Goal: Task Accomplishment & Management: Use online tool/utility

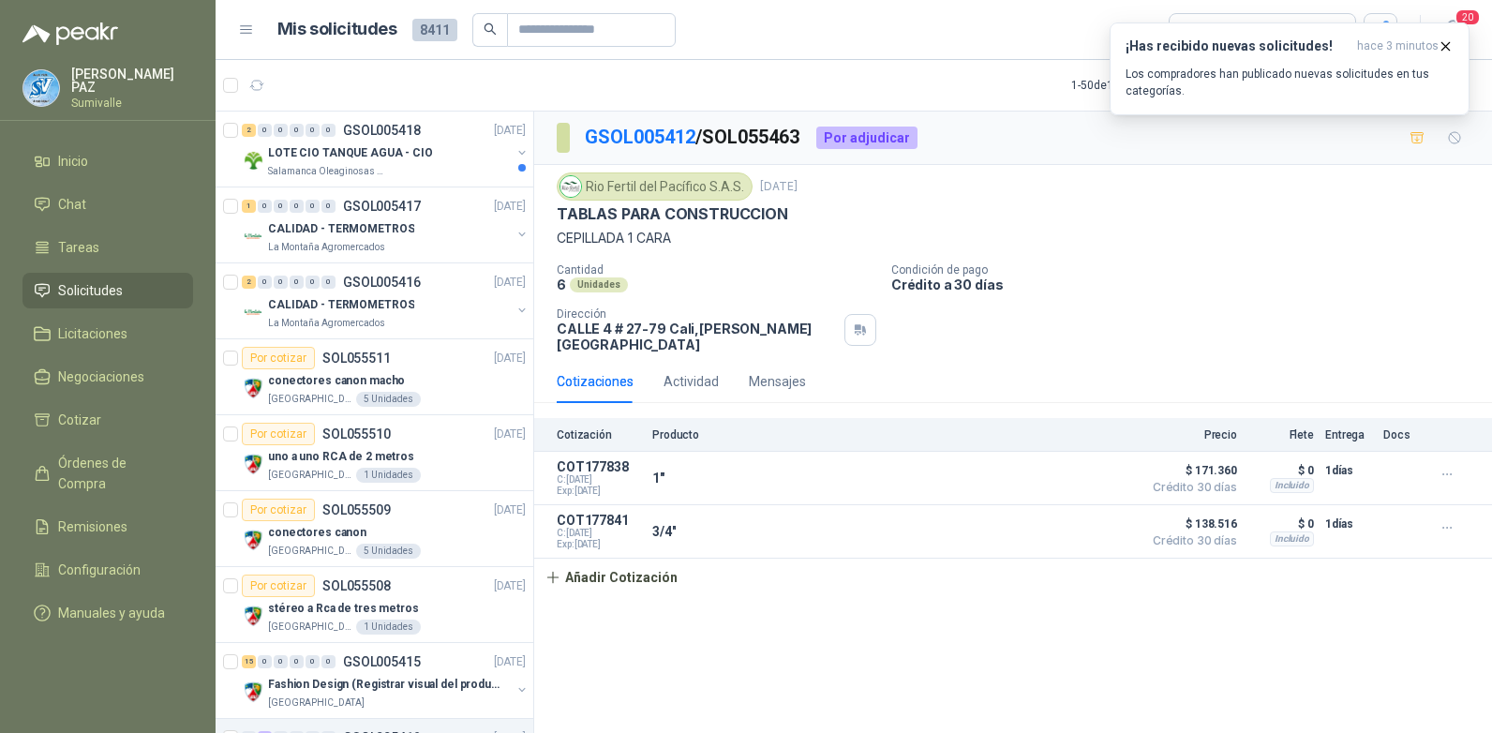
scroll to position [562, 0]
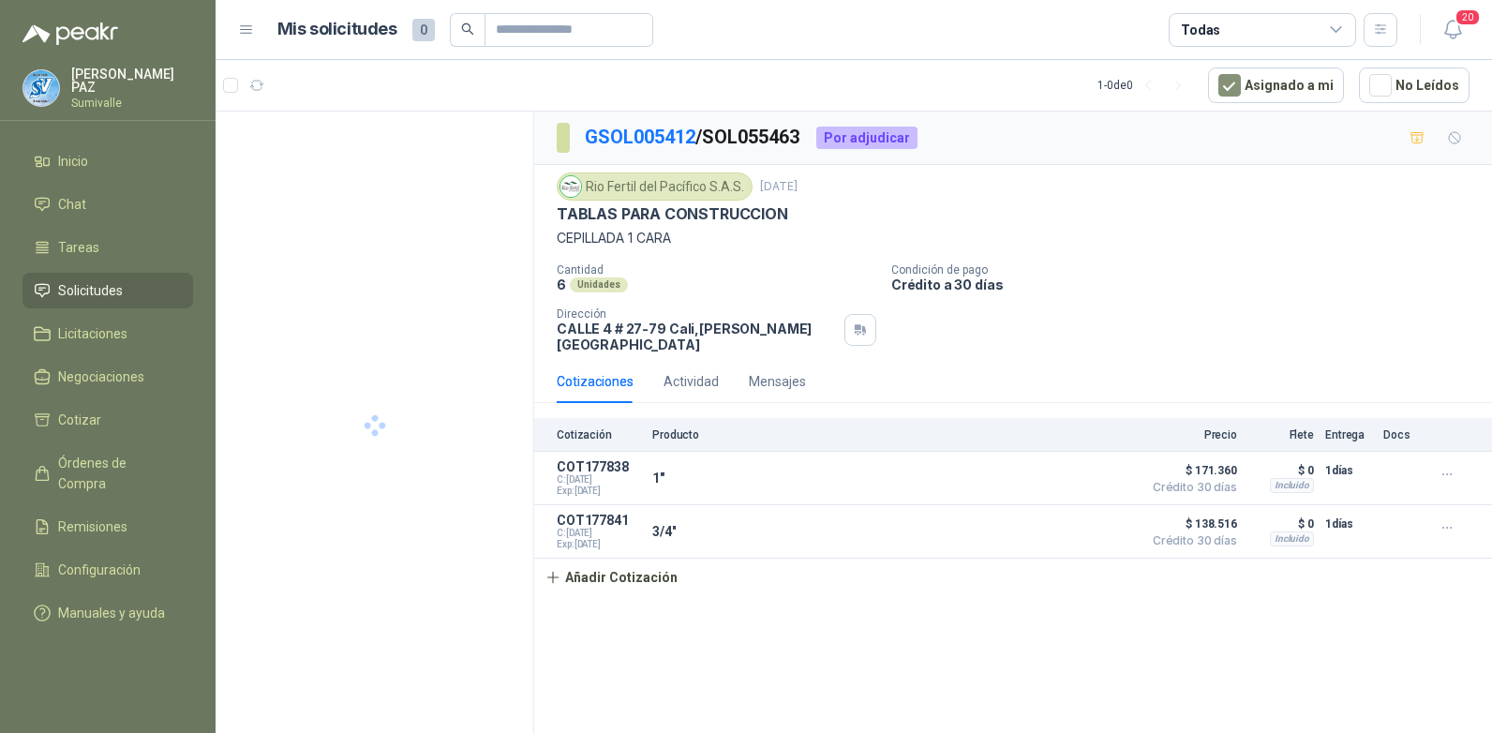
click at [117, 298] on link "Solicitudes" at bounding box center [107, 291] width 171 height 36
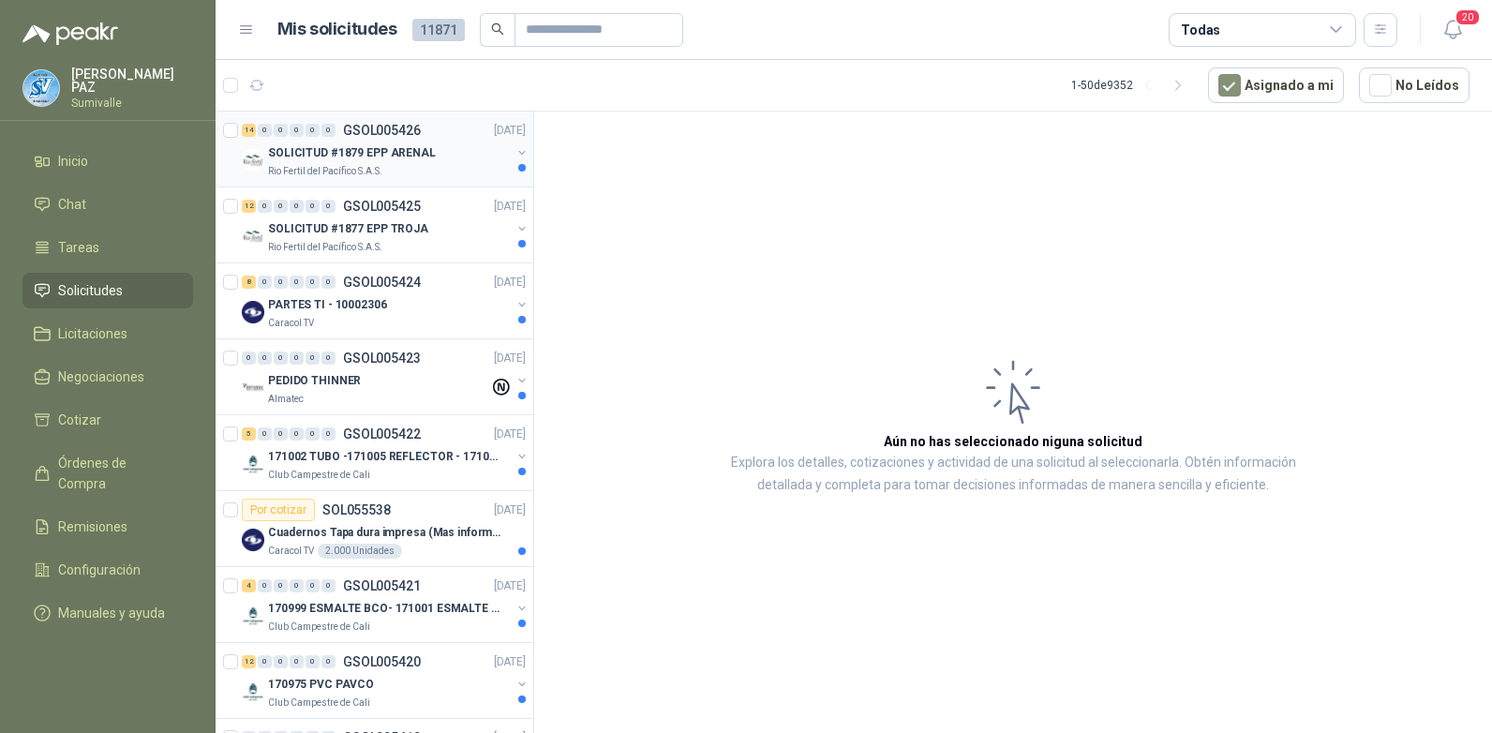
click at [379, 162] on div "SOLICITUD #1879 EPP ARENAL" at bounding box center [389, 153] width 243 height 22
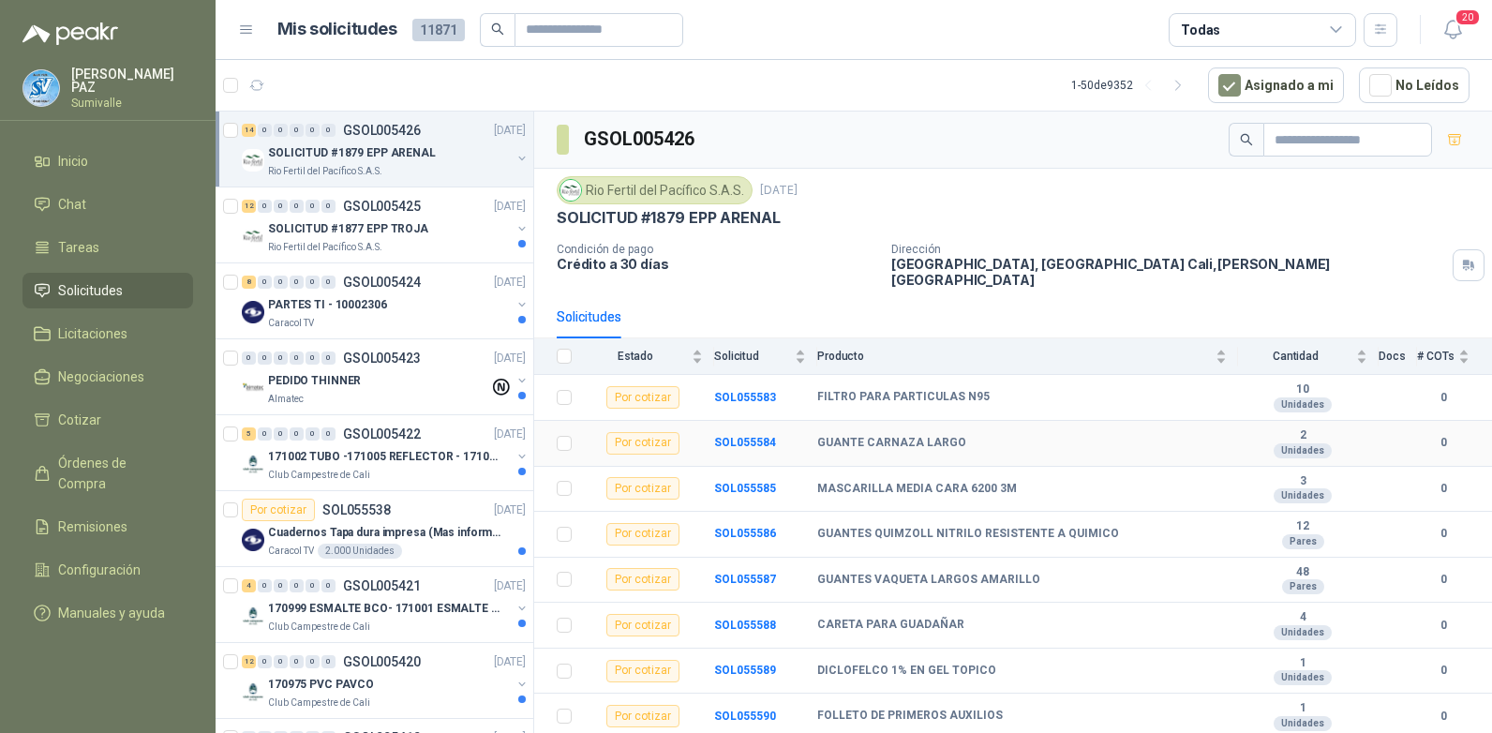
scroll to position [46, 0]
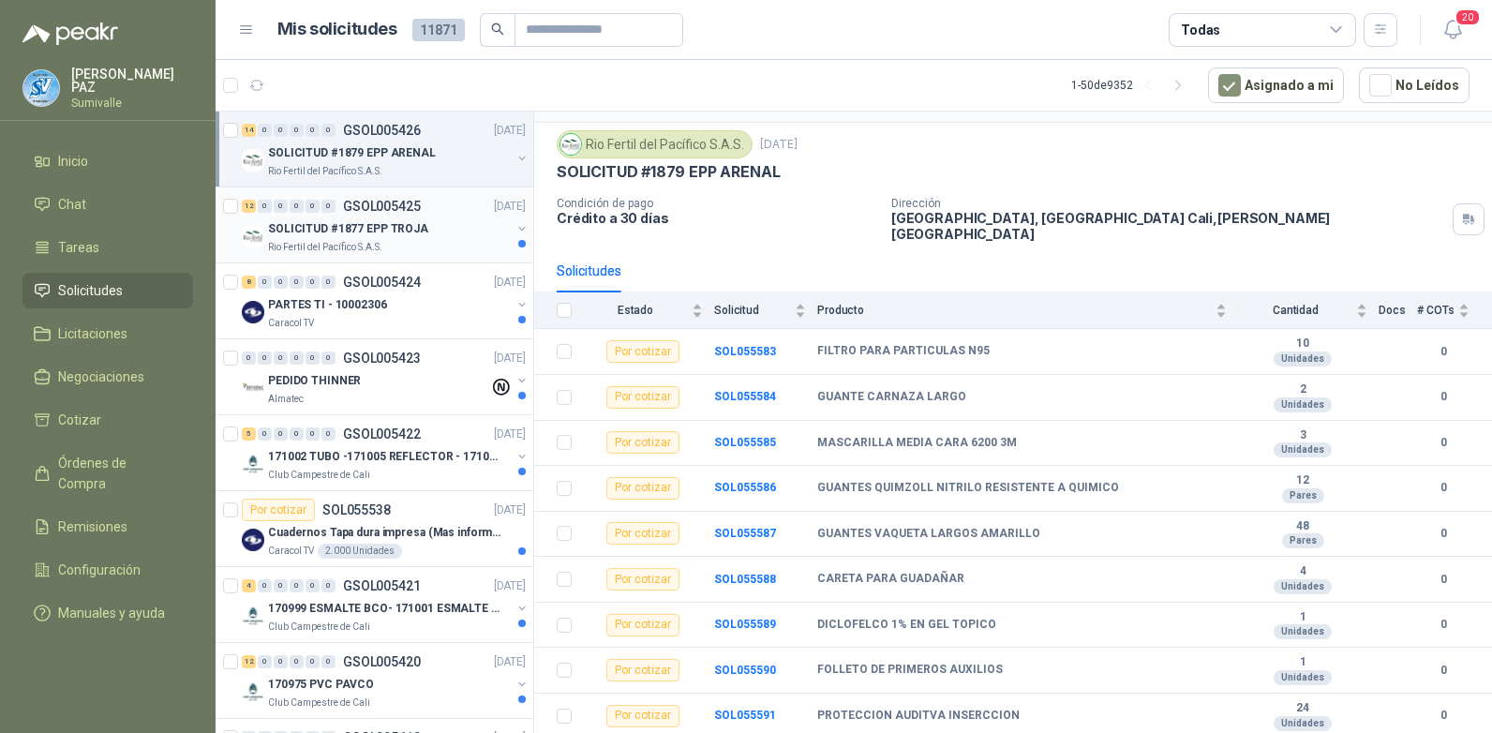
click at [336, 235] on p "SOLICITUD #1877 EPP TROJA" at bounding box center [348, 229] width 160 height 18
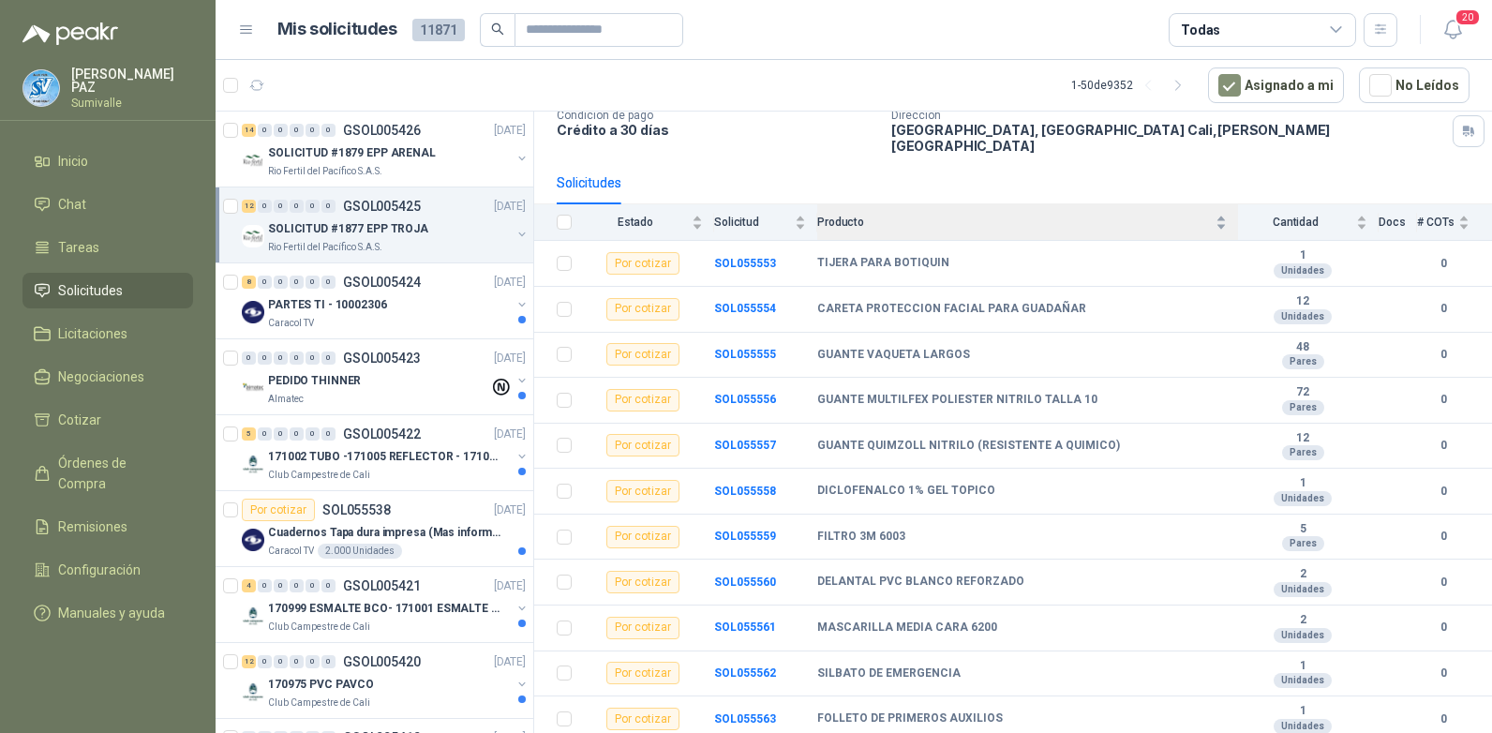
scroll to position [169, 0]
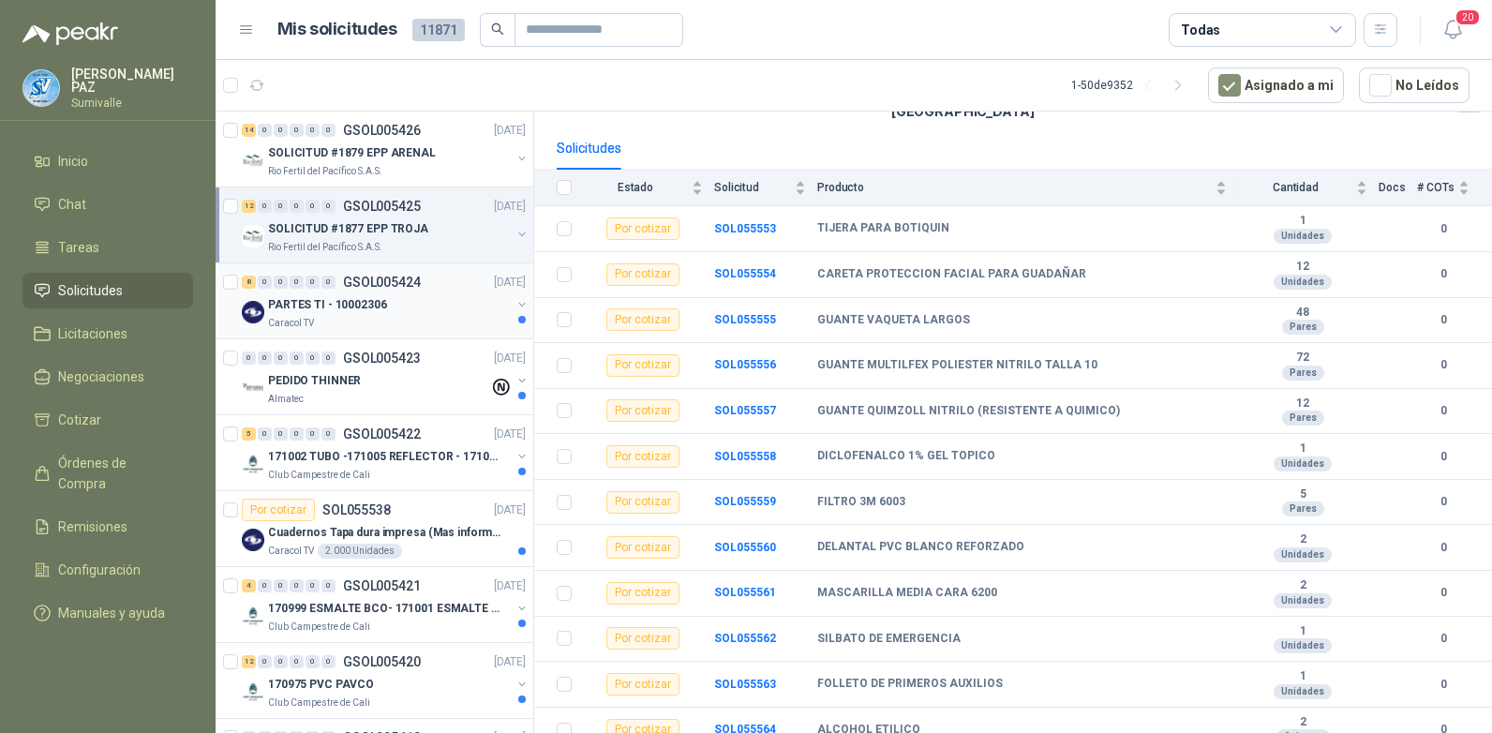
click at [418, 307] on div "PARTES TI - 10002306" at bounding box center [389, 304] width 243 height 22
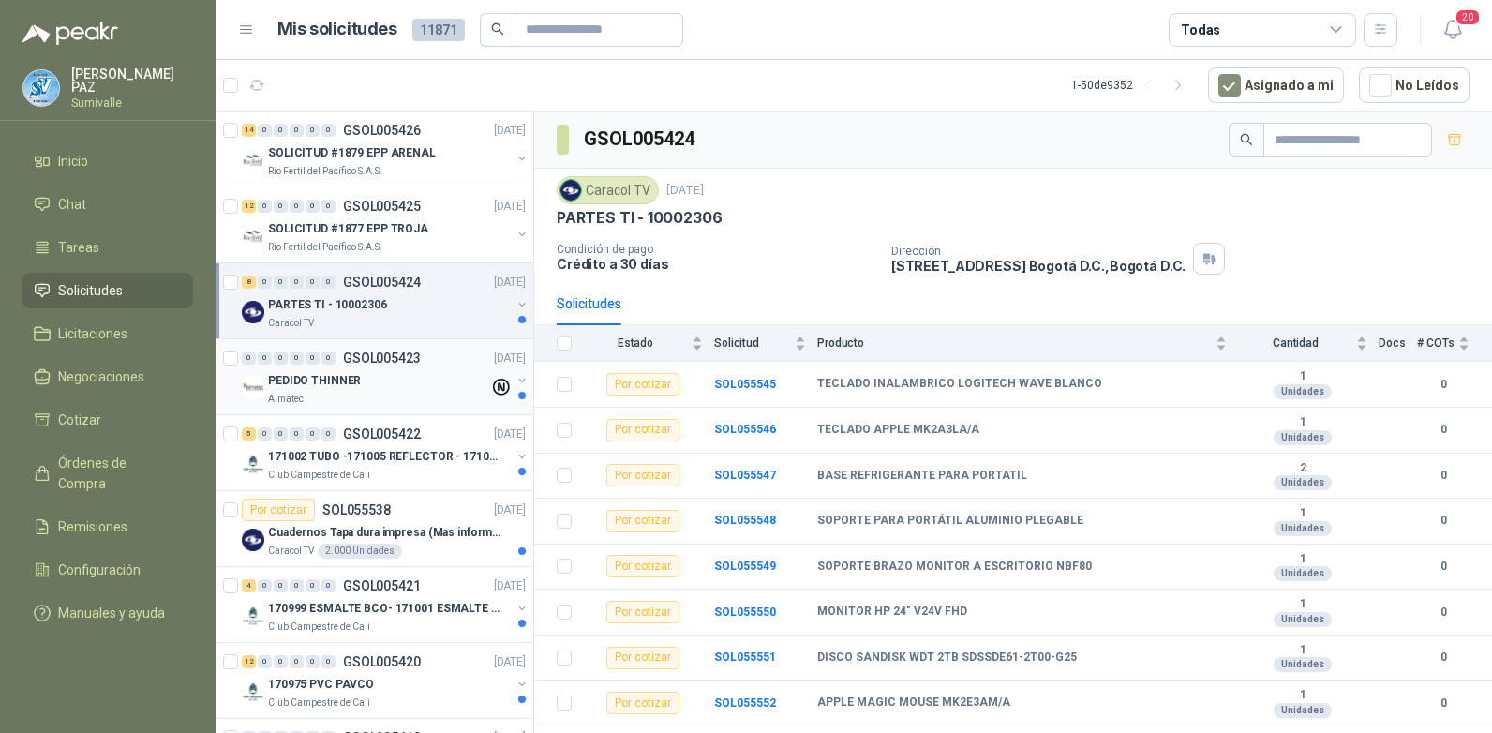
click at [426, 389] on div "PEDIDO THINNER" at bounding box center [378, 380] width 221 height 22
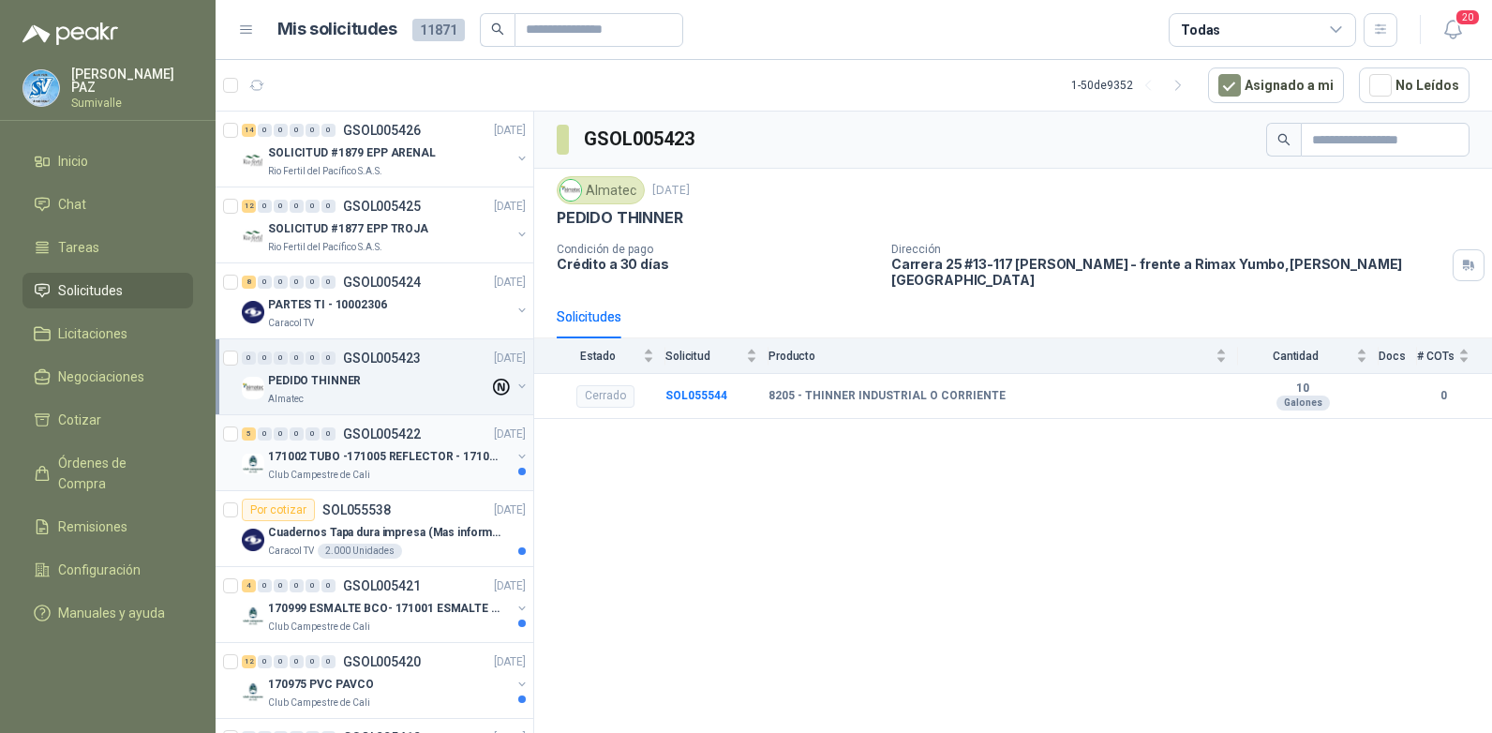
click at [383, 469] on div "Club Campestre de Cali" at bounding box center [389, 475] width 243 height 15
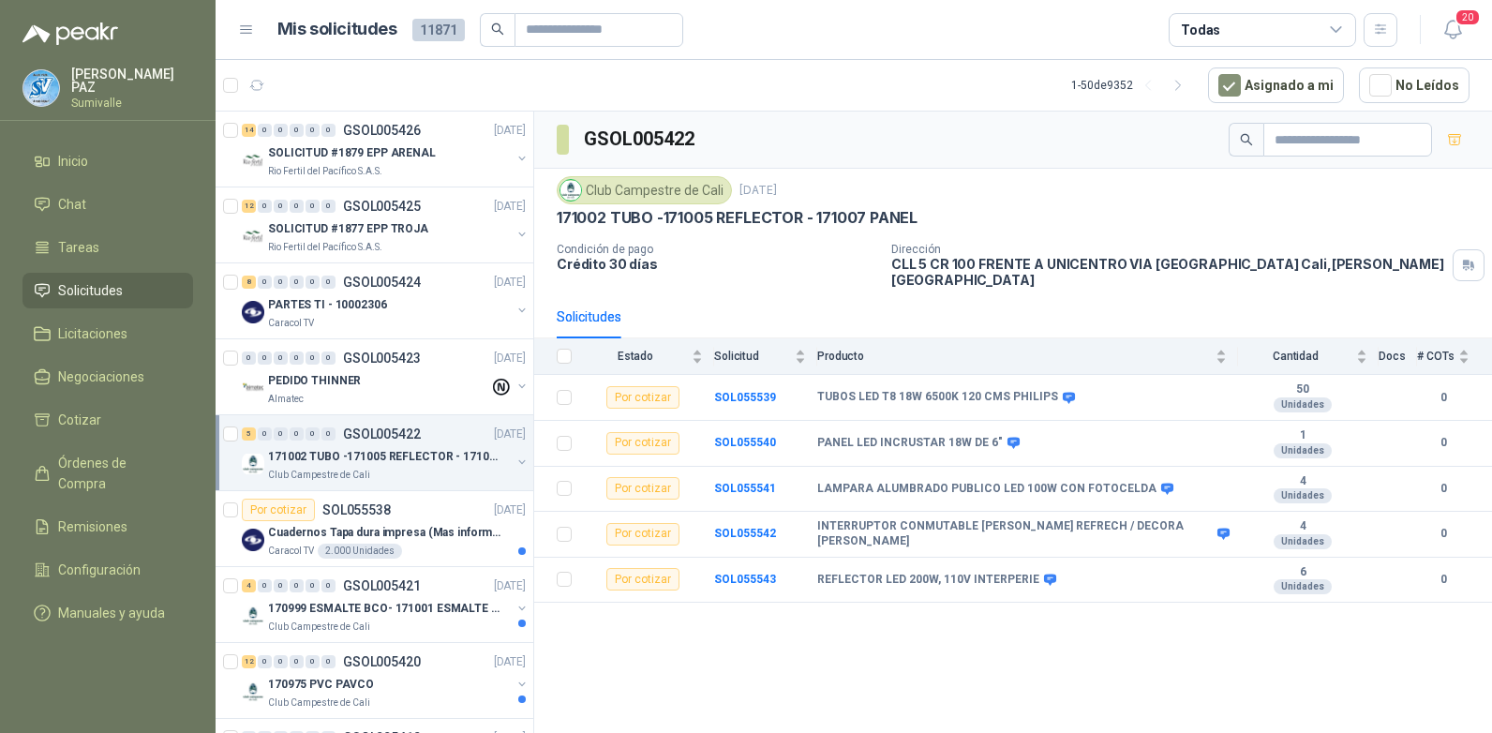
click at [1307, 37] on div "Todas" at bounding box center [1262, 30] width 187 height 34
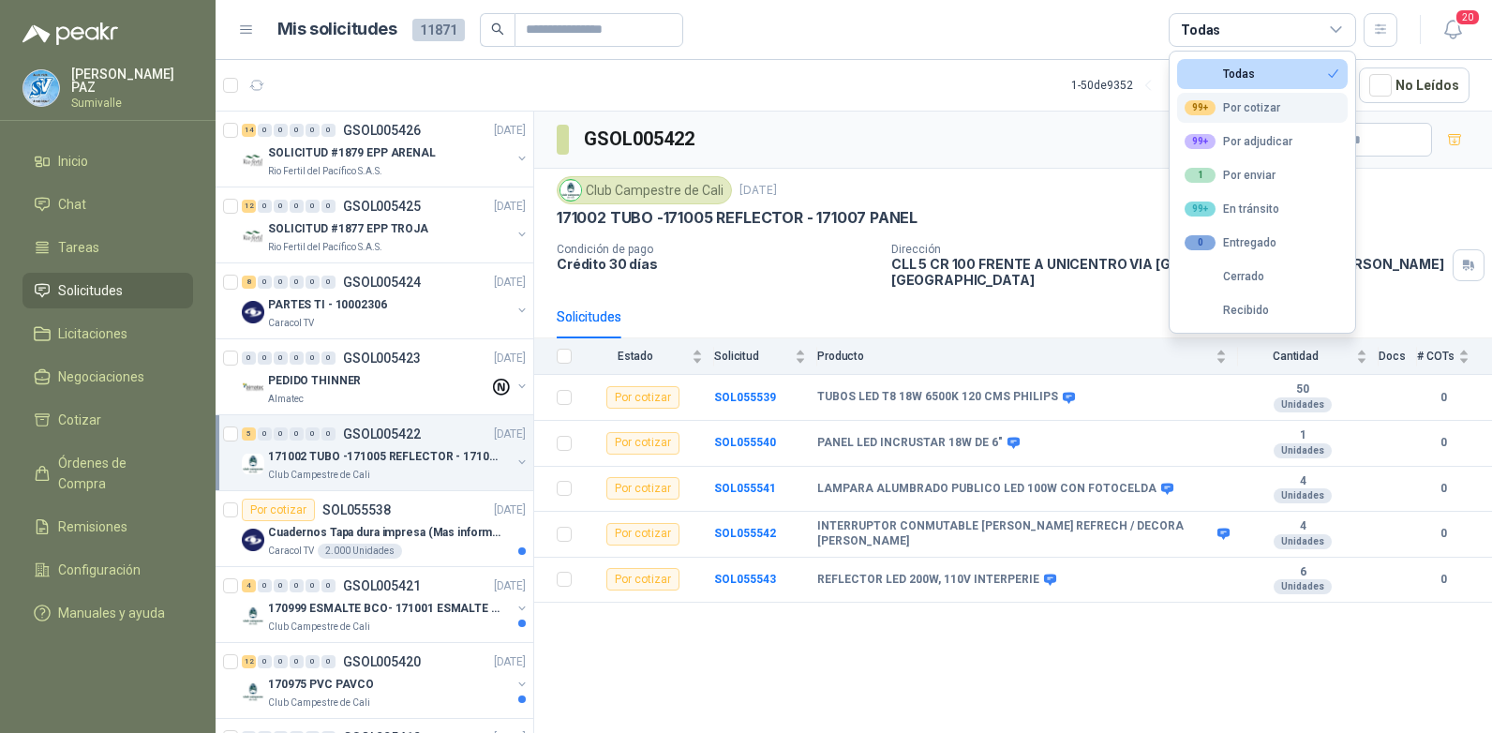
click at [1265, 111] on div "99+ Por cotizar" at bounding box center [1233, 107] width 96 height 15
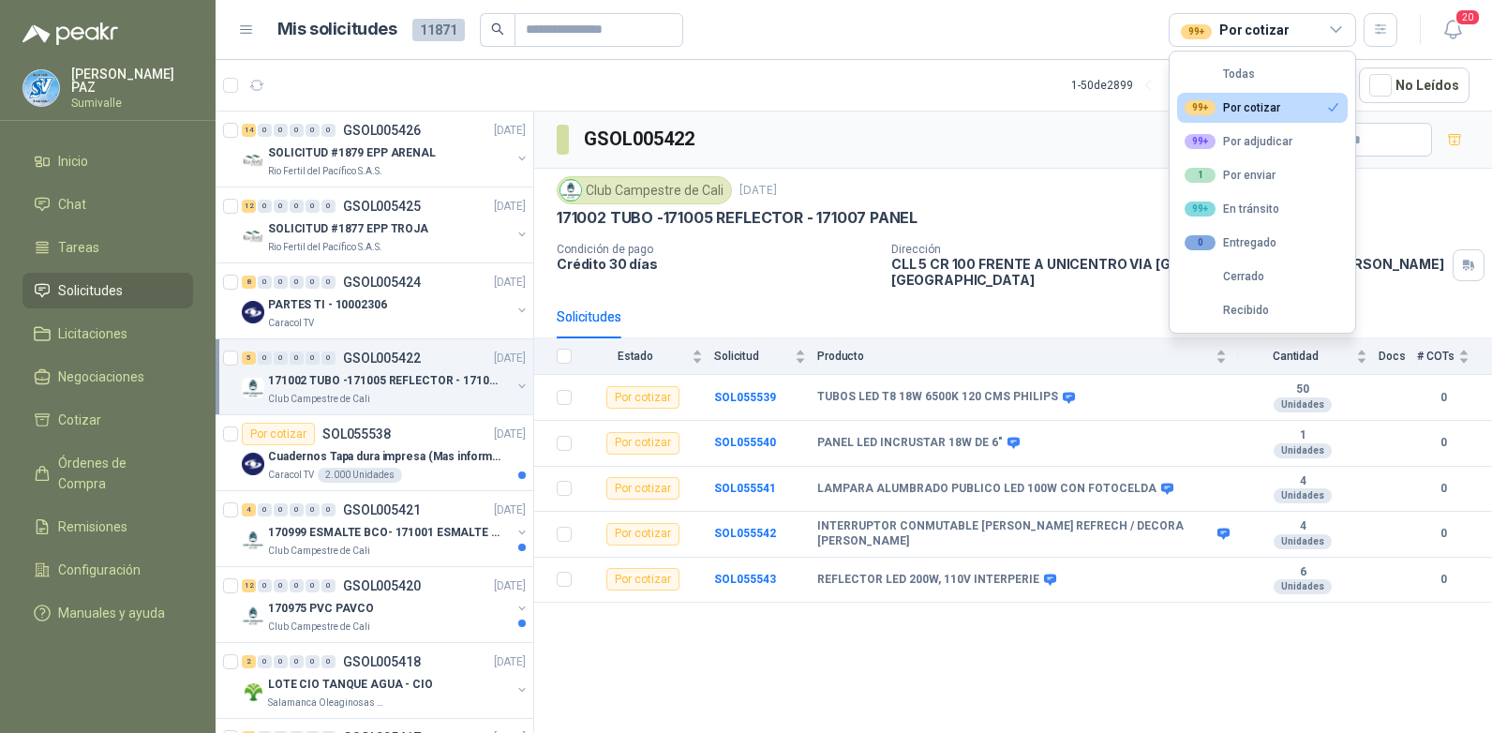
click at [1042, 307] on div "Solicitudes" at bounding box center [1013, 316] width 913 height 43
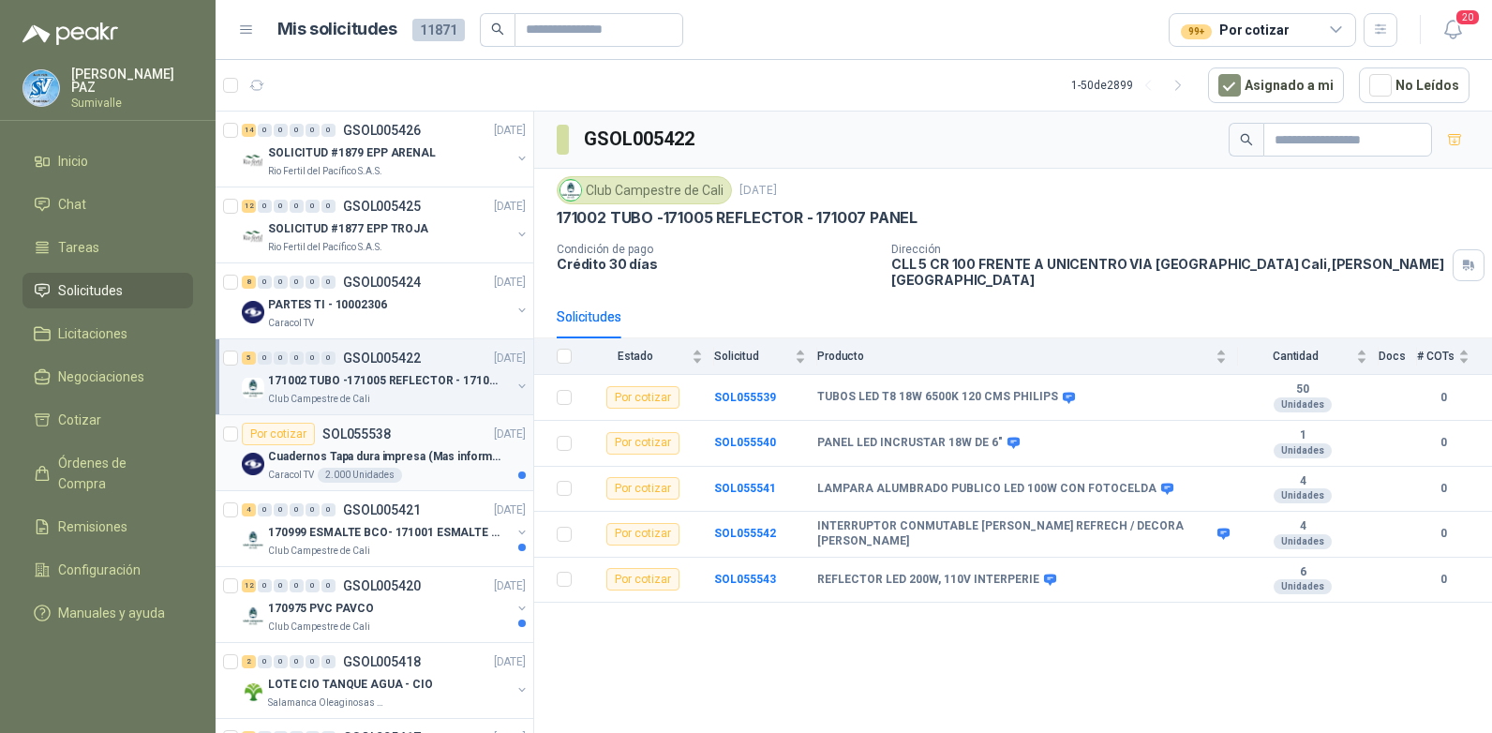
click at [442, 465] on p "Cuadernos Tapa dura impresa (Mas informacion en el adjunto)" at bounding box center [384, 457] width 233 height 18
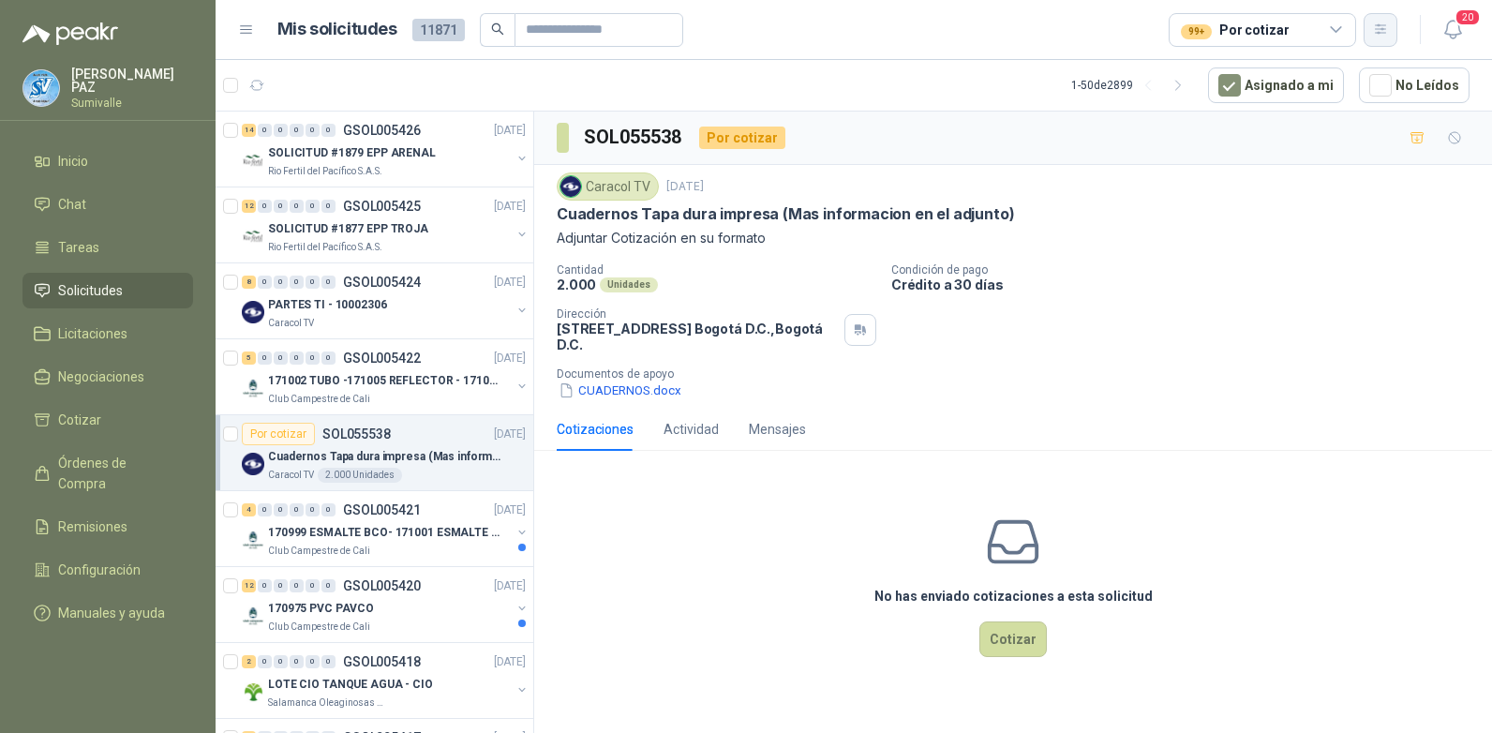
click at [1380, 23] on icon "button" at bounding box center [1381, 30] width 16 height 16
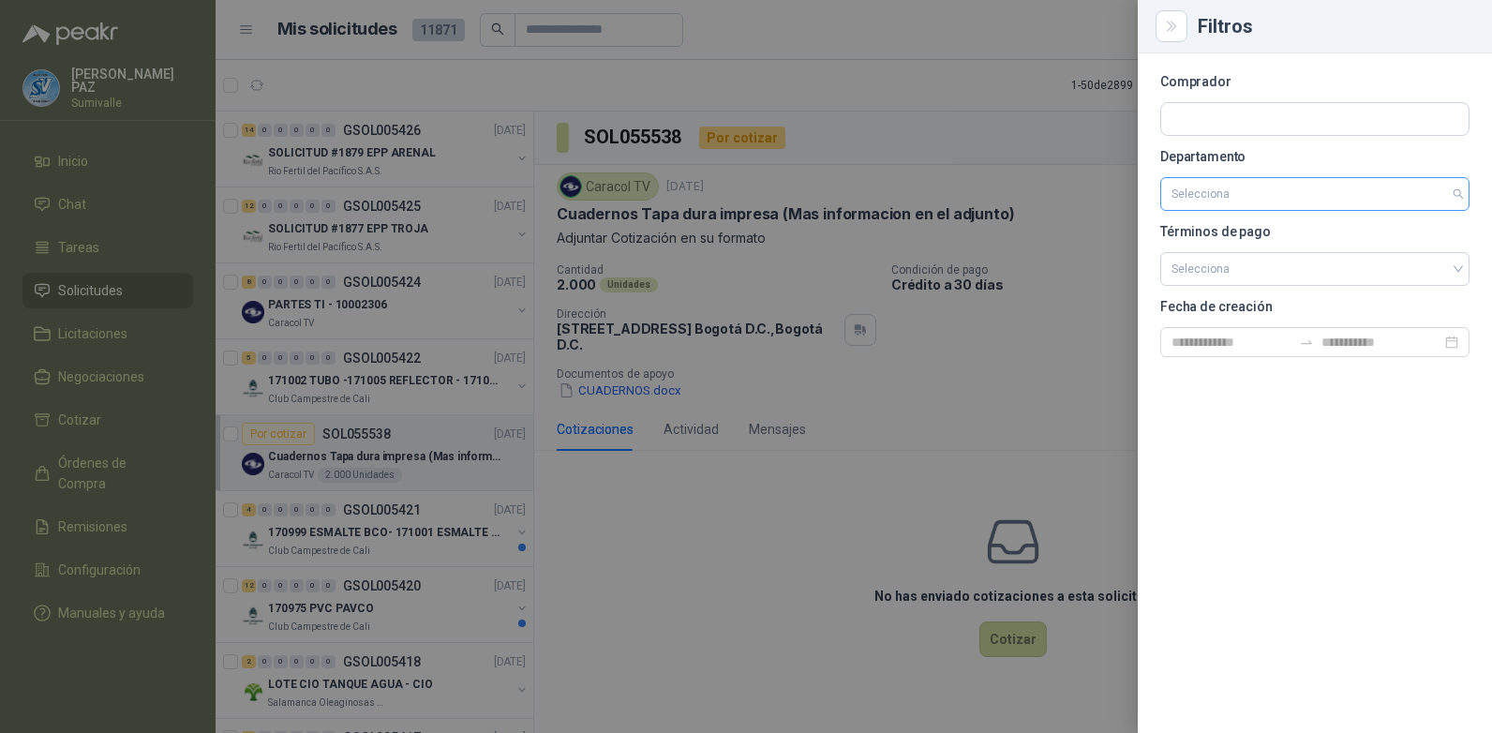
click at [1295, 178] on input "search" at bounding box center [1315, 194] width 287 height 32
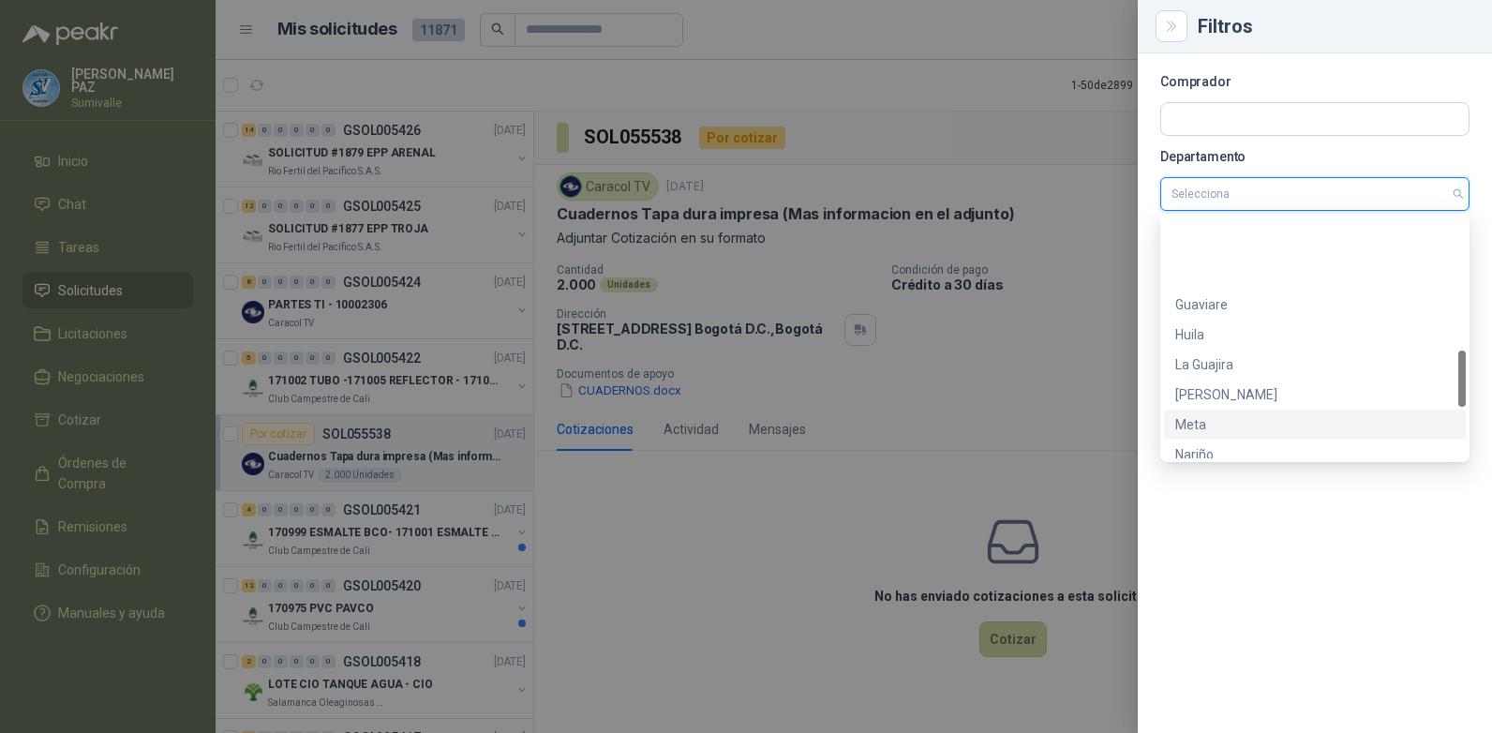
scroll to position [780, 0]
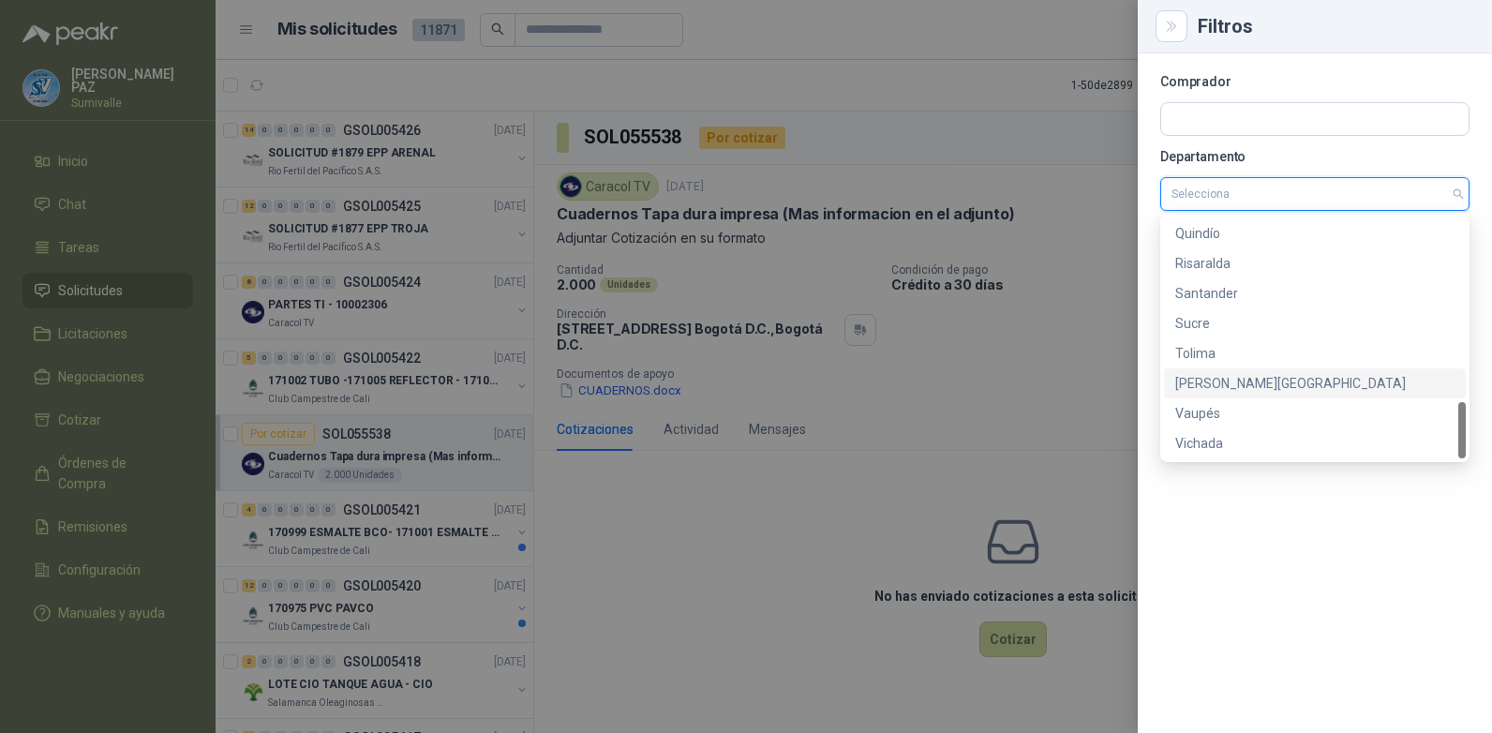
click at [1248, 389] on div "[PERSON_NAME][GEOGRAPHIC_DATA]" at bounding box center [1314, 383] width 279 height 21
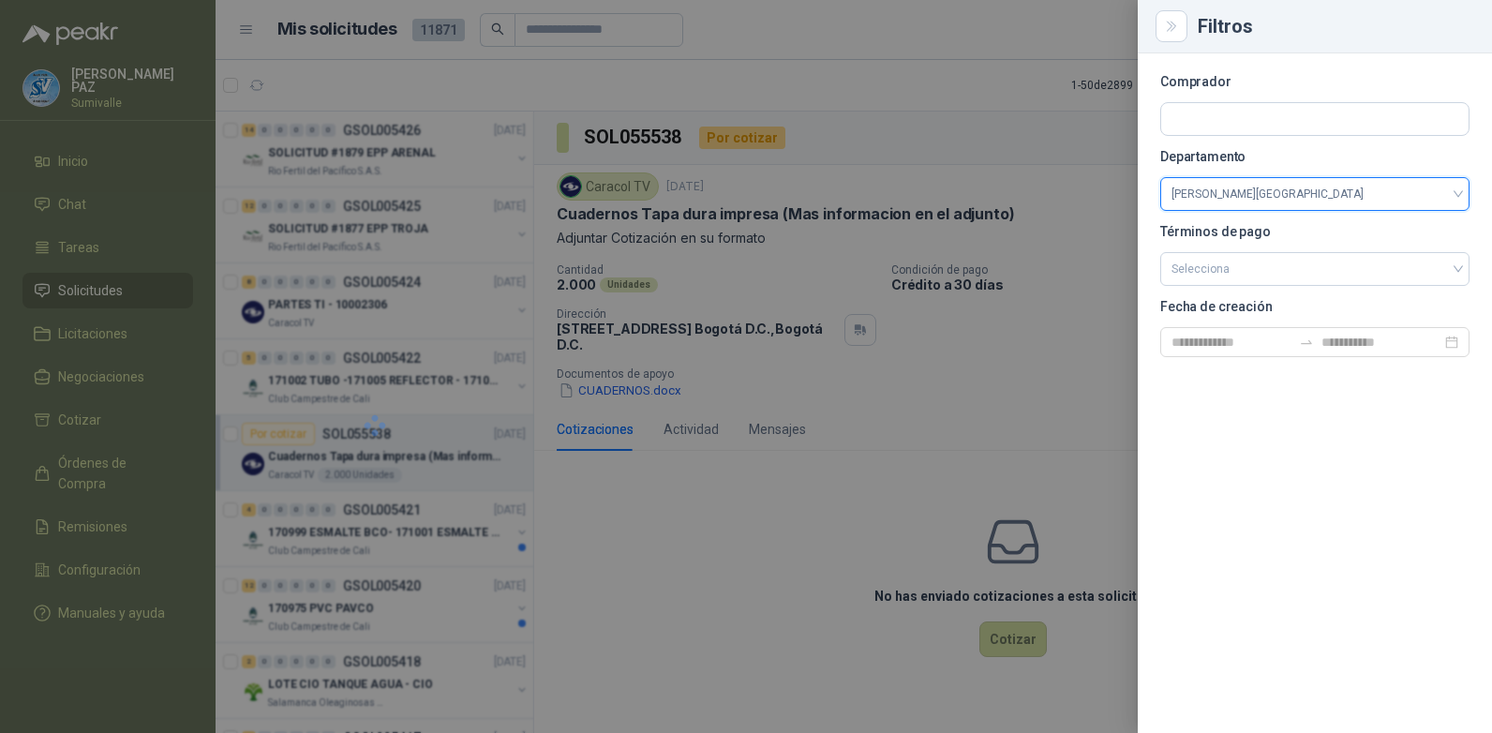
click at [904, 137] on div at bounding box center [746, 366] width 1492 height 733
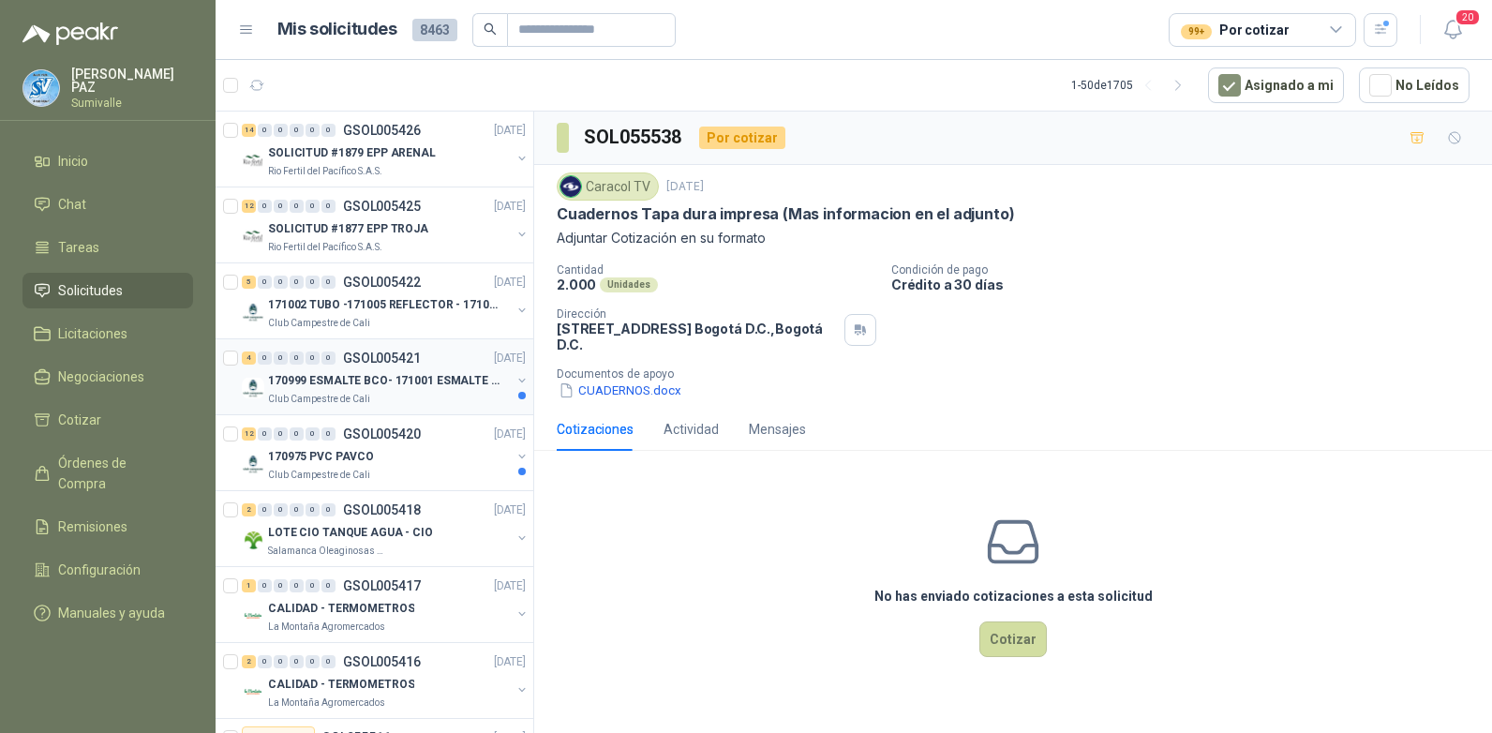
click at [421, 366] on div "4 0 0 0 0 0 GSOL005421 11/09/25" at bounding box center [386, 358] width 288 height 22
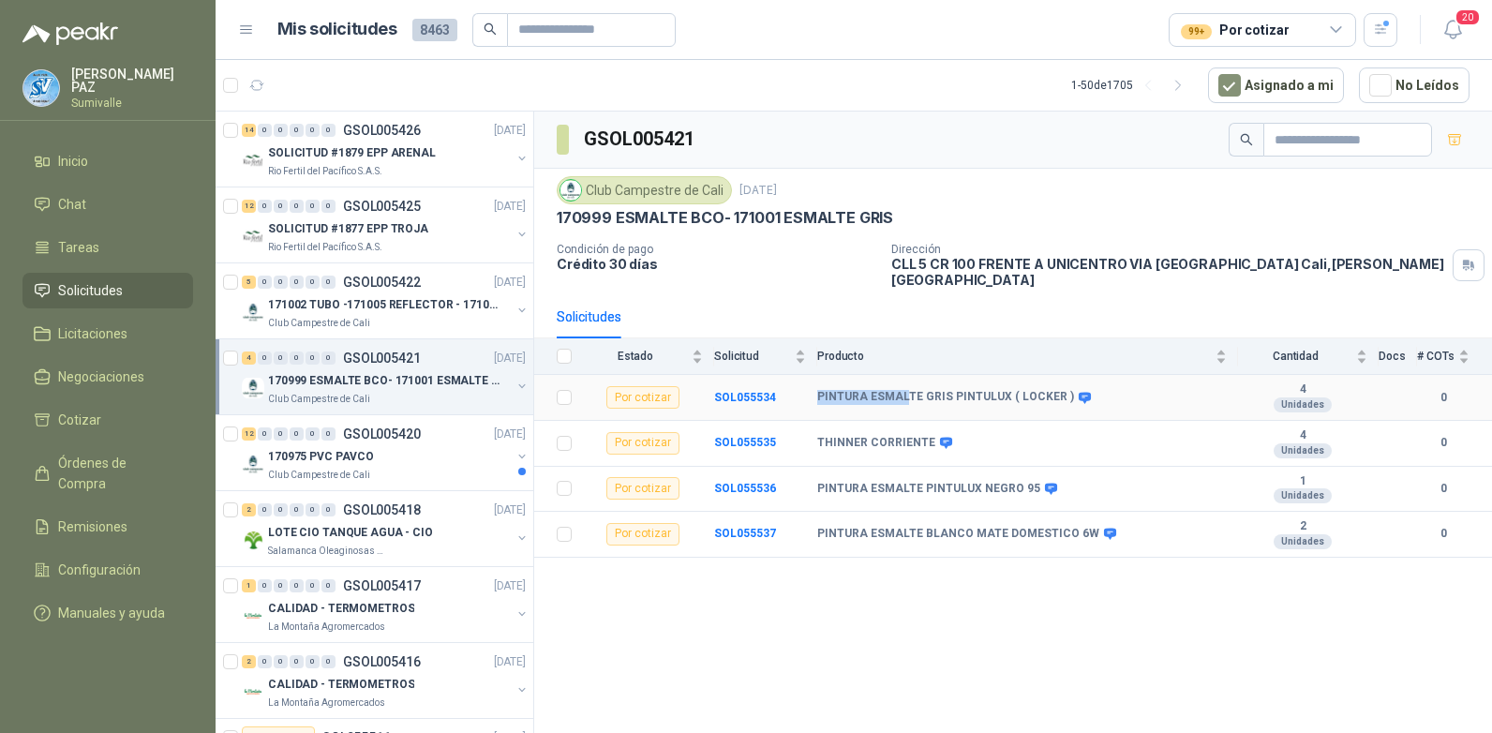
drag, startPoint x: 814, startPoint y: 382, endPoint x: 1005, endPoint y: 385, distance: 191.2
click at [1005, 385] on tr "Por cotizar SOL055534 PINTURA ESMALTE GRIS PINTULUX ( LOCKER ) 4 Unidades 0" at bounding box center [1013, 398] width 958 height 46
drag, startPoint x: 1005, startPoint y: 385, endPoint x: 1043, endPoint y: 384, distance: 38.4
click at [1043, 390] on b "PINTURA ESMALTE GRIS PINTULUX ( LOCKER )" at bounding box center [945, 397] width 257 height 15
drag, startPoint x: 1000, startPoint y: 381, endPoint x: 791, endPoint y: 372, distance: 209.2
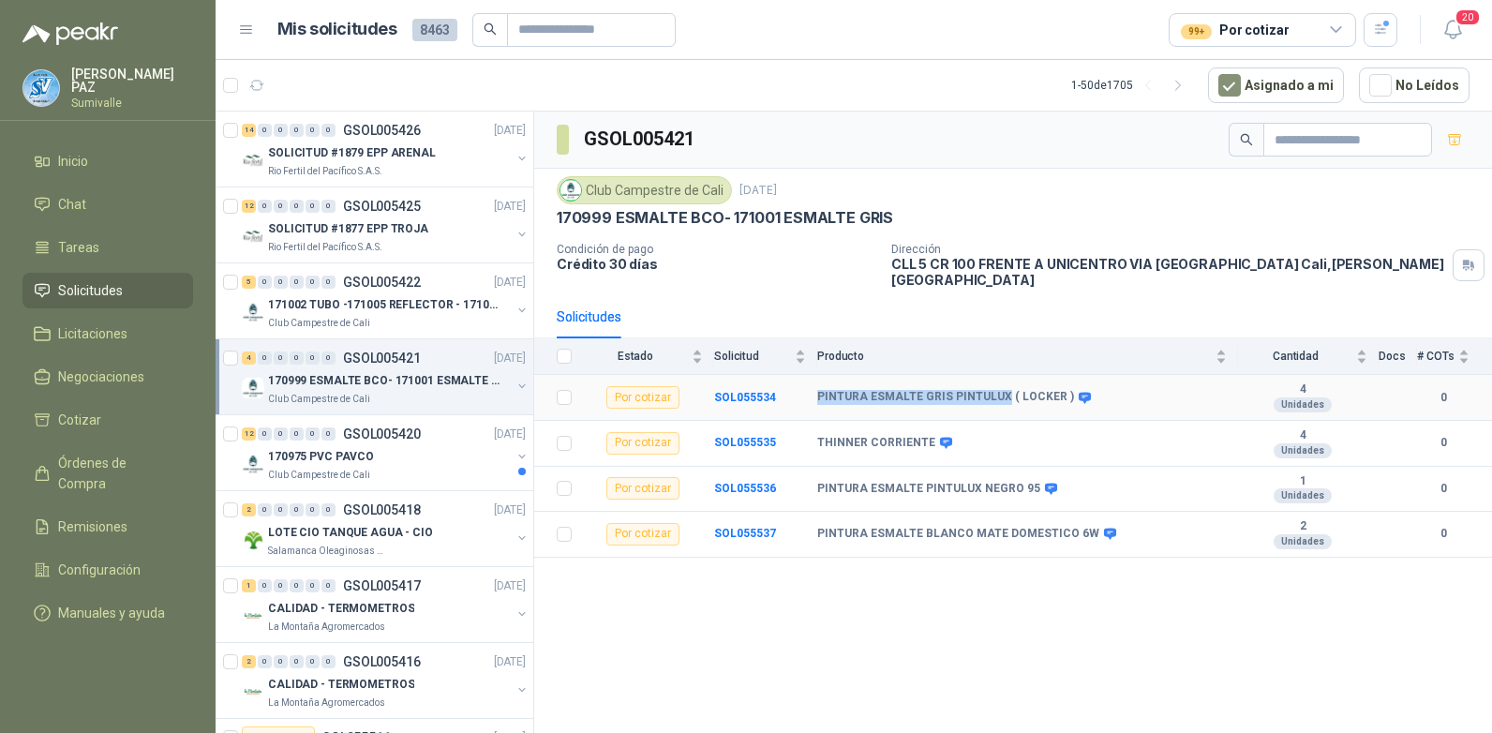
click at [791, 375] on tr "Por cotizar SOL055534 PINTURA ESMALTE GRIS PINTULUX ( LOCKER ) 4 Unidades 0" at bounding box center [1013, 398] width 958 height 46
copy tr "PINTURA ESMALTE GRIS PINTULUX"
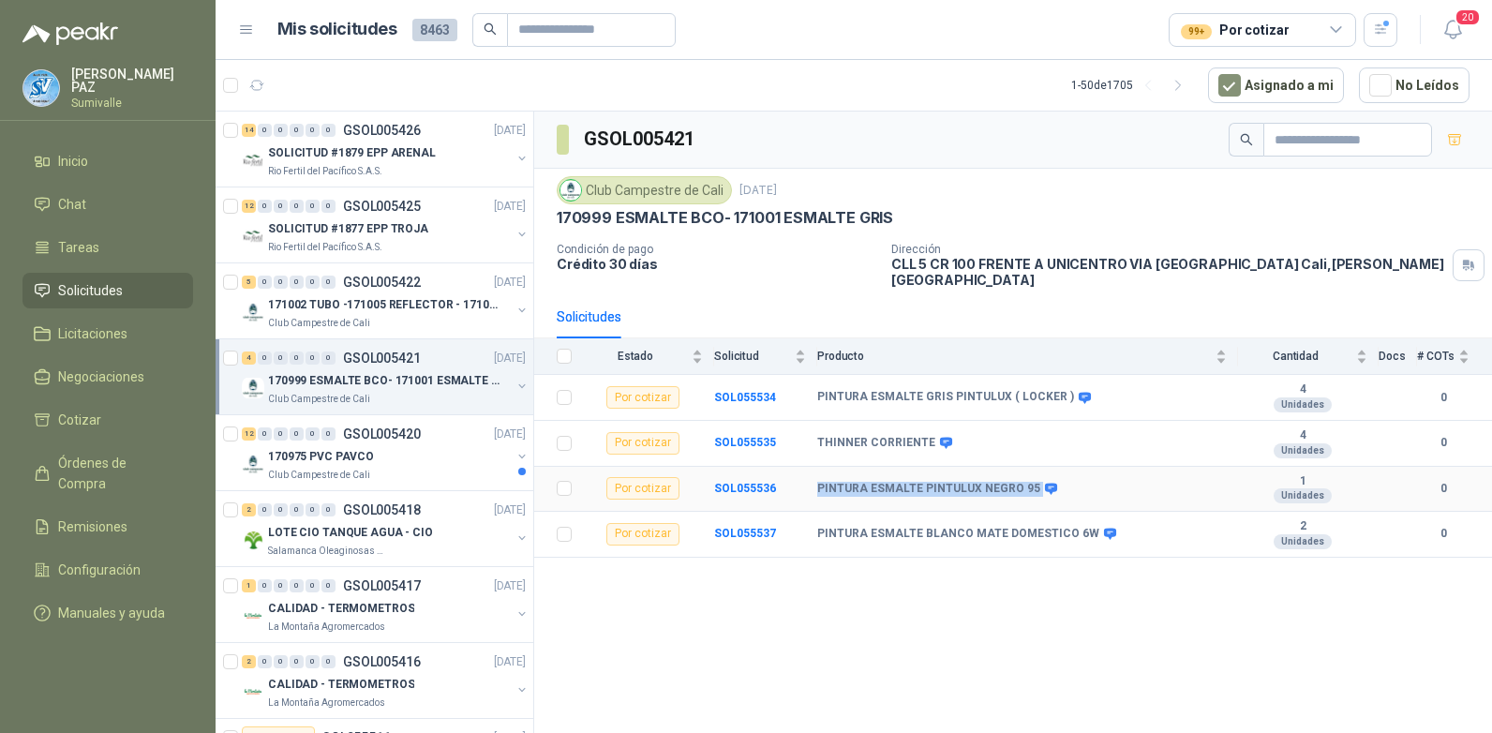
drag, startPoint x: 818, startPoint y: 475, endPoint x: 1026, endPoint y: 473, distance: 208.1
click at [1026, 482] on b "PINTURA ESMALTE PINTULUX NEGRO 95" at bounding box center [928, 489] width 223 height 15
copy b "PINTURA ESMALTE PINTULUX NEGRO 95"
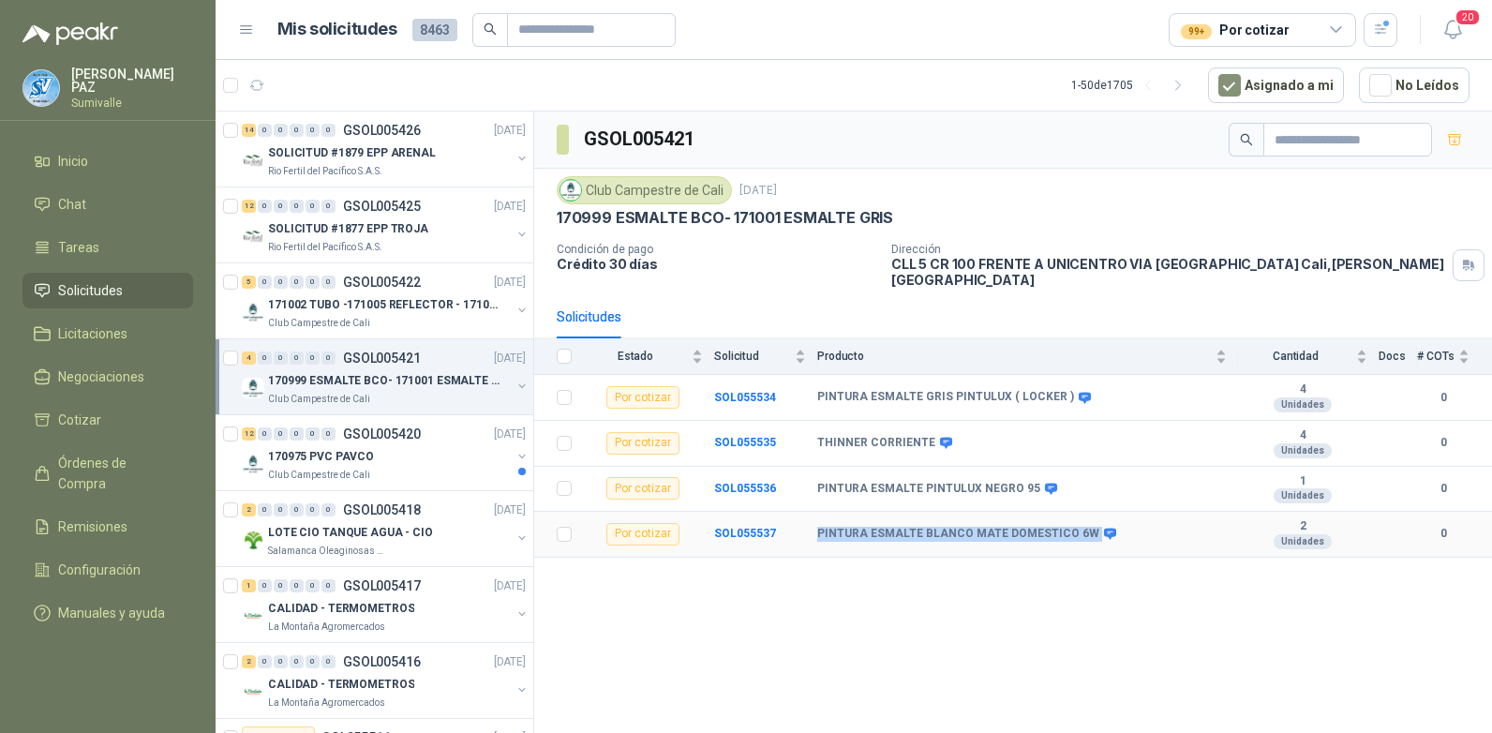
drag, startPoint x: 814, startPoint y: 521, endPoint x: 1081, endPoint y: 515, distance: 266.2
click at [1081, 515] on tr "Por cotizar SOL055537 PINTURA ESMALTE BLANCO MATE DOMESTICO 6W 2 Unidades 0" at bounding box center [1013, 535] width 958 height 46
copy tr "PINTURA ESMALTE BLANCO MATE DOMESTICO 6W"
click at [901, 622] on div "GSOL005421 Club Campestre de Cali 11 sept, 2025 170999 ESMALTE BCO- 171001 ESMA…" at bounding box center [1013, 426] width 958 height 628
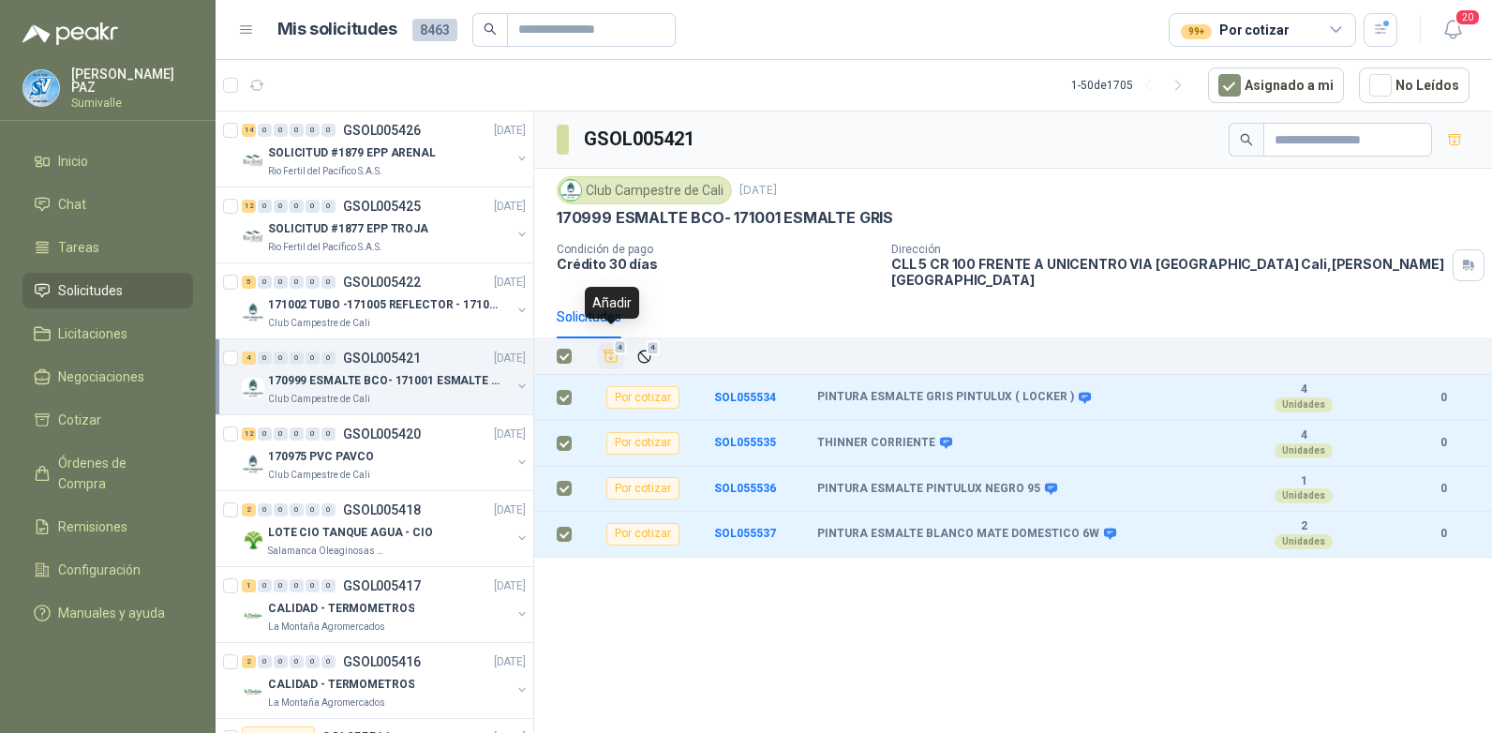
click at [609, 351] on icon "Añadir" at bounding box center [612, 357] width 14 height 12
click at [84, 411] on span "Cotizar" at bounding box center [79, 420] width 43 height 21
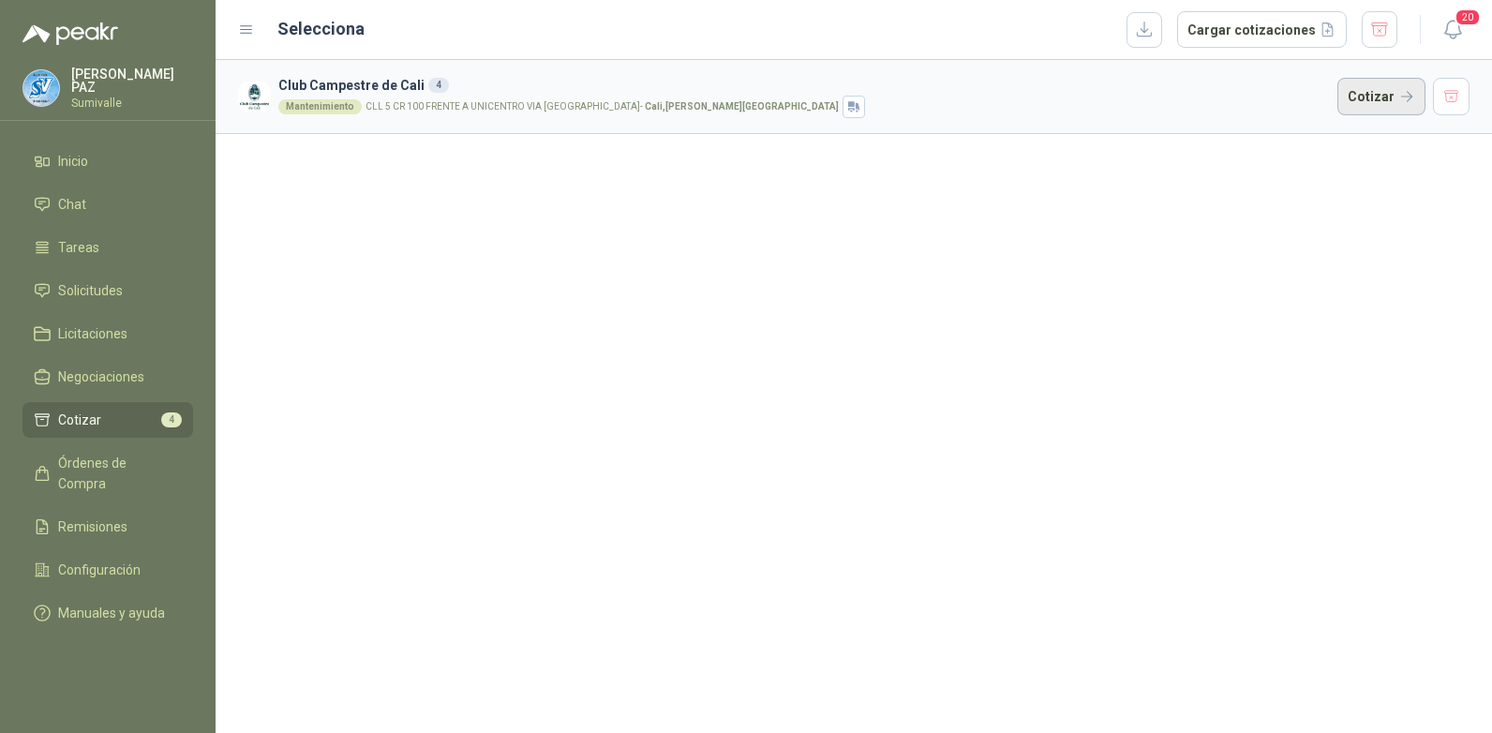
click at [1411, 98] on button "Cotizar" at bounding box center [1381, 96] width 88 height 37
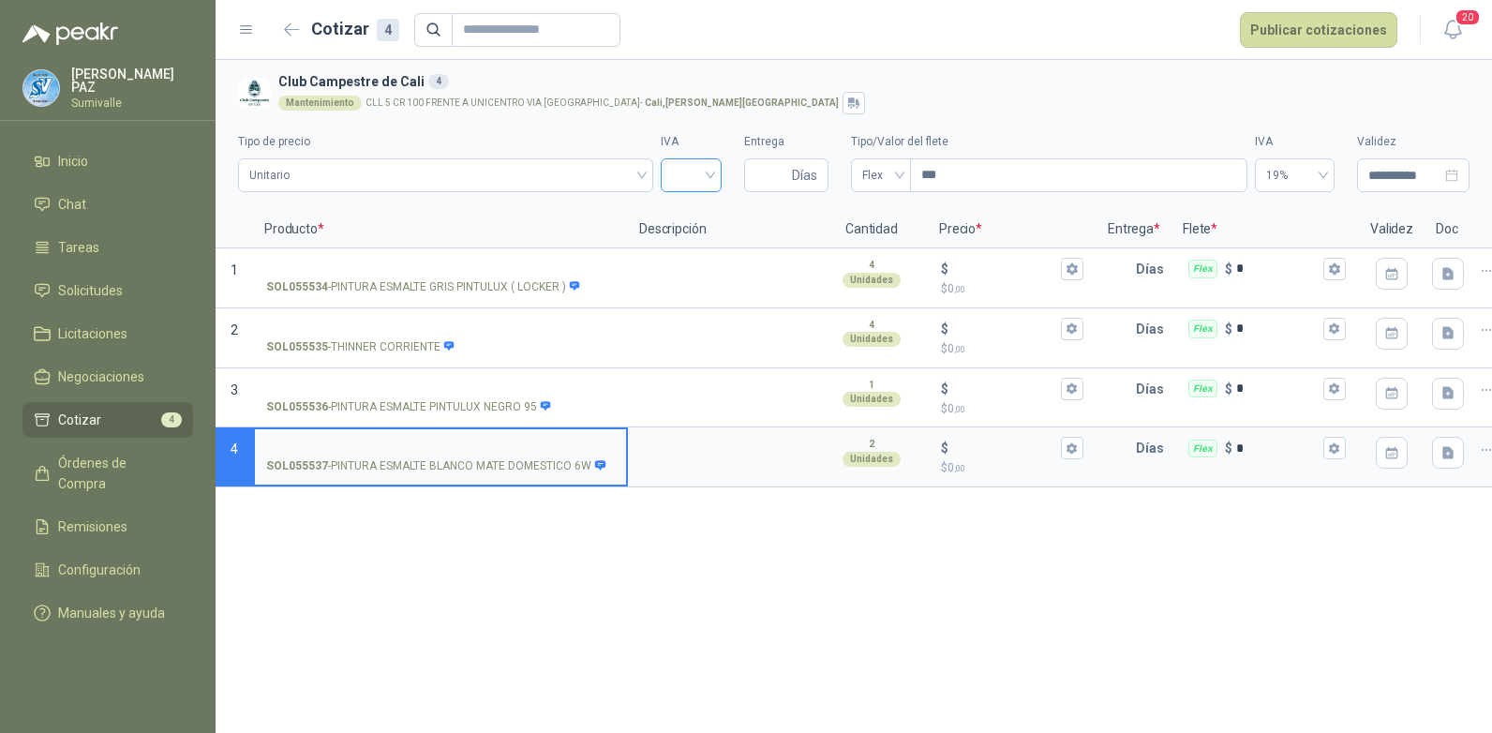
click at [715, 167] on div at bounding box center [691, 175] width 61 height 34
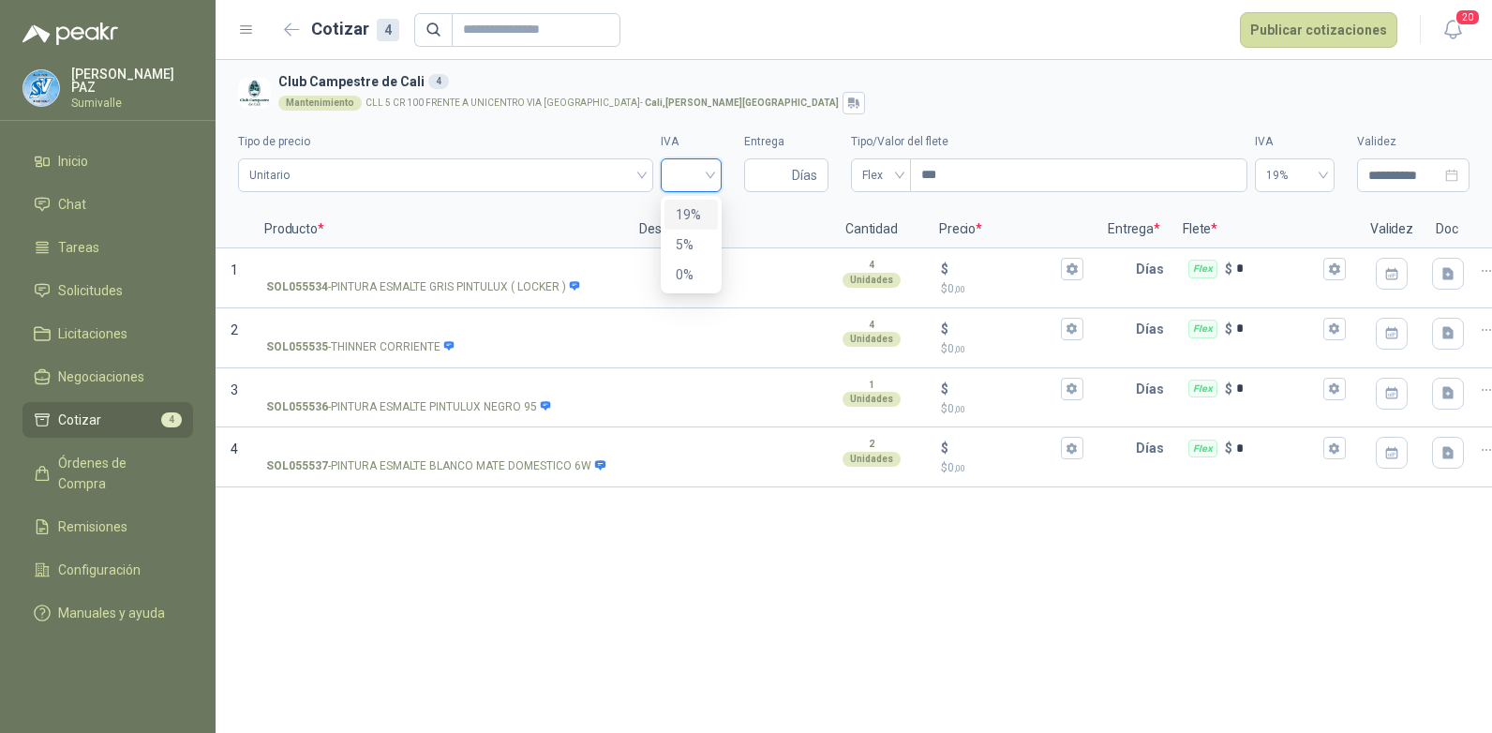
click at [689, 217] on div "19%" at bounding box center [691, 214] width 31 height 21
click at [774, 175] on input "Entrega" at bounding box center [771, 175] width 33 height 32
type input "*"
click at [879, 178] on span "Flex" at bounding box center [880, 175] width 37 height 28
type input "*"
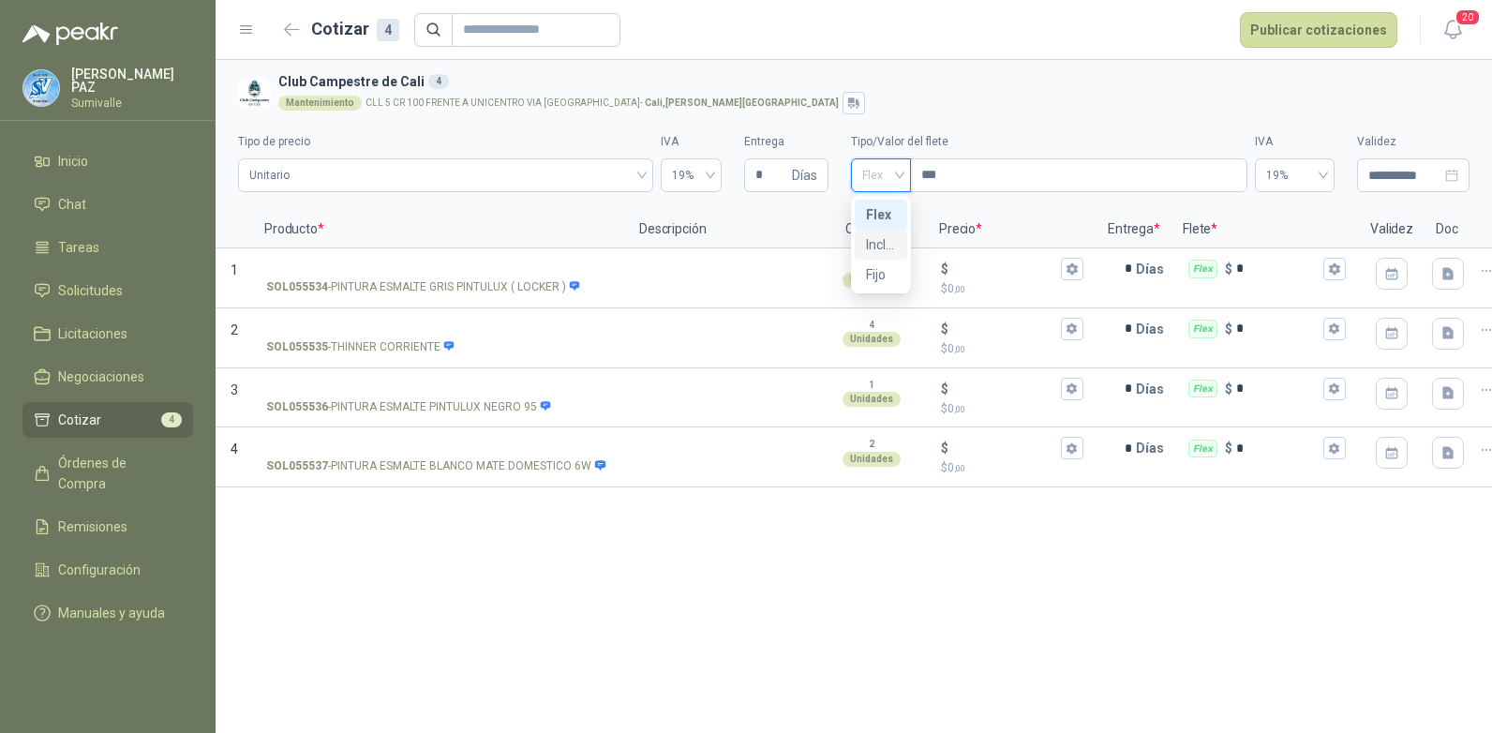
click at [875, 241] on div "Incluido" at bounding box center [881, 244] width 30 height 21
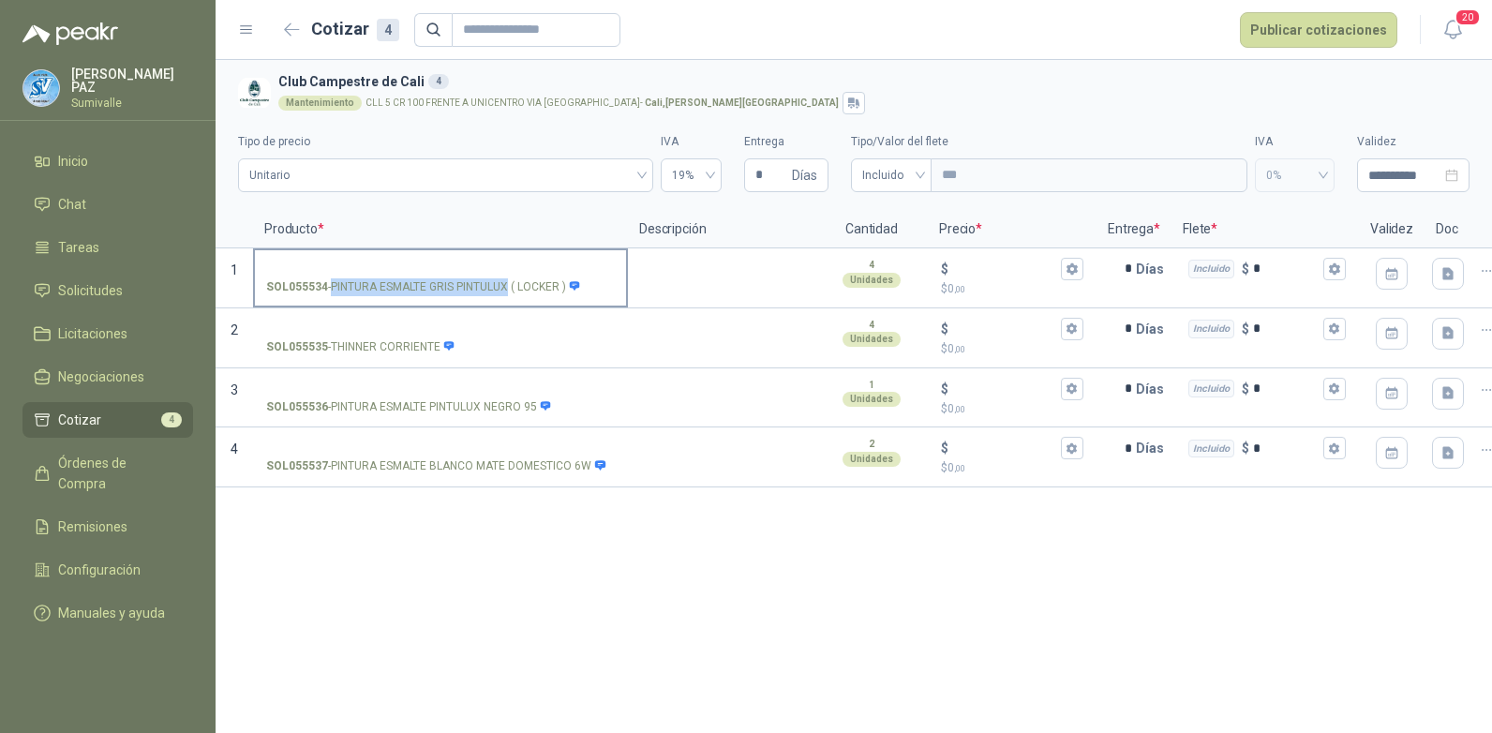
drag, startPoint x: 333, startPoint y: 287, endPoint x: 509, endPoint y: 288, distance: 176.2
click at [509, 288] on p "SOL055534 - PINTURA ESMALTE GRIS PINTULUX ( LOCKER )" at bounding box center [423, 287] width 315 height 18
copy p "PINTURA ESMALTE GRIS PINTULUX"
click at [422, 265] on input "SOL055534 - PINTURA ESMALTE GRIS PINTULUX ( LOCKER )" at bounding box center [440, 269] width 349 height 14
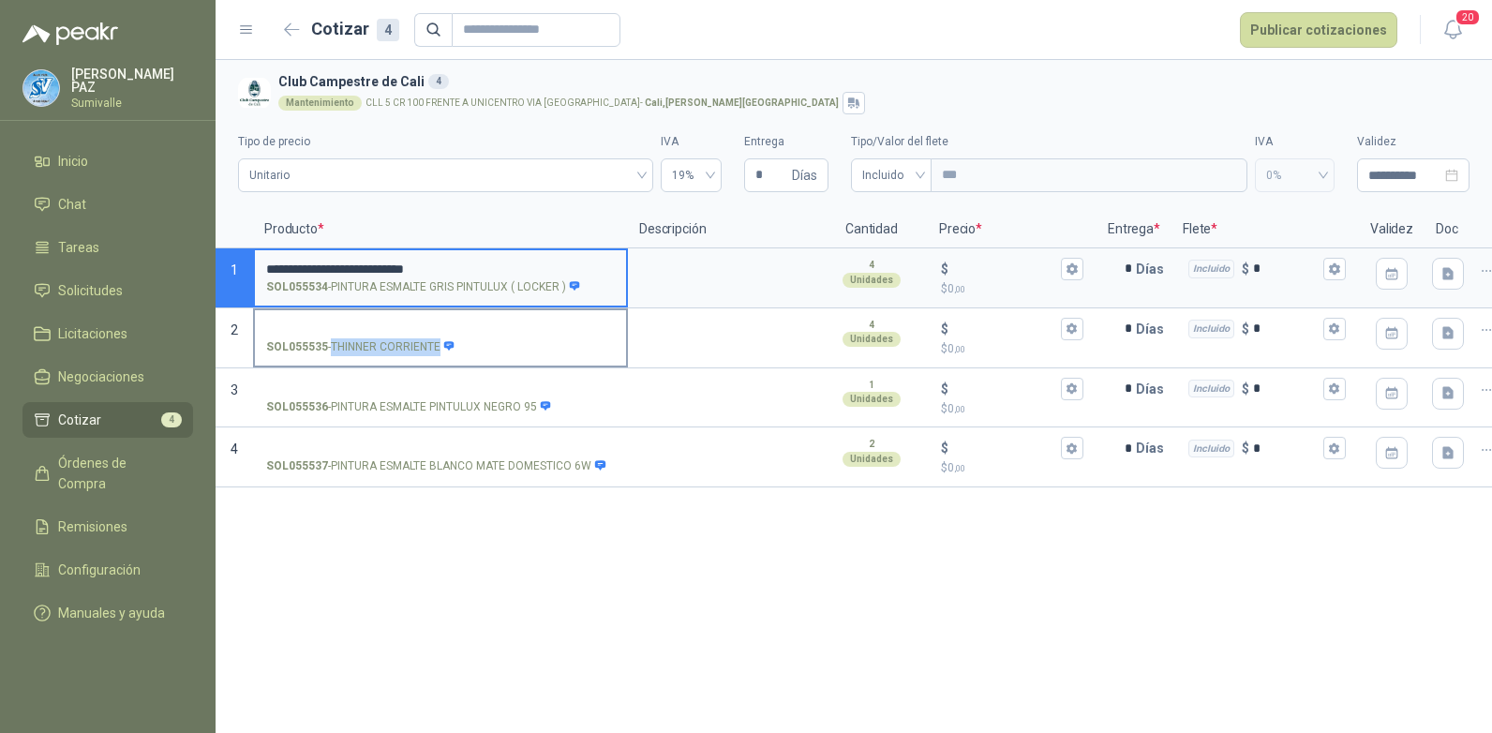
drag, startPoint x: 333, startPoint y: 348, endPoint x: 439, endPoint y: 348, distance: 105.9
click at [439, 348] on p "SOL055535 - THINNER CORRIENTE" at bounding box center [360, 347] width 189 height 18
copy p "THINNER CORRIENTE"
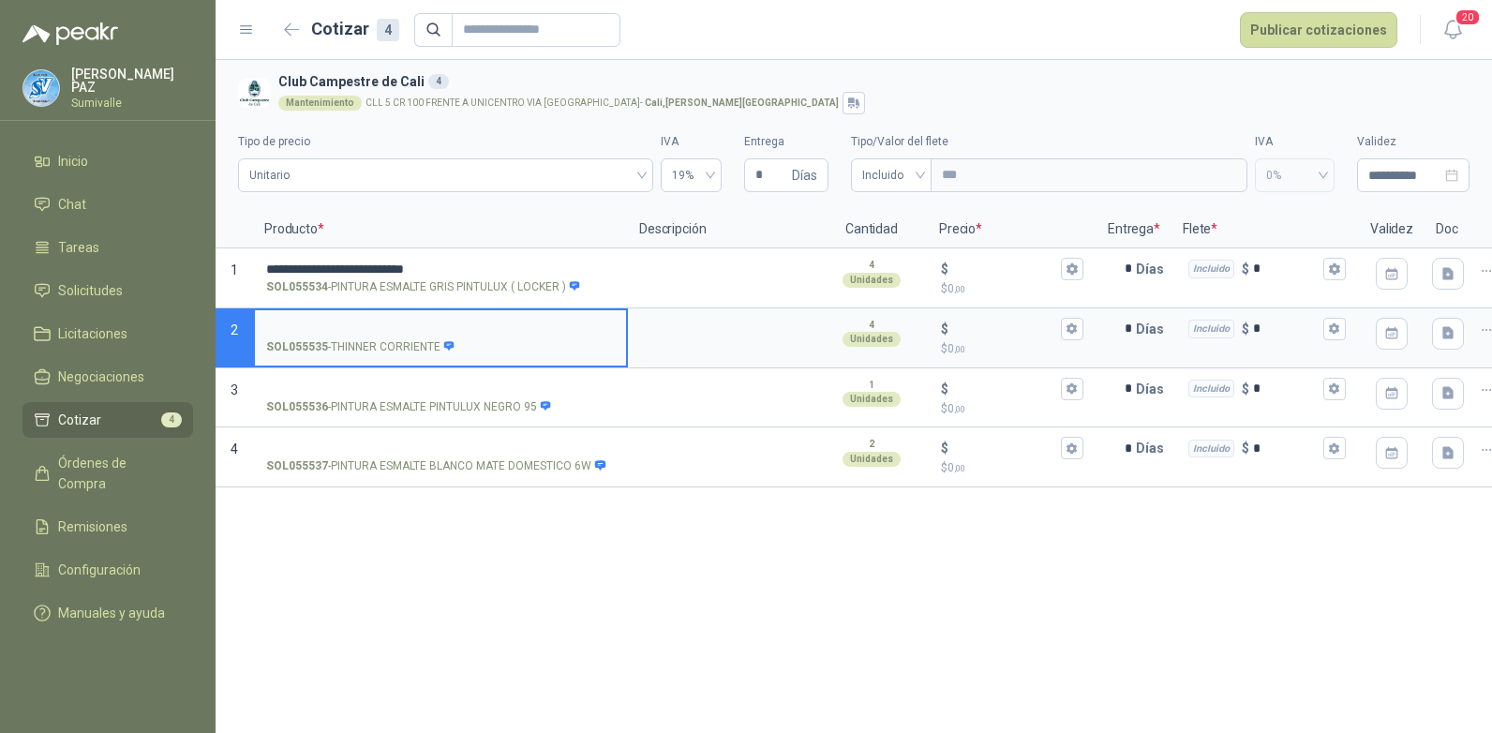
click at [381, 327] on input "SOL055535 - THINNER CORRIENTE" at bounding box center [440, 329] width 349 height 14
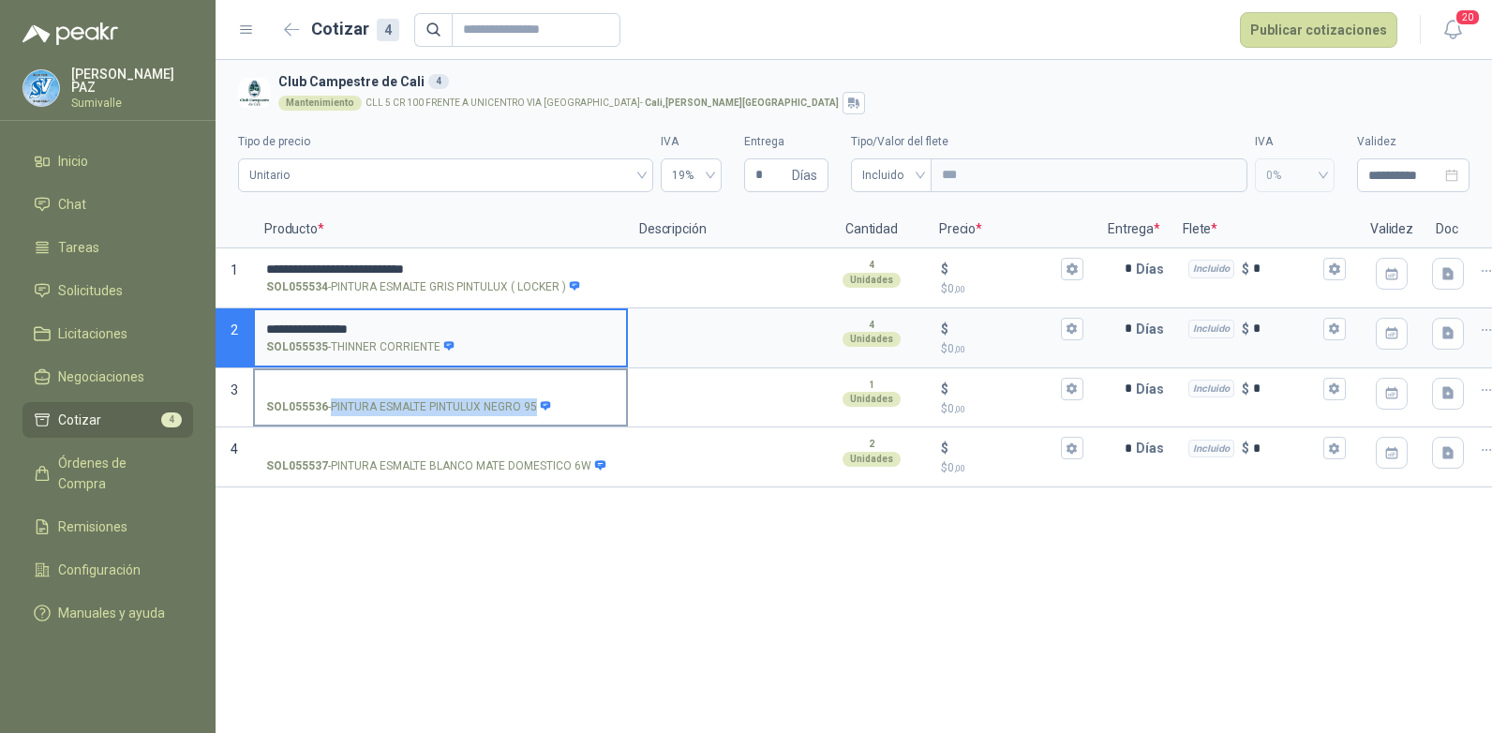
drag, startPoint x: 333, startPoint y: 406, endPoint x: 536, endPoint y: 412, distance: 203.5
click at [536, 412] on p "SOL055536 - PINTURA ESMALTE PINTULUX NEGRO 95" at bounding box center [409, 407] width 286 height 18
copy p "PINTURA ESMALTE PINTULUX NEGRO 95"
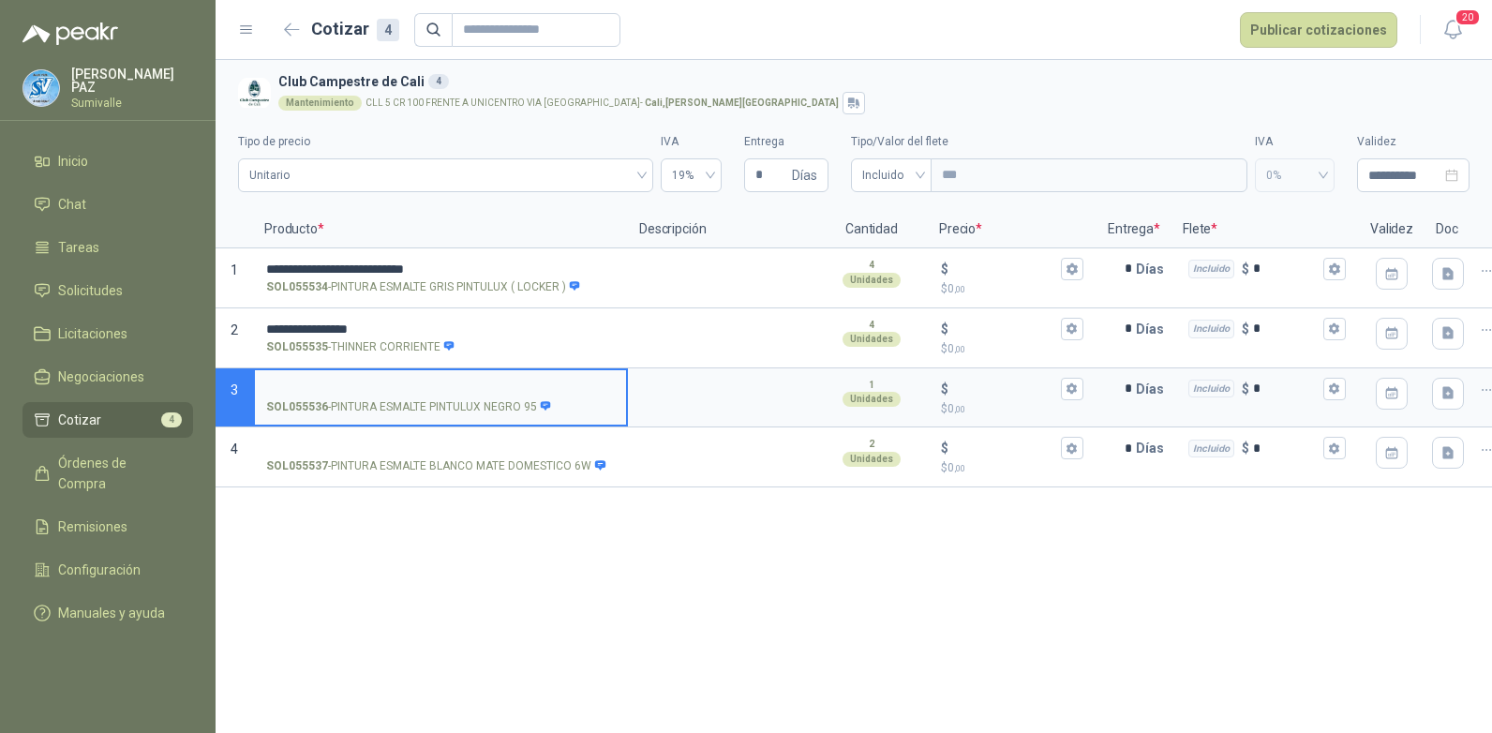
click at [428, 383] on input "SOL055536 - PINTURA ESMALTE PINTULUX NEGRO 95" at bounding box center [440, 389] width 349 height 14
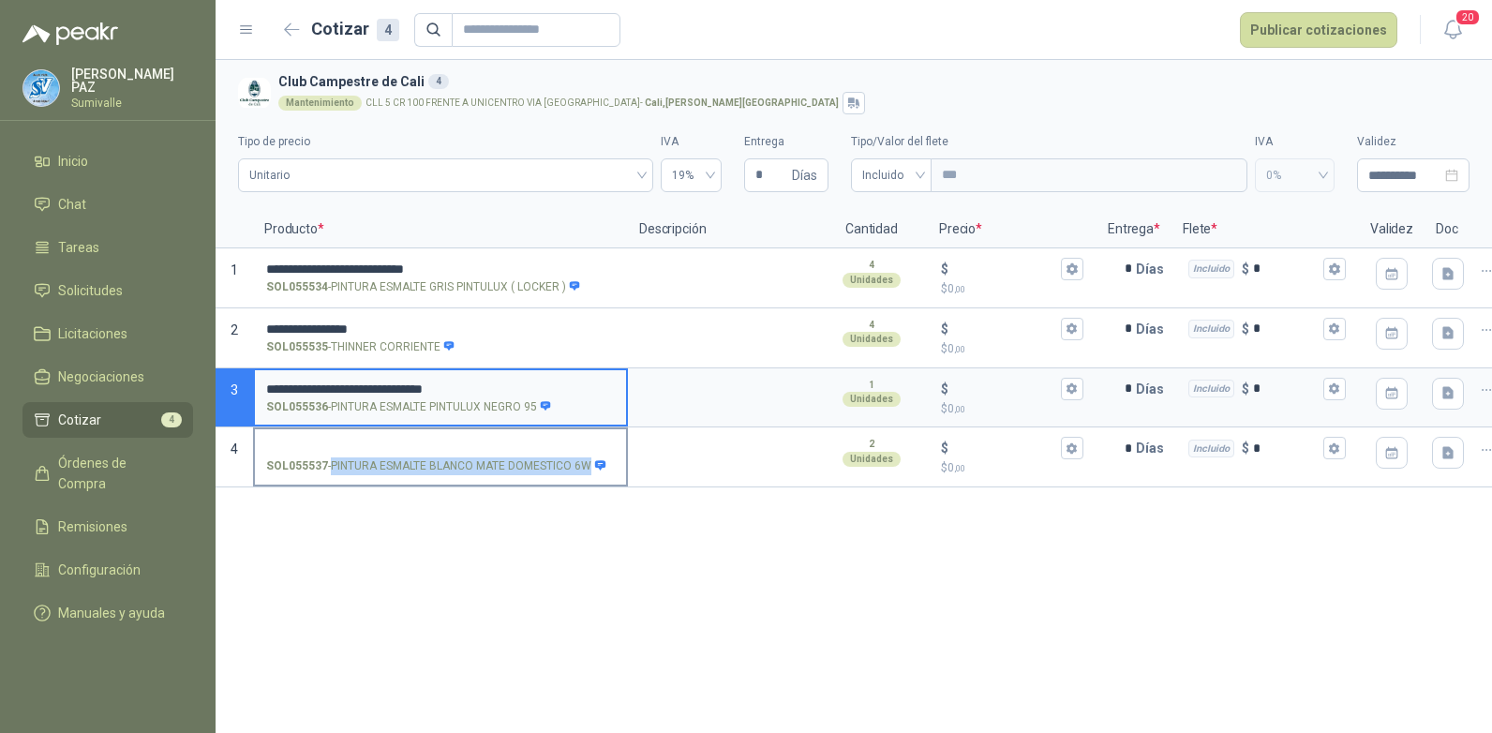
drag, startPoint x: 335, startPoint y: 465, endPoint x: 590, endPoint y: 477, distance: 255.2
click at [590, 477] on label "SOL055537 - PINTURA ESMALTE BLANCO MATE DOMESTICO 6W" at bounding box center [440, 455] width 371 height 53
copy p "PINTURA ESMALTE BLANCO MATE DOMESTICO 6W"
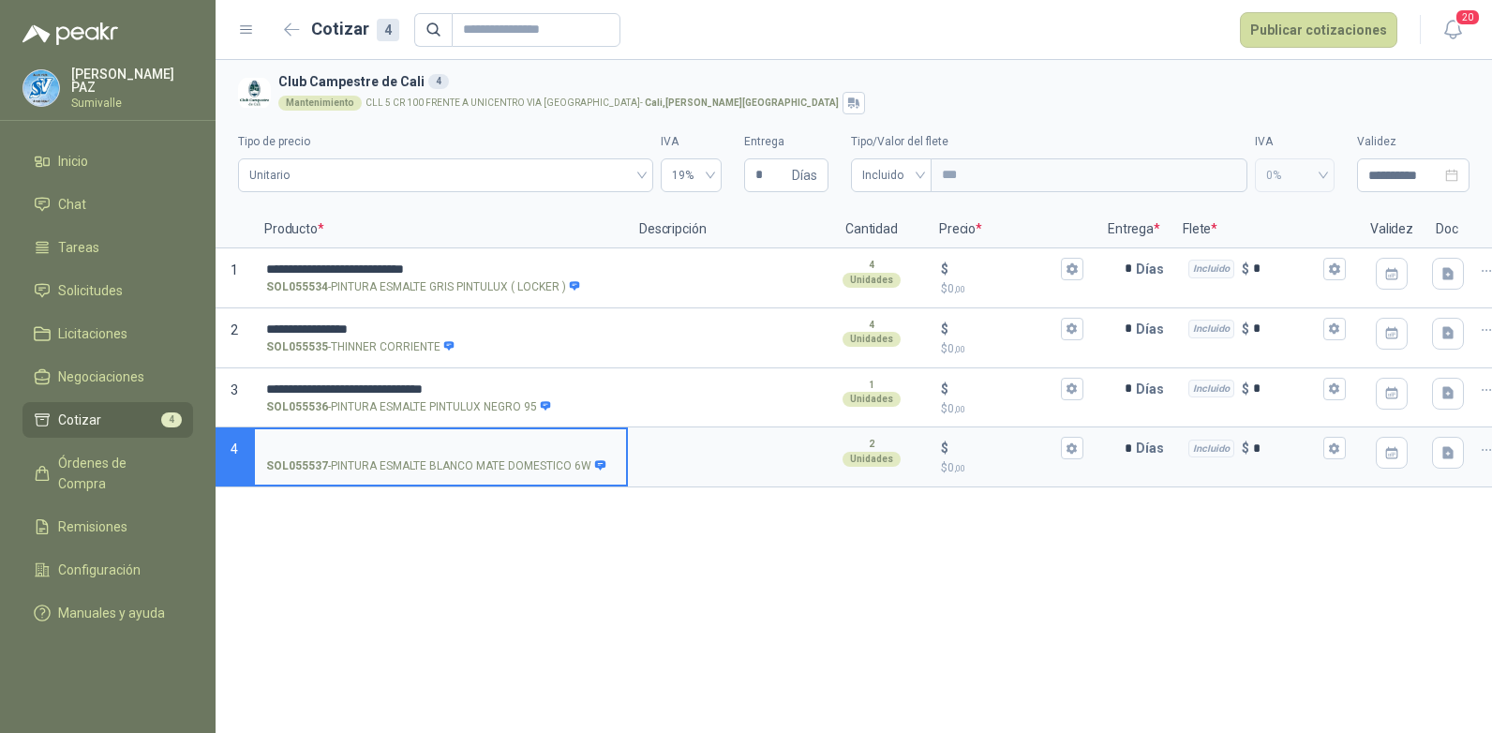
click at [469, 445] on input "SOL055537 - PINTURA ESMALTE BLANCO MATE DOMESTICO 6W" at bounding box center [440, 448] width 349 height 14
click at [987, 273] on input "$ $ 0 ,00" at bounding box center [1004, 268] width 105 height 14
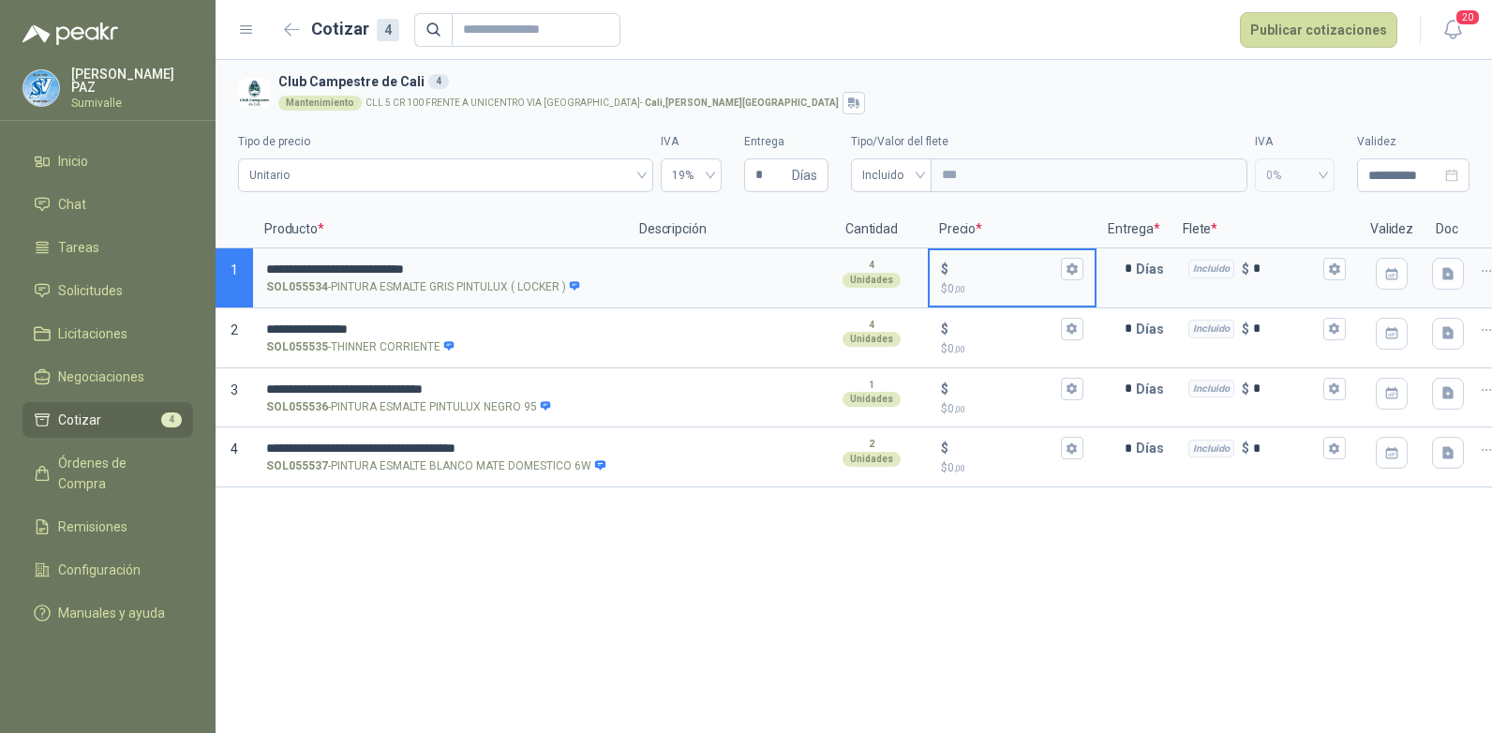
click at [975, 261] on input "$ $ 0 ,00" at bounding box center [1004, 268] width 105 height 14
type input "*******"
click at [991, 332] on input "$ $ 0 ,00" at bounding box center [1004, 328] width 105 height 14
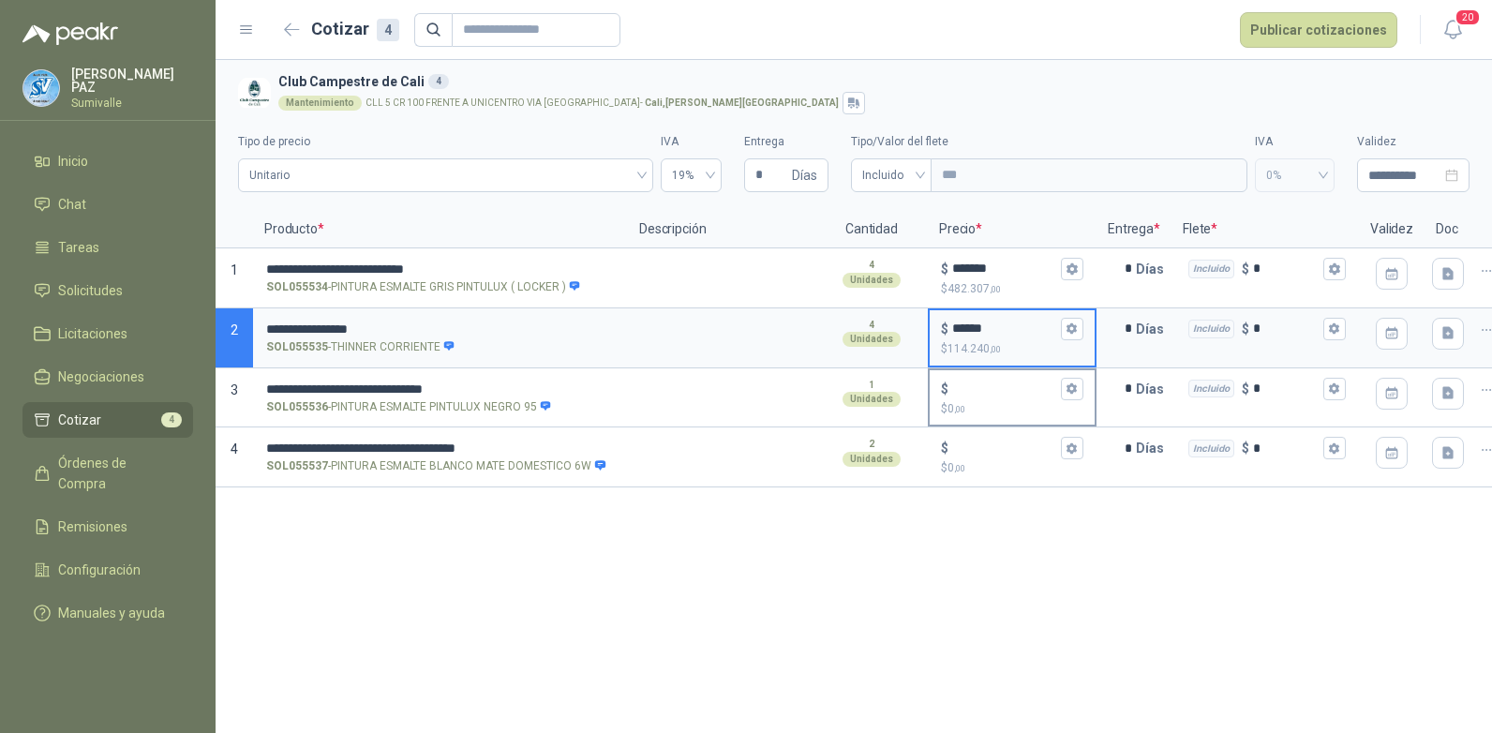
type input "******"
click at [983, 381] on input "$ $ 0 ,00" at bounding box center [1004, 388] width 105 height 14
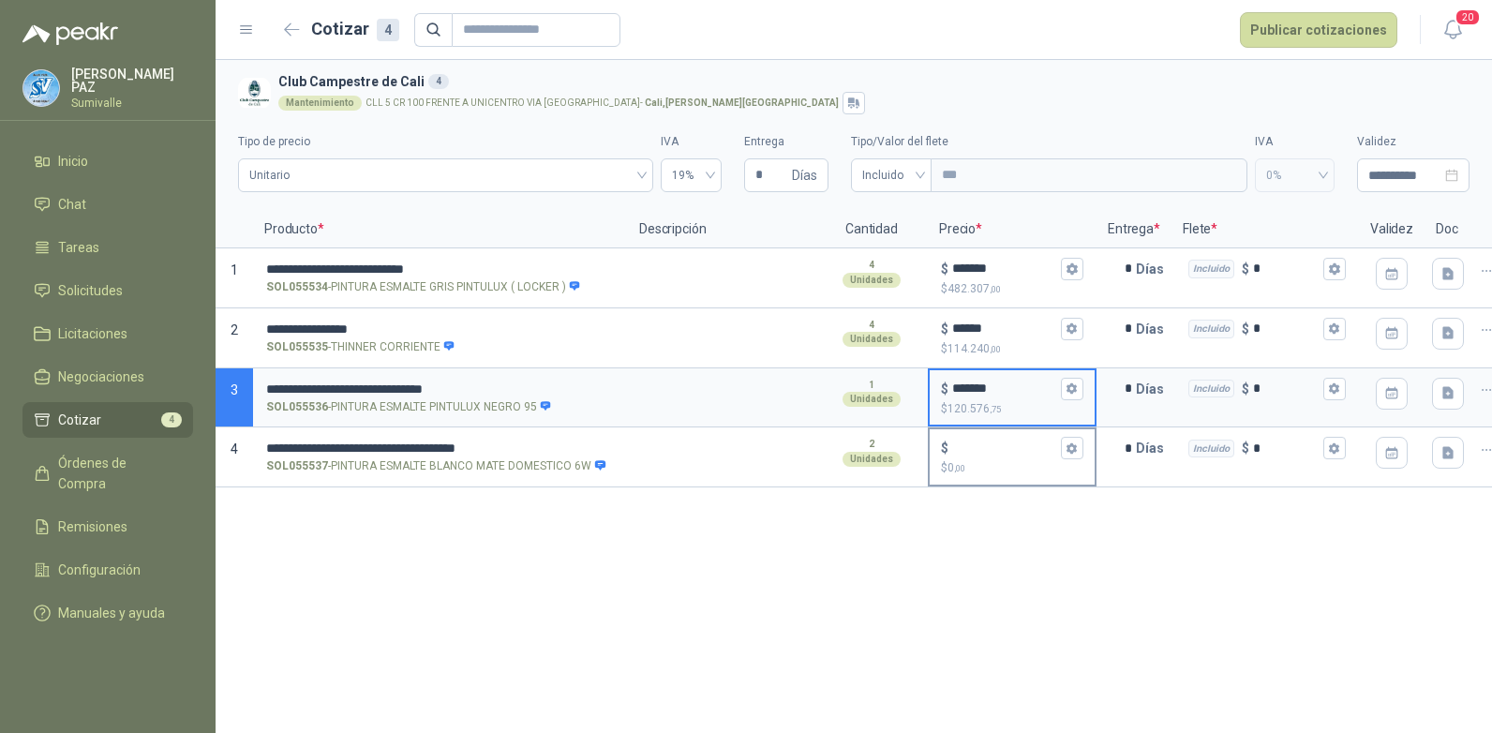
type input "*******"
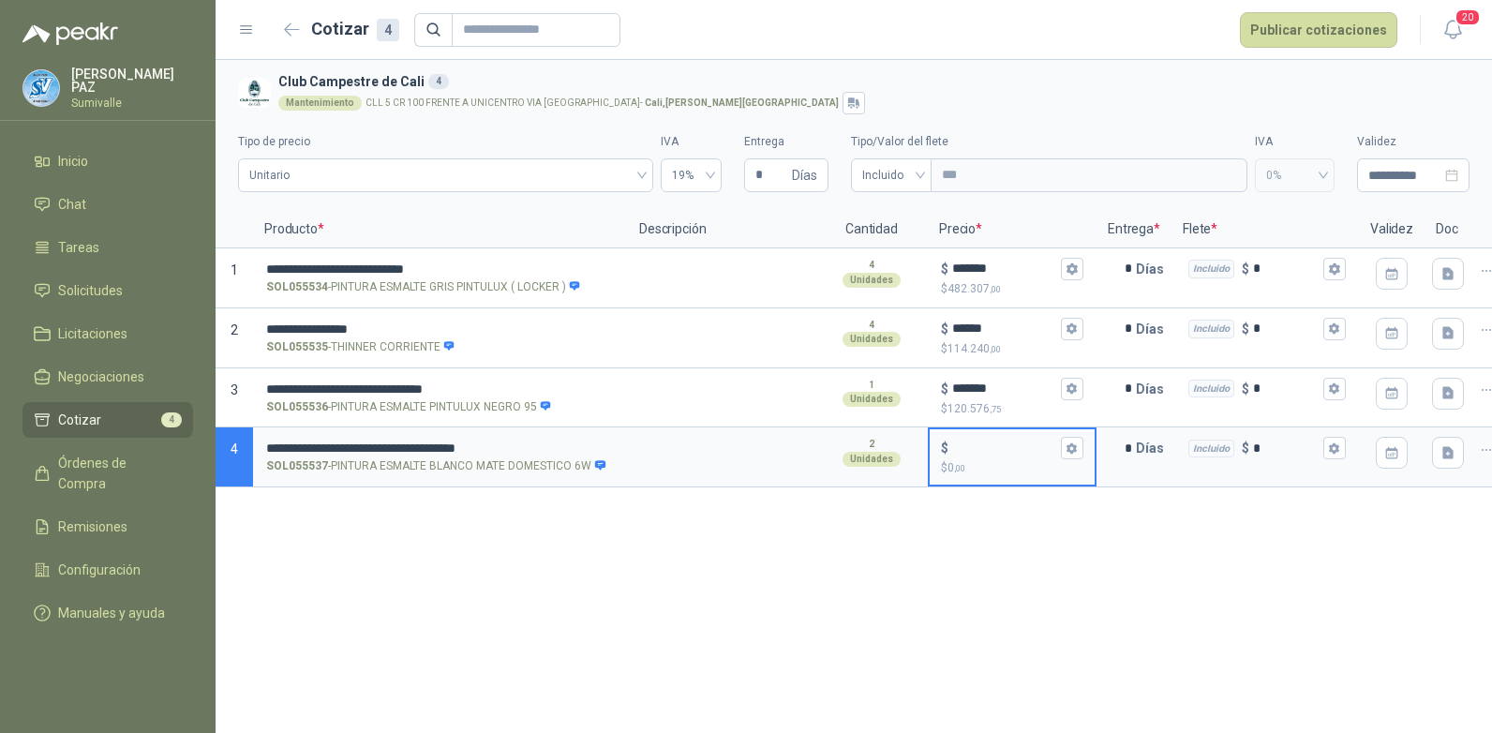
click at [972, 442] on input "$ $ 0 ,00" at bounding box center [1004, 448] width 105 height 14
type input "******"
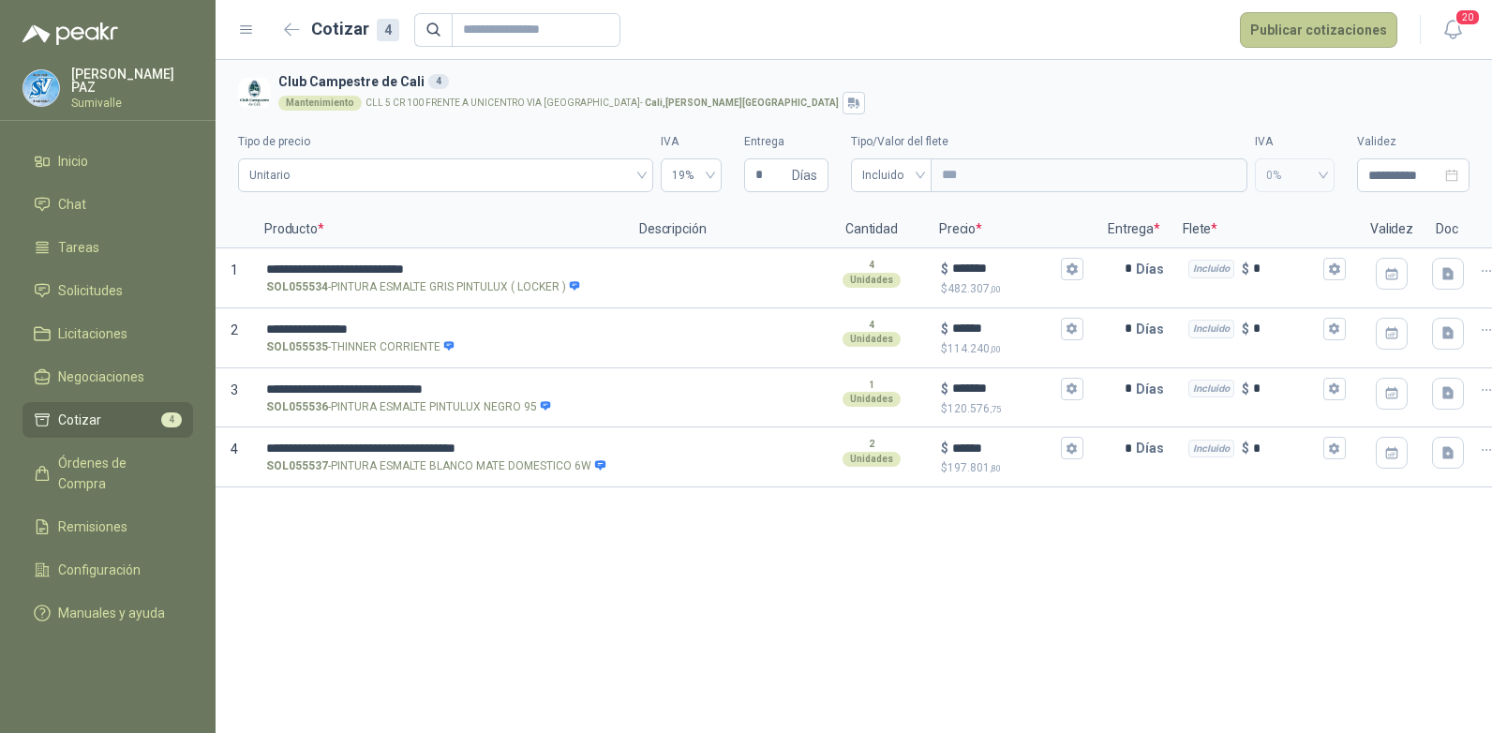
click at [1311, 28] on button "Publicar cotizaciones" at bounding box center [1318, 30] width 157 height 36
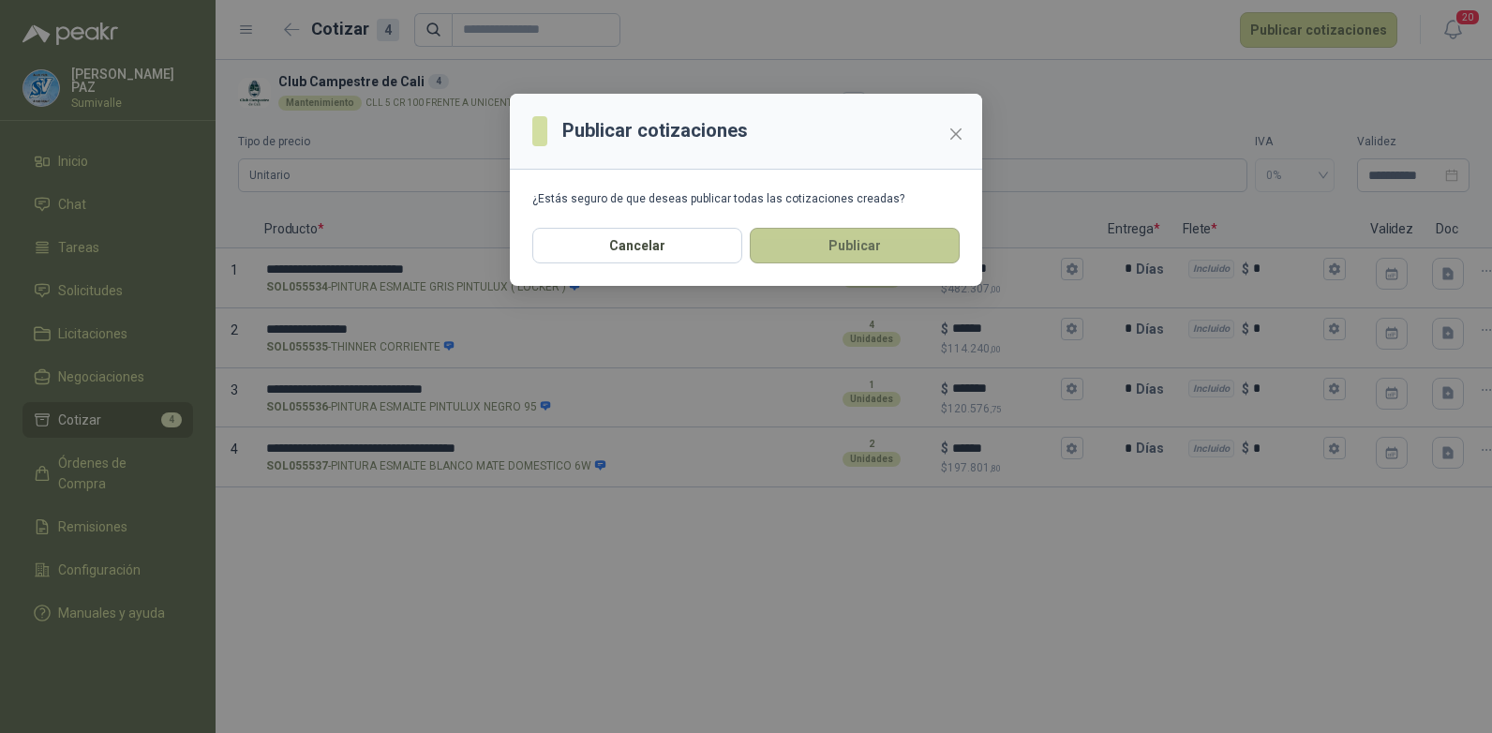
click at [814, 246] on button "Publicar" at bounding box center [855, 246] width 210 height 36
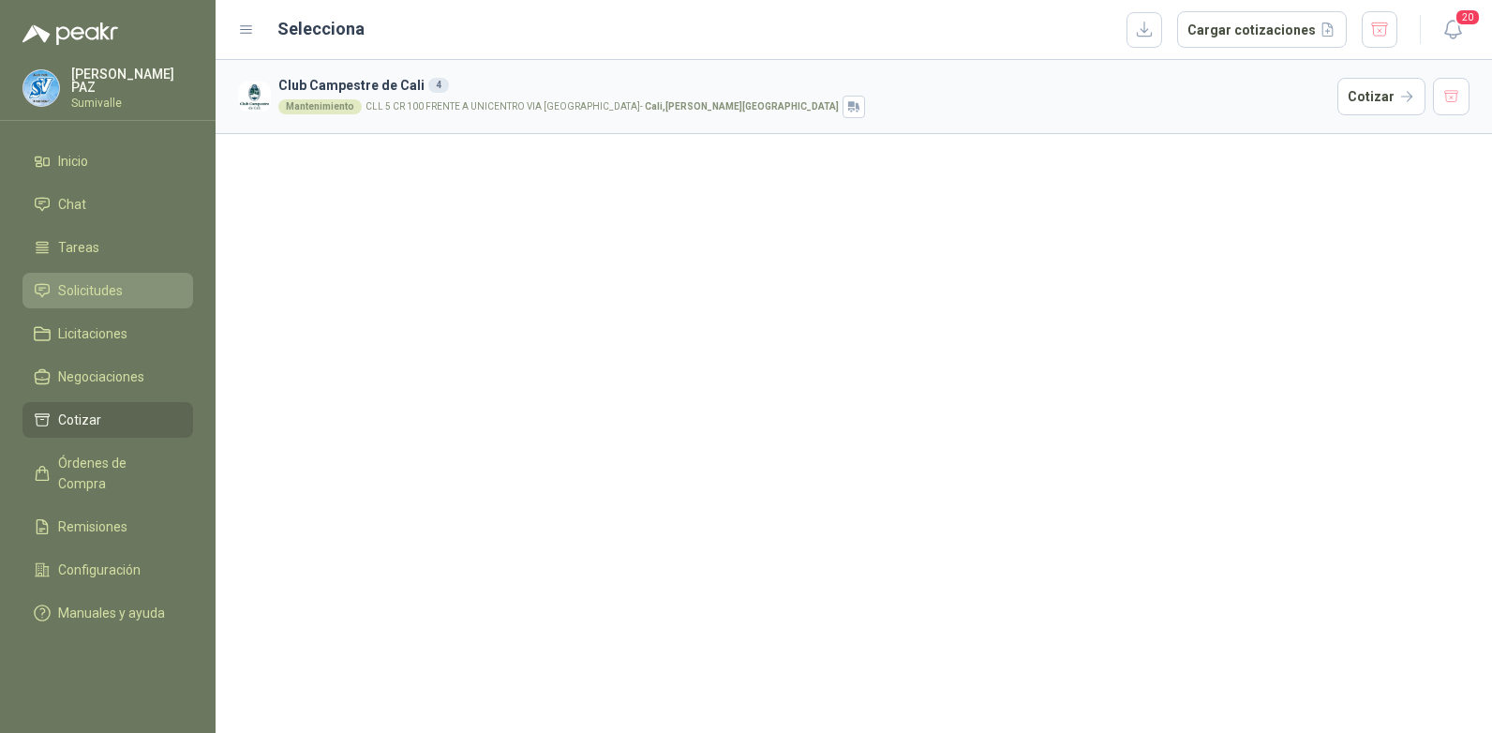
click at [103, 292] on span "Solicitudes" at bounding box center [90, 290] width 65 height 21
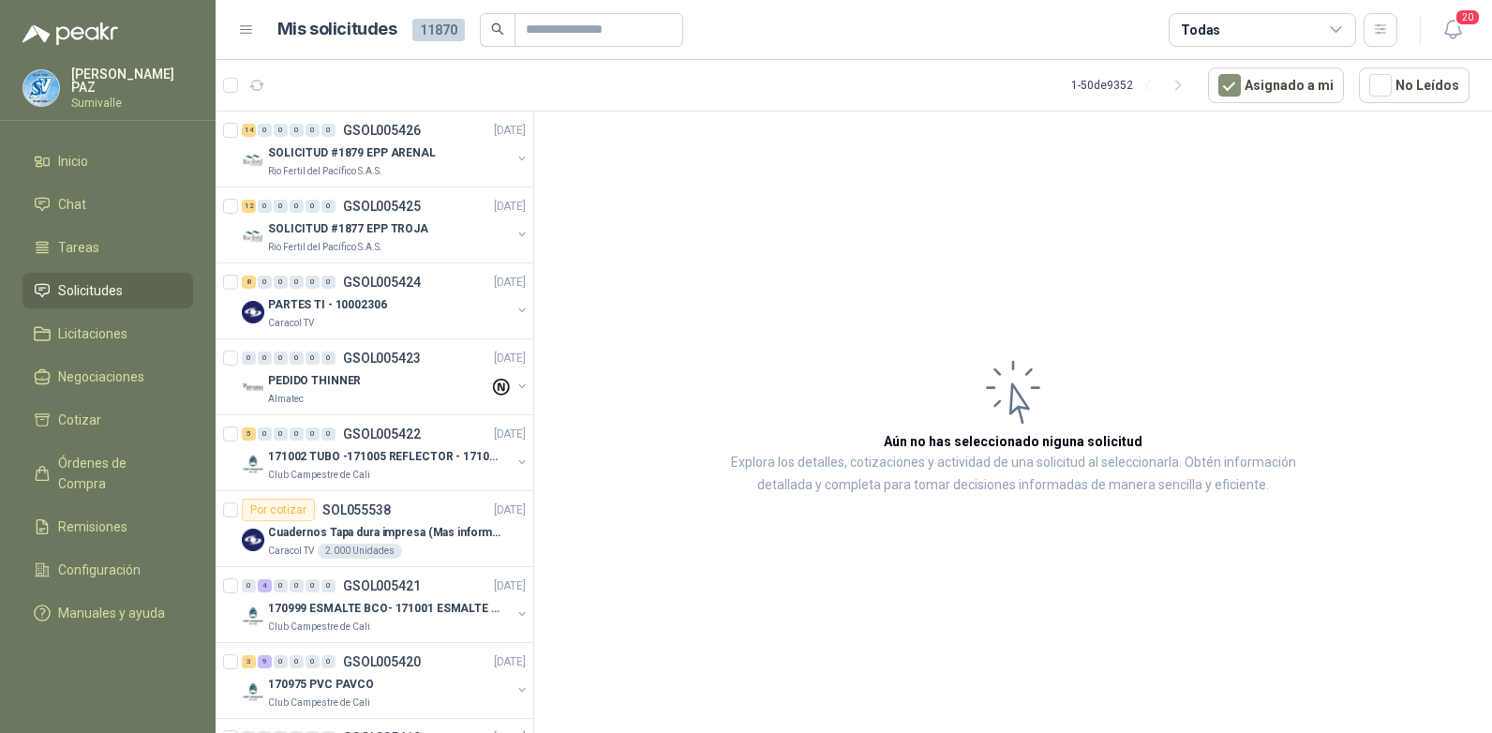
click at [1277, 18] on div "Todas" at bounding box center [1262, 30] width 187 height 34
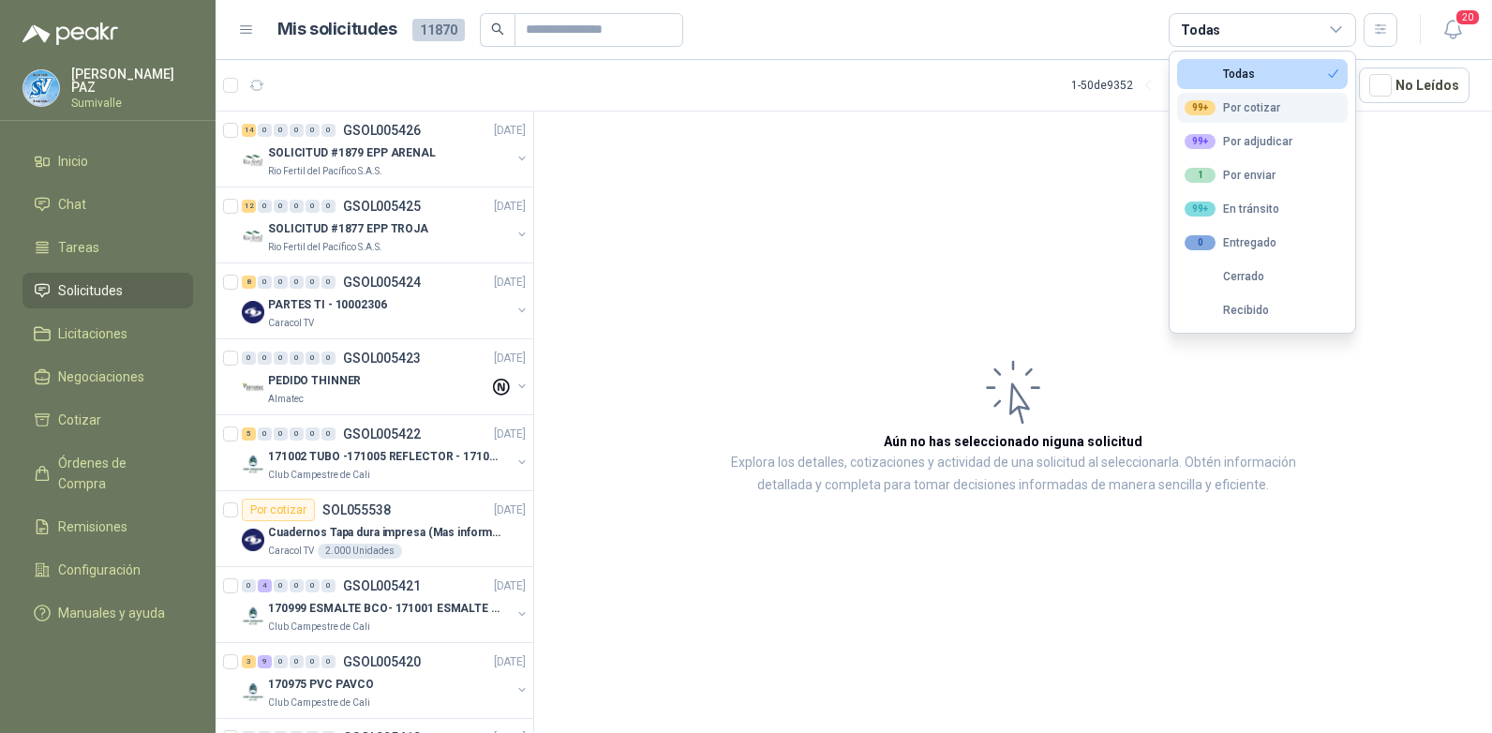
click at [1236, 115] on button "99+ Por cotizar" at bounding box center [1262, 108] width 171 height 30
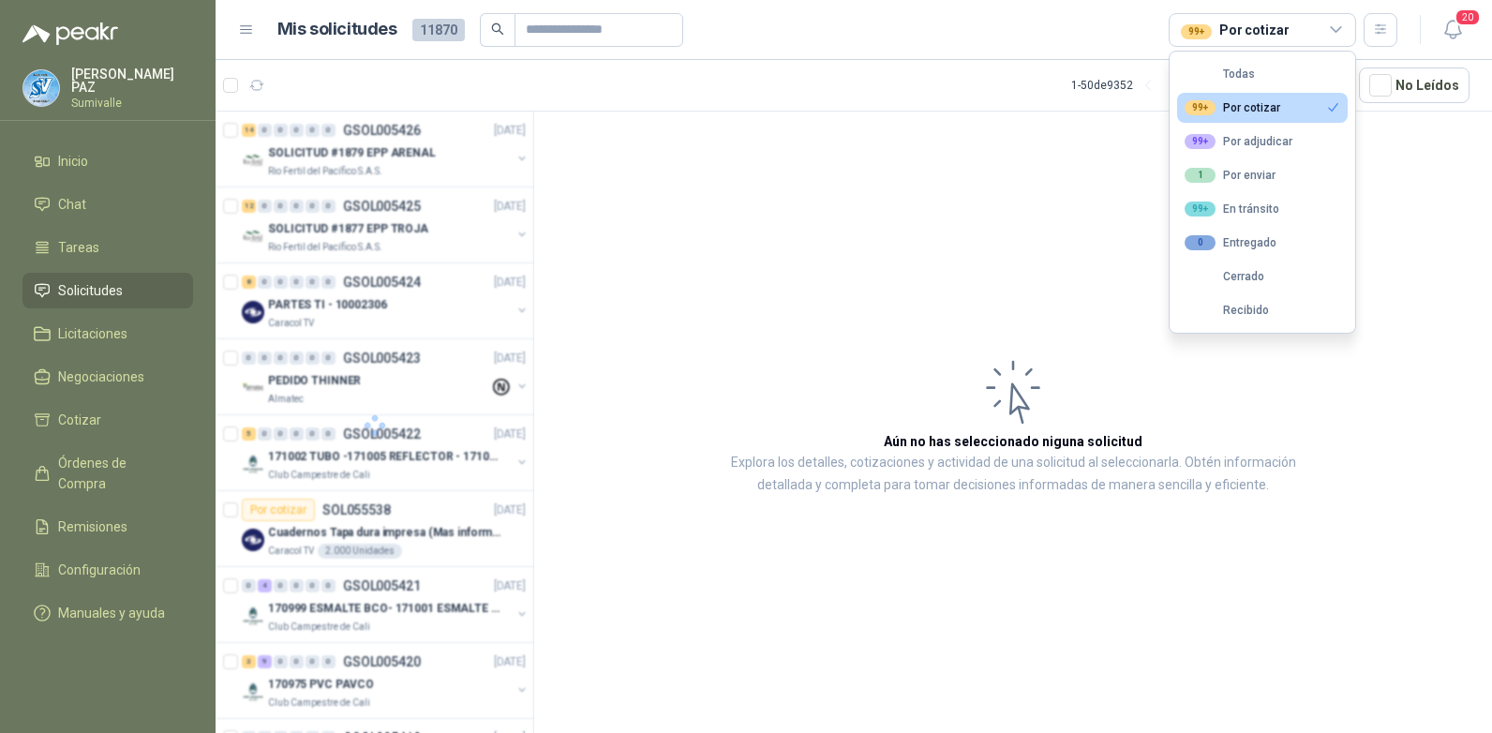
click at [1103, 117] on article "Aún no has seleccionado niguna solicitud Explora los detalles, cotizaciones y a…" at bounding box center [1013, 426] width 958 height 628
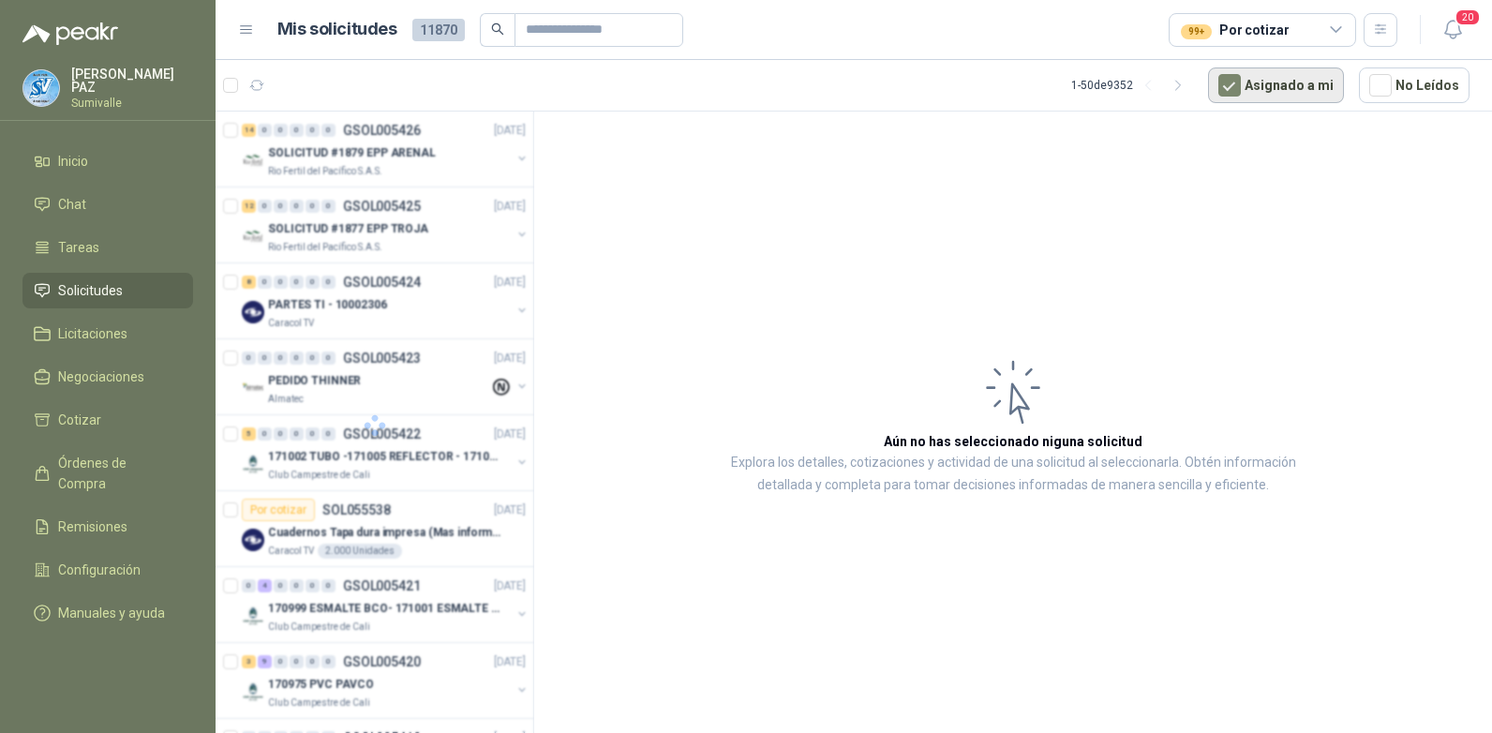
click at [1260, 82] on button "Asignado a mi" at bounding box center [1276, 85] width 136 height 36
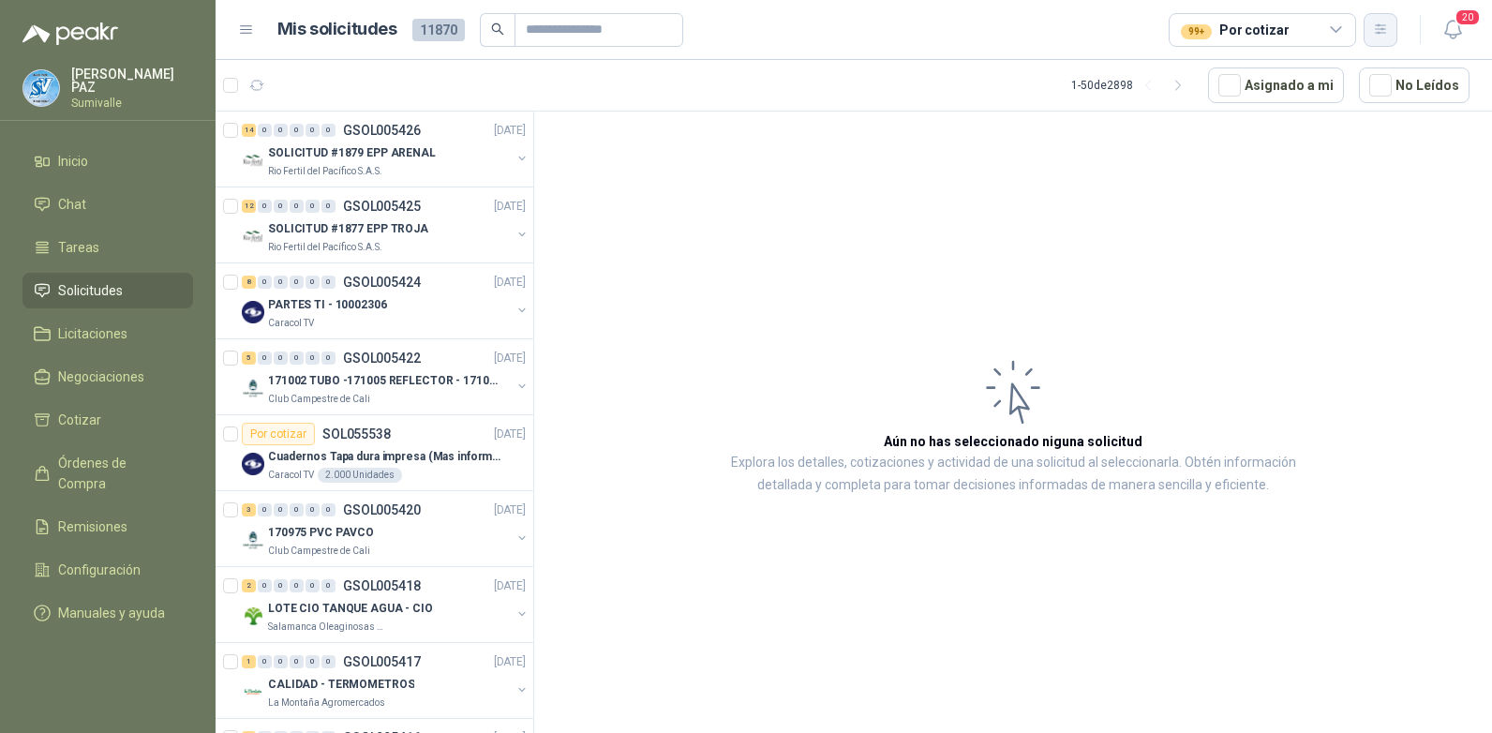
click at [1374, 33] on icon "button" at bounding box center [1381, 30] width 16 height 16
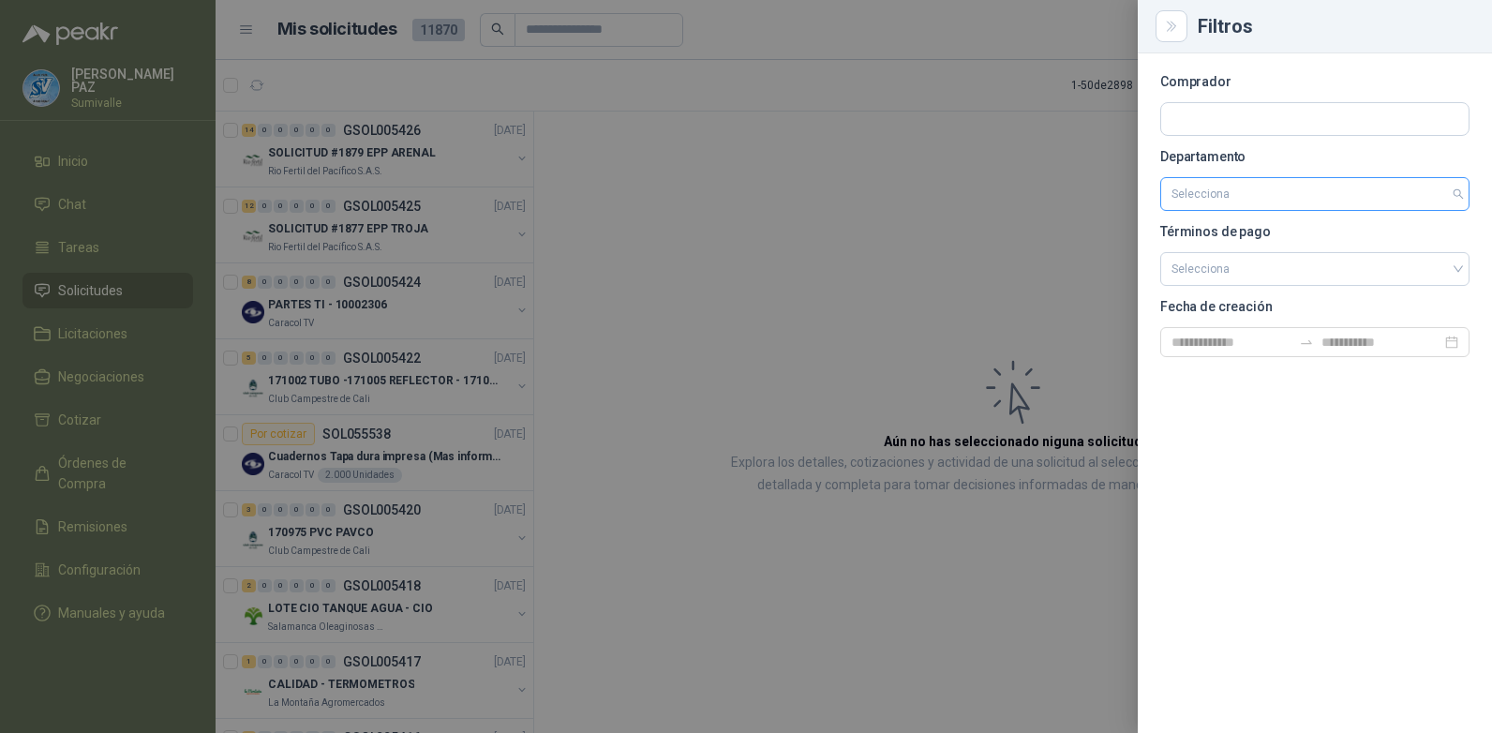
click at [1273, 199] on input "search" at bounding box center [1315, 194] width 287 height 32
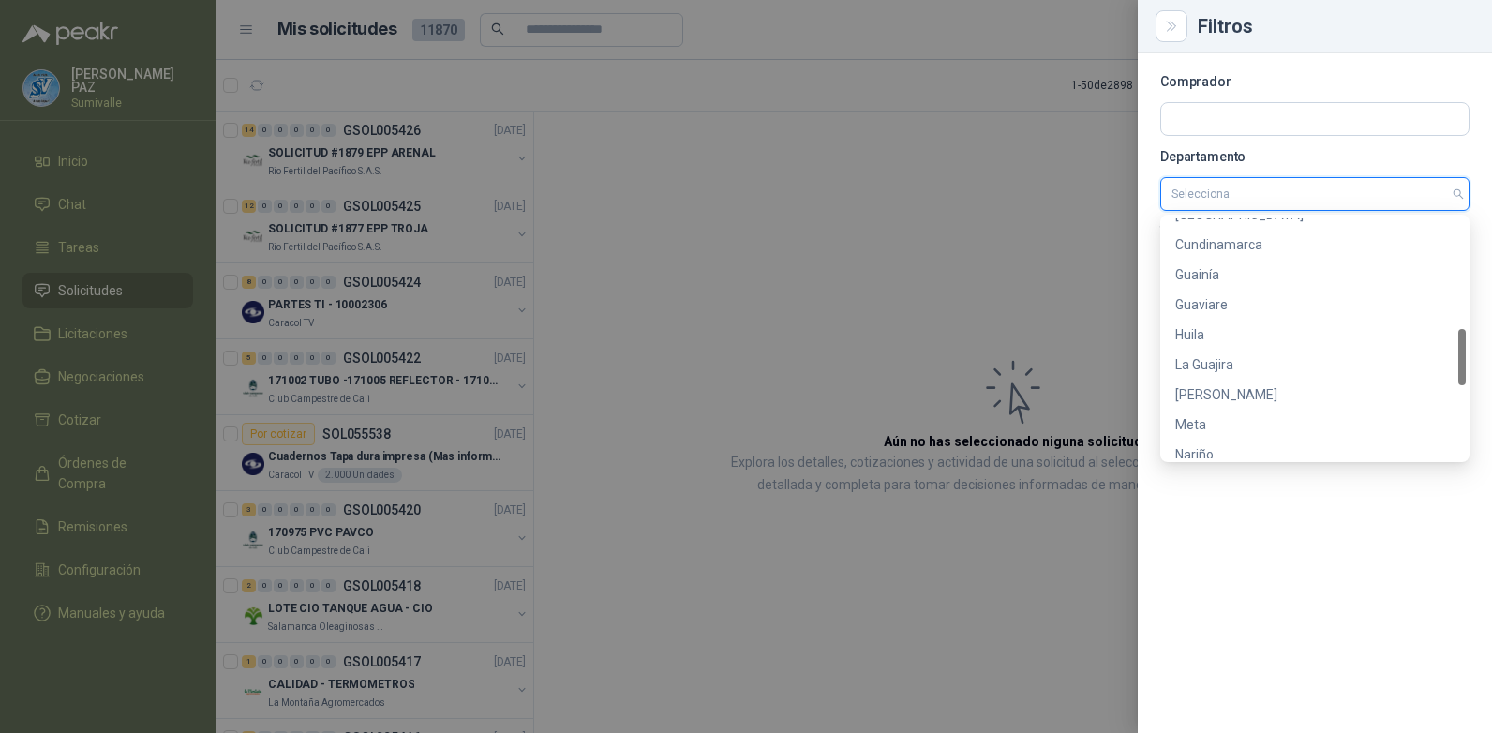
scroll to position [780, 0]
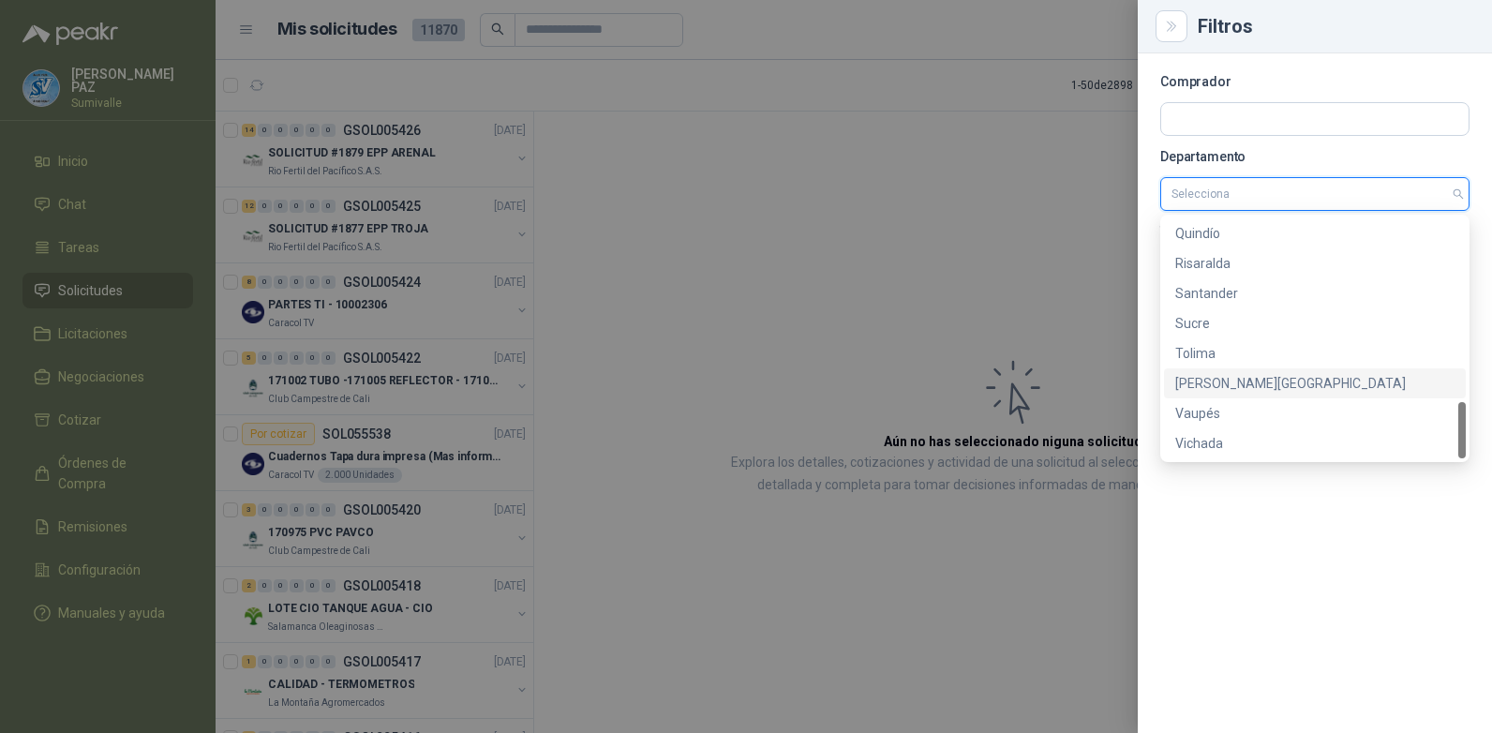
click at [1248, 374] on div "[PERSON_NAME][GEOGRAPHIC_DATA]" at bounding box center [1314, 383] width 279 height 21
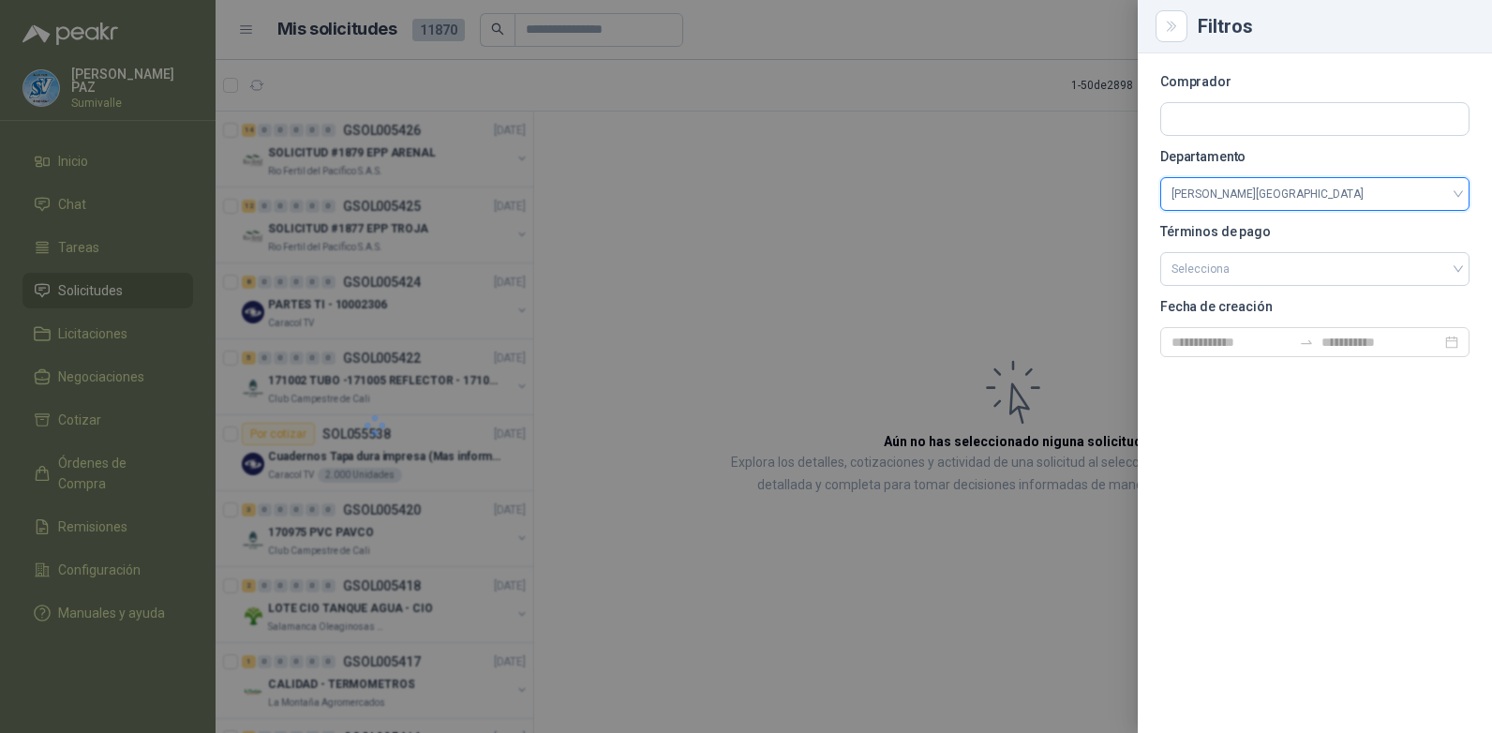
click at [991, 160] on div at bounding box center [746, 366] width 1492 height 733
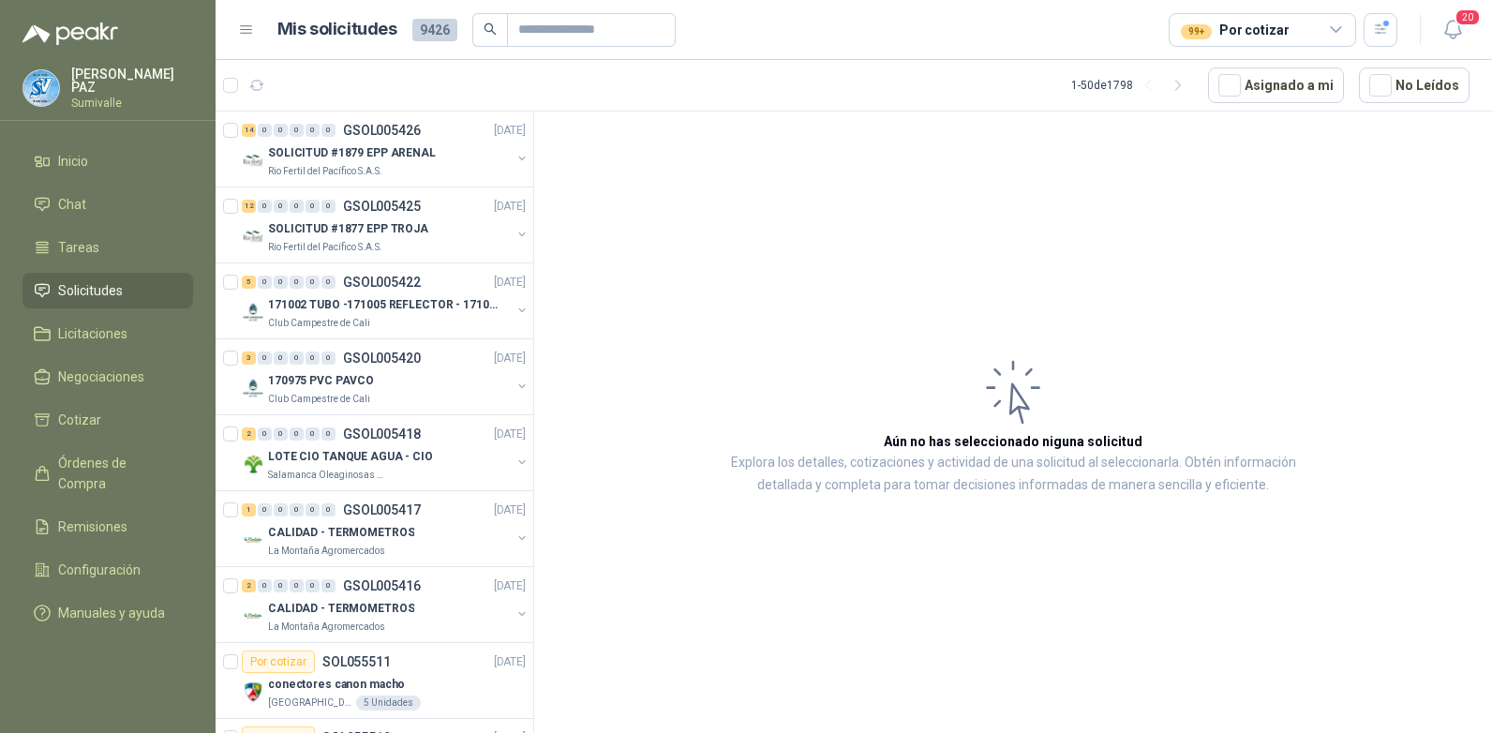
drag, startPoint x: 526, startPoint y: 145, endPoint x: 524, endPoint y: 179, distance: 33.8
click at [389, 385] on div "170975 PVC PAVCO" at bounding box center [389, 380] width 243 height 22
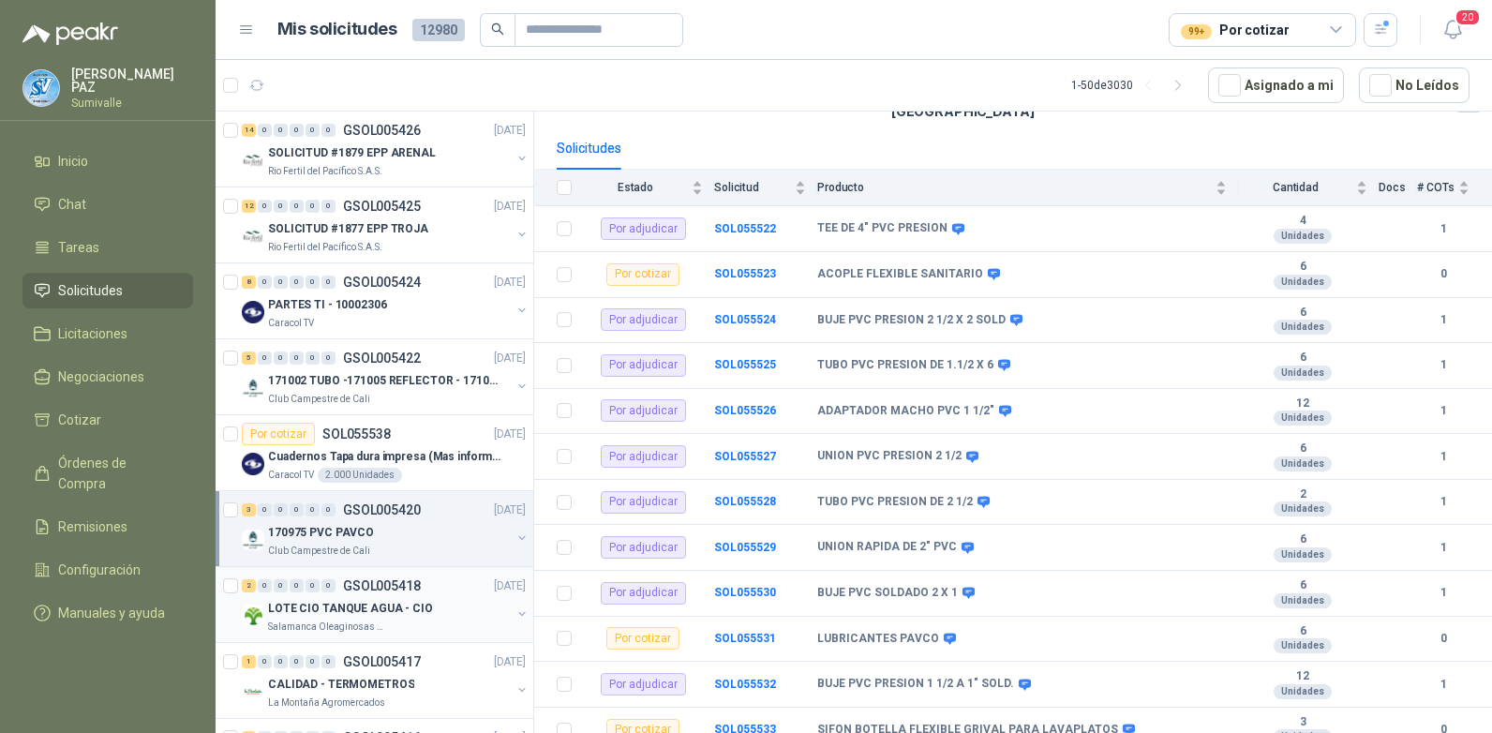
scroll to position [94, 0]
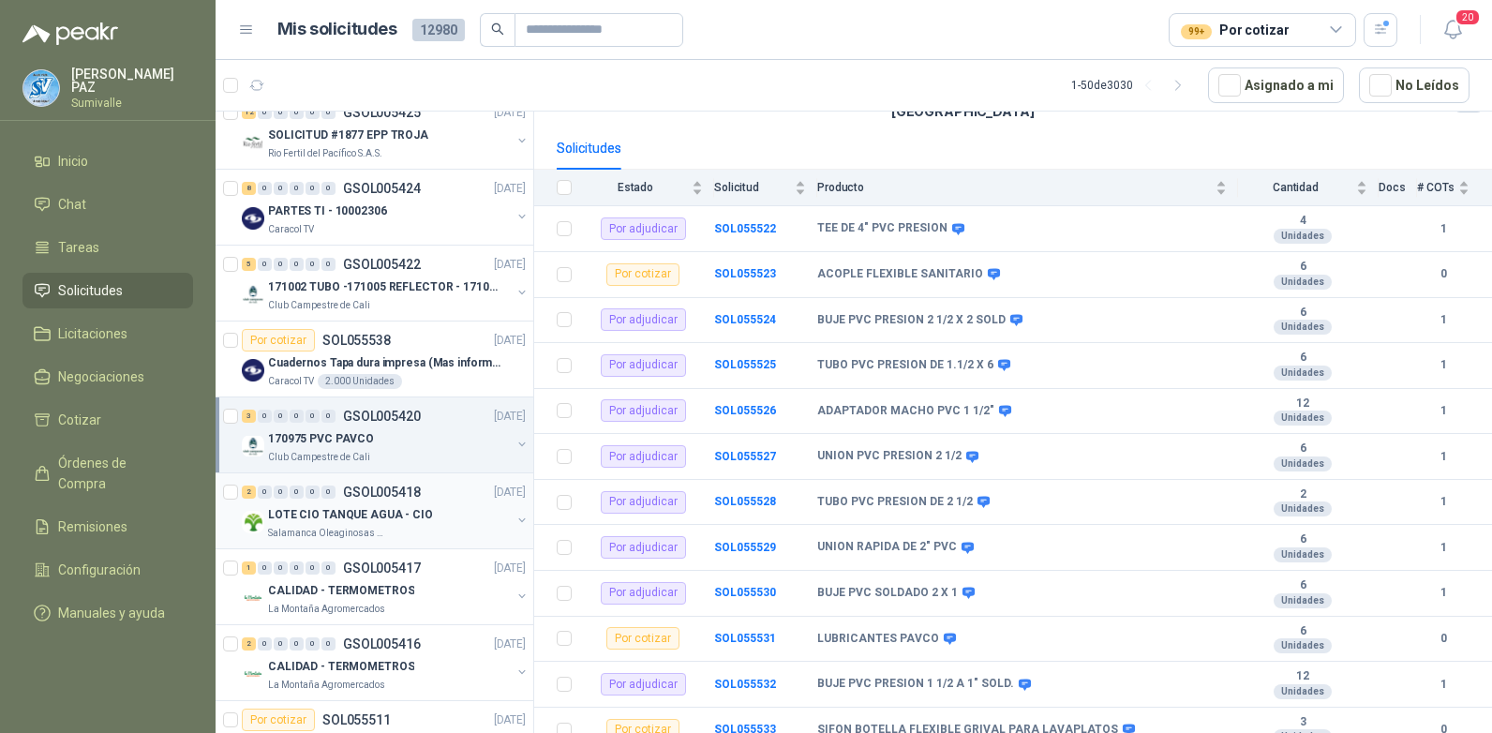
click at [407, 504] on div "LOTE CIO TANQUE AGUA - CIO" at bounding box center [389, 514] width 243 height 22
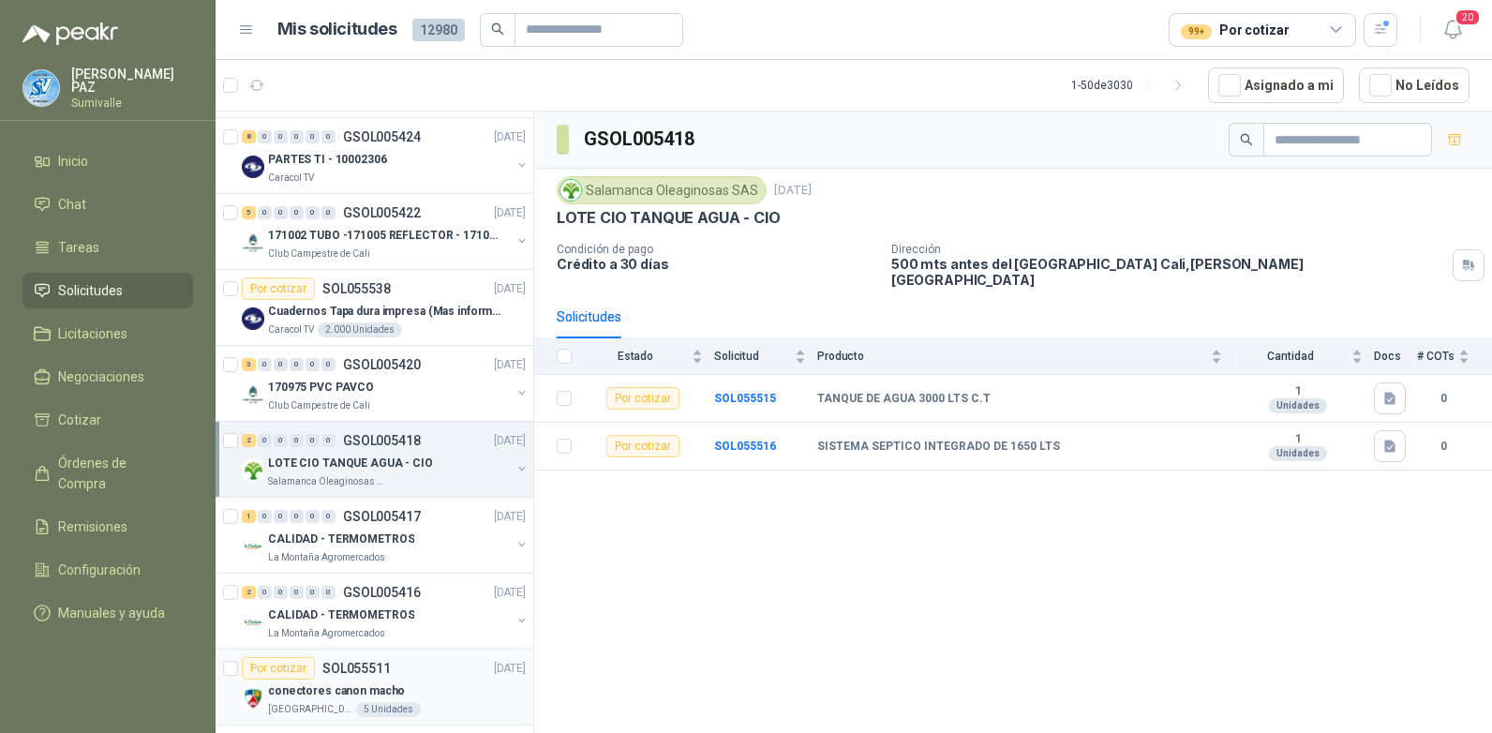
scroll to position [281, 0]
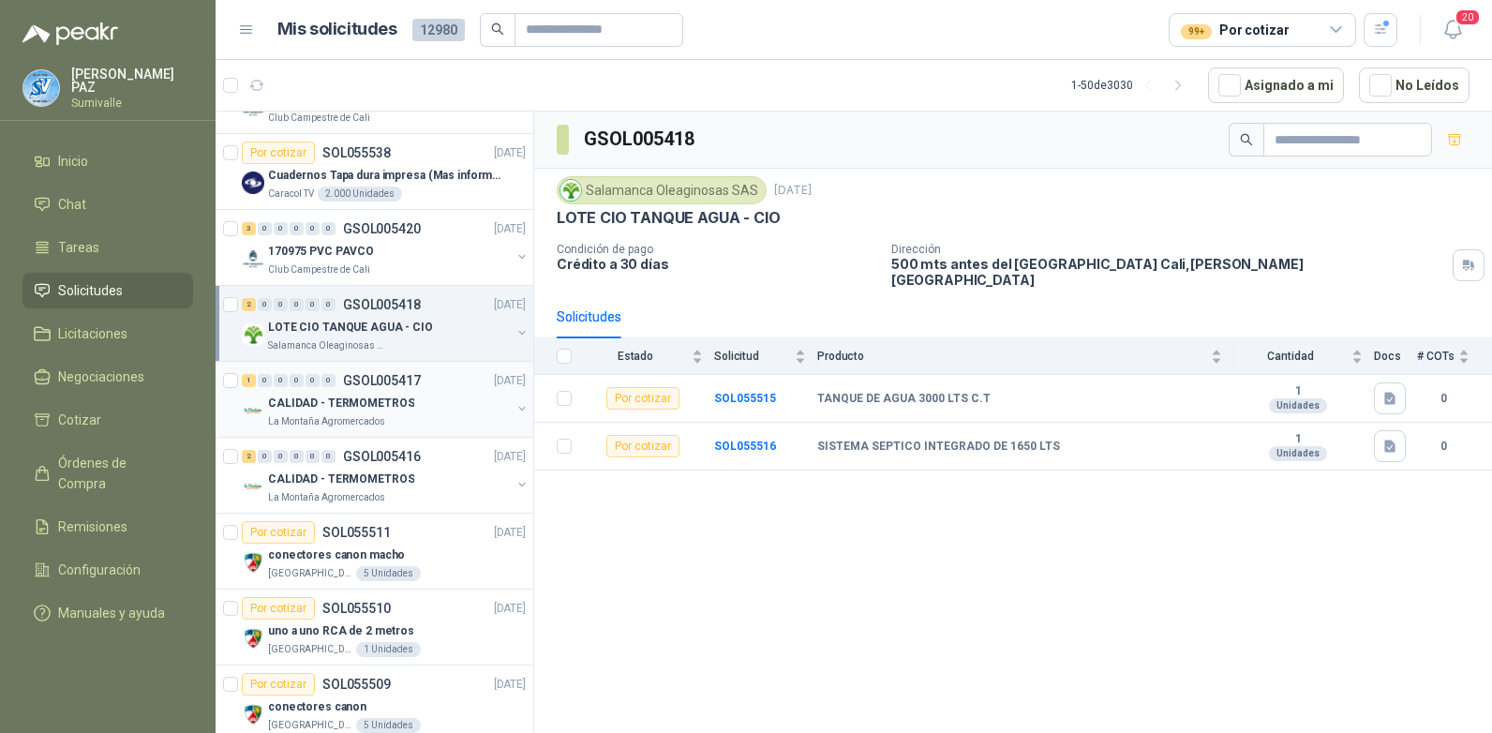
click at [381, 404] on p "CALIDAD - TERMOMETROS" at bounding box center [341, 404] width 146 height 18
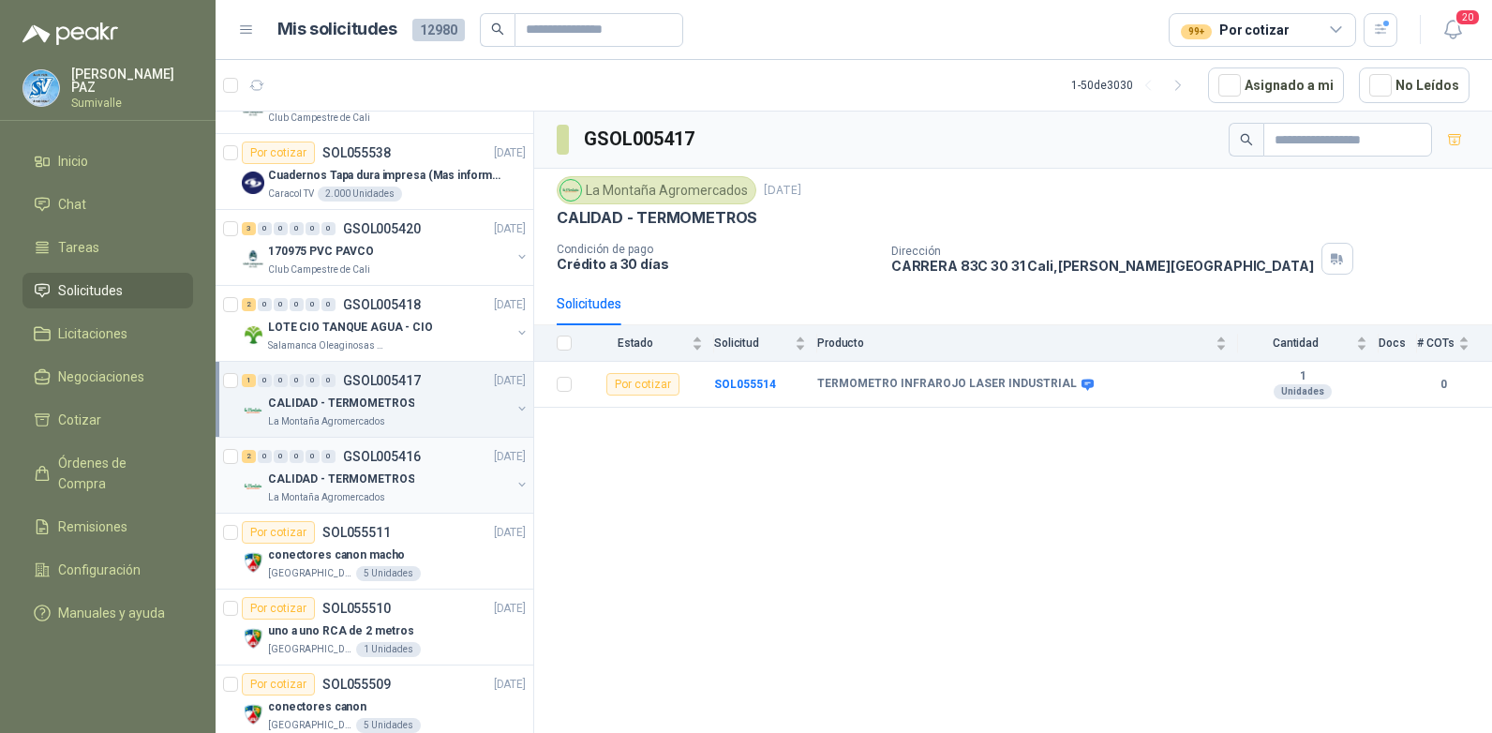
click at [424, 480] on div "CALIDAD - TERMOMETROS" at bounding box center [389, 479] width 243 height 22
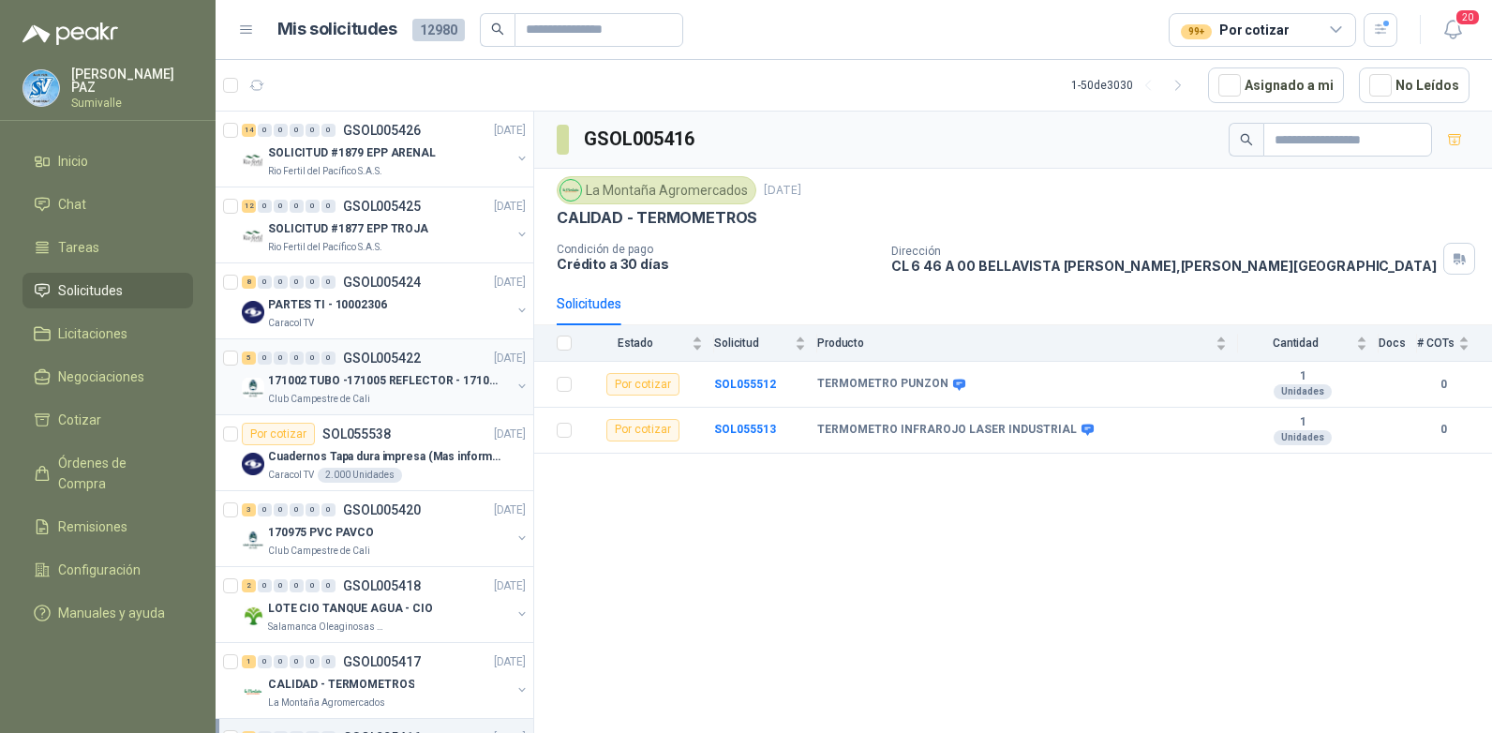
click at [366, 381] on p "171002 TUBO -171005 REFLECTOR - 171007 PANEL" at bounding box center [384, 381] width 233 height 18
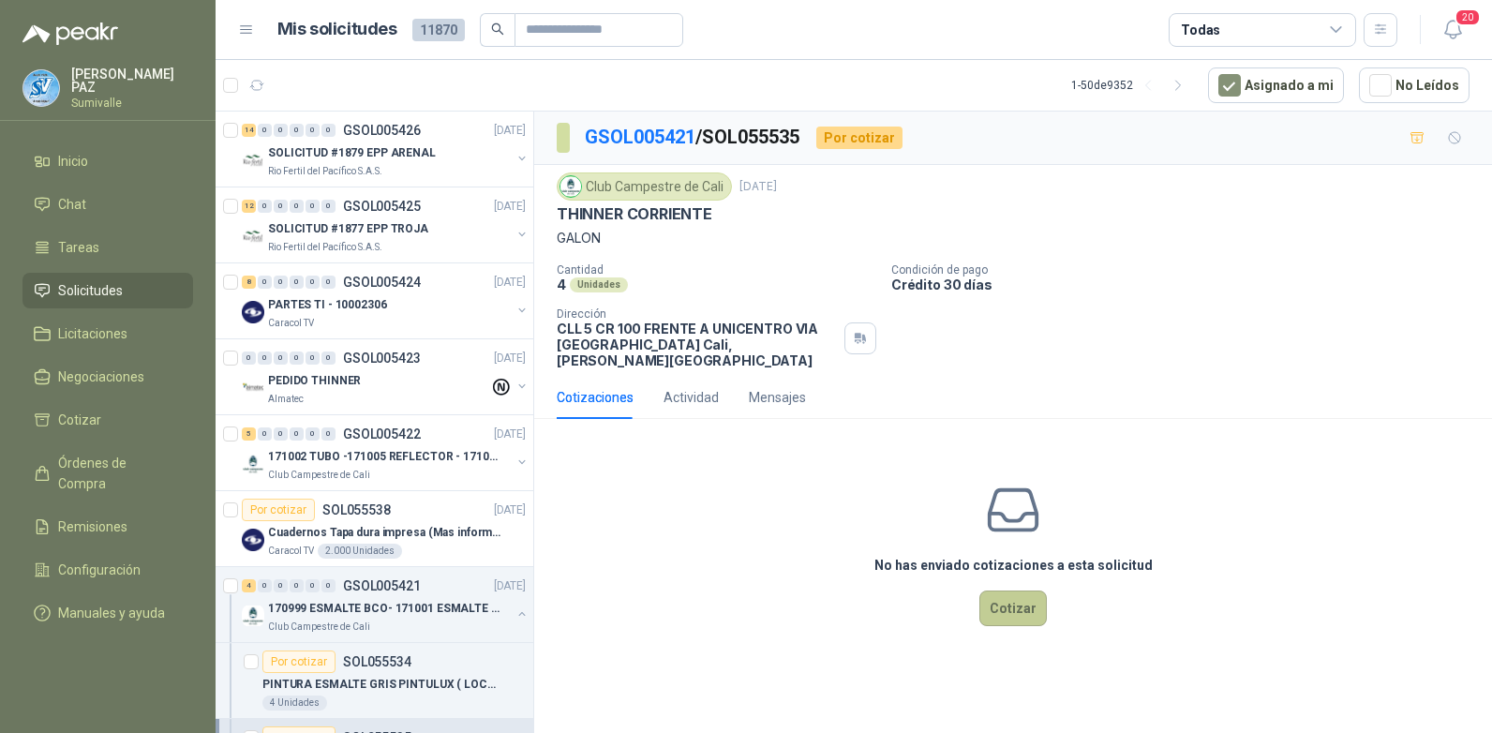
click at [1030, 591] on button "Cotizar" at bounding box center [1012, 608] width 67 height 36
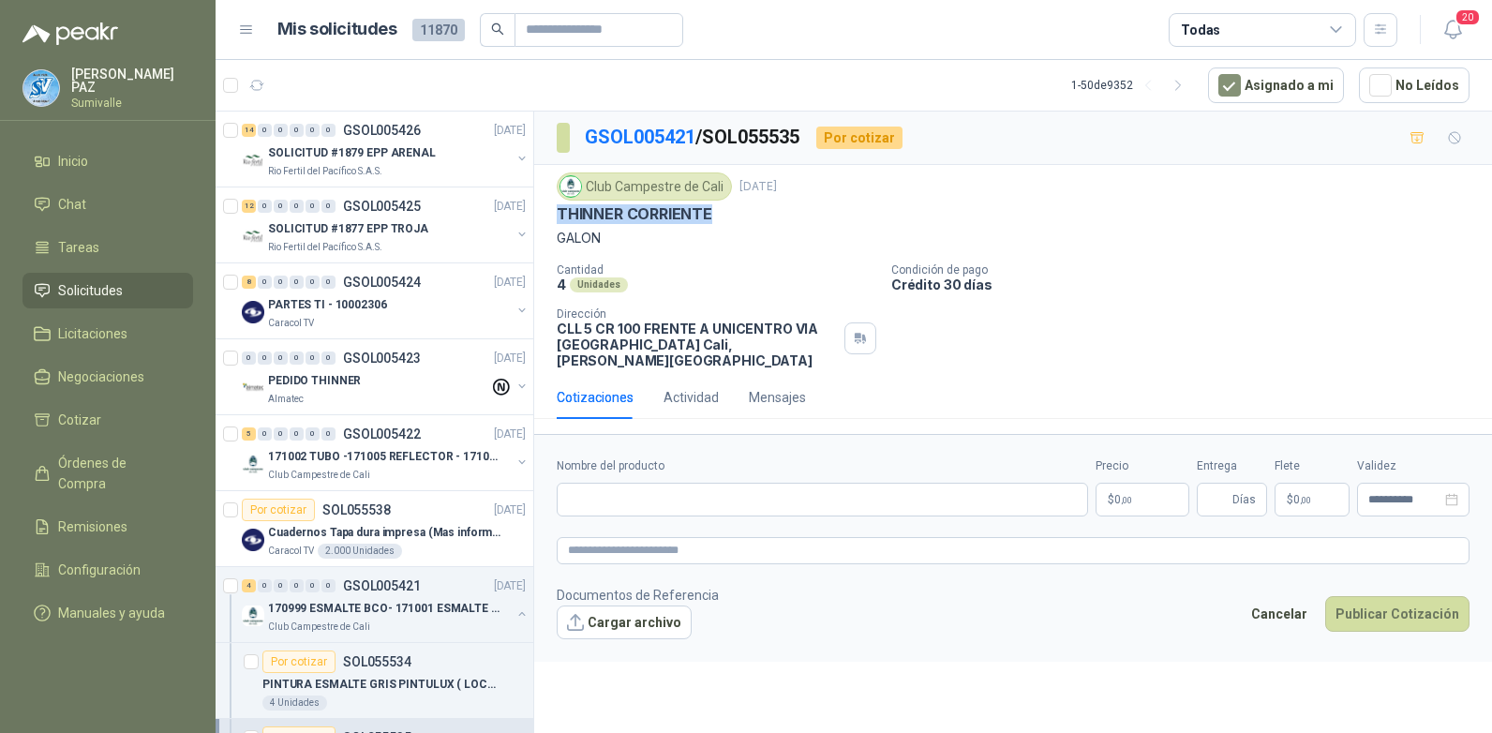
drag, startPoint x: 553, startPoint y: 210, endPoint x: 743, endPoint y: 219, distance: 190.5
click at [743, 219] on div "Club Campestre de Cali 11 sept, 2025 THINNER CORRIENTE GALON Cantidad 4 Unidade…" at bounding box center [1013, 270] width 958 height 211
copy p "THINNER CORRIENTE"
click at [691, 466] on div "Nombre del producto" at bounding box center [822, 486] width 531 height 59
paste input "**********"
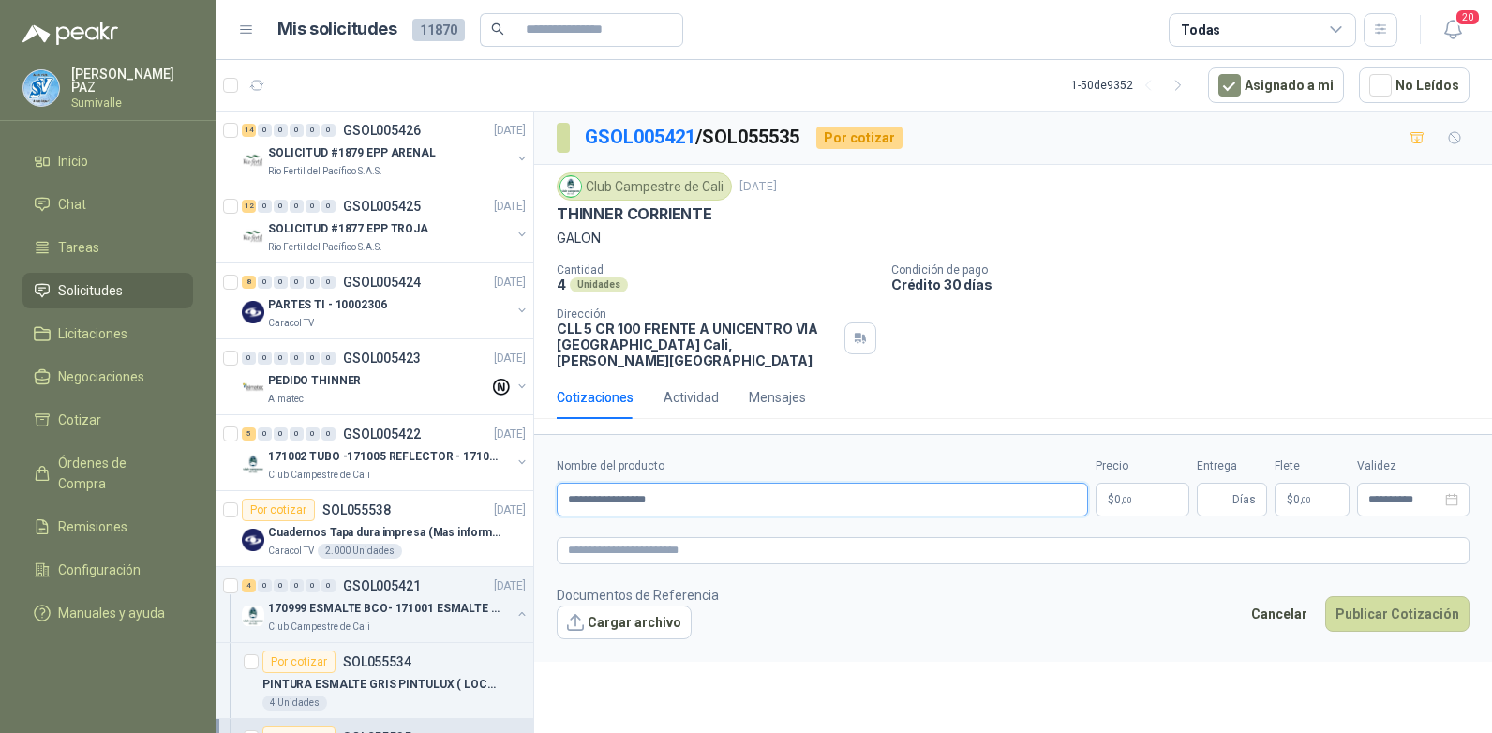
type input "**********"
click at [1120, 494] on span "0 ,00" at bounding box center [1123, 499] width 18 height 11
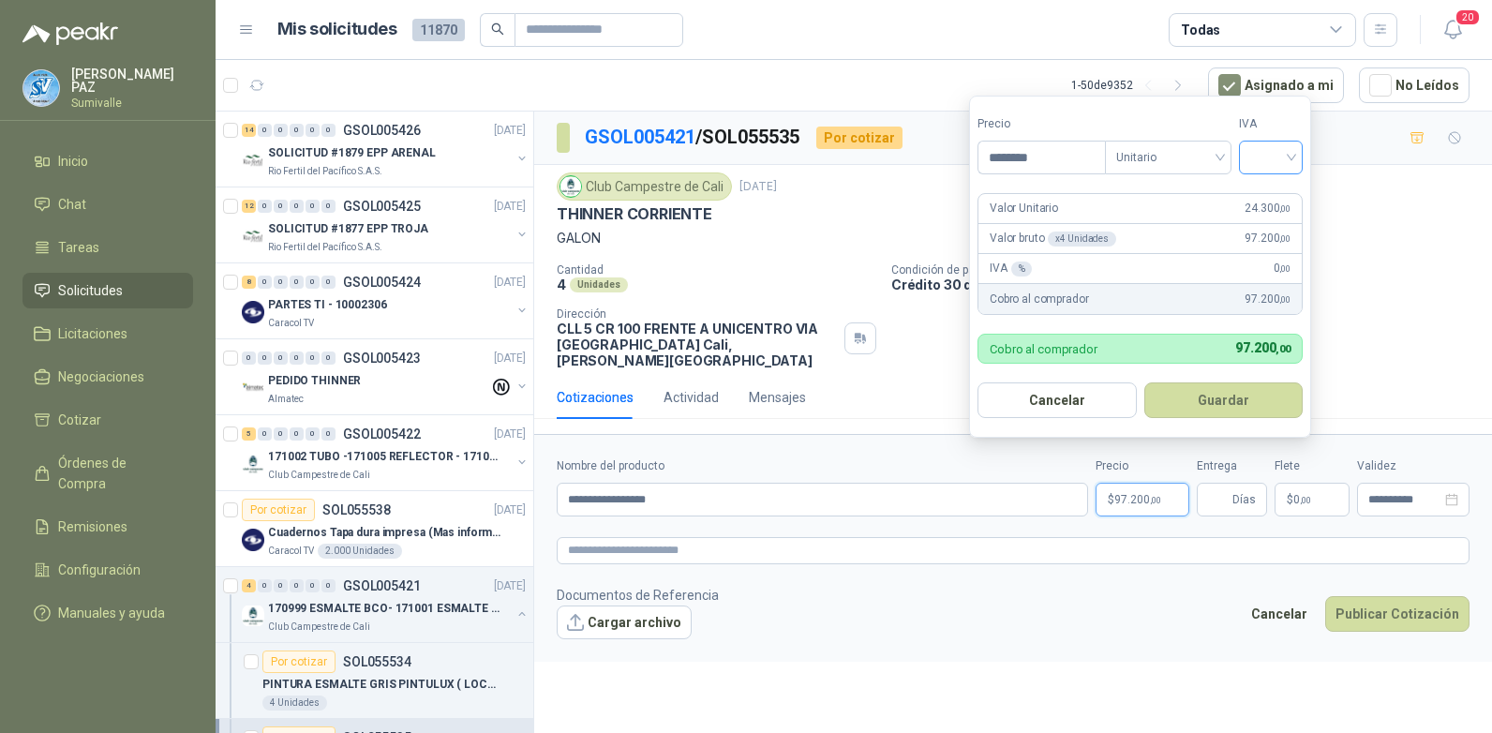
type input "********"
click at [1271, 142] on input "search" at bounding box center [1270, 156] width 41 height 28
click at [1270, 185] on div "19%" at bounding box center [1275, 196] width 57 height 30
click at [1231, 391] on button "Guardar" at bounding box center [1226, 400] width 161 height 36
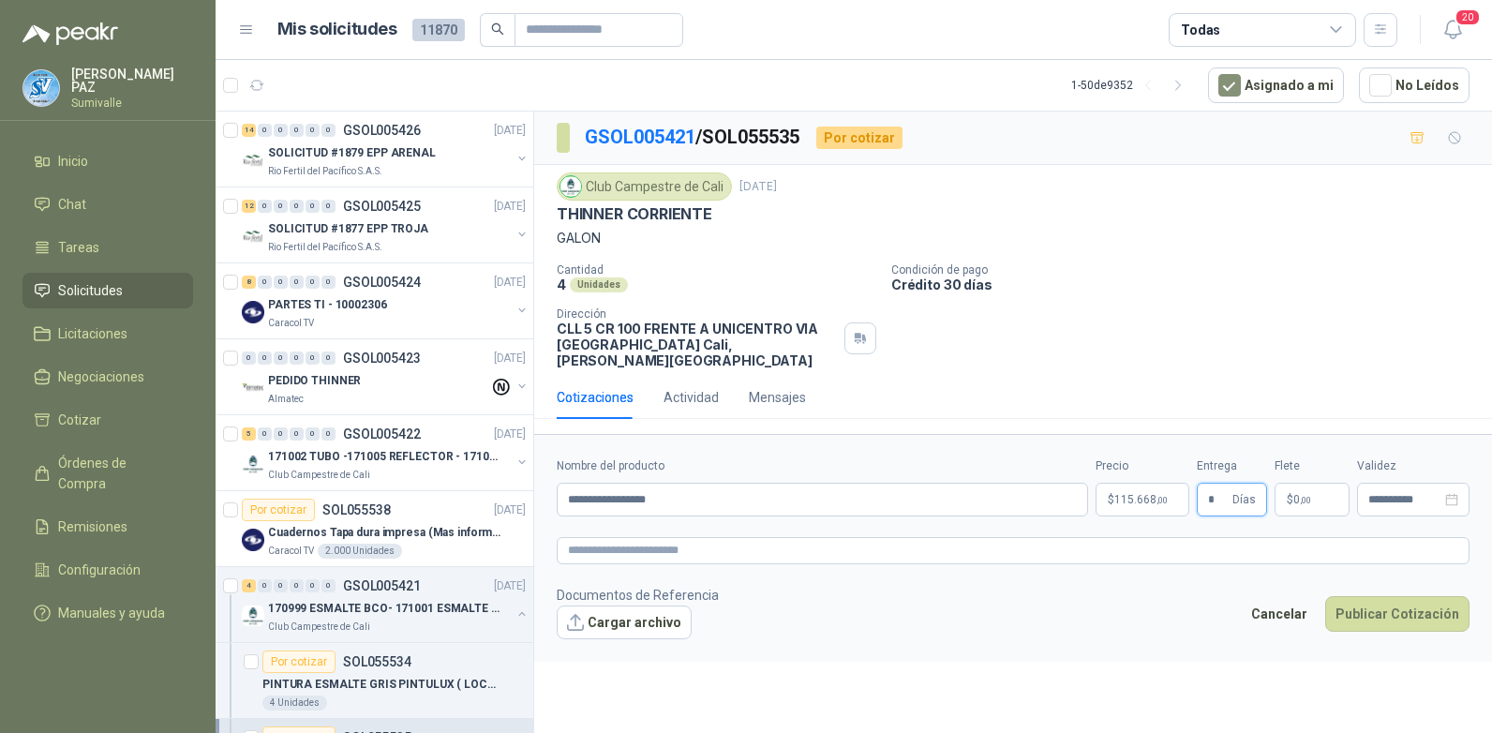
type input "*"
click at [1301, 483] on p "$ 0 ,00" at bounding box center [1312, 500] width 75 height 34
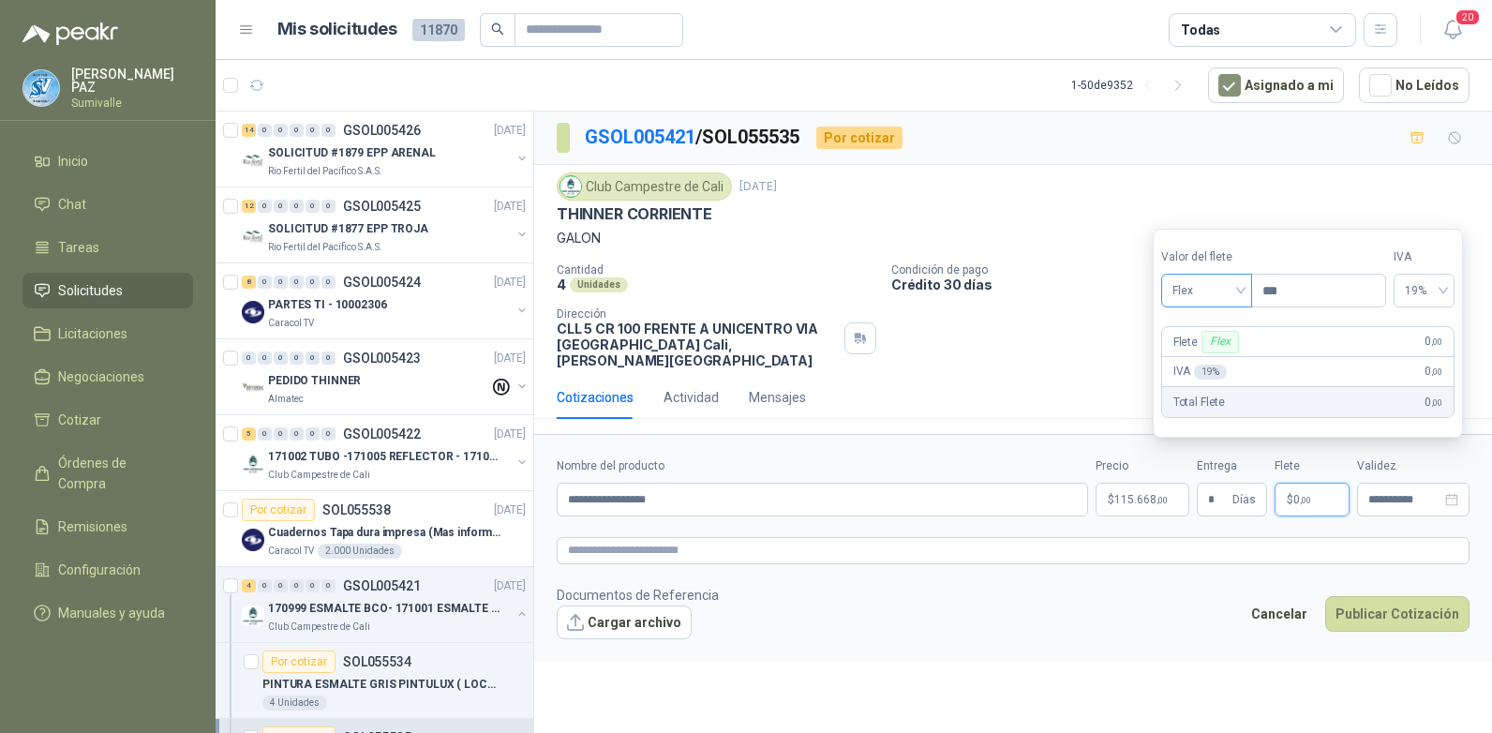
click at [1228, 299] on span "Flex" at bounding box center [1207, 290] width 68 height 28
click at [1227, 369] on div "Incluido" at bounding box center [1208, 360] width 65 height 21
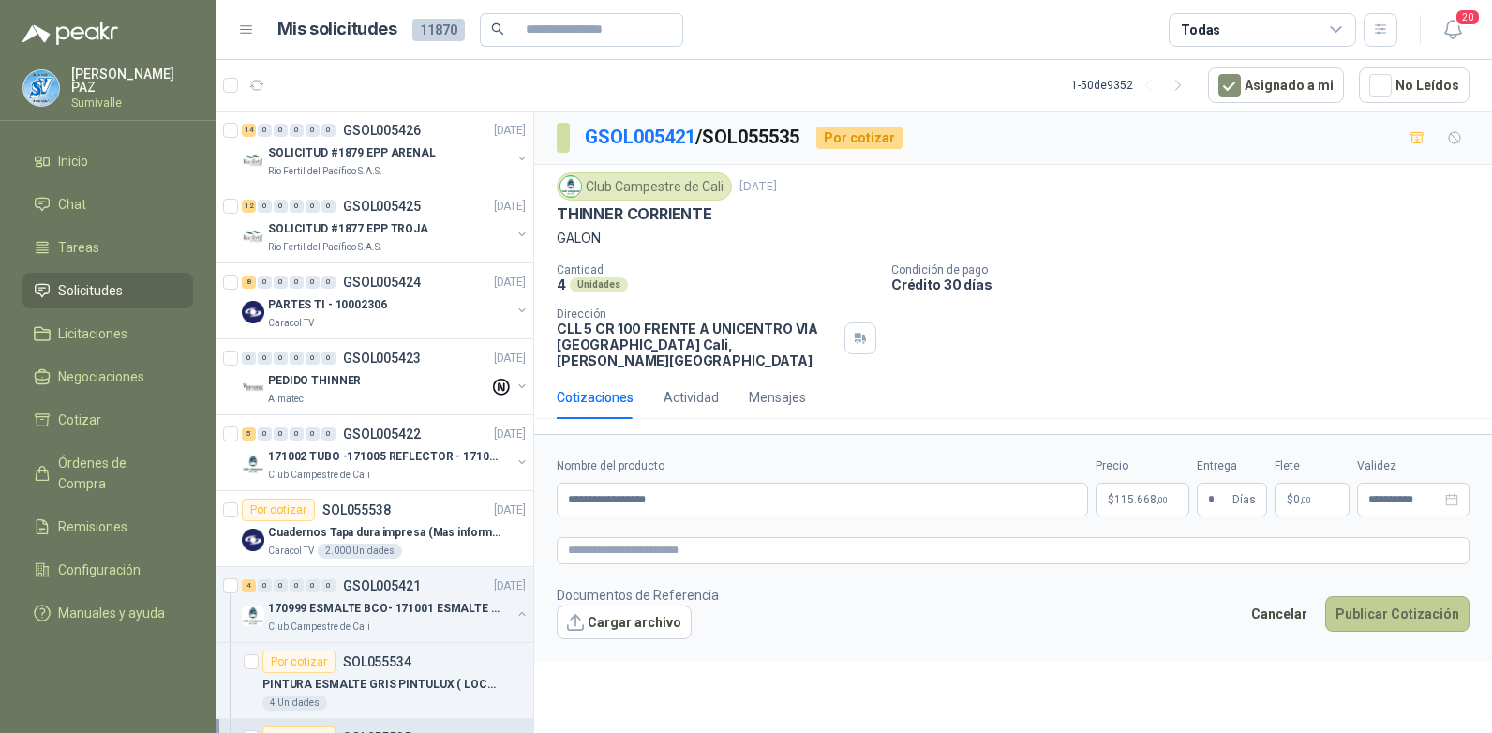
click at [1385, 597] on button "Publicar Cotización" at bounding box center [1397, 614] width 144 height 36
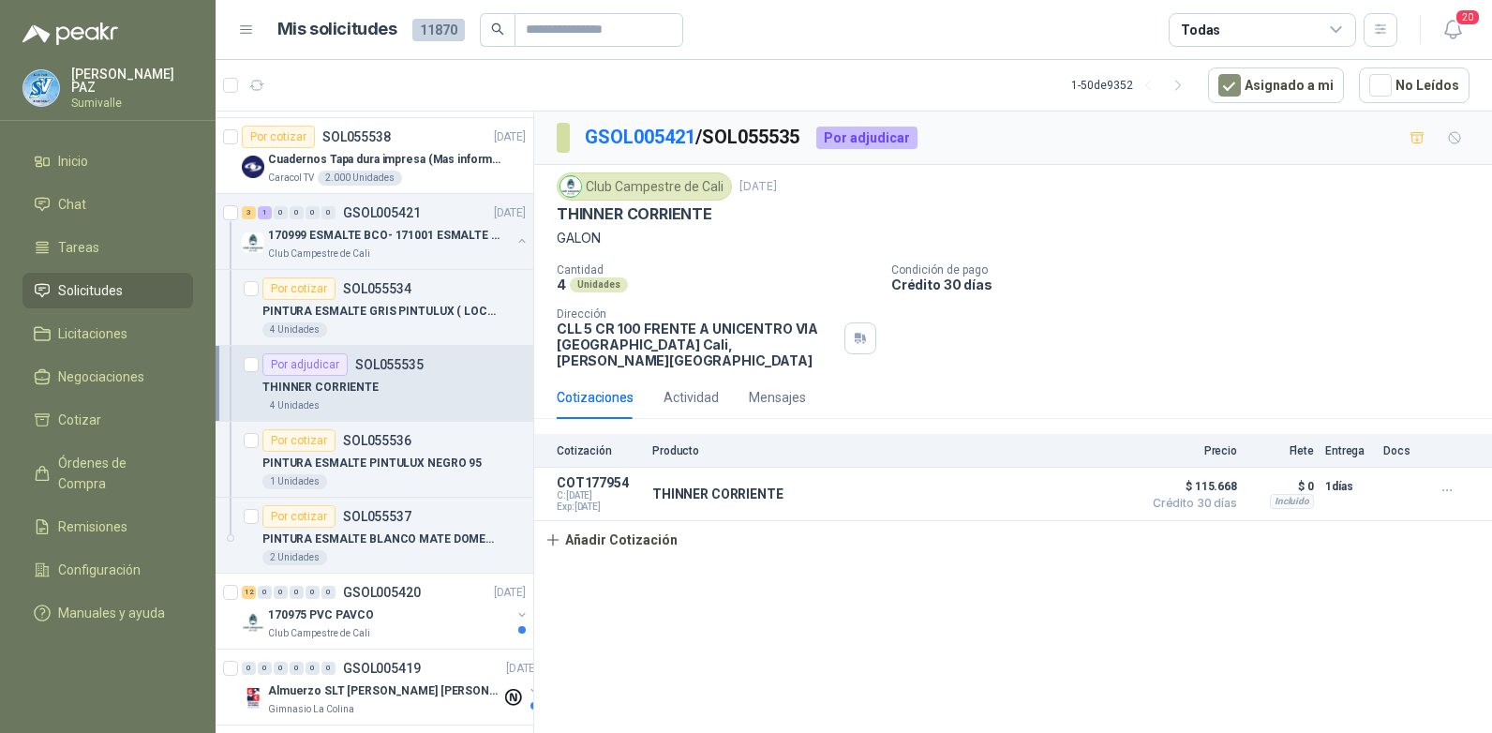
scroll to position [375, 0]
click at [508, 228] on div "170999 ESMALTE BCO- 171001 ESMALTE GRIS Club Campestre de Cali" at bounding box center [386, 240] width 288 height 37
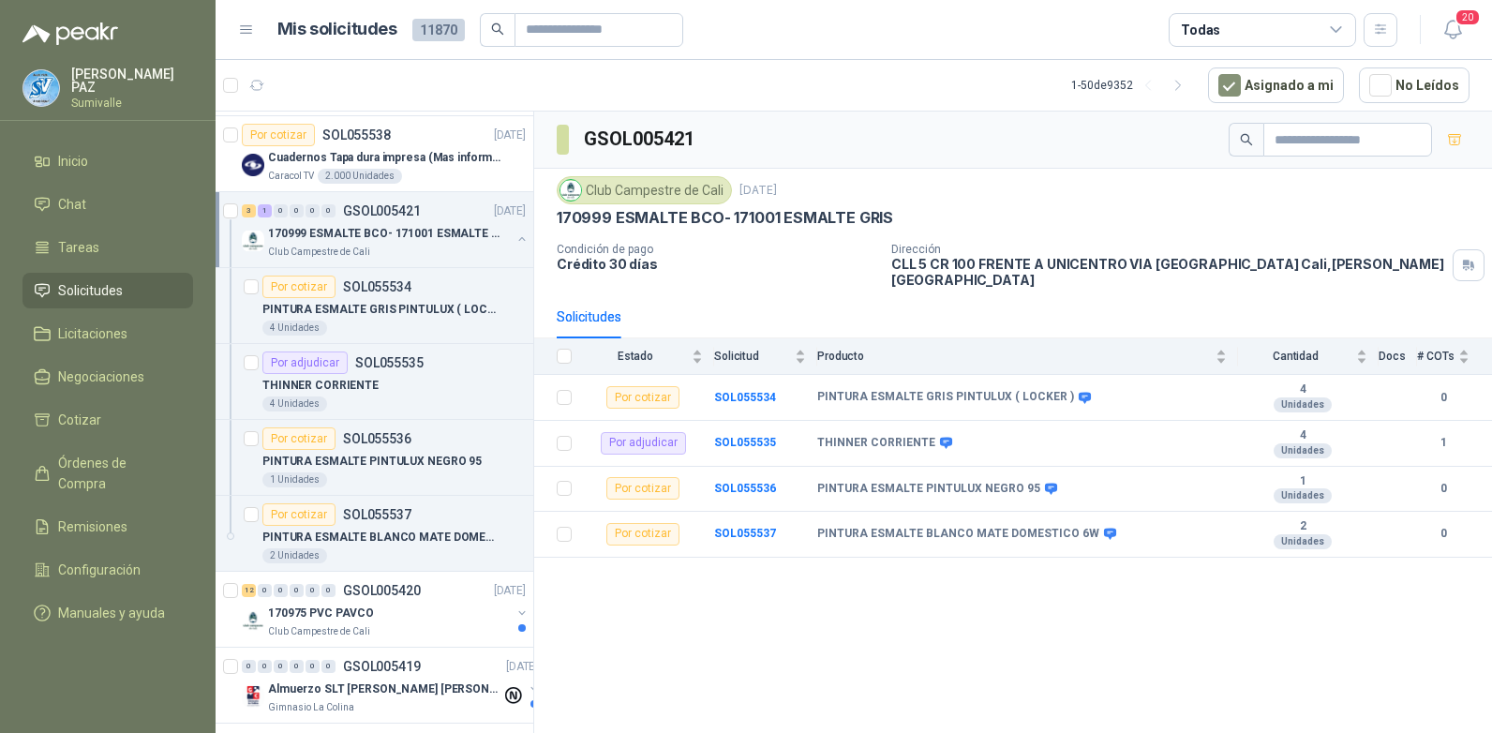
click at [515, 232] on button "button" at bounding box center [522, 239] width 15 height 15
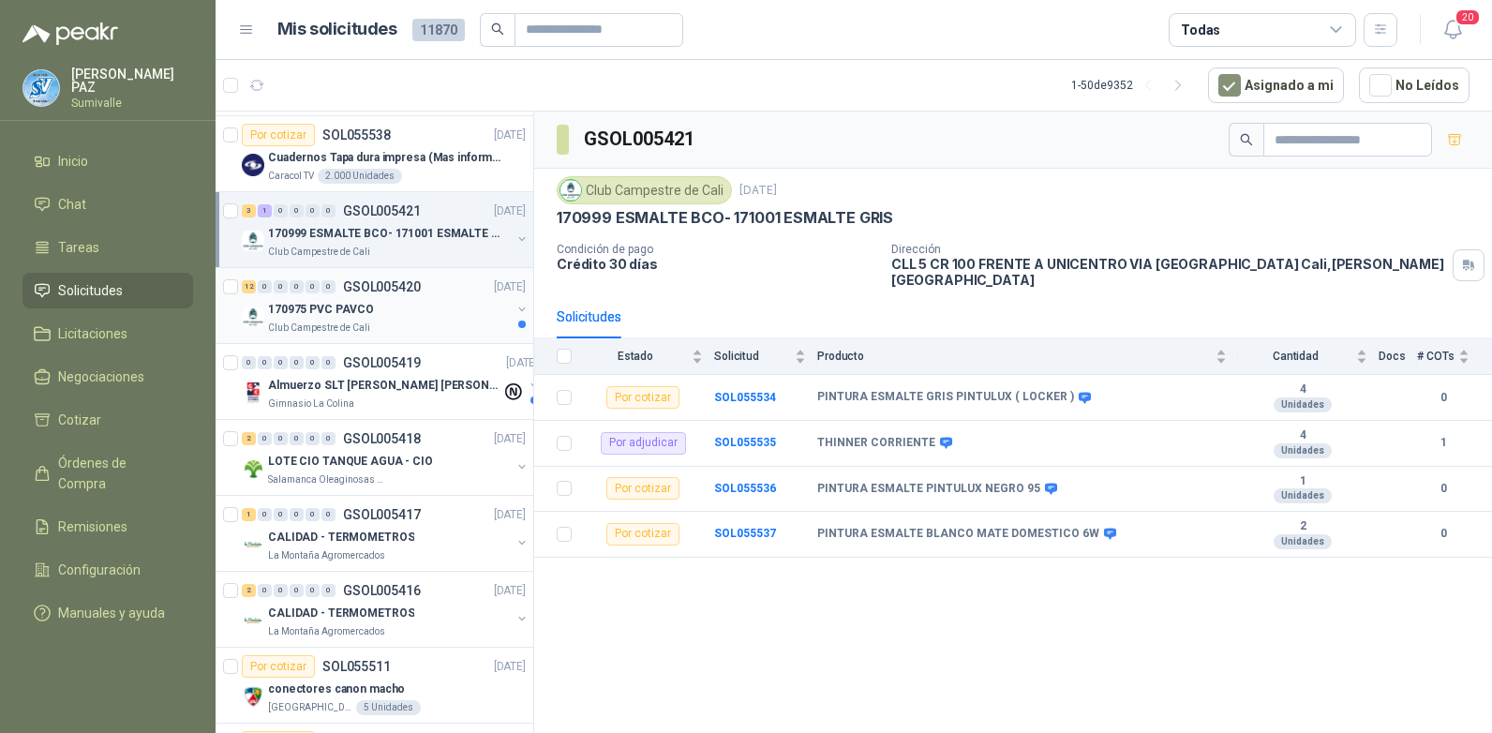
click at [321, 306] on p "170975 PVC PAVCO" at bounding box center [321, 310] width 106 height 18
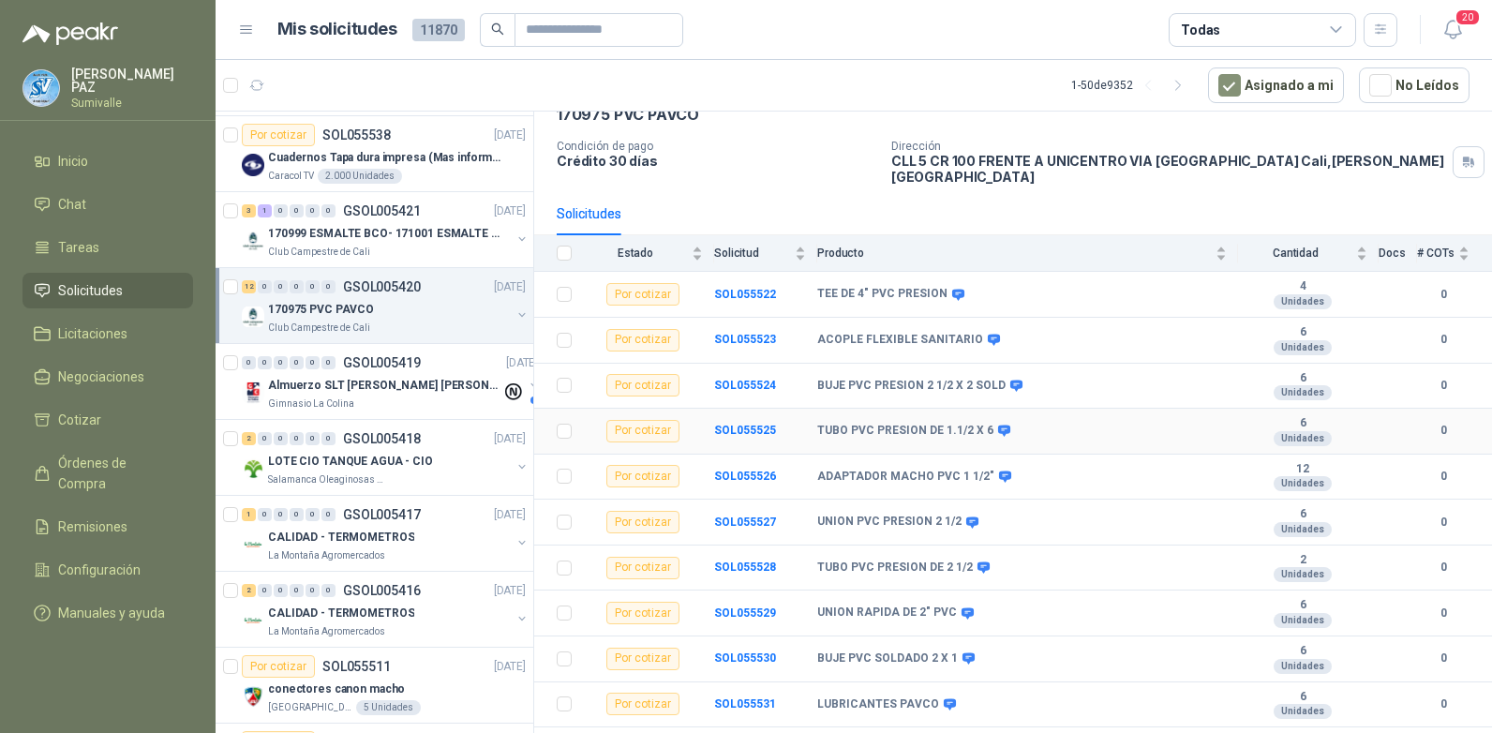
scroll to position [169, 0]
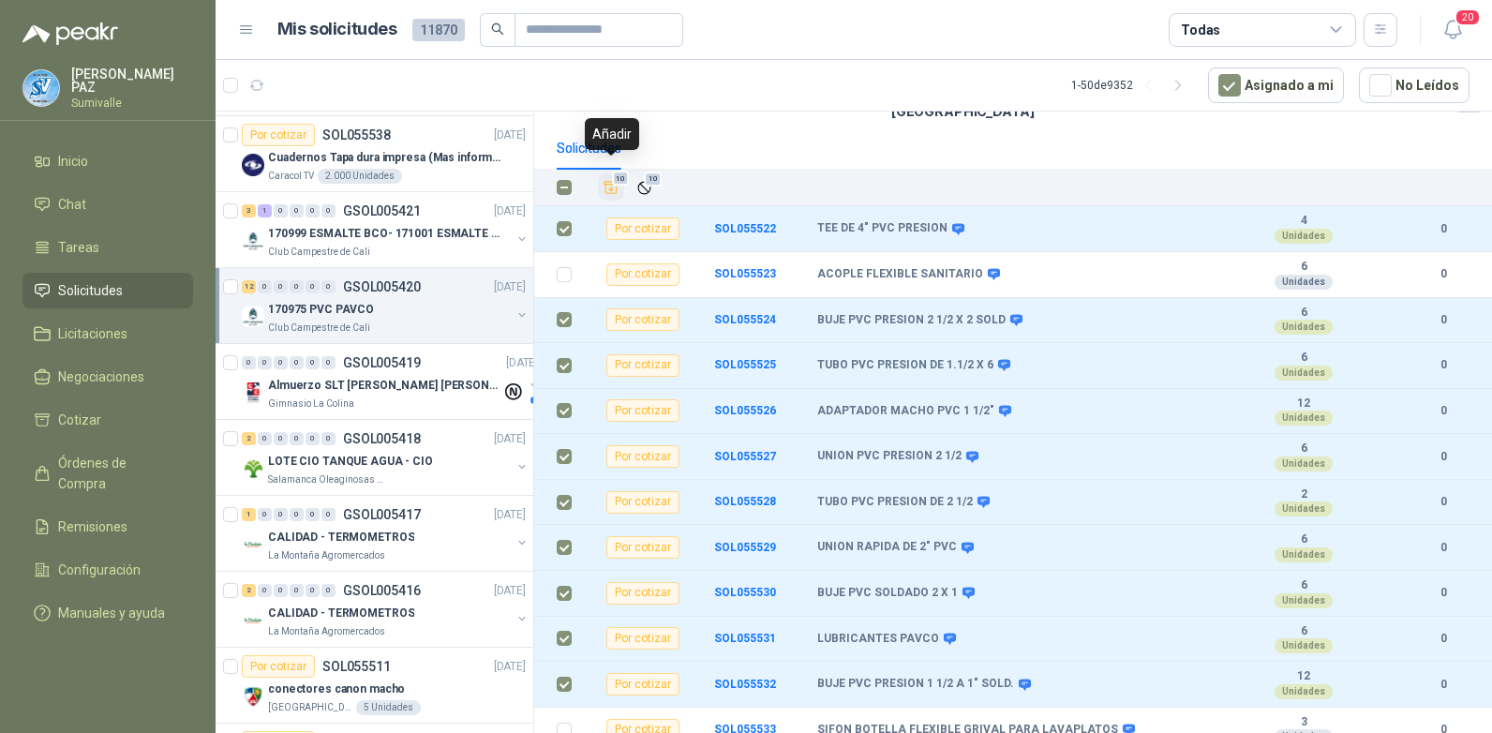
click at [610, 179] on icon "Añadir" at bounding box center [611, 187] width 17 height 17
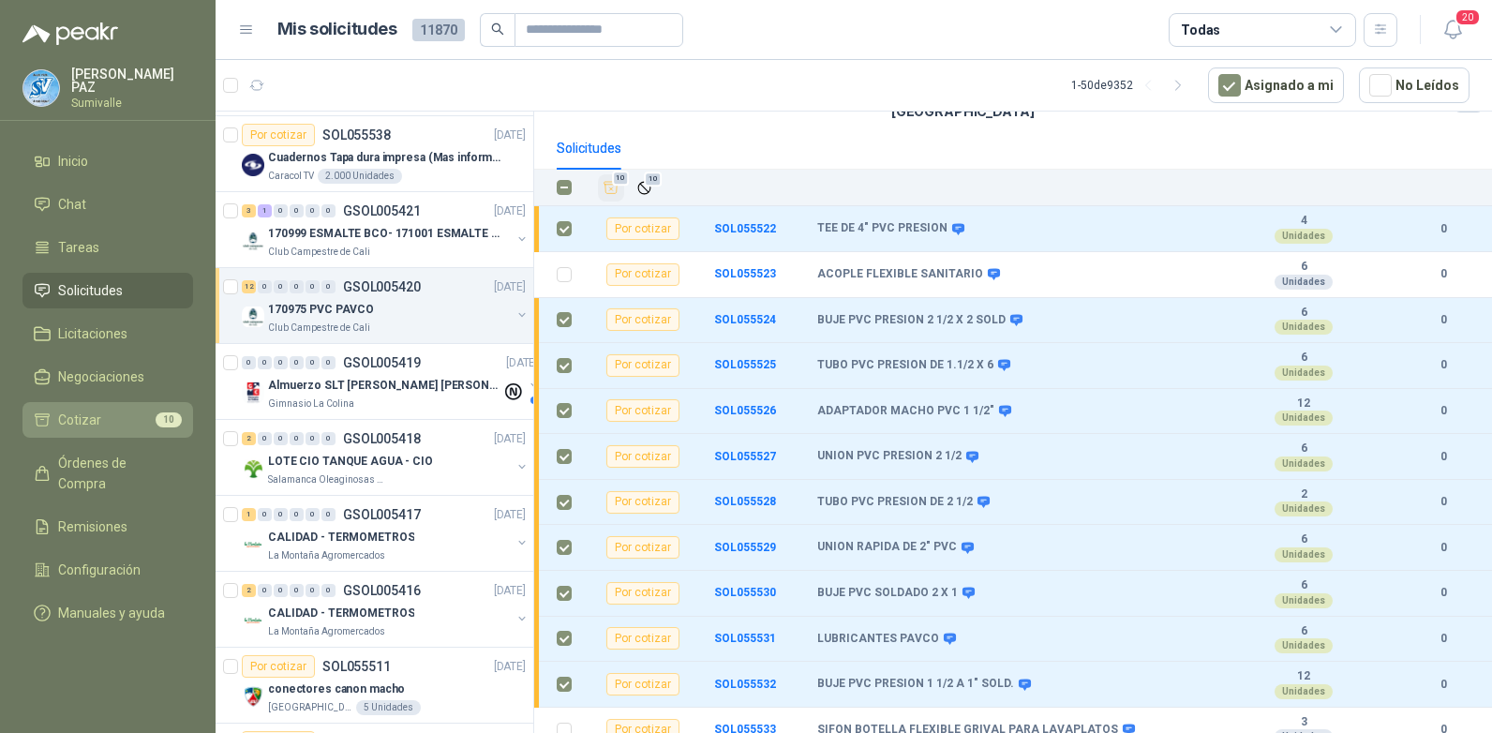
click at [117, 426] on li "Cotizar 10" at bounding box center [108, 420] width 148 height 21
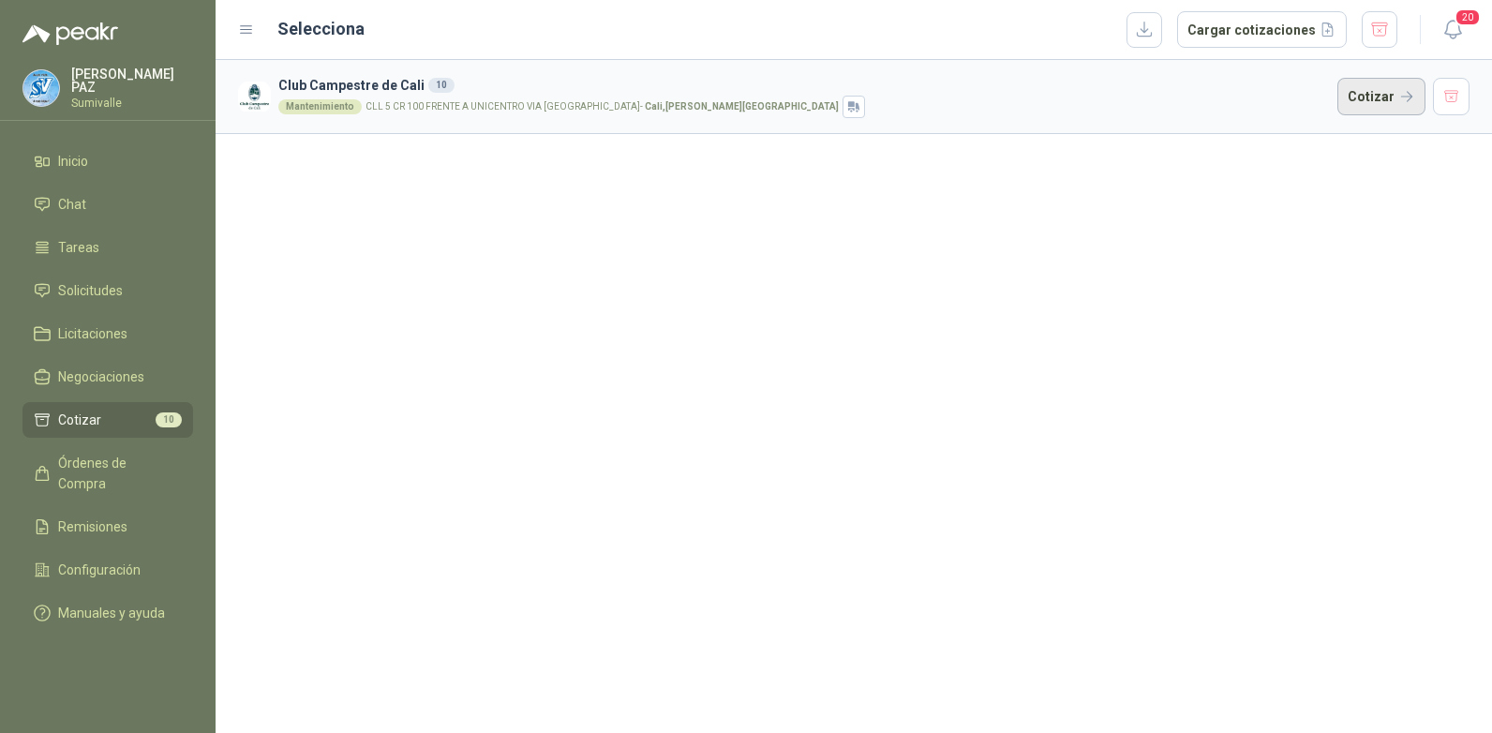
click at [1381, 89] on button "Cotizar" at bounding box center [1381, 96] width 88 height 37
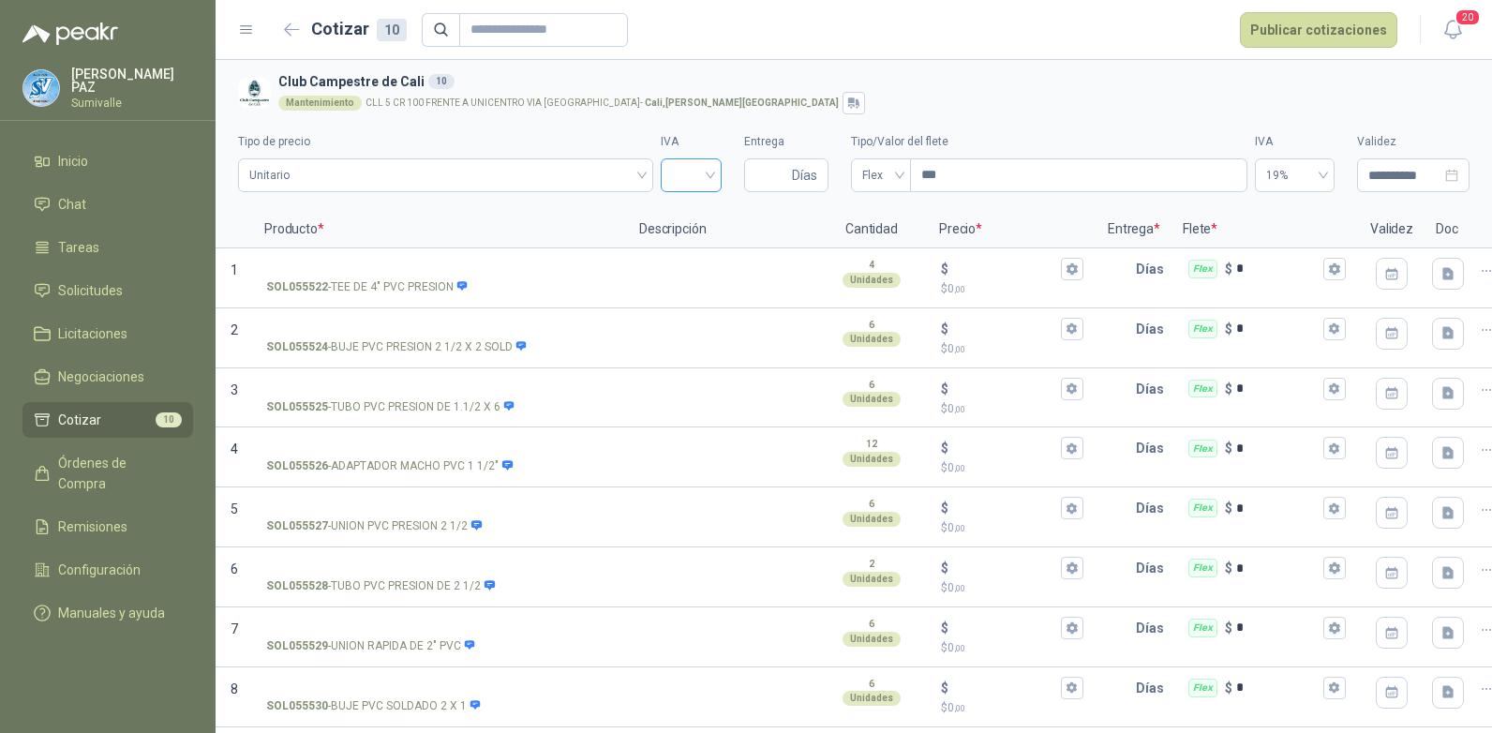
click at [698, 171] on input "search" at bounding box center [691, 173] width 38 height 28
click at [681, 217] on div "19%" at bounding box center [683, 214] width 31 height 21
click at [782, 169] on span "Días" at bounding box center [786, 175] width 84 height 34
type input "*"
click at [851, 169] on div "Flex" at bounding box center [881, 175] width 60 height 34
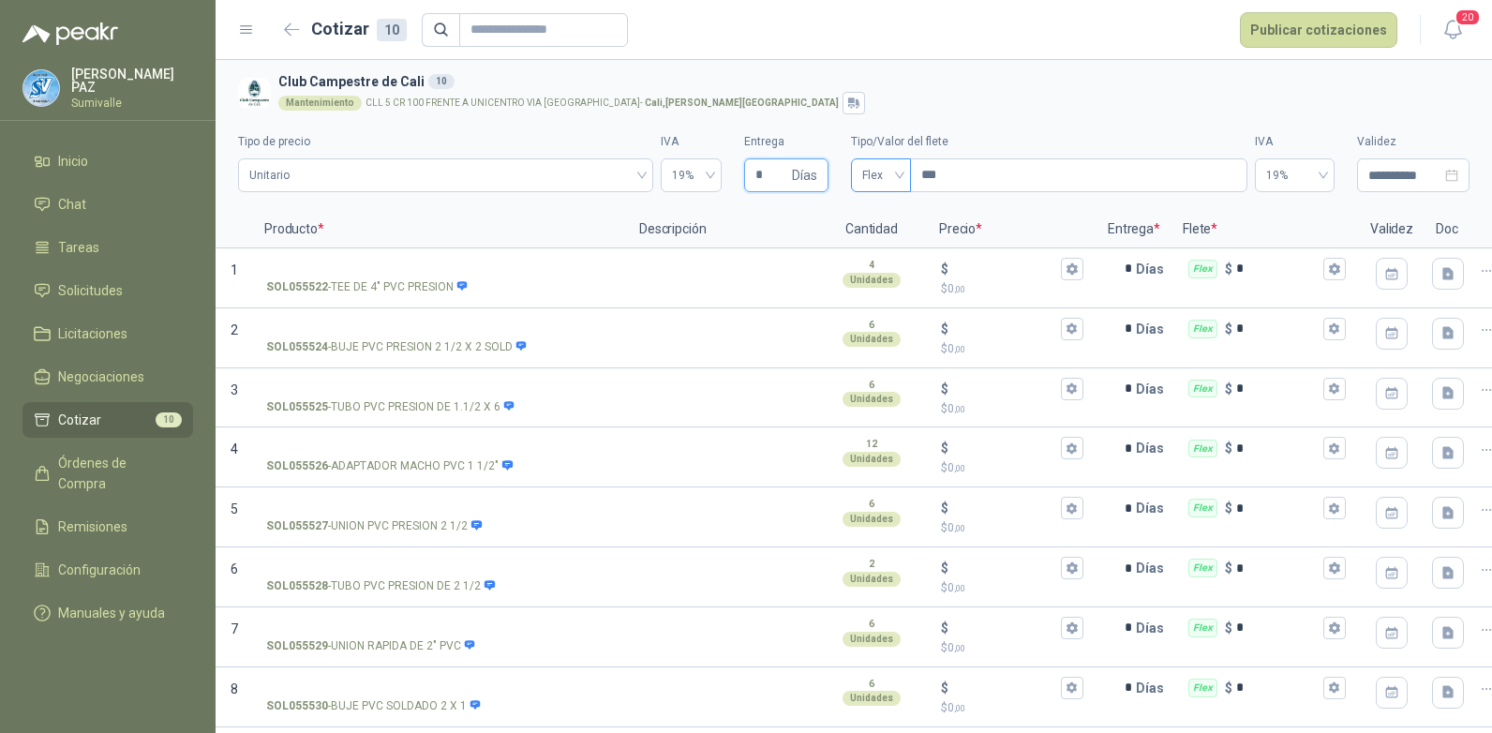
type input "*"
click at [877, 250] on div "Incluido" at bounding box center [874, 244] width 30 height 21
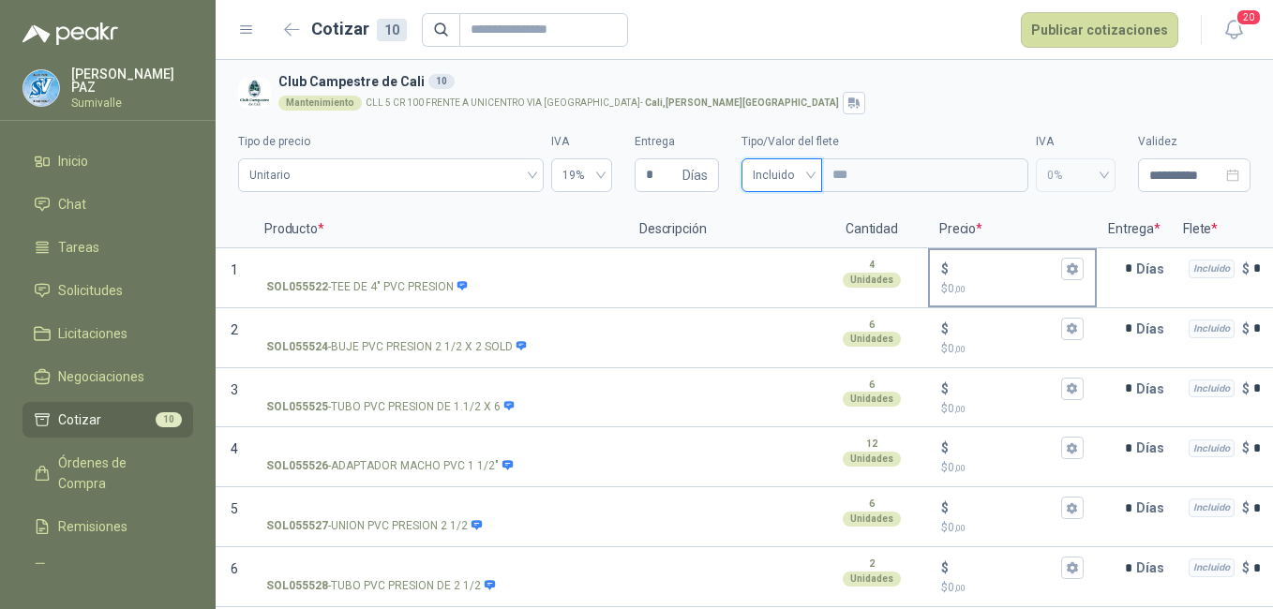
click at [972, 264] on input "$ $ 0 ,00" at bounding box center [1004, 268] width 105 height 14
click at [981, 283] on p "$ 0 ,00" at bounding box center [1012, 289] width 142 height 18
click at [981, 276] on input "$ $ 0 ,00" at bounding box center [1004, 268] width 105 height 14
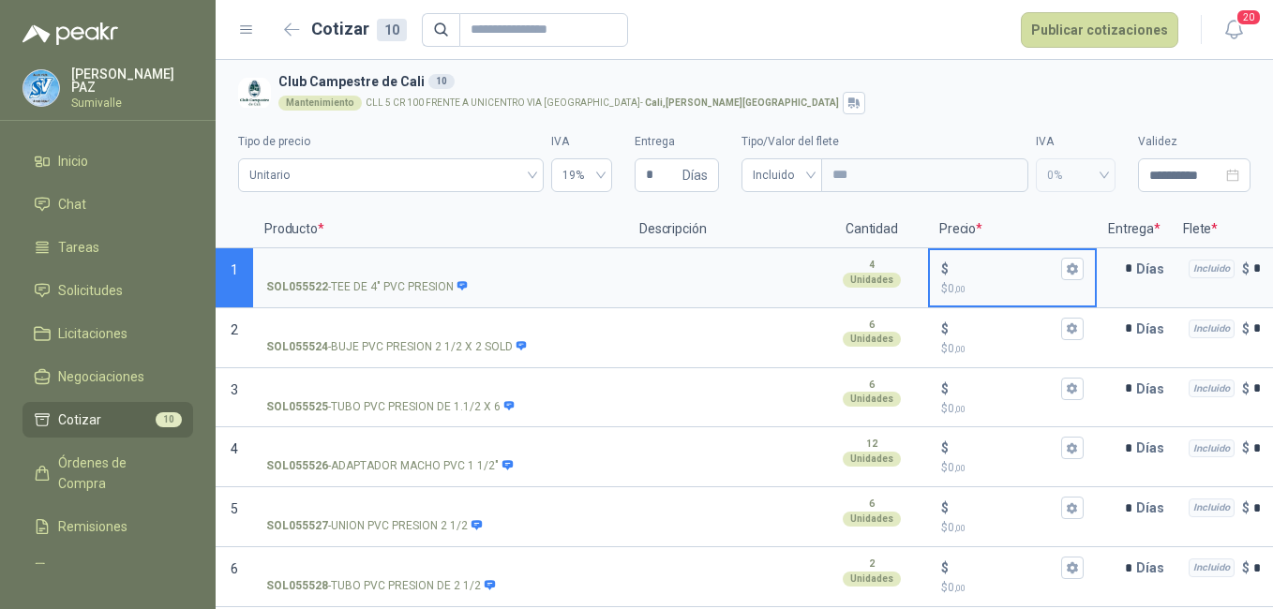
click at [974, 270] on input "$ $ 0 ,00" at bounding box center [1004, 268] width 105 height 14
type input "******"
click at [973, 329] on input "$ $ 0 ,00" at bounding box center [1004, 328] width 105 height 14
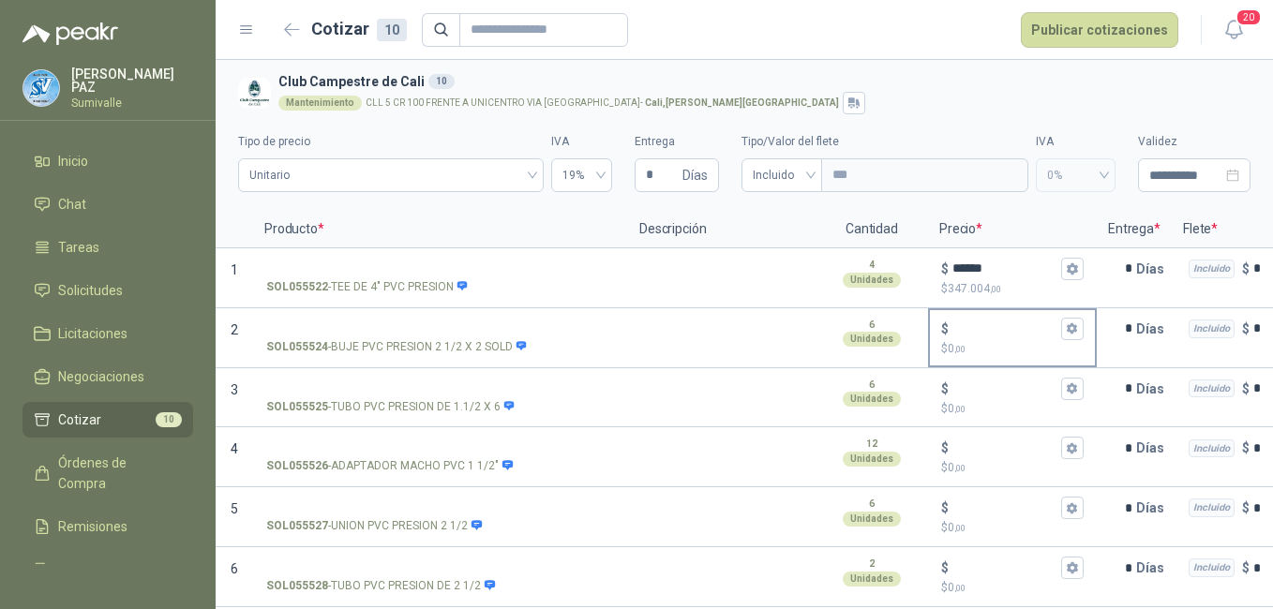
click at [1003, 336] on input "$ $ 0 ,00" at bounding box center [1004, 328] width 105 height 14
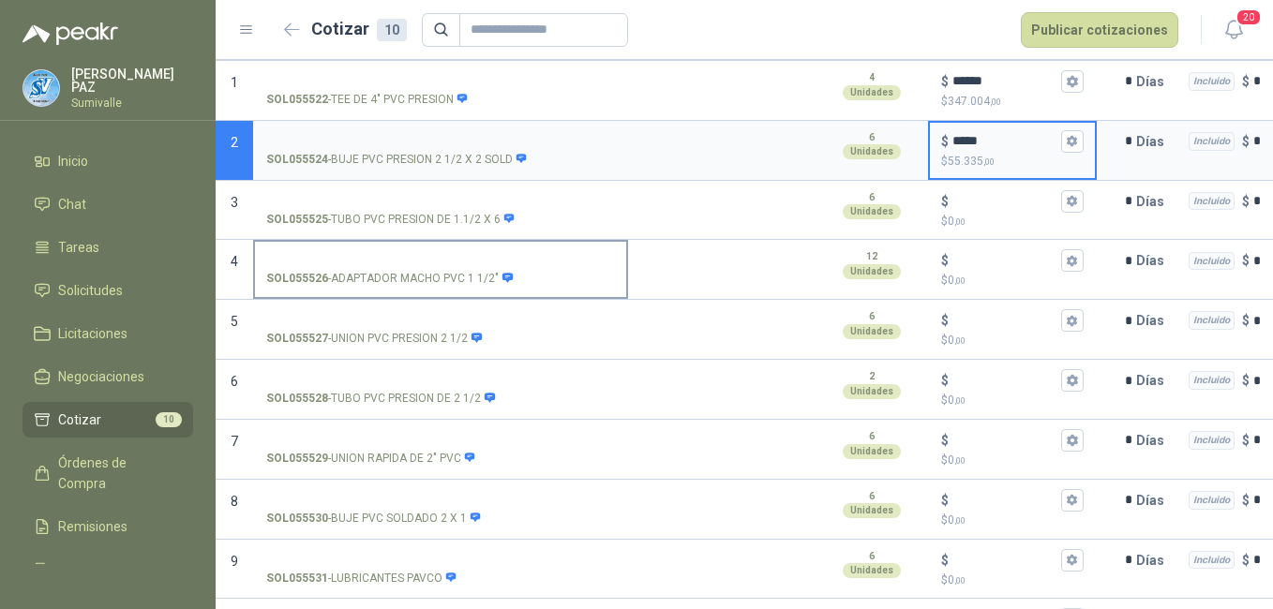
scroll to position [252, 0]
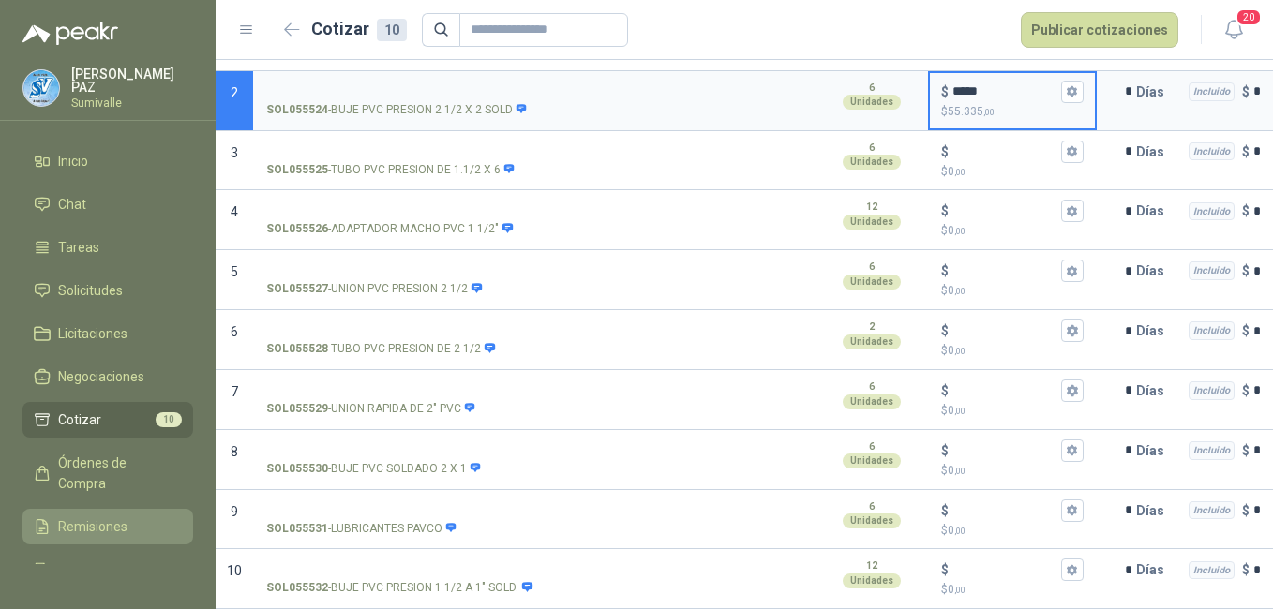
type input "*****"
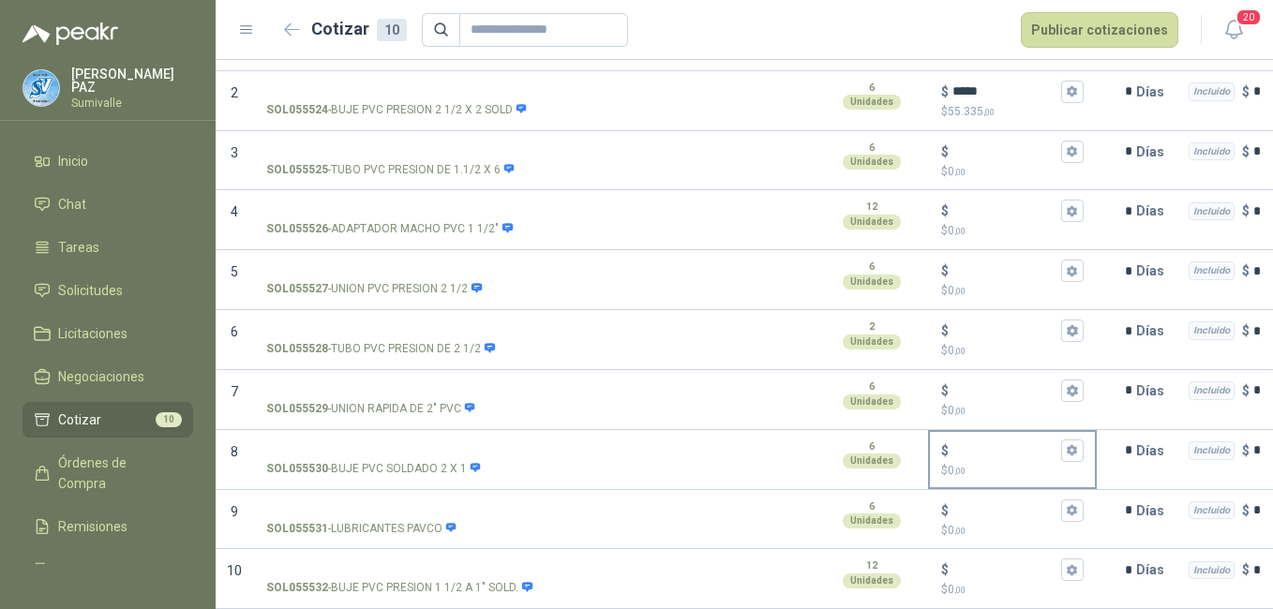
click at [987, 443] on input "$ $ 0 ,00" at bounding box center [1004, 450] width 105 height 14
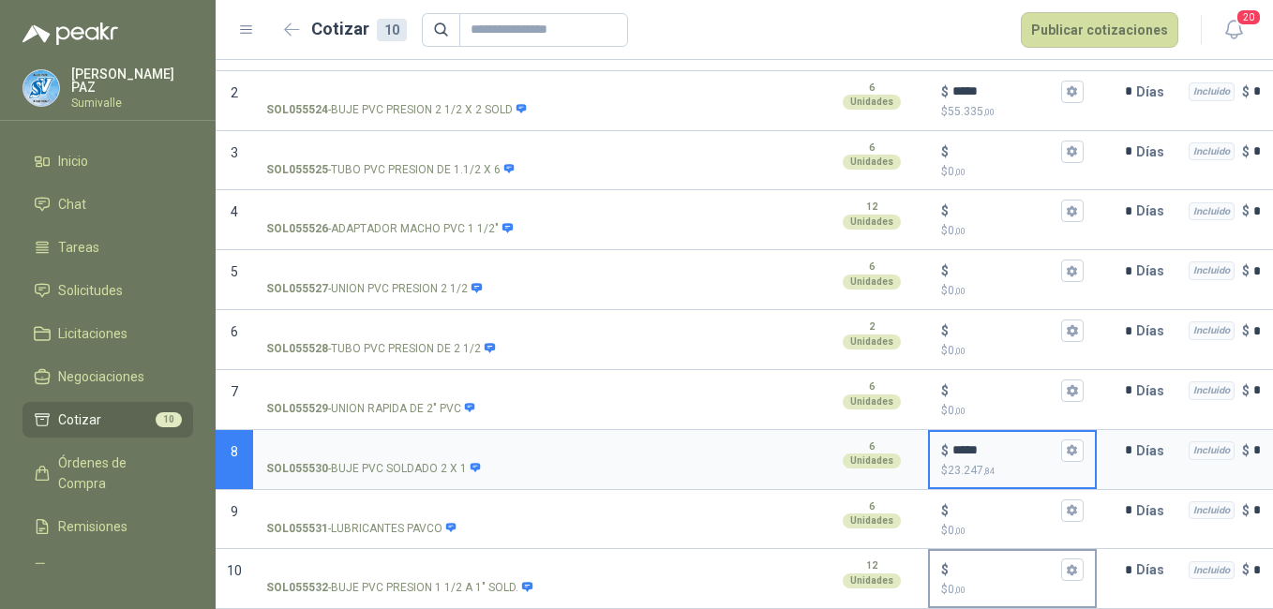
type input "*****"
click at [1013, 563] on input "$ $ 0 ,00" at bounding box center [1004, 570] width 105 height 14
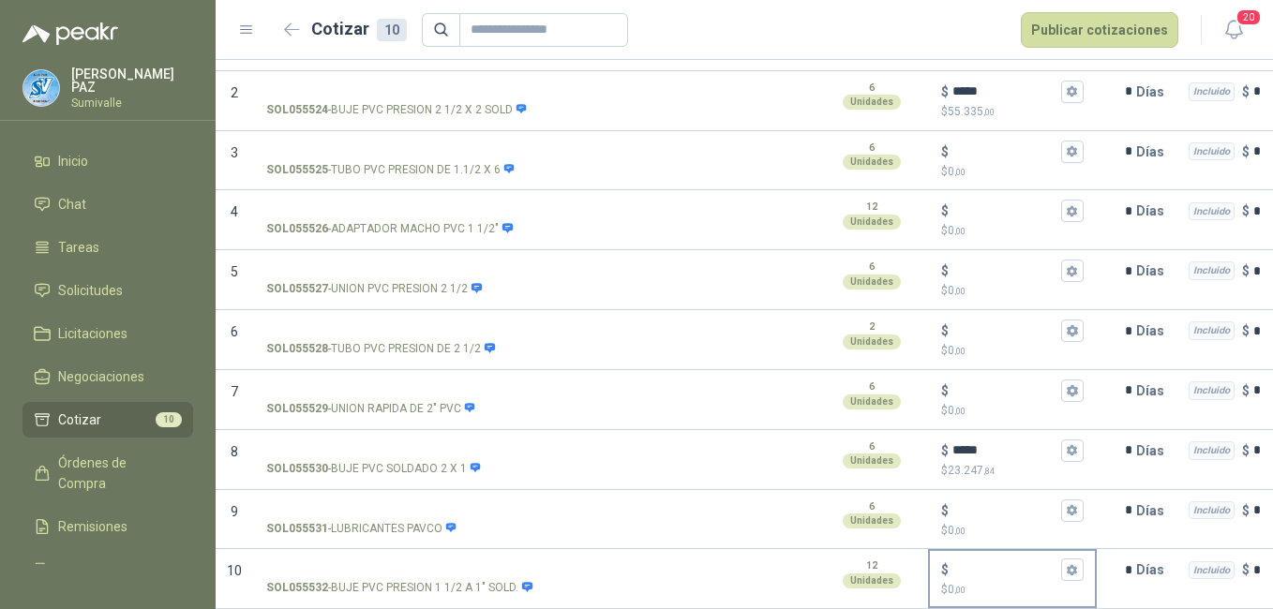
click at [983, 551] on div "$ $ 0 ,00" at bounding box center [1012, 578] width 165 height 55
click at [983, 563] on input "$ $ 0 ,00" at bounding box center [1004, 570] width 105 height 14
click at [985, 563] on input "$ $ 0 ,00" at bounding box center [1004, 570] width 105 height 14
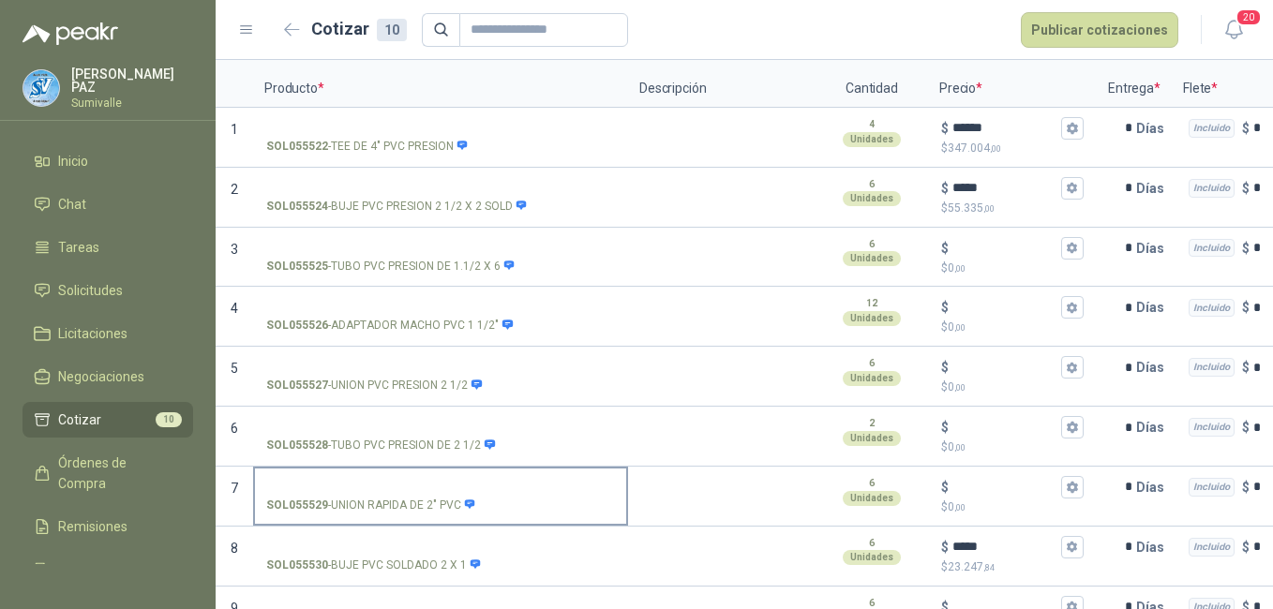
scroll to position [0, 0]
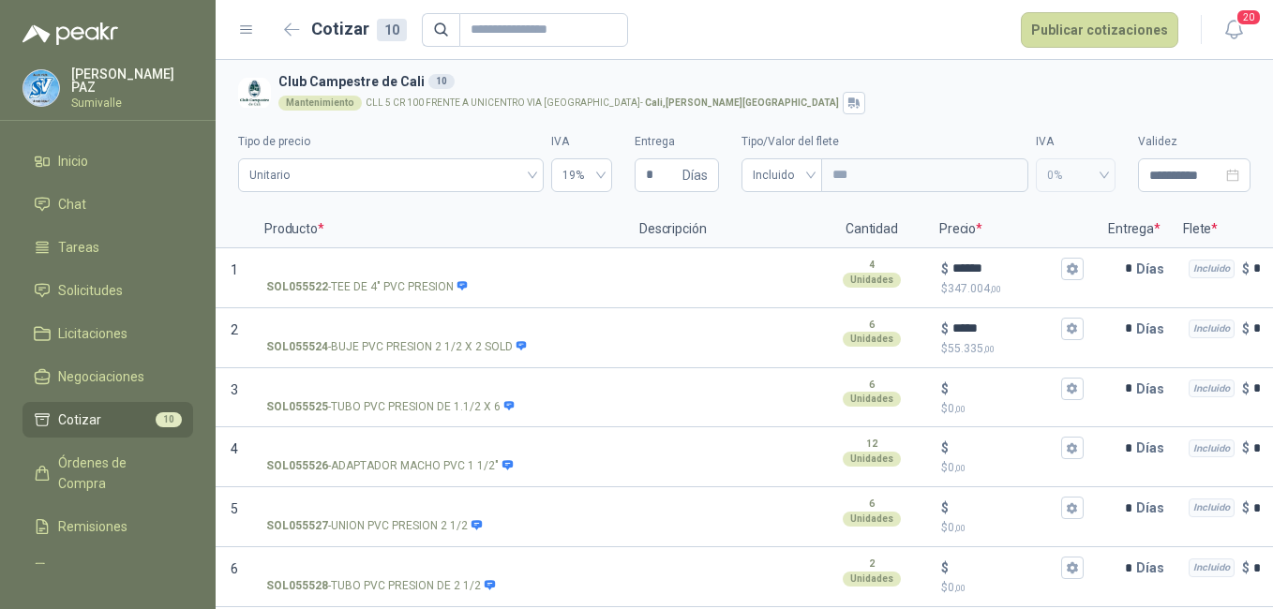
type input "*****"
click at [988, 390] on input "$ $ 0 ,00" at bounding box center [1004, 388] width 105 height 14
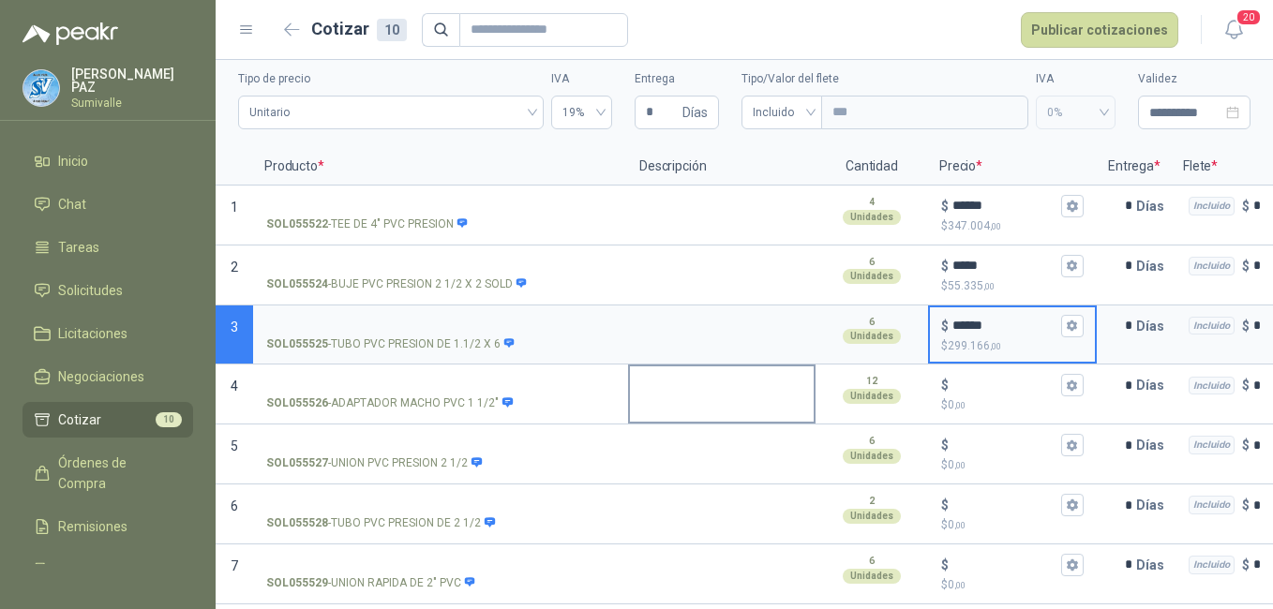
scroll to position [94, 0]
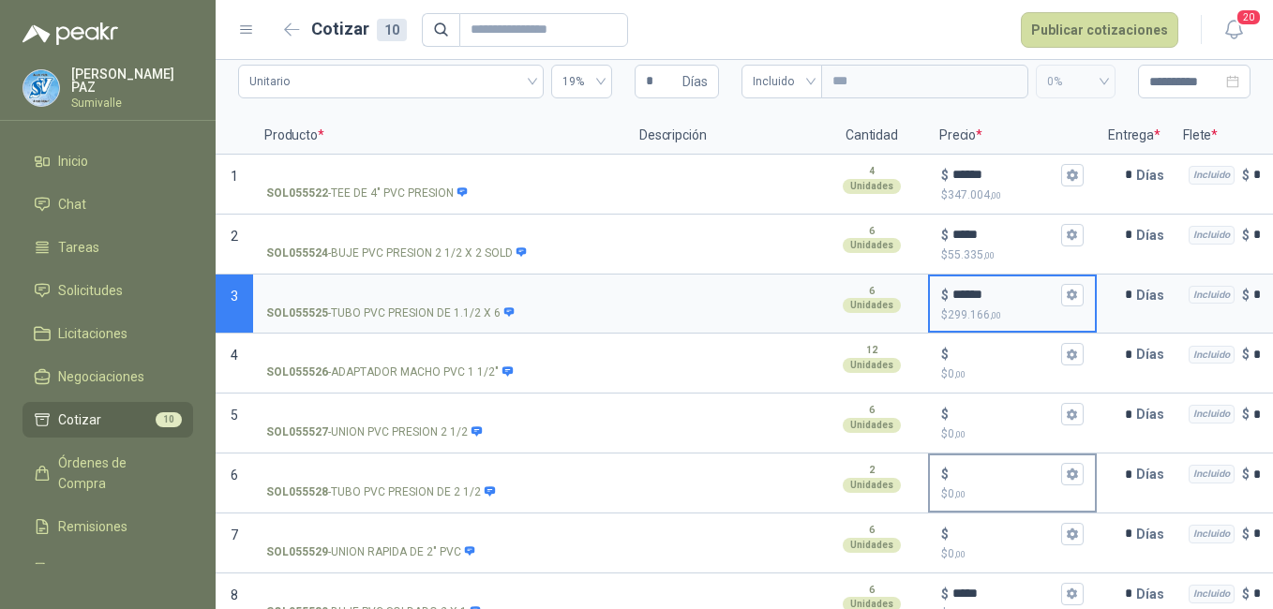
type input "******"
click at [993, 481] on input "$ $ 0 ,00" at bounding box center [1004, 475] width 105 height 14
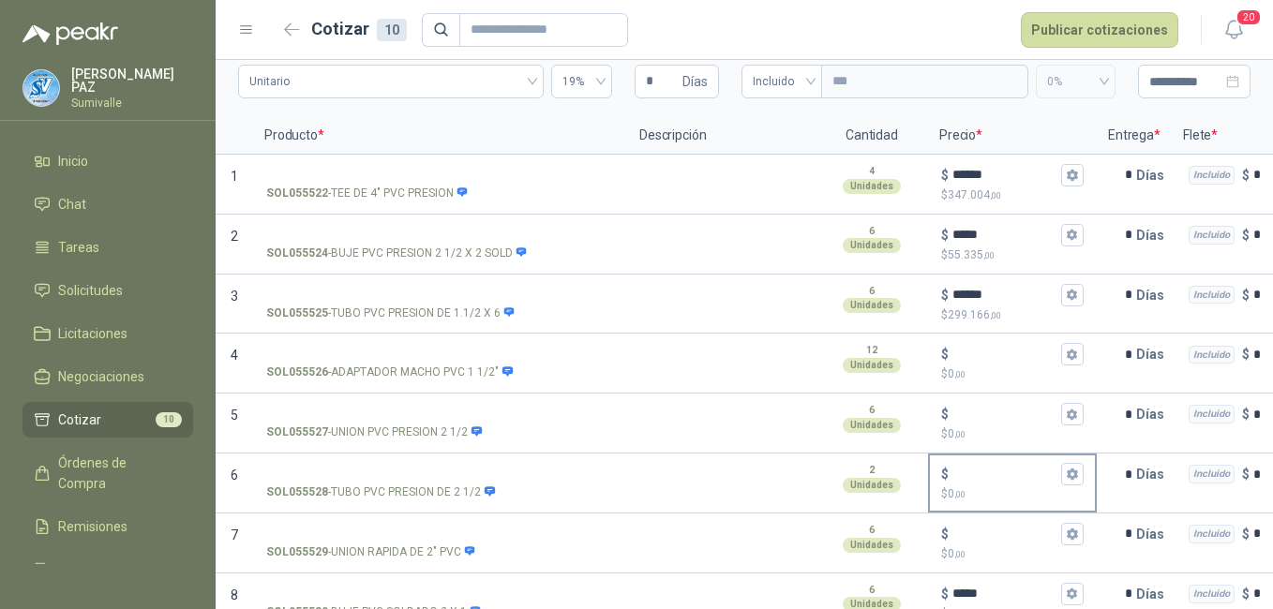
click at [994, 472] on input "$ $ 0 ,00" at bounding box center [1004, 475] width 105 height 14
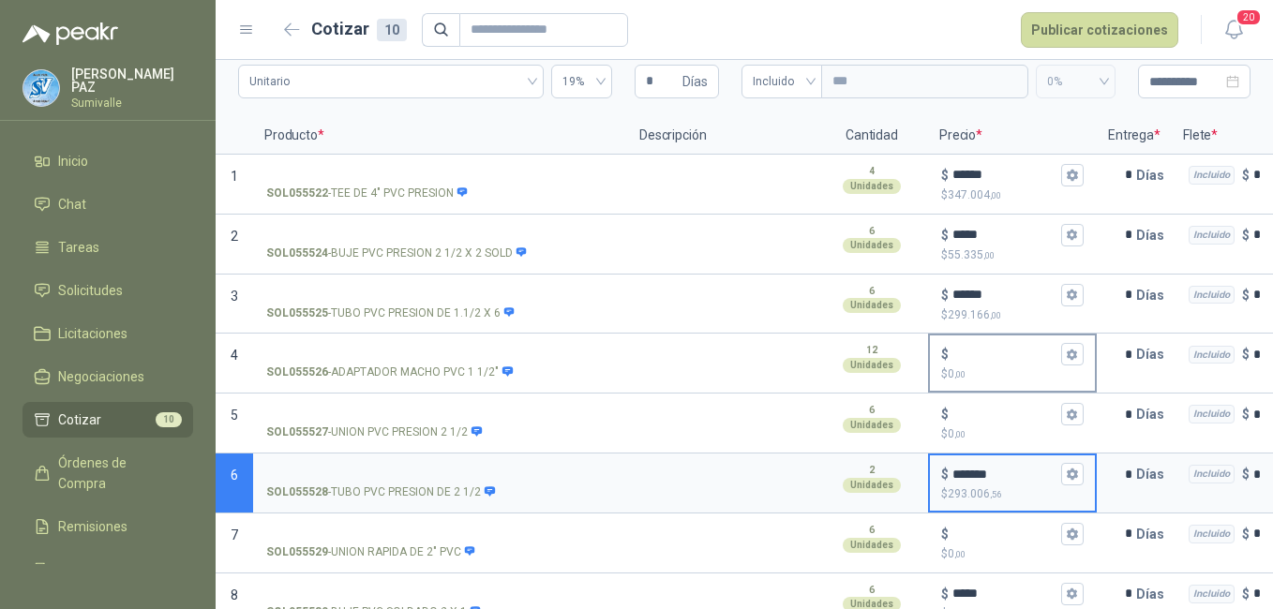
type input "*******"
click at [990, 357] on input "$ $ 0 ,00" at bounding box center [1004, 355] width 105 height 14
click at [978, 351] on input "$ $ 0 ,00" at bounding box center [1004, 355] width 105 height 14
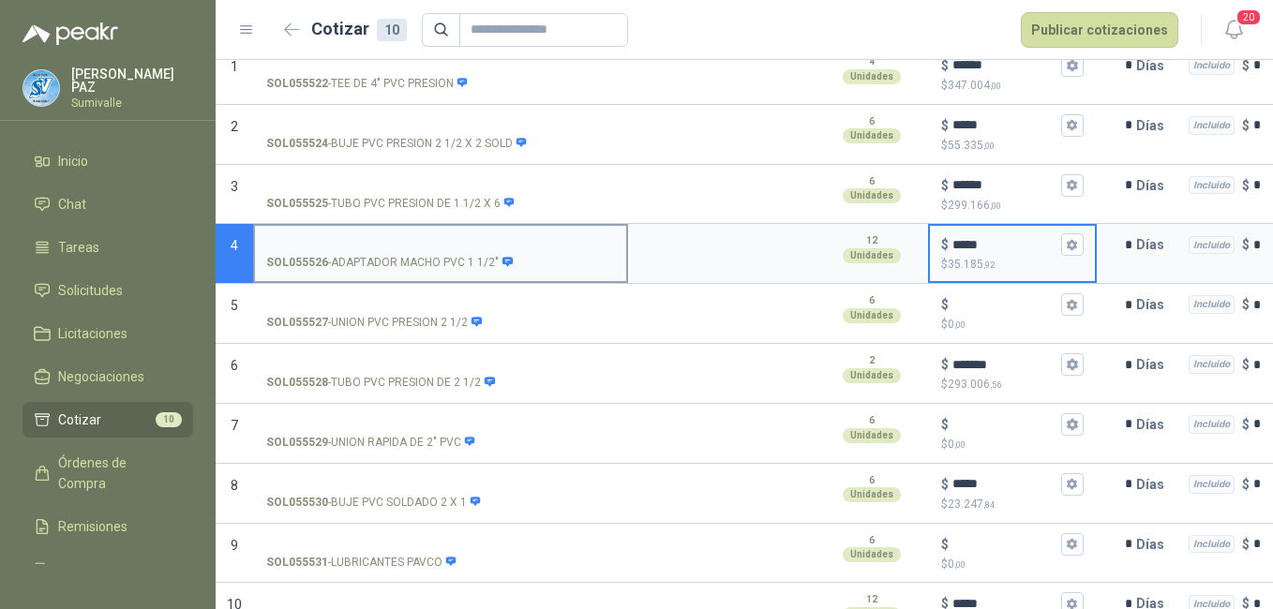
scroll to position [252, 0]
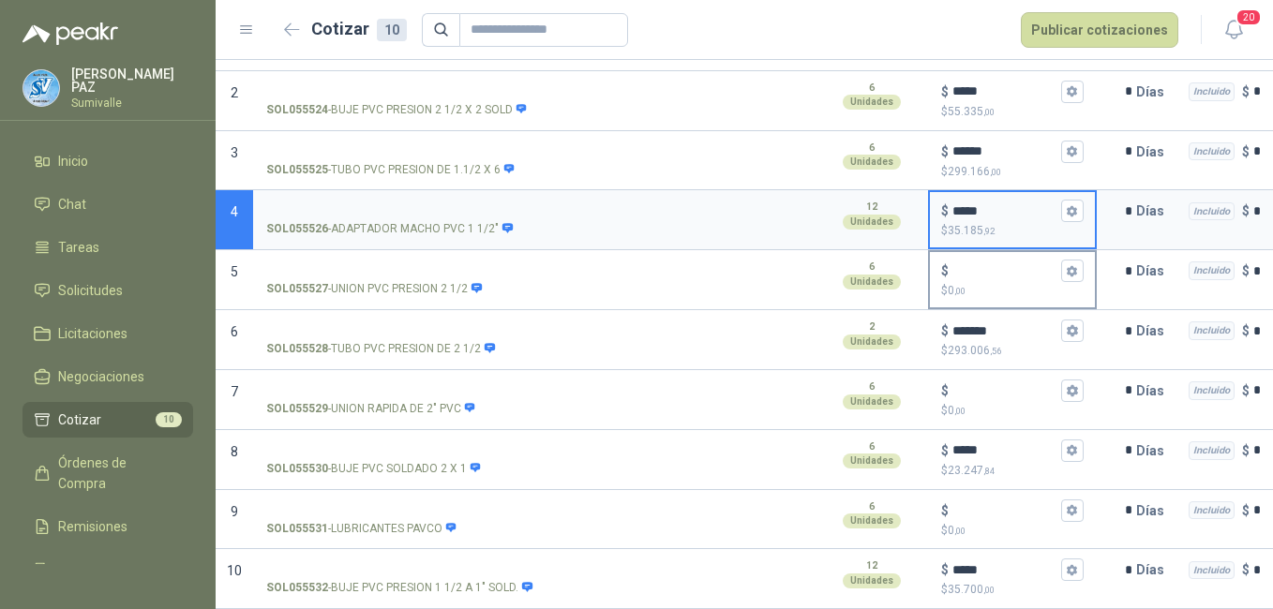
type input "*****"
click at [982, 264] on input "$ $ 0 ,00" at bounding box center [1004, 271] width 105 height 14
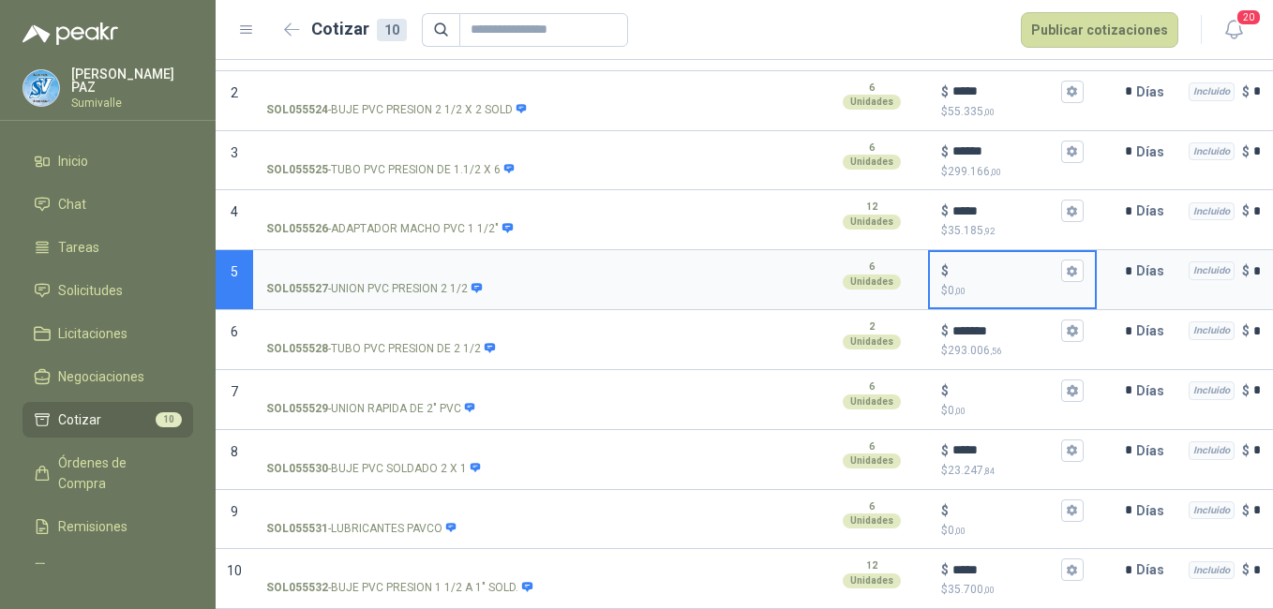
click at [971, 264] on input "$ $ 0 ,00" at bounding box center [1004, 271] width 105 height 14
type input "******"
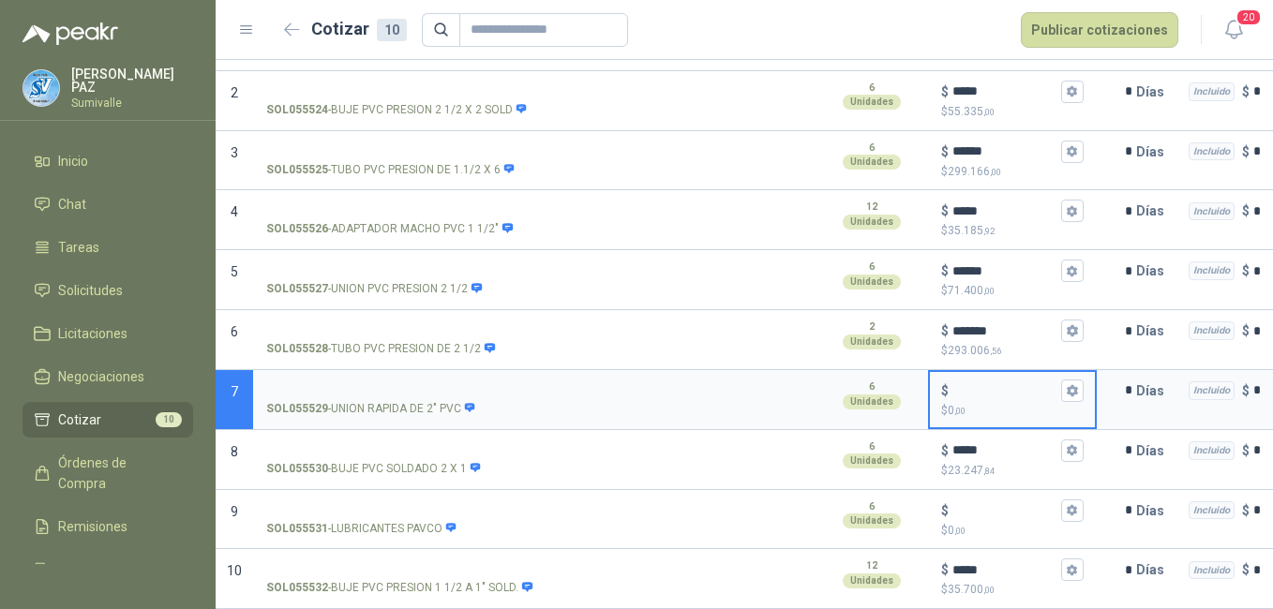
click at [978, 383] on input "$ $ 0 ,00" at bounding box center [1004, 390] width 105 height 14
type input "******"
click at [968, 503] on input "$ $ 0 ,00" at bounding box center [1004, 510] width 105 height 14
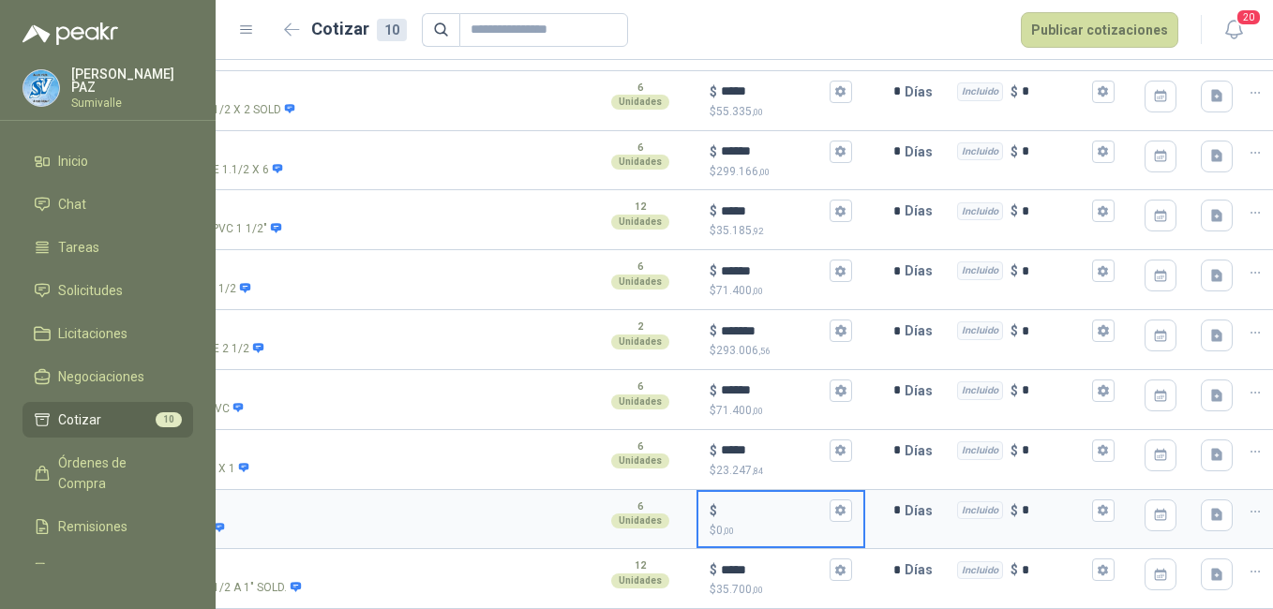
scroll to position [0, 266]
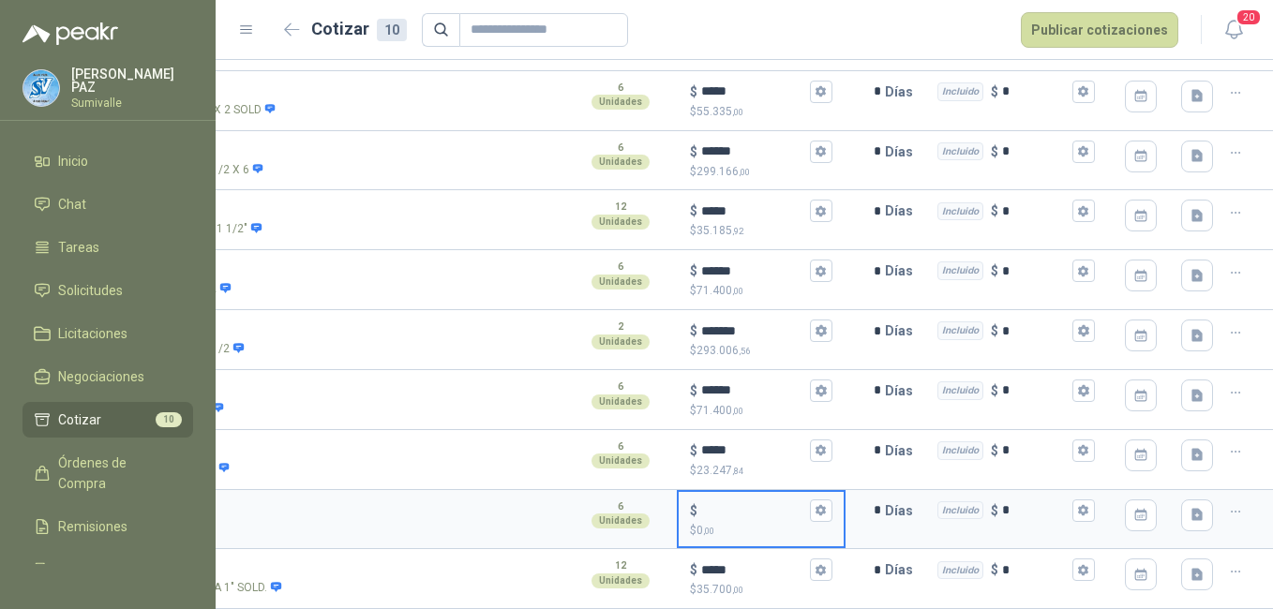
click at [1228, 504] on icon "button" at bounding box center [1236, 512] width 16 height 16
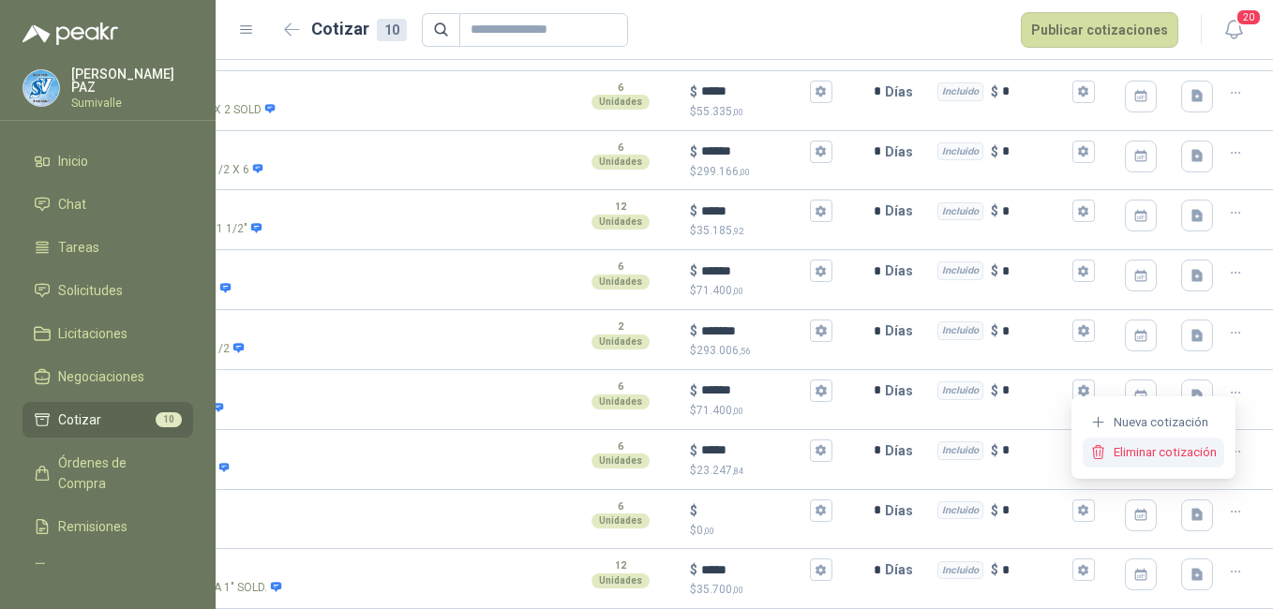
click at [1184, 452] on button "Eliminar cotización" at bounding box center [1154, 453] width 142 height 30
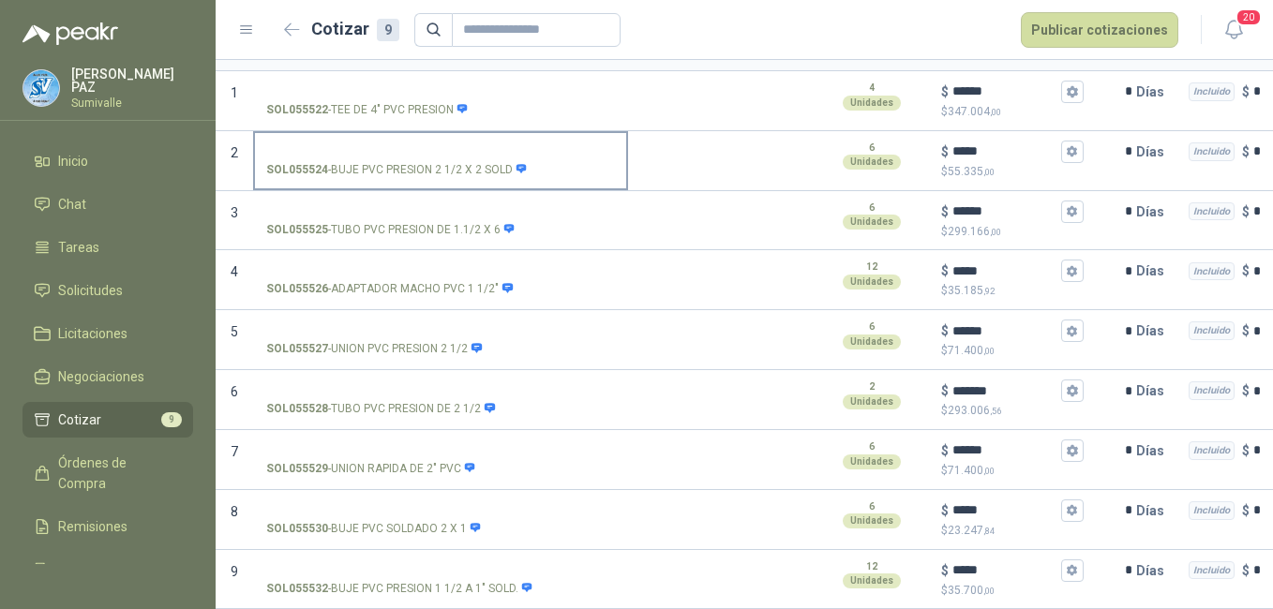
scroll to position [192, 0]
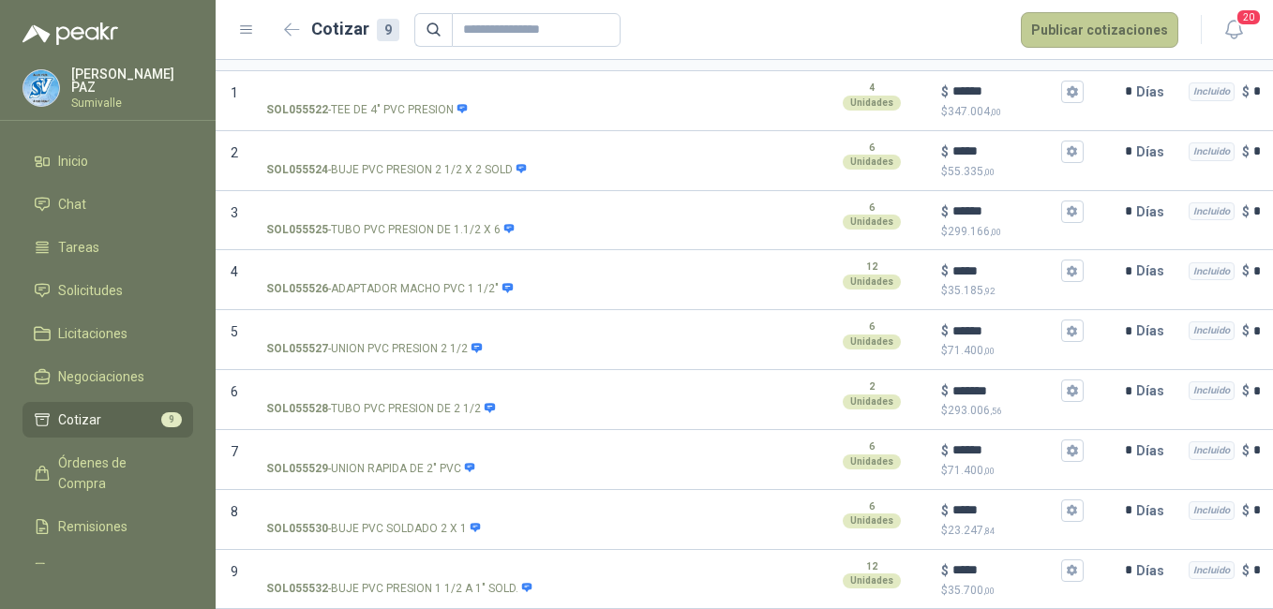
click at [1081, 28] on button "Publicar cotizaciones" at bounding box center [1099, 30] width 157 height 36
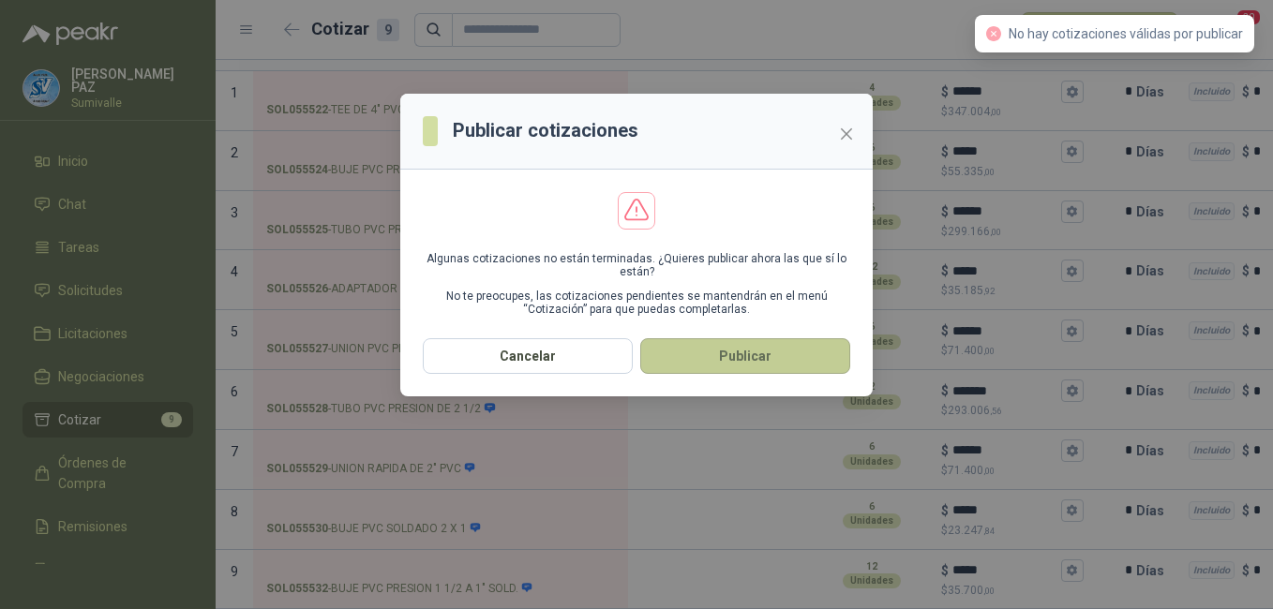
click at [783, 359] on button "Publicar" at bounding box center [745, 356] width 210 height 36
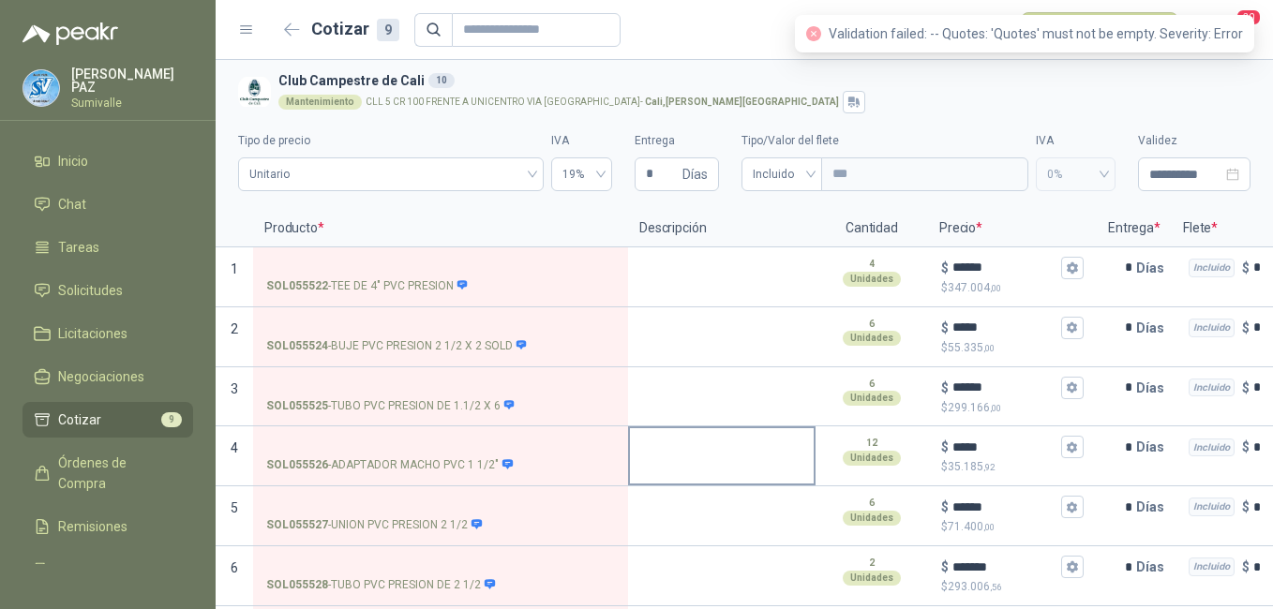
scroll to position [0, 0]
click at [668, 277] on textarea at bounding box center [722, 271] width 184 height 43
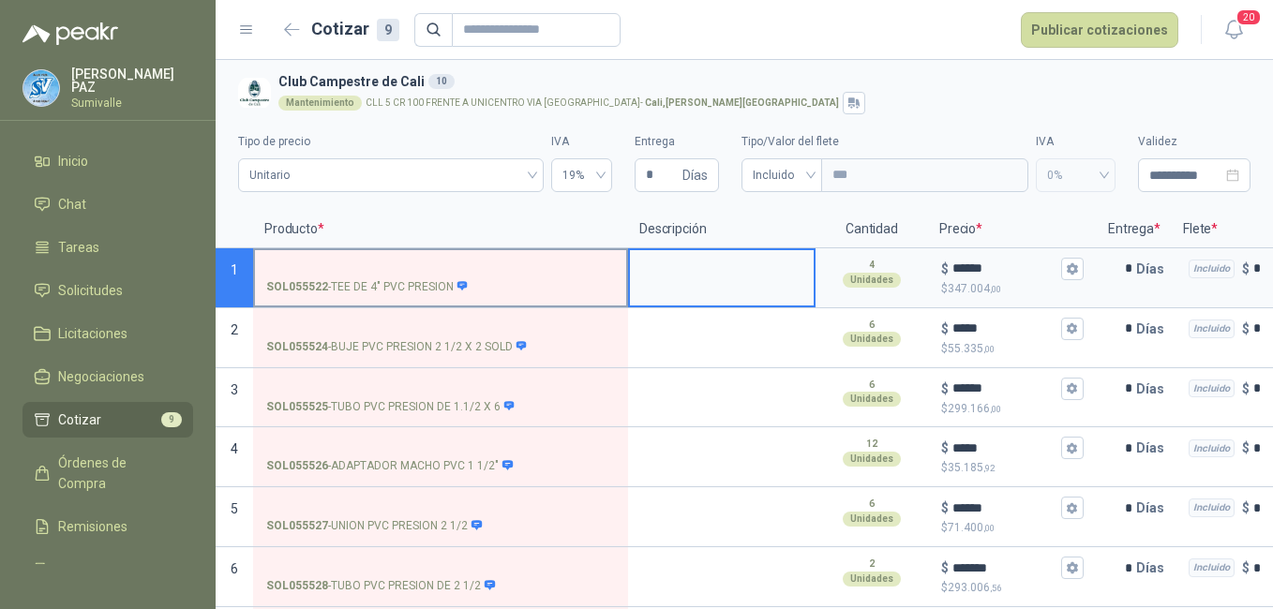
click at [336, 287] on p "SOL055522 - TEE DE 4" PVC PRESION" at bounding box center [367, 287] width 202 height 18
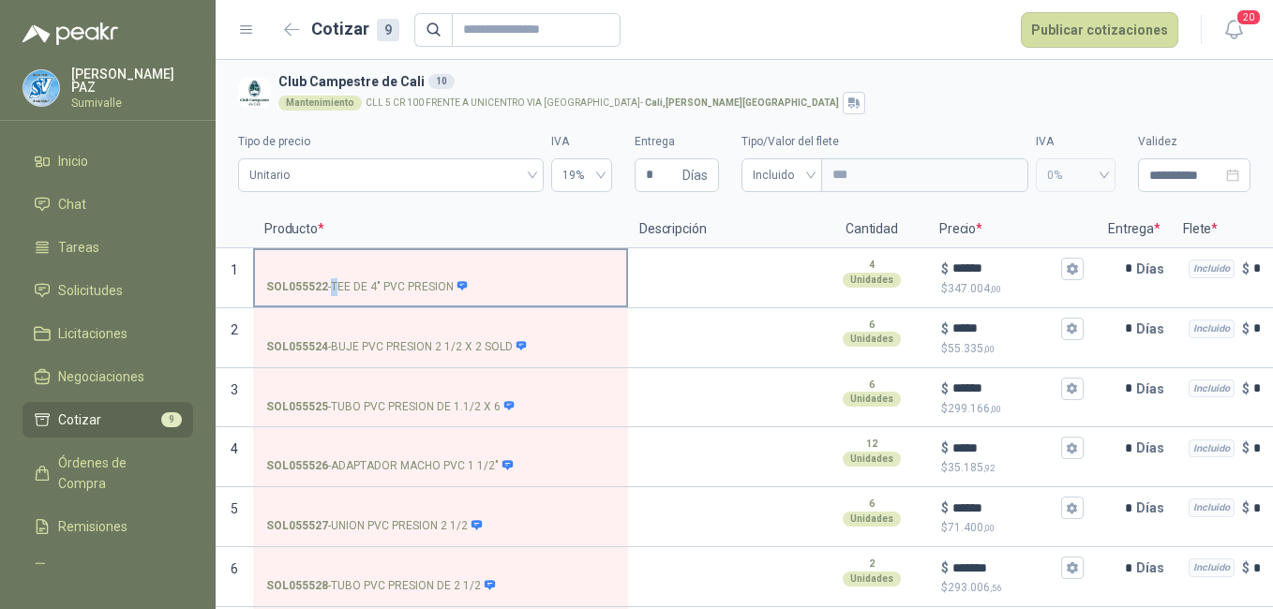
click at [336, 287] on p "SOL055522 - TEE DE 4" PVC PRESION" at bounding box center [367, 287] width 202 height 18
click at [336, 276] on input "SOL055522 - TEE DE 4" PVC PRESION" at bounding box center [440, 269] width 349 height 14
click at [334, 287] on p "SOL055522 - TEE DE 4" PVC PRESION" at bounding box center [367, 287] width 202 height 18
click at [334, 276] on input "SOL055522 - TEE DE 4" PVC PRESION" at bounding box center [440, 269] width 349 height 14
drag, startPoint x: 334, startPoint y: 287, endPoint x: 451, endPoint y: 293, distance: 117.3
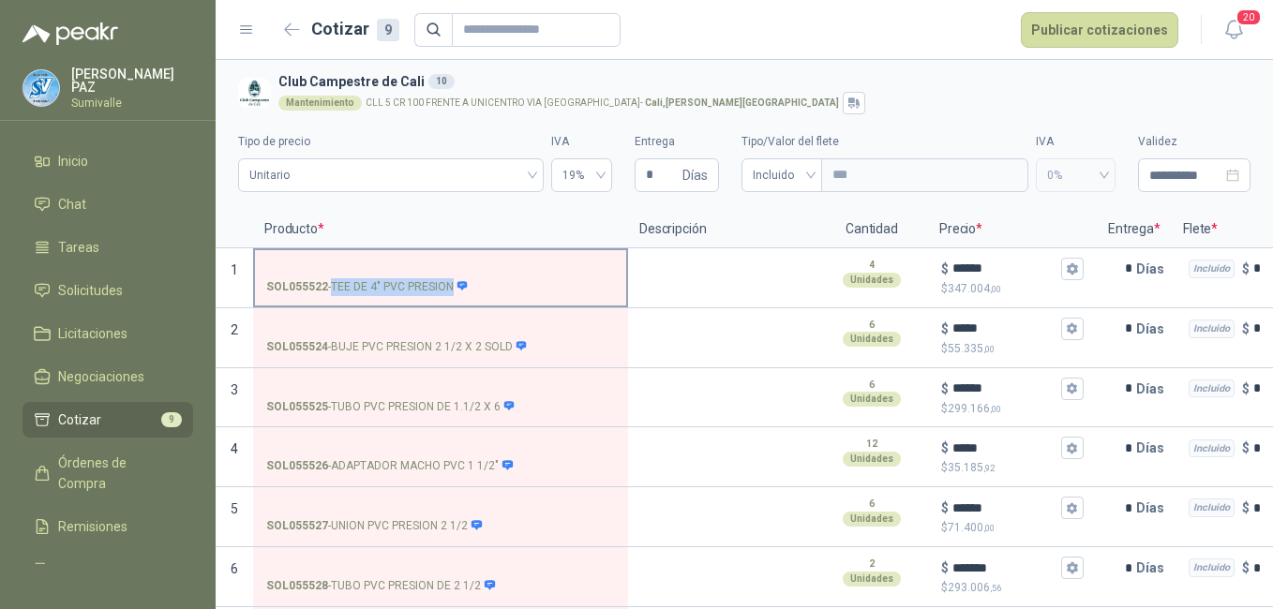
click at [451, 293] on p "SOL055522 - TEE DE 4" PVC PRESION" at bounding box center [367, 287] width 202 height 18
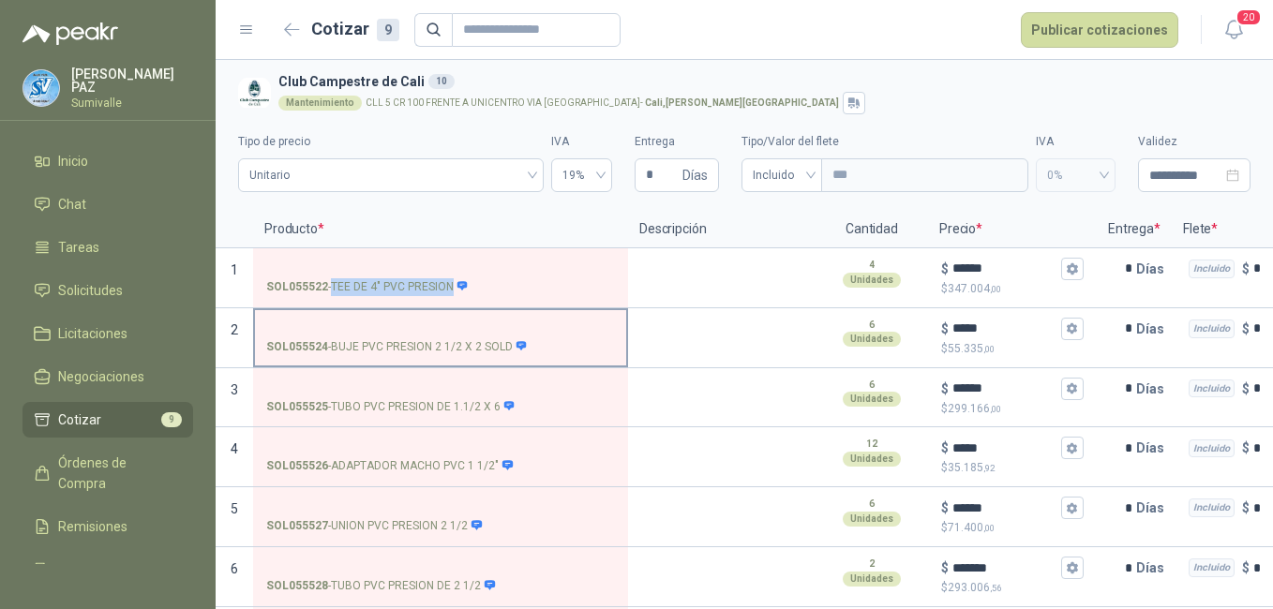
copy p "TEE DE 4" PVC PRESION"
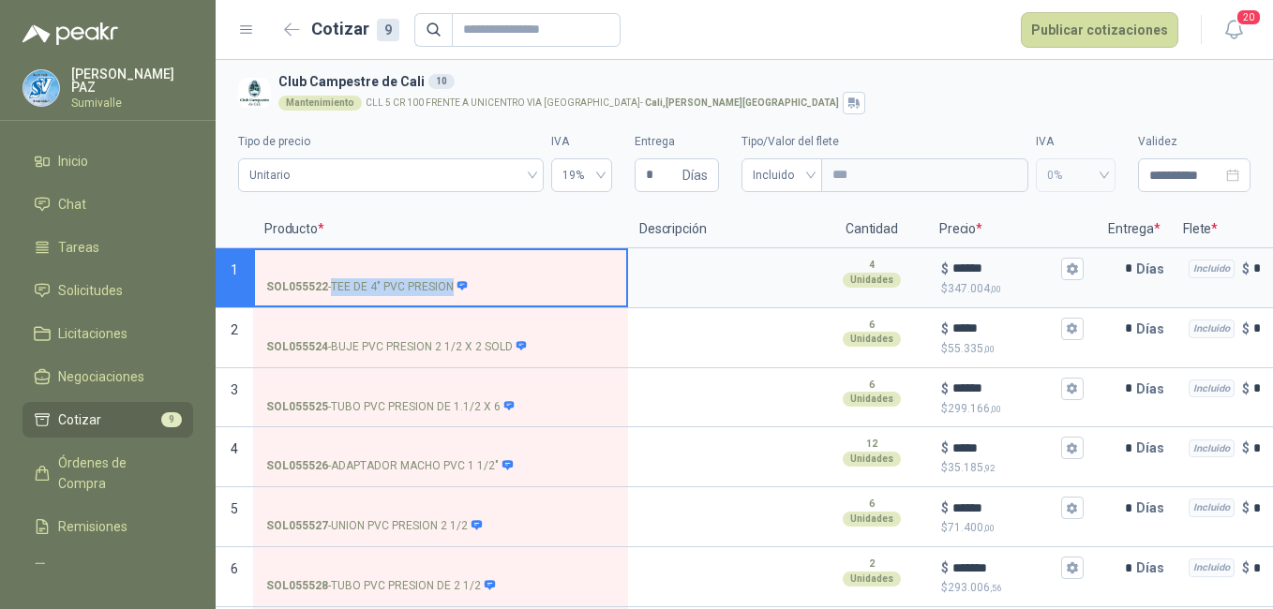
click at [319, 262] on input "SOL055522 - TEE DE 4" PVC PRESION" at bounding box center [440, 269] width 349 height 14
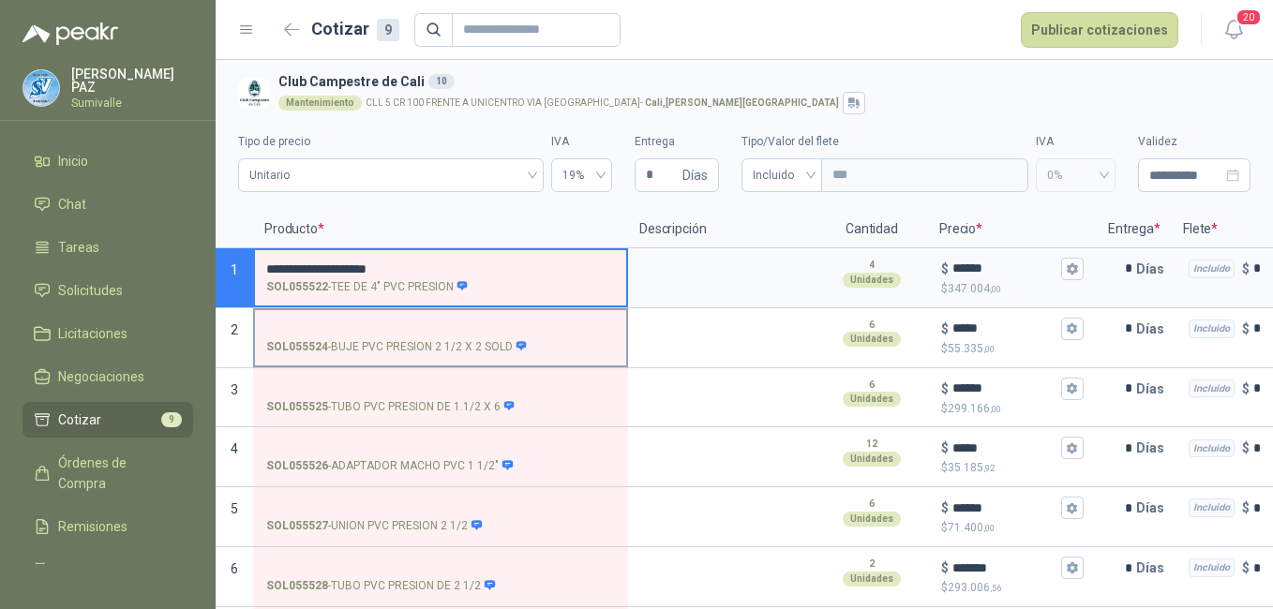
drag, startPoint x: 329, startPoint y: 347, endPoint x: 518, endPoint y: 359, distance: 189.7
click at [518, 359] on label "SOL055524 - BUJE PVC PRESION 2 1/2 X 2 SOLD" at bounding box center [440, 336] width 371 height 53
copy div "BUJE PVC PRESION 2 1/2 X 2 SOLD"
click at [385, 322] on input "SOL055524 - BUJE PVC PRESION 2 1/2 X 2 SOLD" at bounding box center [440, 329] width 349 height 14
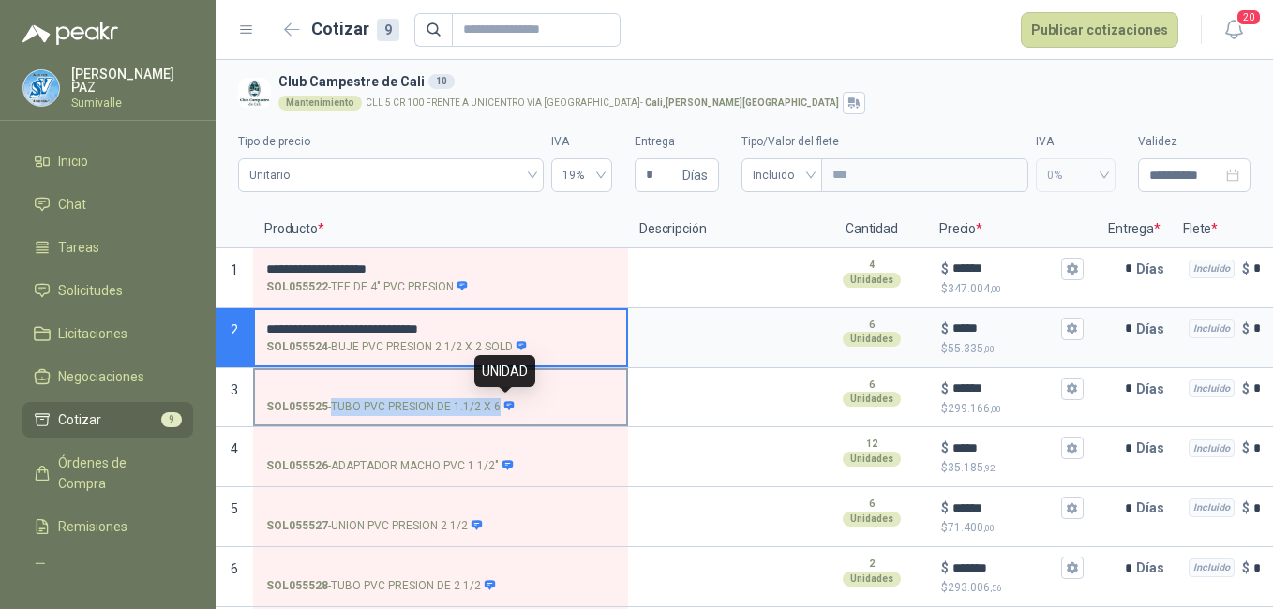
drag, startPoint x: 334, startPoint y: 407, endPoint x: 499, endPoint y: 404, distance: 165.0
click at [499, 404] on p "SOL055525 - TUBO PVC PRESION DE 1.1/2 X 6" at bounding box center [390, 407] width 249 height 18
copy div "TUBO PVC PRESION DE 1.1/2 X 6"
click at [350, 382] on input "SOL055525 - TUBO PVC PRESION DE 1.1/2 X 6" at bounding box center [440, 389] width 349 height 14
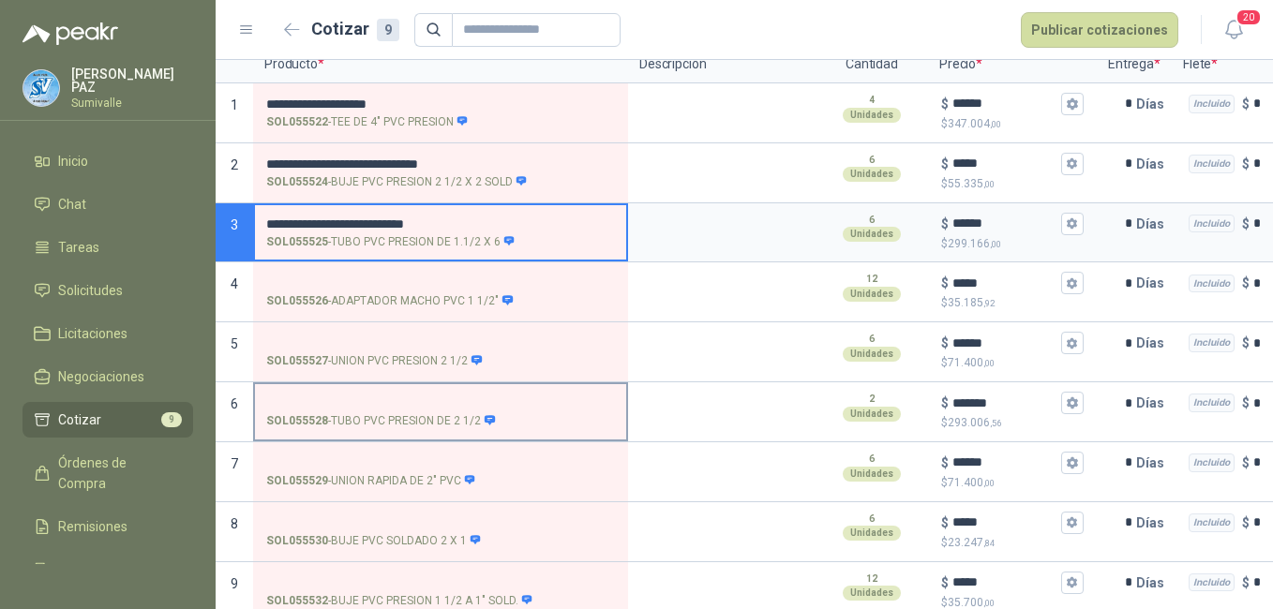
scroll to position [187, 0]
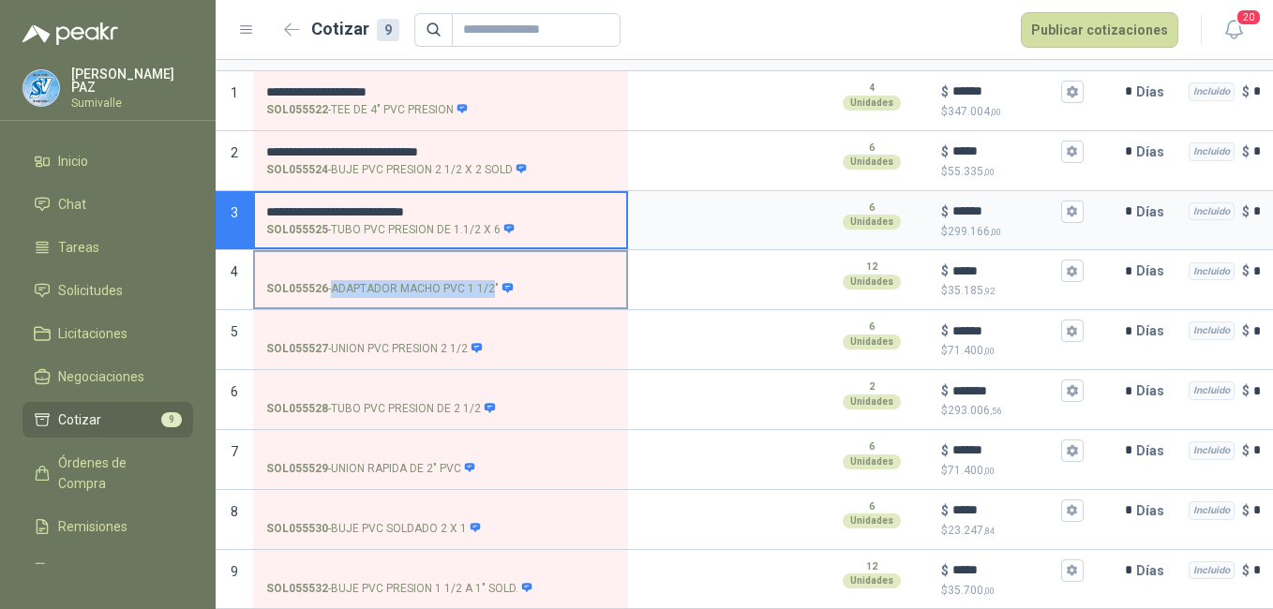
drag, startPoint x: 335, startPoint y: 282, endPoint x: 493, endPoint y: 289, distance: 158.5
click at [493, 289] on label "SOL055526 - ADAPTADOR MACHO PVC 1 1/2"" at bounding box center [440, 278] width 371 height 53
copy p "ADAPTADOR MACHO PVC 1 1/2"
click at [401, 264] on input "SOL055526 - ADAPTADOR MACHO PVC 1 1/2"" at bounding box center [440, 271] width 349 height 14
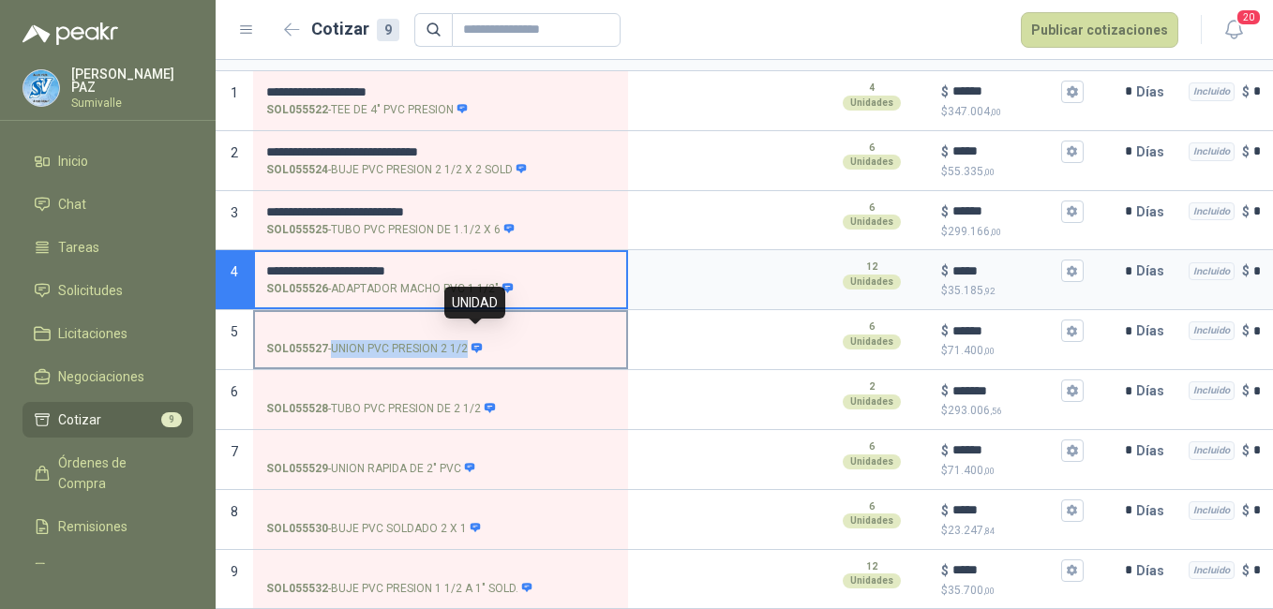
drag, startPoint x: 334, startPoint y: 339, endPoint x: 470, endPoint y: 339, distance: 135.9
click at [470, 340] on p "SOL055527 - UNION PVC PRESION 2 1/2" at bounding box center [374, 349] width 217 height 18
copy div "UNION PVC PRESION 2 1/2"
click at [400, 324] on input "SOL055527 - UNION PVC PRESION 2 1/2" at bounding box center [440, 331] width 349 height 14
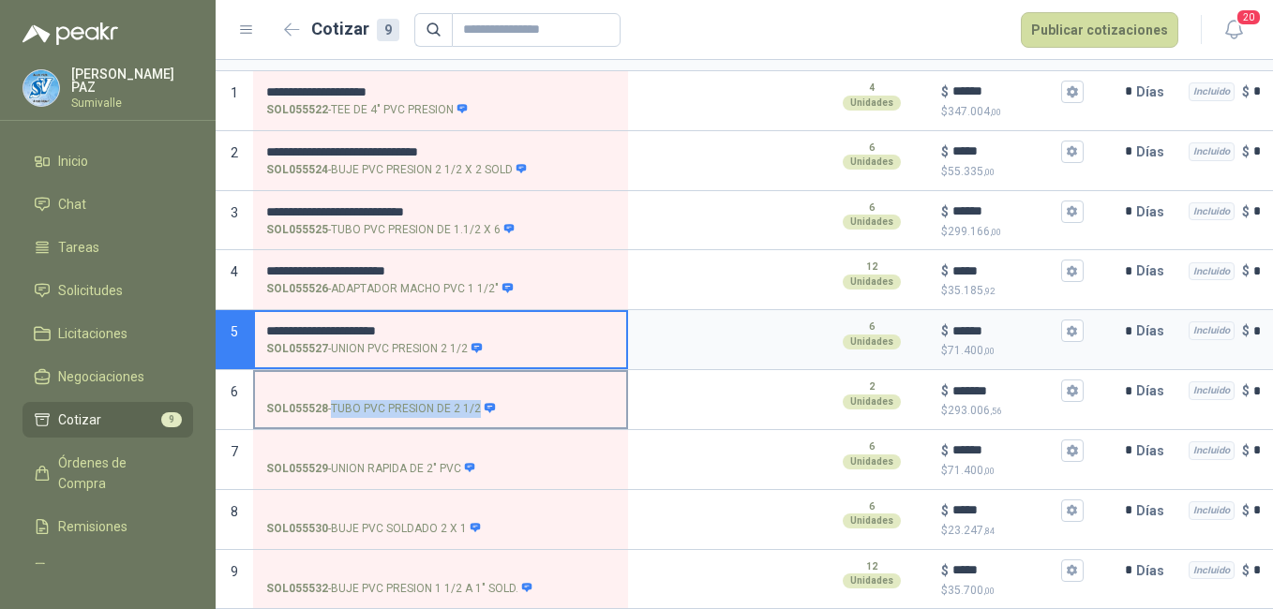
drag, startPoint x: 334, startPoint y: 397, endPoint x: 477, endPoint y: 396, distance: 143.4
click at [477, 400] on p "SOL055528 - TUBO PVC PRESION DE 2 1/2" at bounding box center [381, 409] width 230 height 18
copy p "TUBO PVC PRESION DE 2 1/2"
click at [347, 384] on input "SOL055528 - TUBO PVC PRESION DE 2 1/2" at bounding box center [440, 391] width 349 height 14
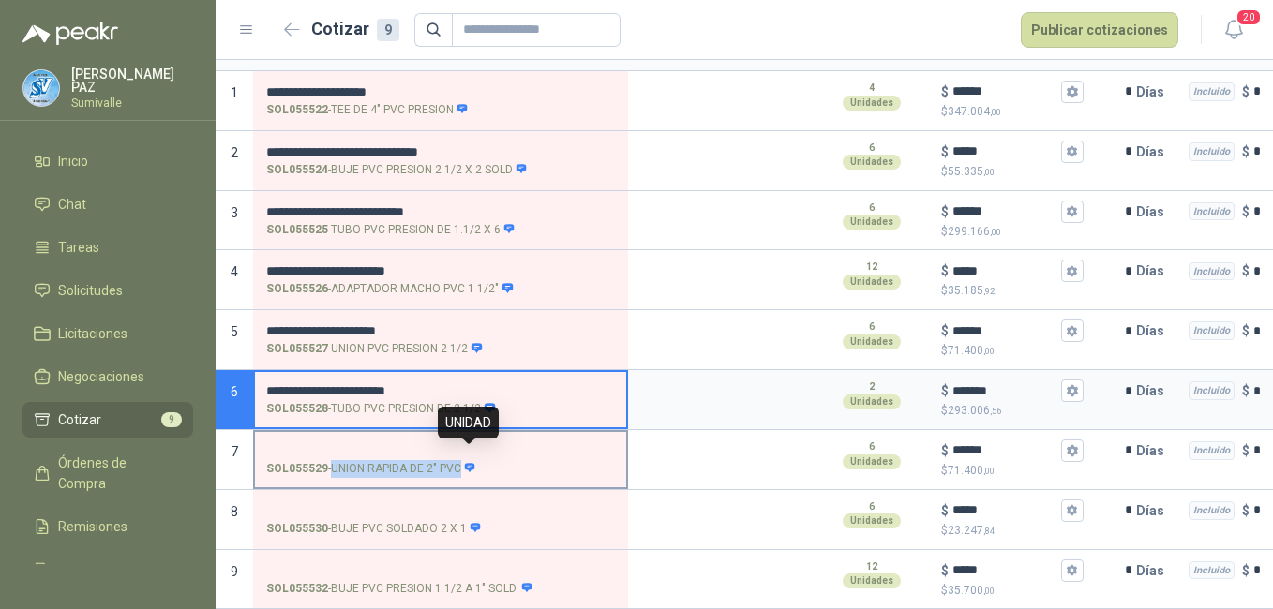
drag, startPoint x: 335, startPoint y: 457, endPoint x: 462, endPoint y: 457, distance: 127.5
click at [462, 460] on p "SOL055529 - UNION RAPIDA DE 2" PVC" at bounding box center [371, 469] width 210 height 18
copy div "UNION RAPIDA DE 2" PVC"
click at [396, 444] on input "SOL055529 - UNION RAPIDA DE 2" PVC" at bounding box center [440, 451] width 349 height 14
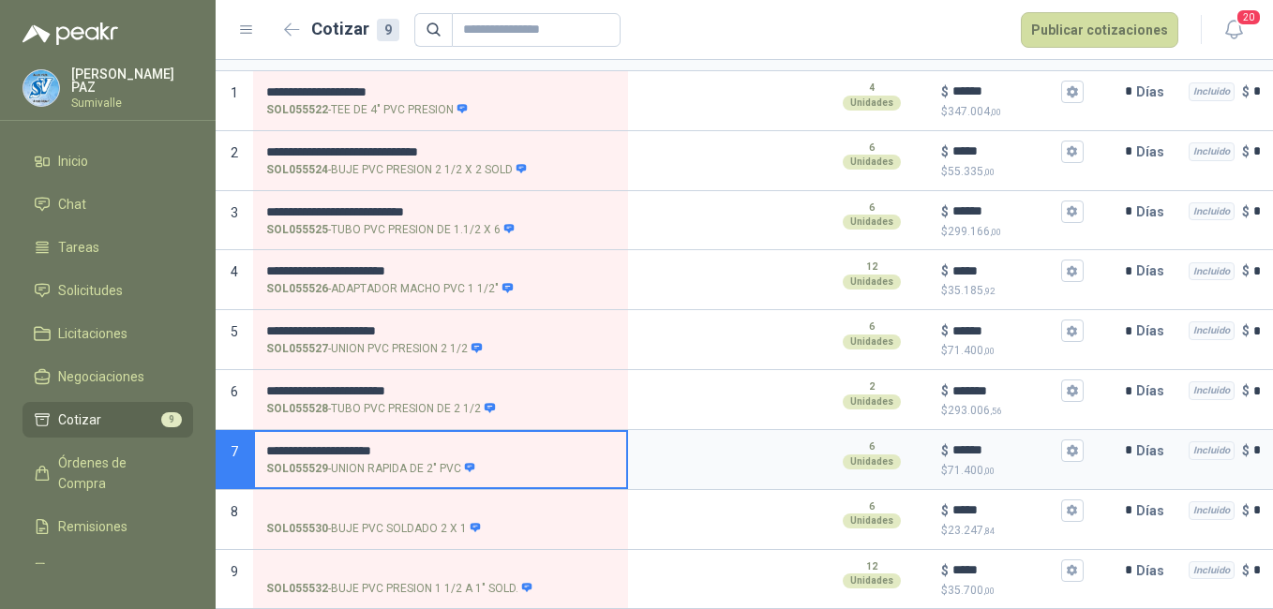
scroll to position [192, 0]
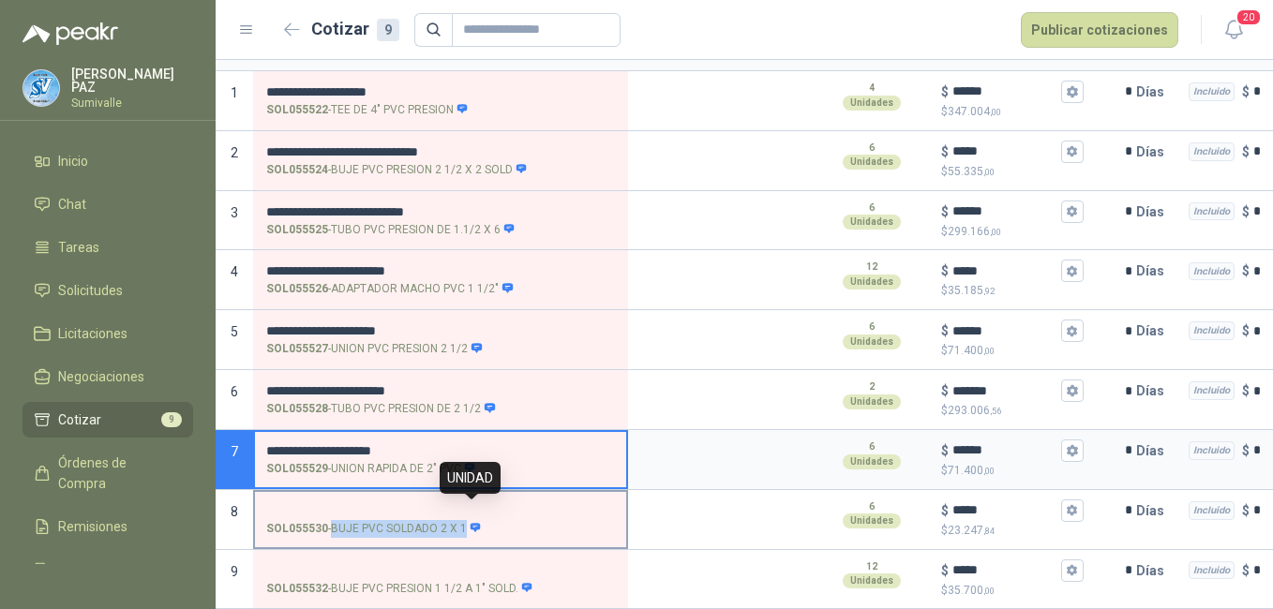
drag, startPoint x: 333, startPoint y: 513, endPoint x: 464, endPoint y: 517, distance: 131.3
click at [464, 520] on p "SOL055530 - BUJE PVC SOLDADO 2 X 1" at bounding box center [374, 529] width 216 height 18
copy div "BUJE PVC SOLDADO 2 X 1"
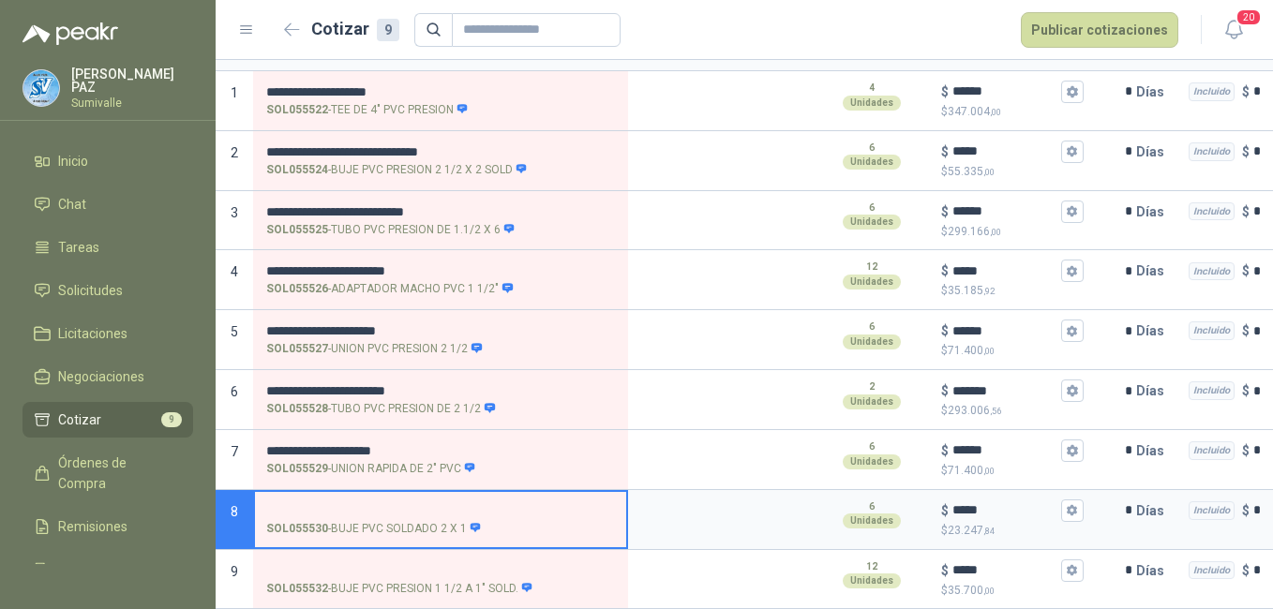
click at [403, 504] on input "SOL055530 - BUJE PVC SOLDADO 2 X 1" at bounding box center [440, 511] width 349 height 14
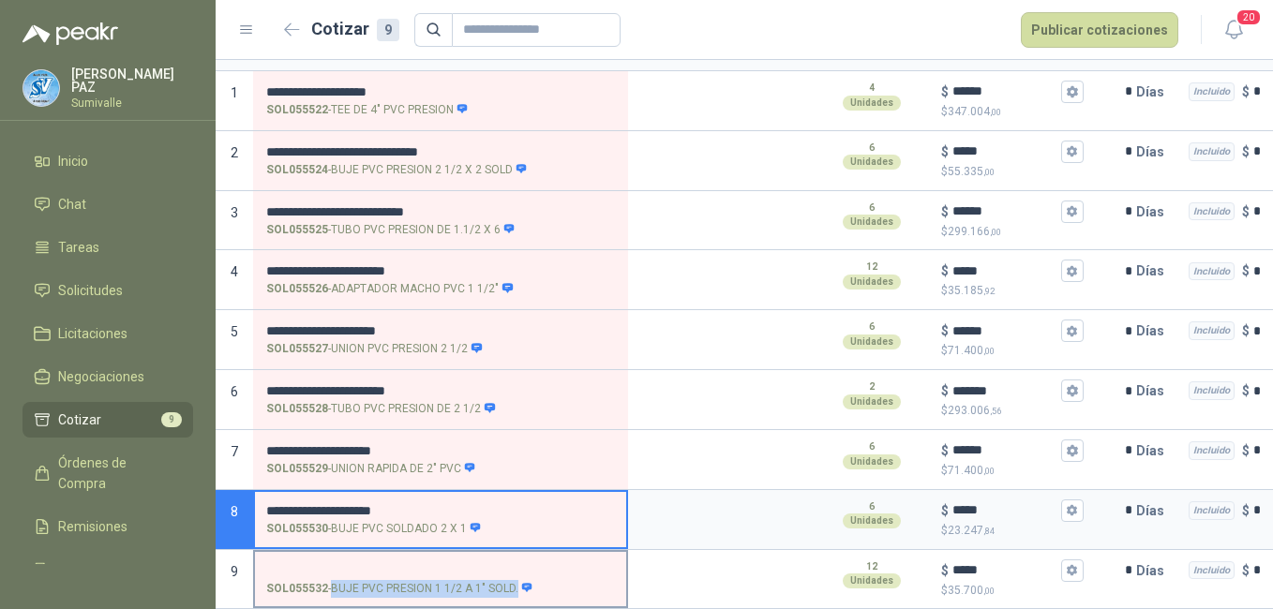
drag, startPoint x: 335, startPoint y: 575, endPoint x: 515, endPoint y: 581, distance: 181.0
click at [515, 581] on p "SOL055532 - BUJE PVC PRESION 1 1/2 A 1" SOLD." at bounding box center [399, 589] width 267 height 18
copy p "BUJE PVC PRESION 1 1/2 A 1" SOLD."
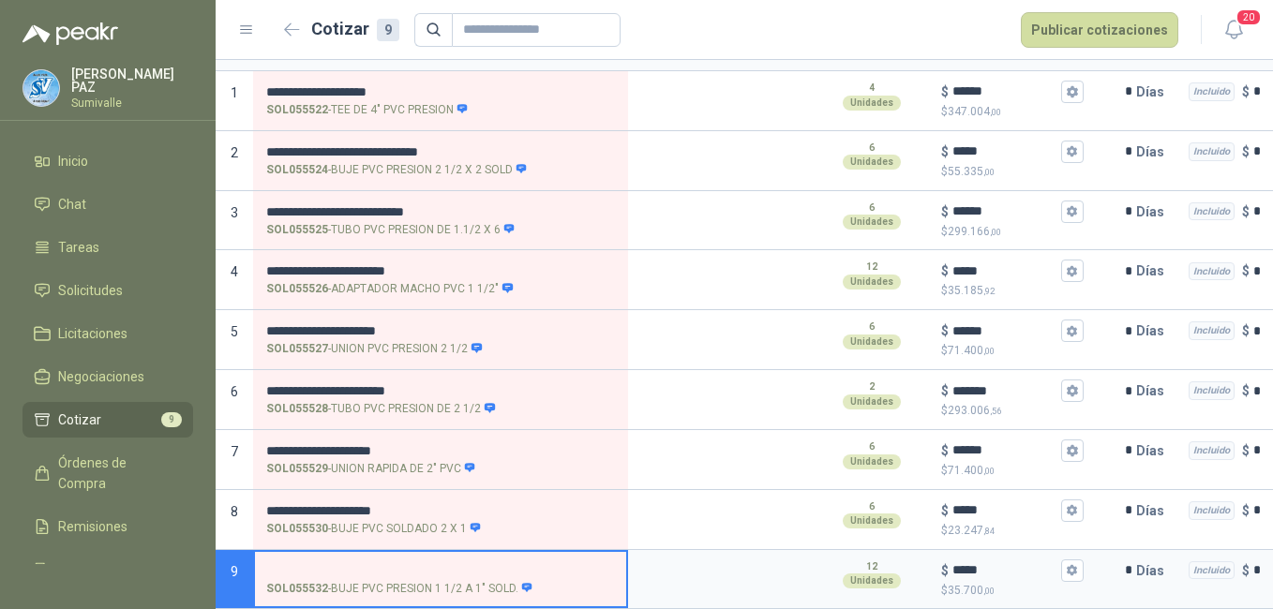
click at [360, 564] on input "SOL055532 - BUJE PVC PRESION 1 1/2 A 1" SOLD." at bounding box center [440, 571] width 349 height 14
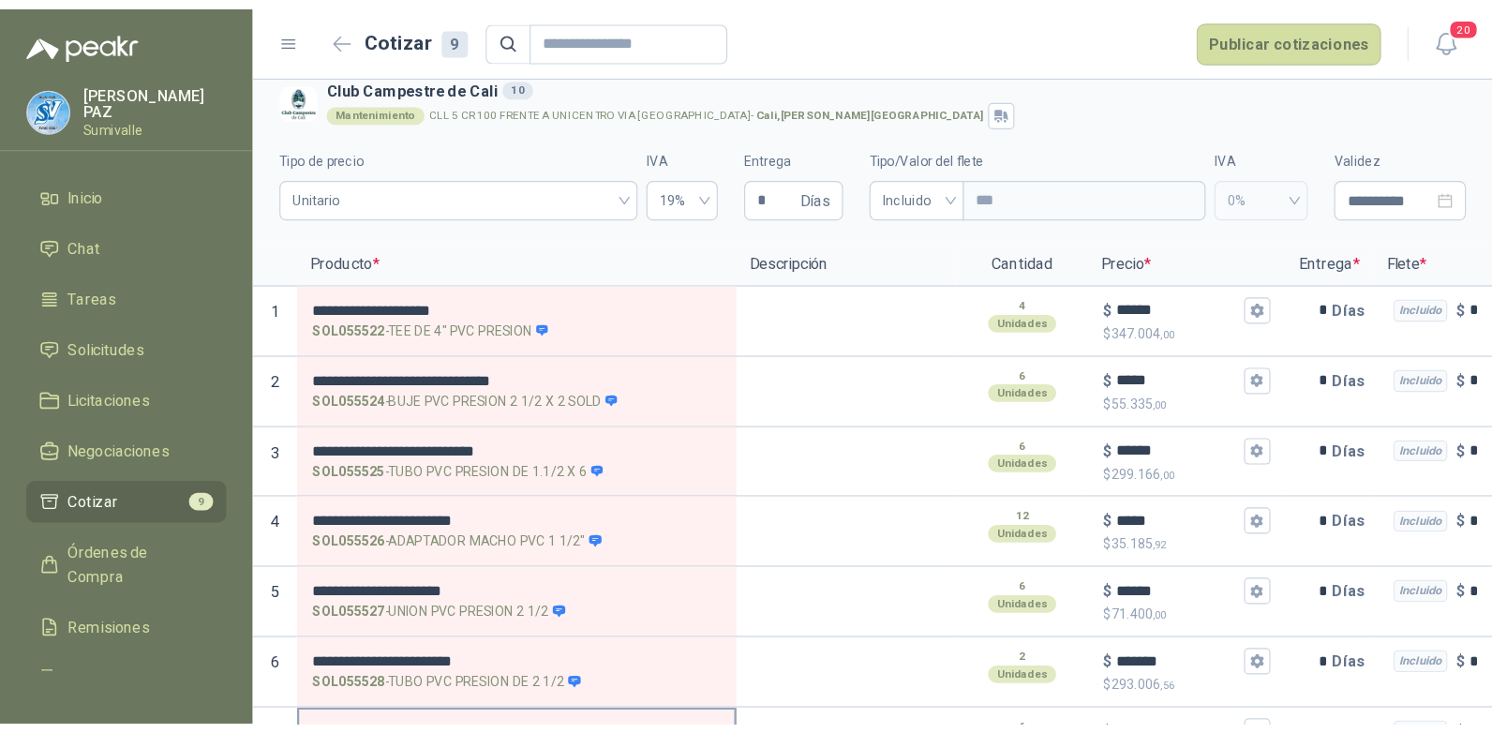
scroll to position [0, 0]
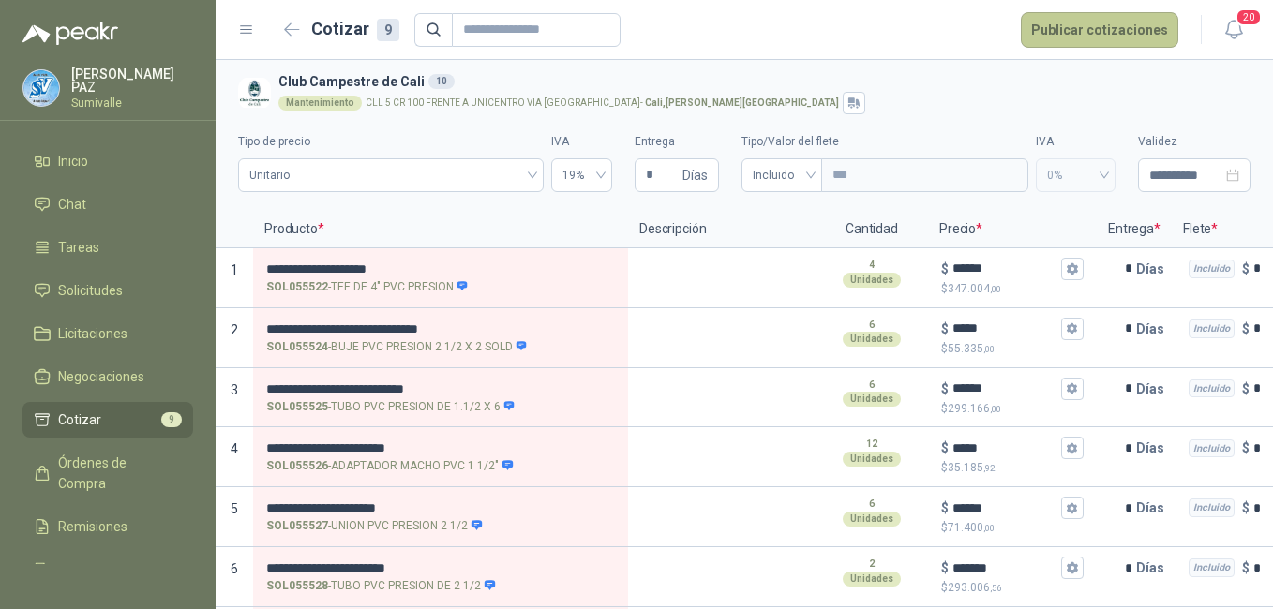
click at [1066, 37] on button "Publicar cotizaciones" at bounding box center [1099, 30] width 157 height 36
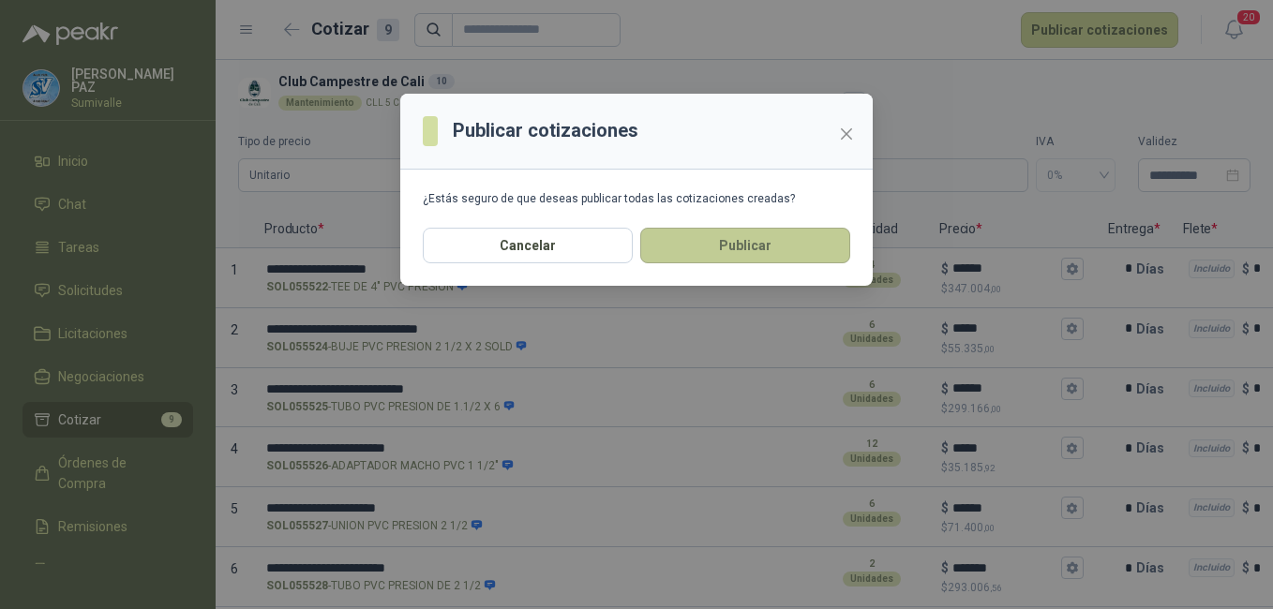
click at [763, 245] on button "Publicar" at bounding box center [745, 246] width 210 height 36
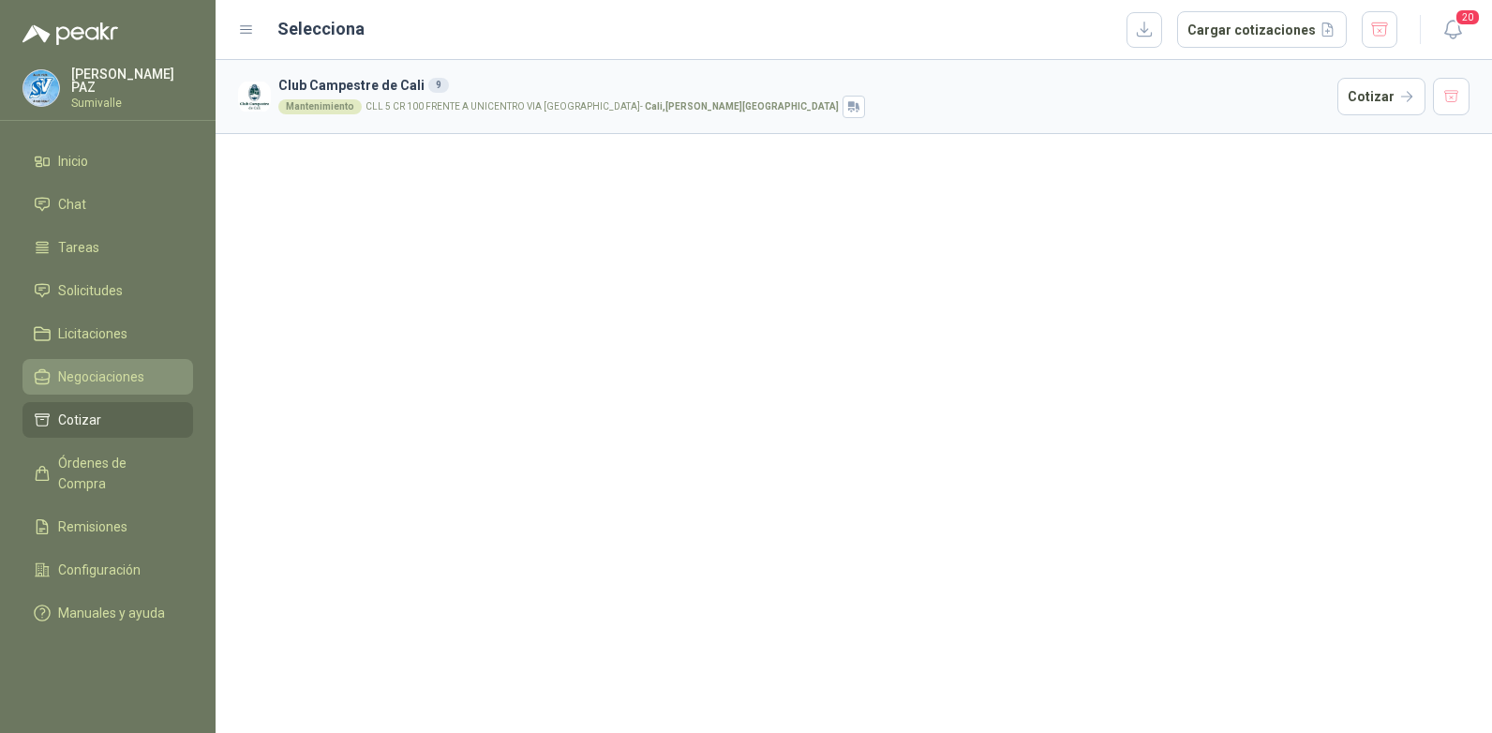
click at [111, 366] on span "Negociaciones" at bounding box center [101, 376] width 86 height 21
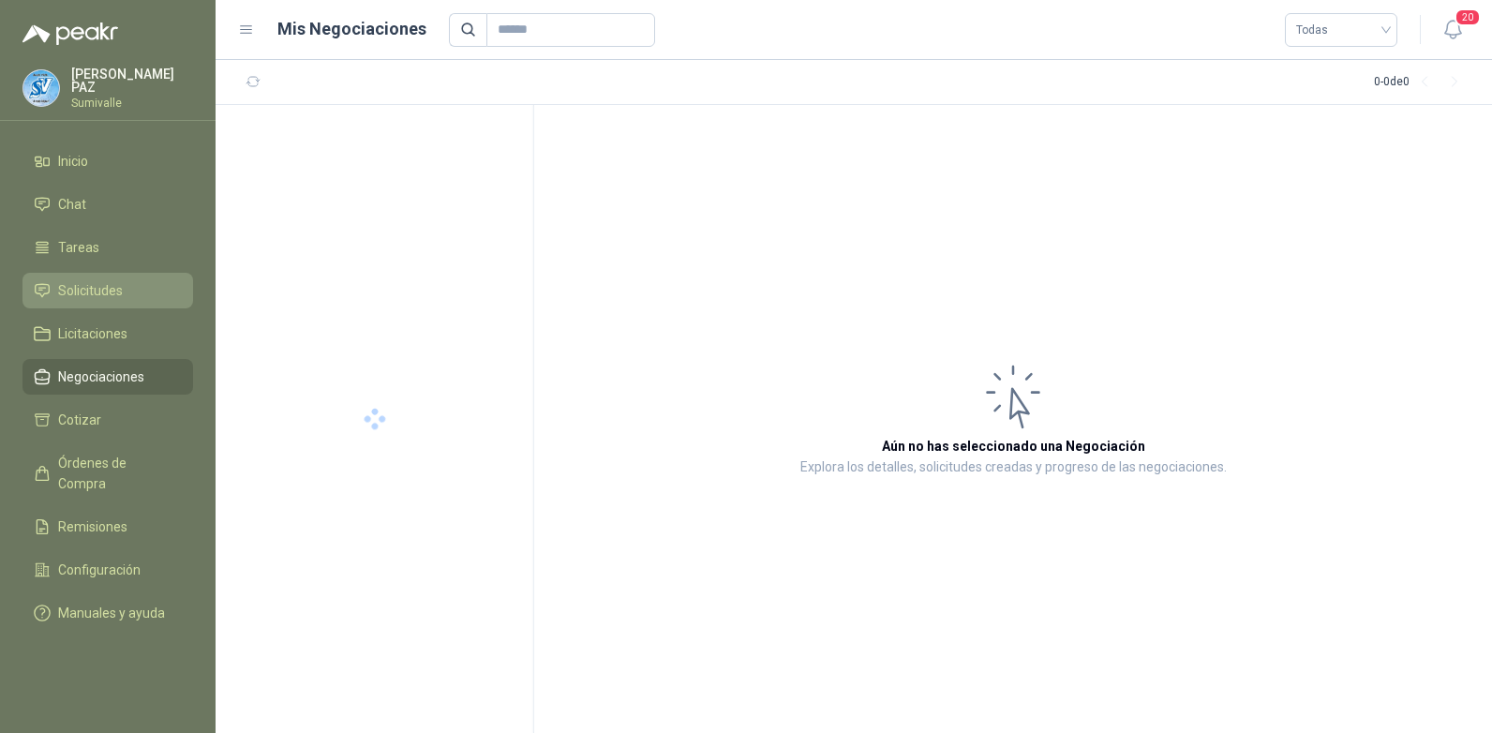
click at [107, 290] on span "Solicitudes" at bounding box center [90, 290] width 65 height 21
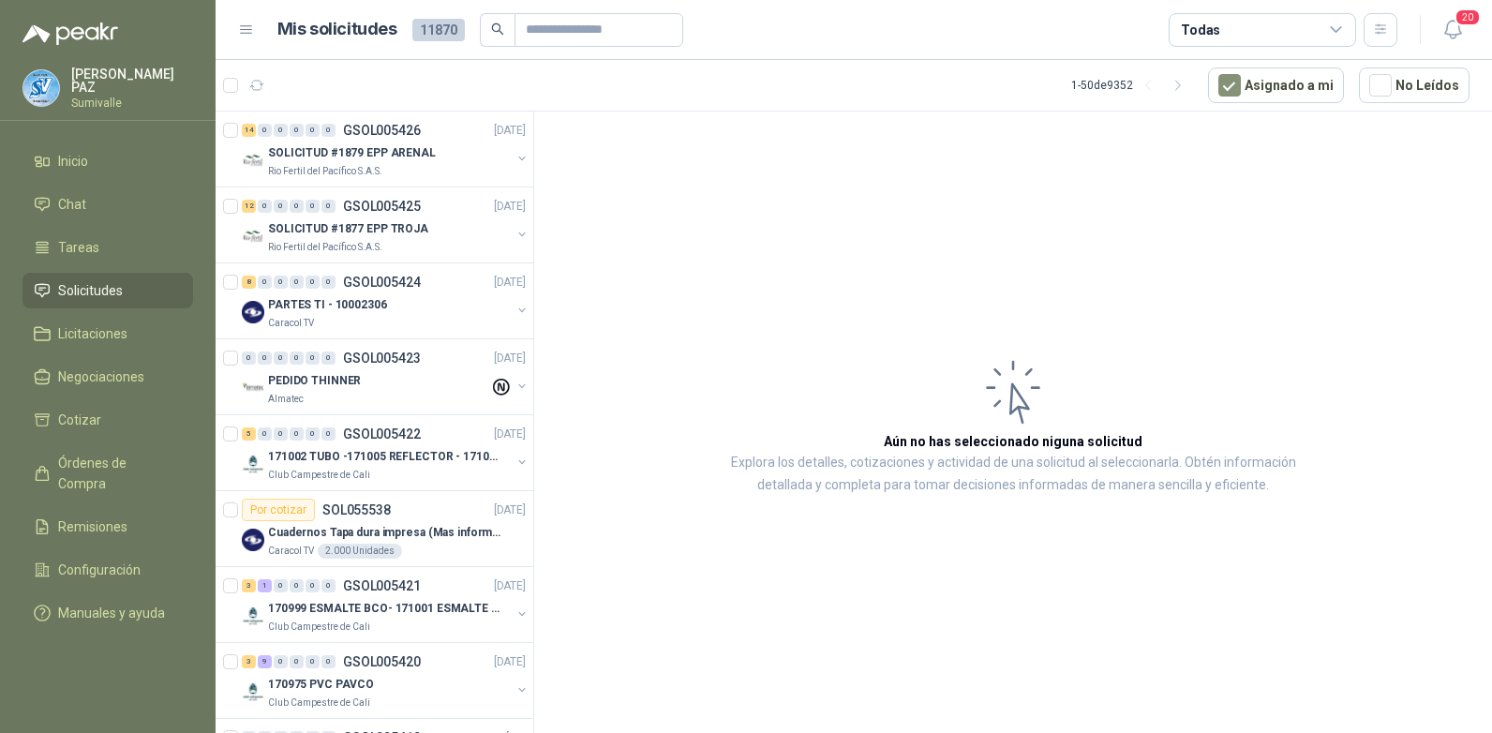
click at [1230, 33] on div "Todas" at bounding box center [1262, 30] width 187 height 34
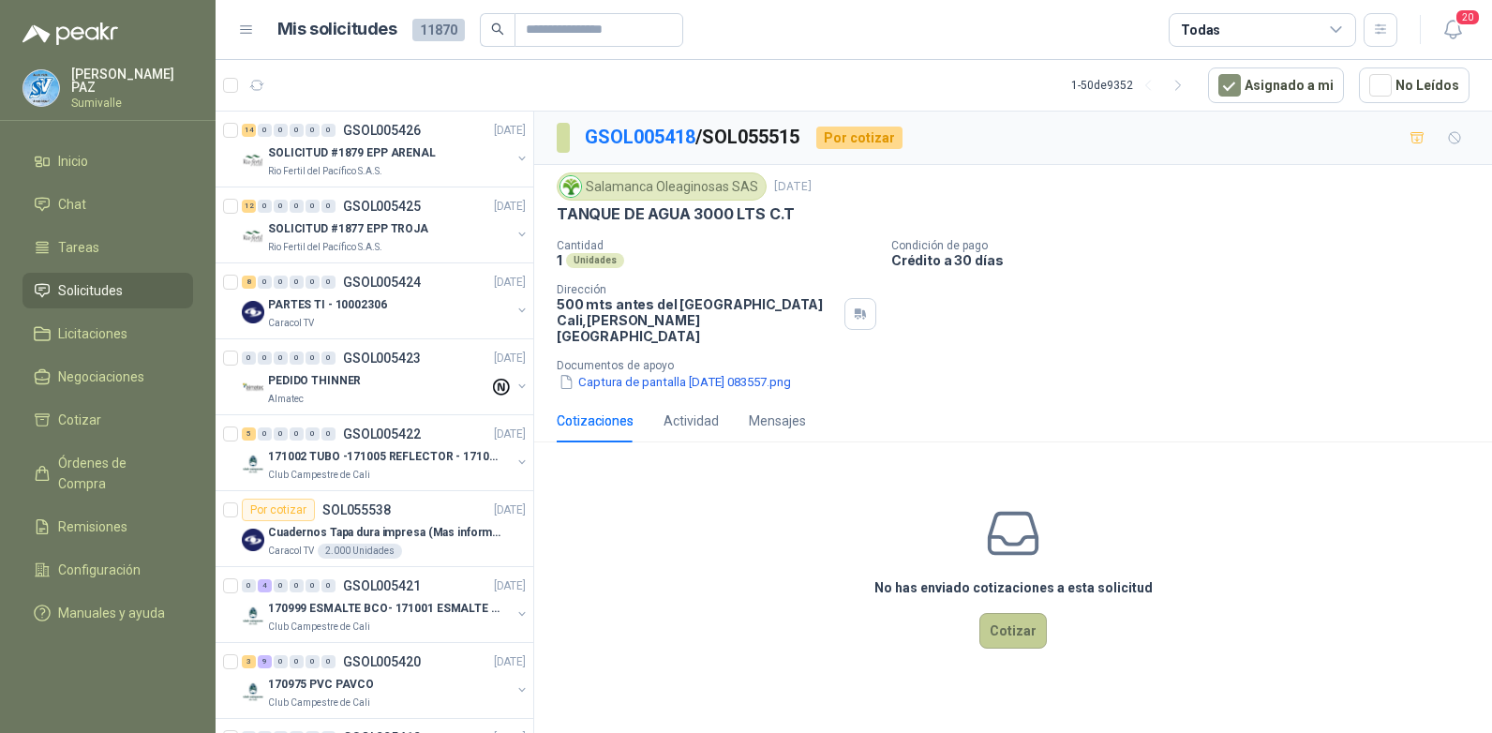
click at [1015, 615] on button "Cotizar" at bounding box center [1012, 631] width 67 height 36
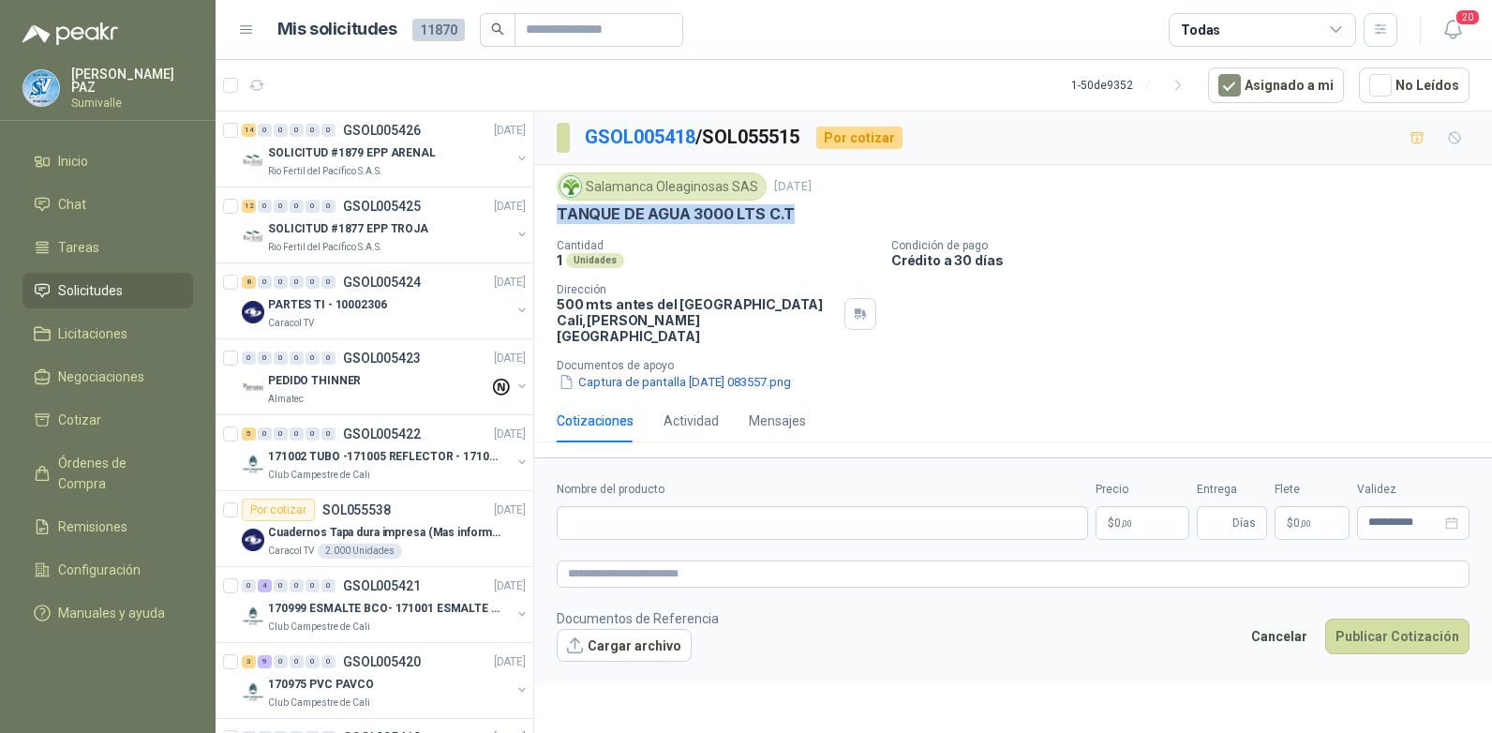
drag, startPoint x: 557, startPoint y: 212, endPoint x: 808, endPoint y: 216, distance: 251.2
click at [808, 216] on div "Salamanca Oleaginosas SAS [DATE] TANQUE DE AGUA 3000 LTS C.T Cantidad 1 Unidade…" at bounding box center [1013, 282] width 958 height 234
copy p "TANQUE DE AGUA 3000 LTS C.T"
click at [637, 506] on input "Nombre del producto" at bounding box center [822, 523] width 531 height 34
paste input "**********"
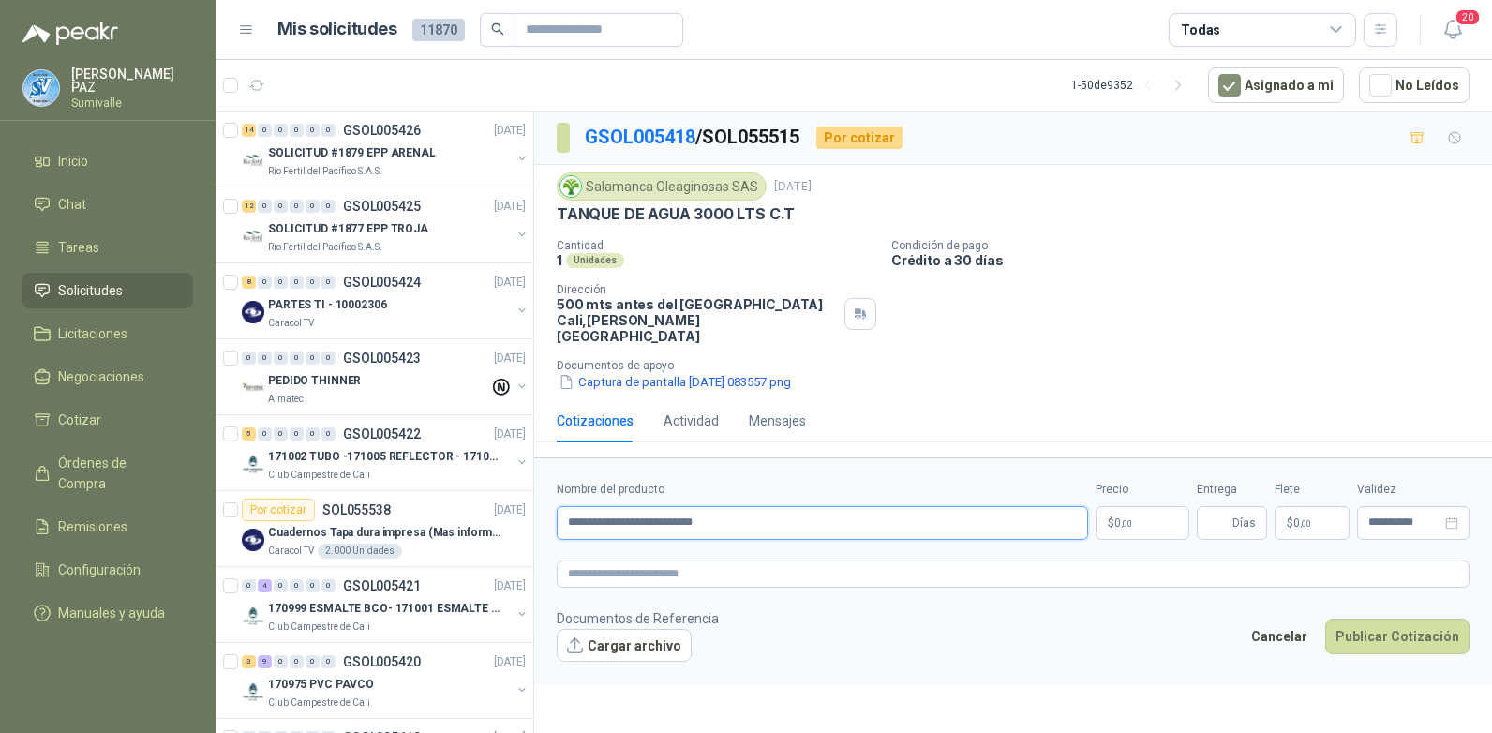
type input "**********"
click at [1127, 499] on body "[PERSON_NAME] Inicio Chat Tareas Solicitudes Licitaciones Negociaciones Cotizar…" at bounding box center [746, 366] width 1492 height 733
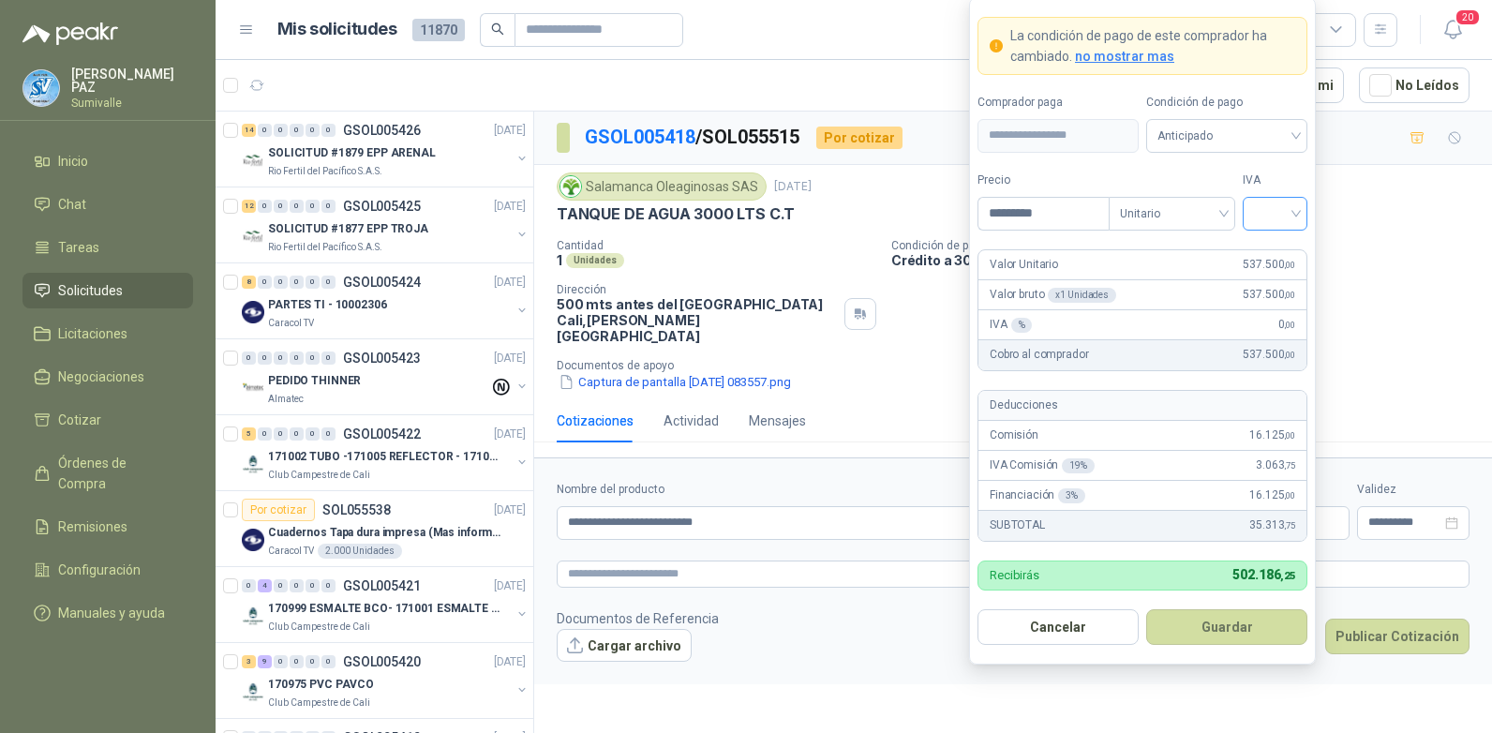
type input "*********"
click at [1255, 202] on input "search" at bounding box center [1275, 212] width 42 height 28
click at [1269, 240] on div "19%" at bounding box center [1275, 252] width 57 height 30
click at [1259, 142] on span "Anticipado" at bounding box center [1227, 136] width 139 height 28
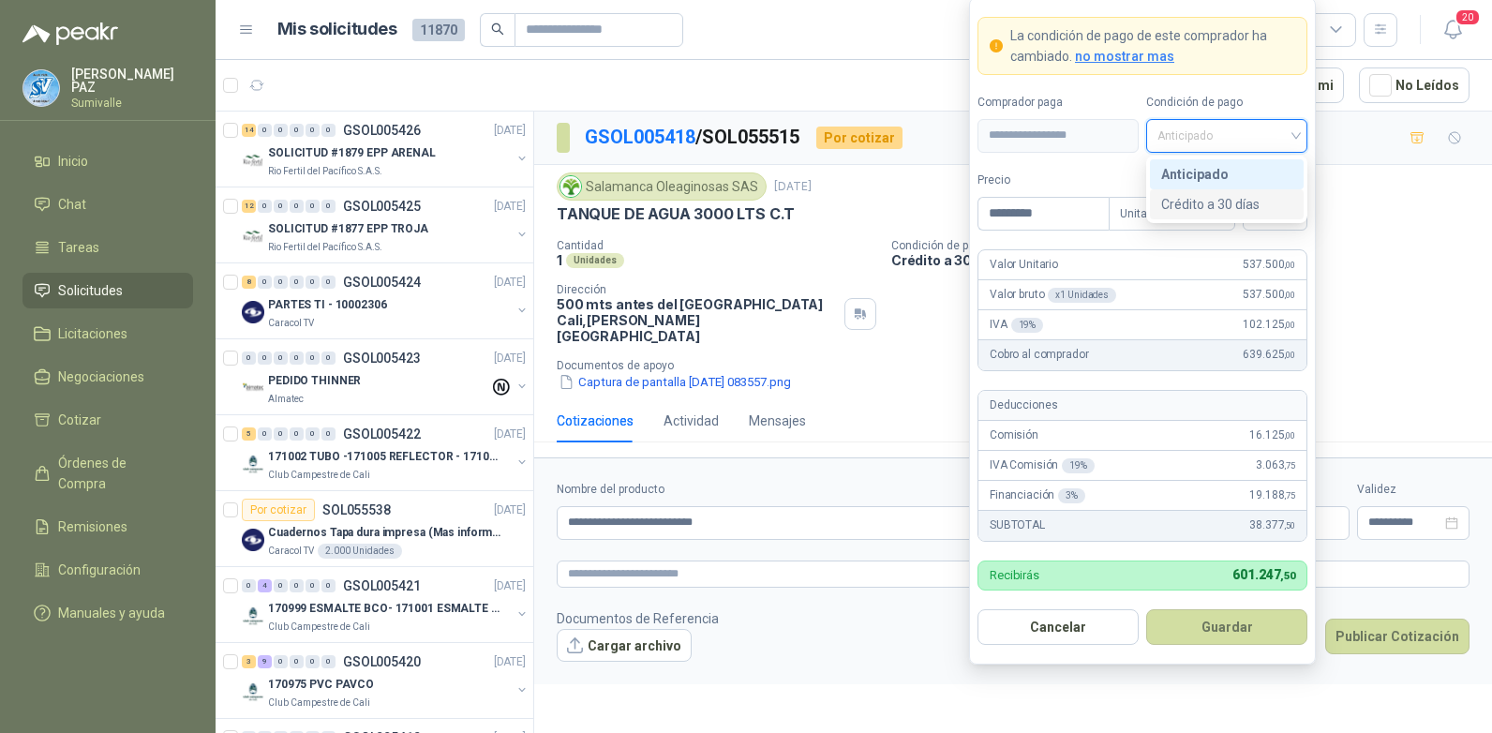
click at [1235, 198] on div "Crédito a 30 días" at bounding box center [1226, 204] width 131 height 21
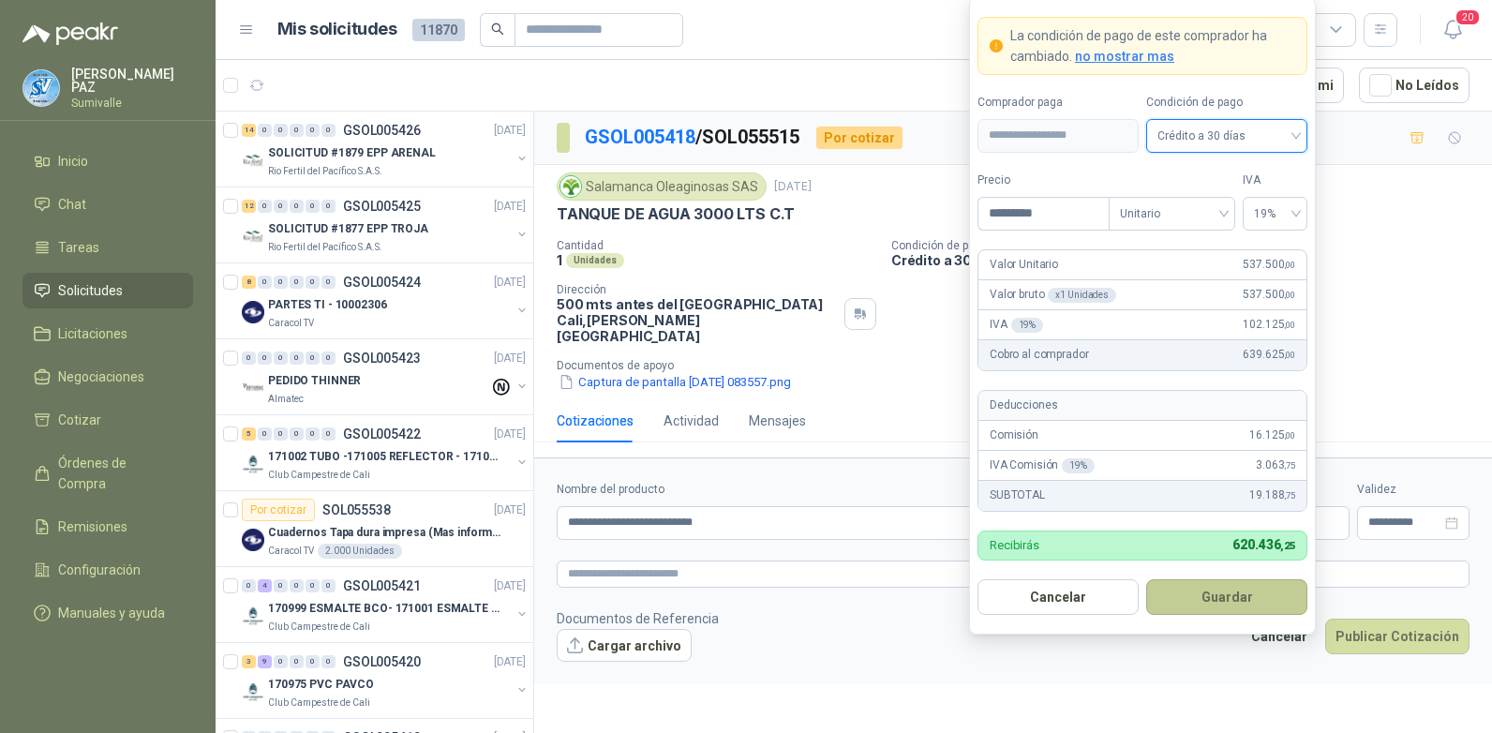
click at [1254, 591] on button "Guardar" at bounding box center [1226, 597] width 161 height 36
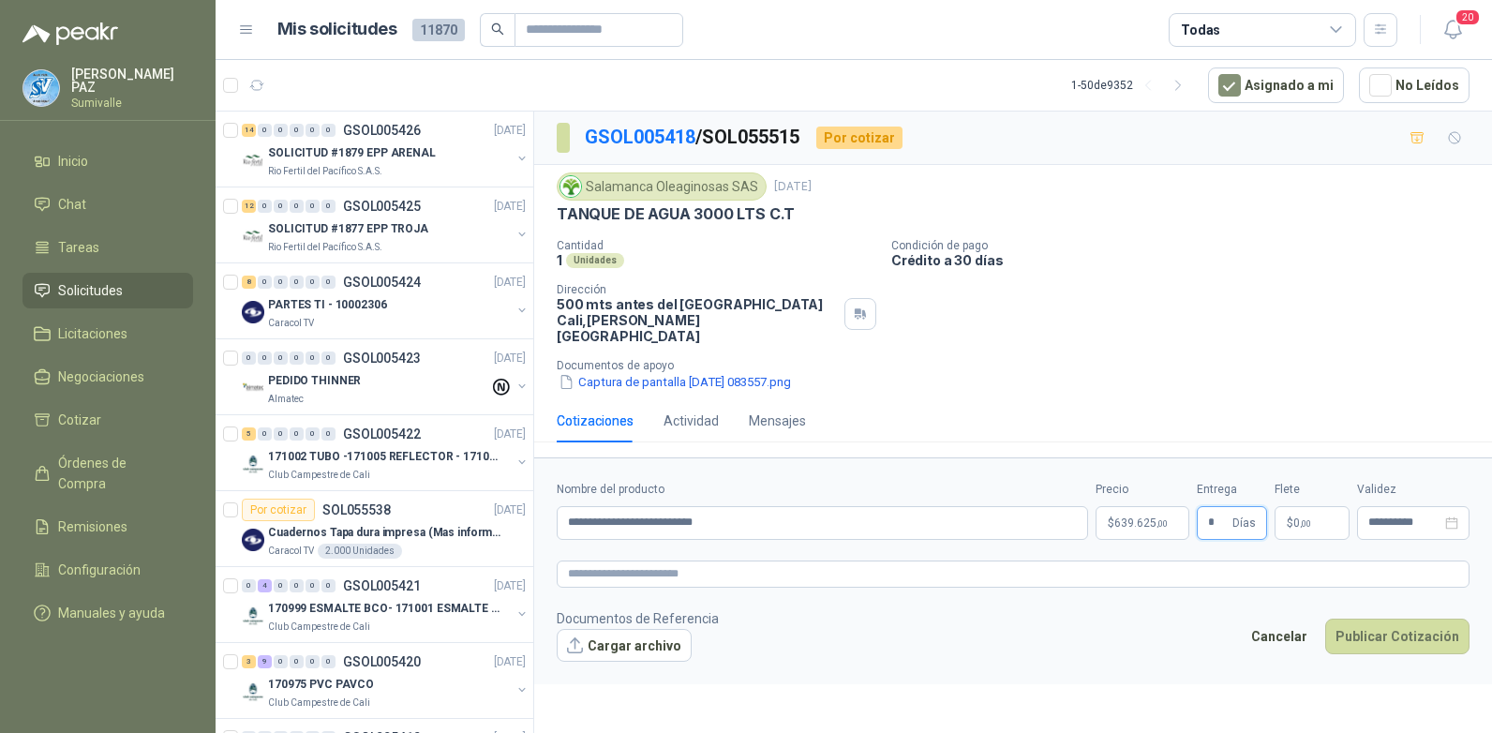
type input "*"
click at [1319, 506] on p "$ 0 ,00" at bounding box center [1312, 523] width 75 height 34
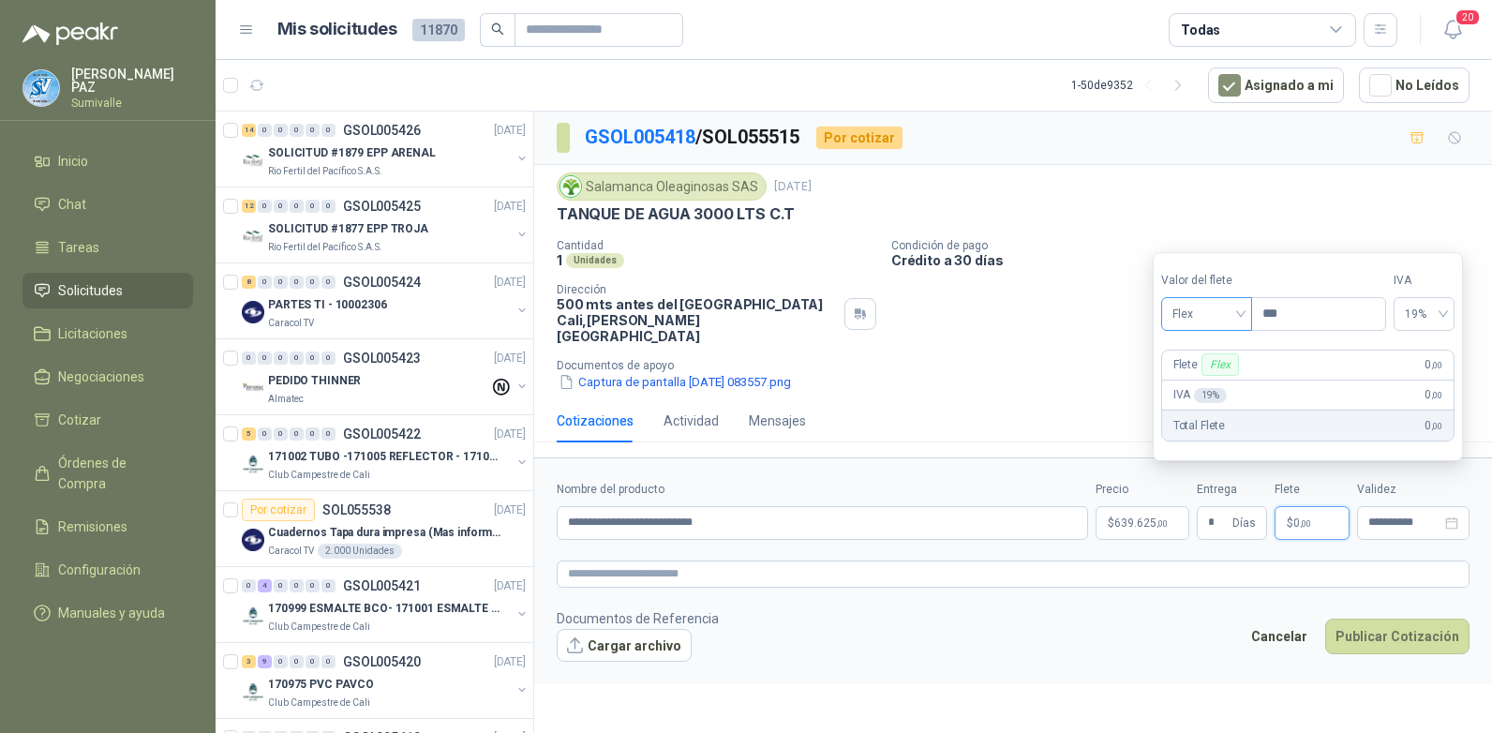
click at [1209, 321] on span "Flex" at bounding box center [1207, 314] width 68 height 28
click at [1195, 381] on div "Incluido" at bounding box center [1208, 383] width 65 height 21
click at [1403, 619] on button "Publicar Cotización" at bounding box center [1397, 637] width 144 height 36
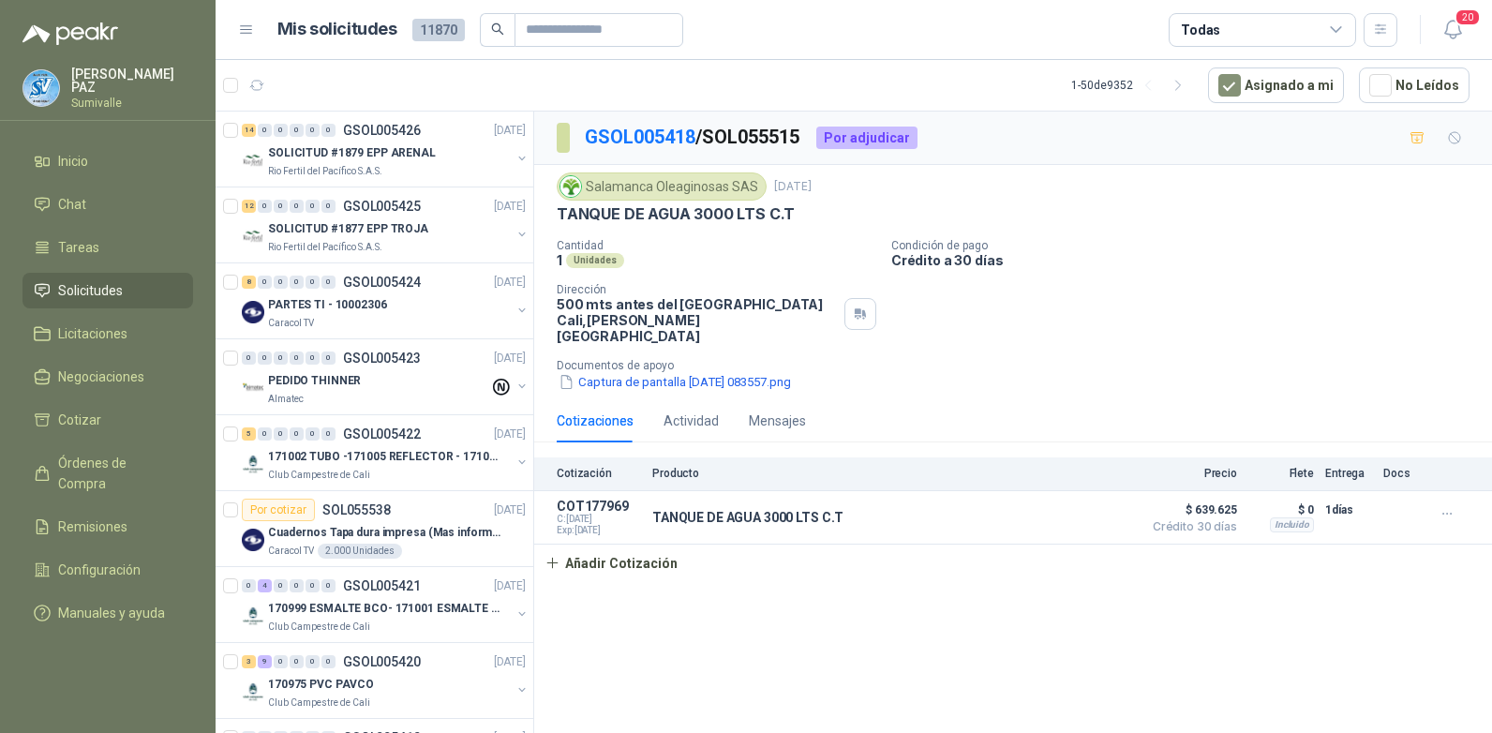
click at [762, 596] on div "GSOL005418 / SOL055515 Por adjudicar Salamanca Oleaginosas SAS [DATE] TANQUE DE…" at bounding box center [1013, 426] width 958 height 628
click at [1110, 504] on button "Detalles" at bounding box center [1088, 516] width 88 height 25
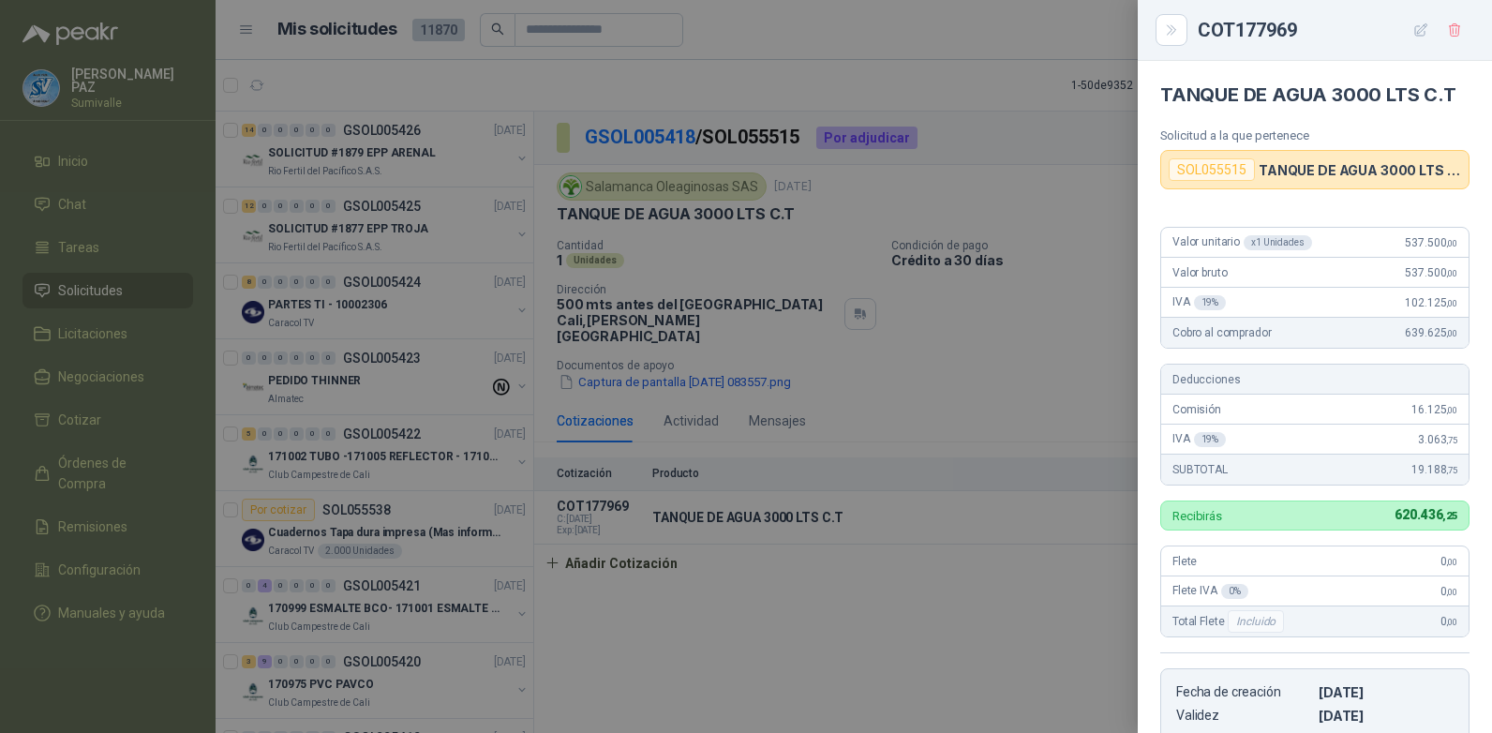
scroll to position [355, 0]
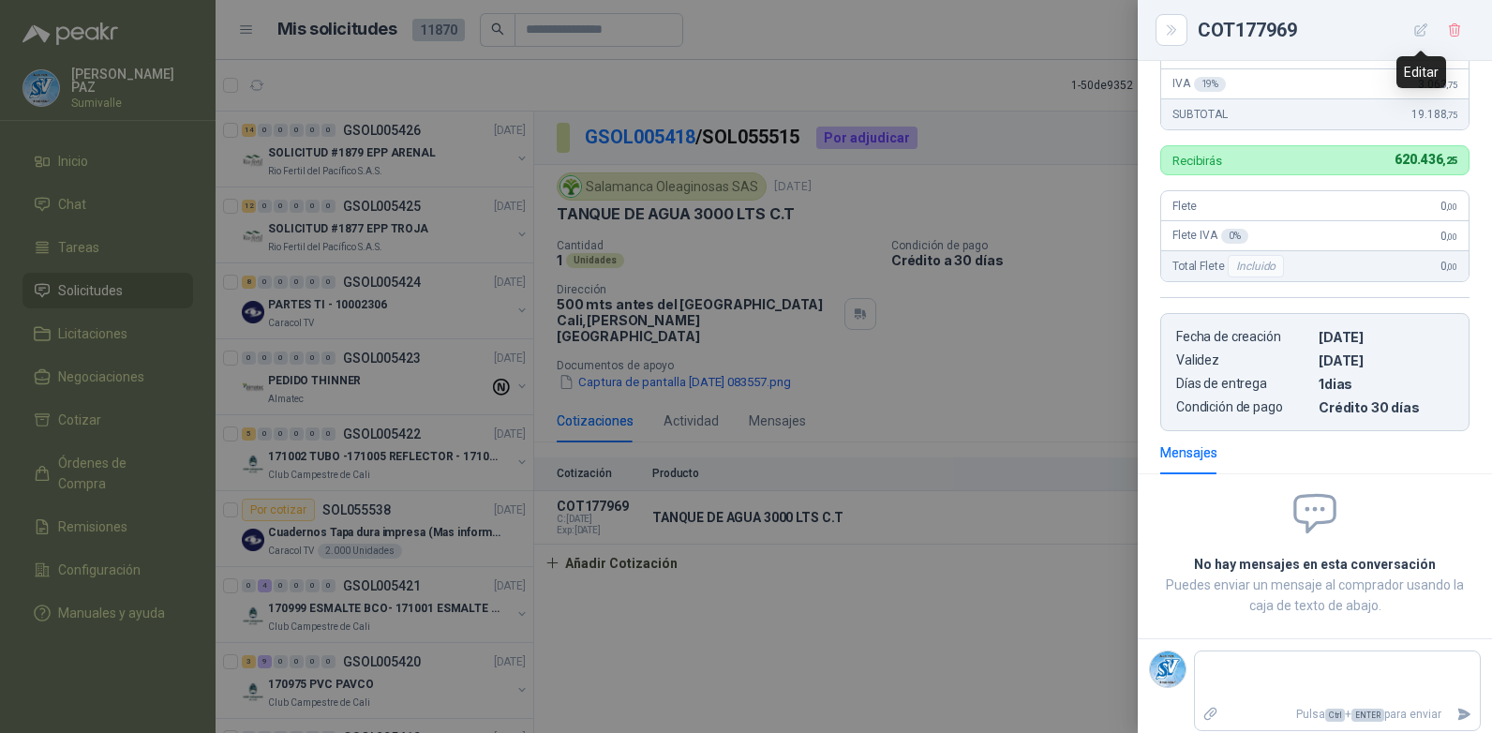
click at [1419, 29] on icon "button" at bounding box center [1421, 30] width 16 height 16
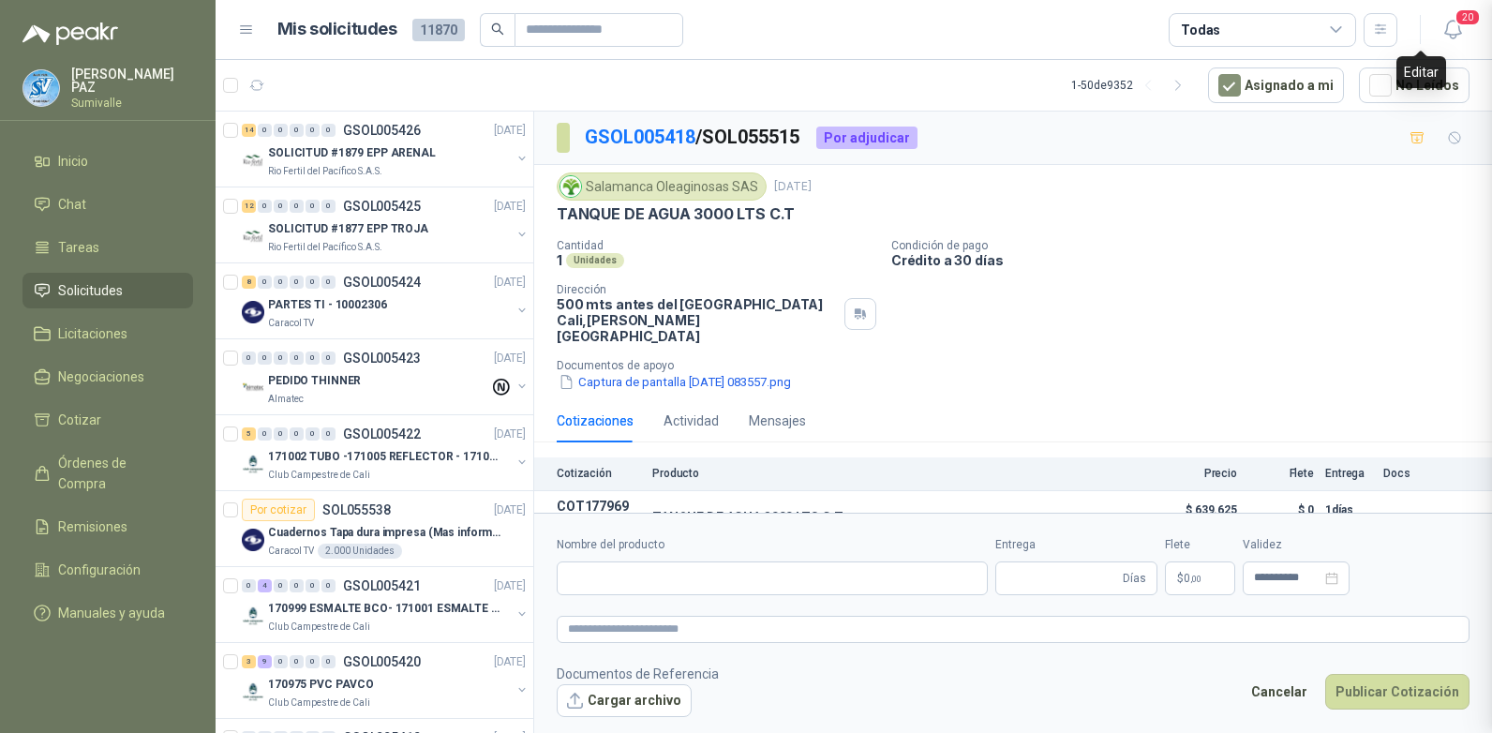
type input "**********"
type input "*"
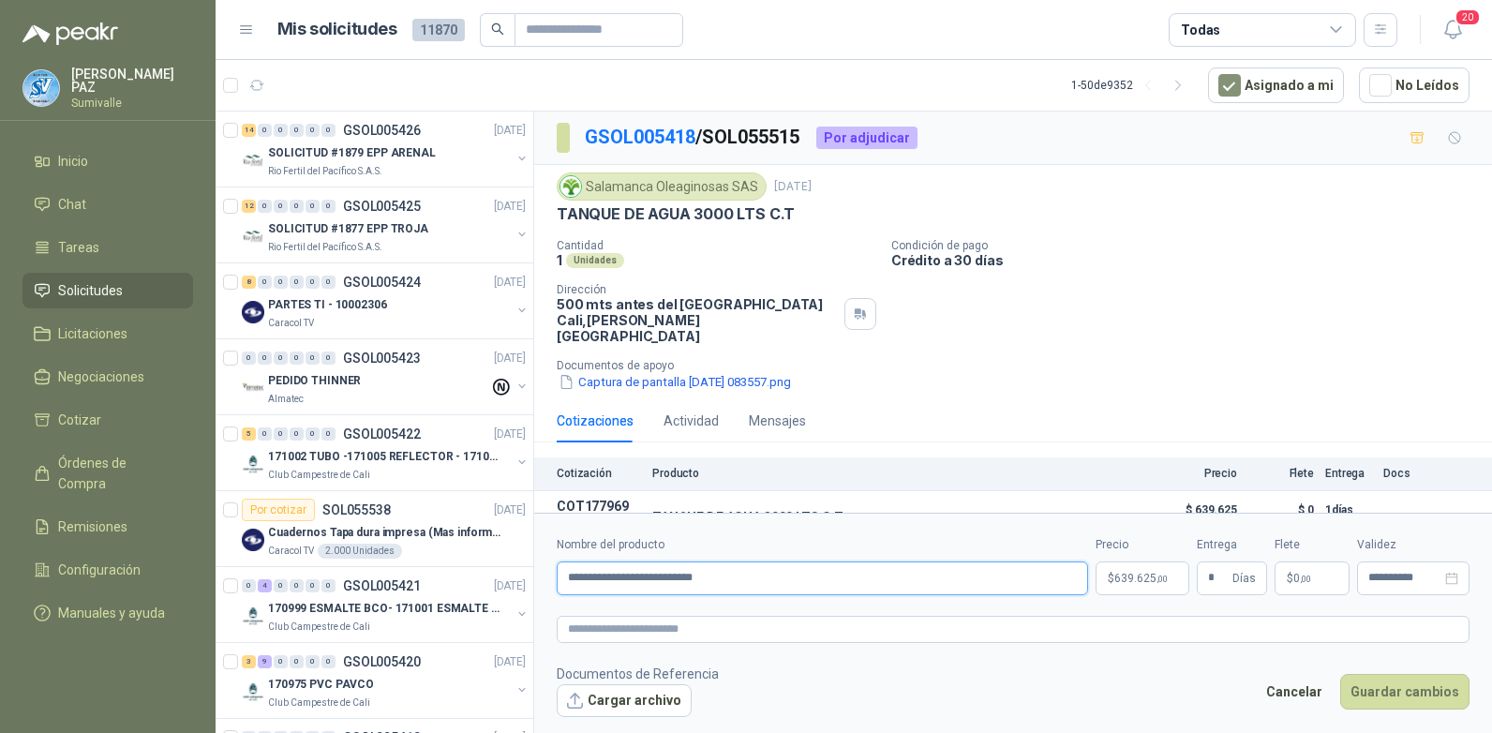
click at [782, 575] on input "**********" at bounding box center [822, 578] width 531 height 34
type input "**********"
click at [1363, 684] on button "Guardar cambios" at bounding box center [1404, 692] width 129 height 36
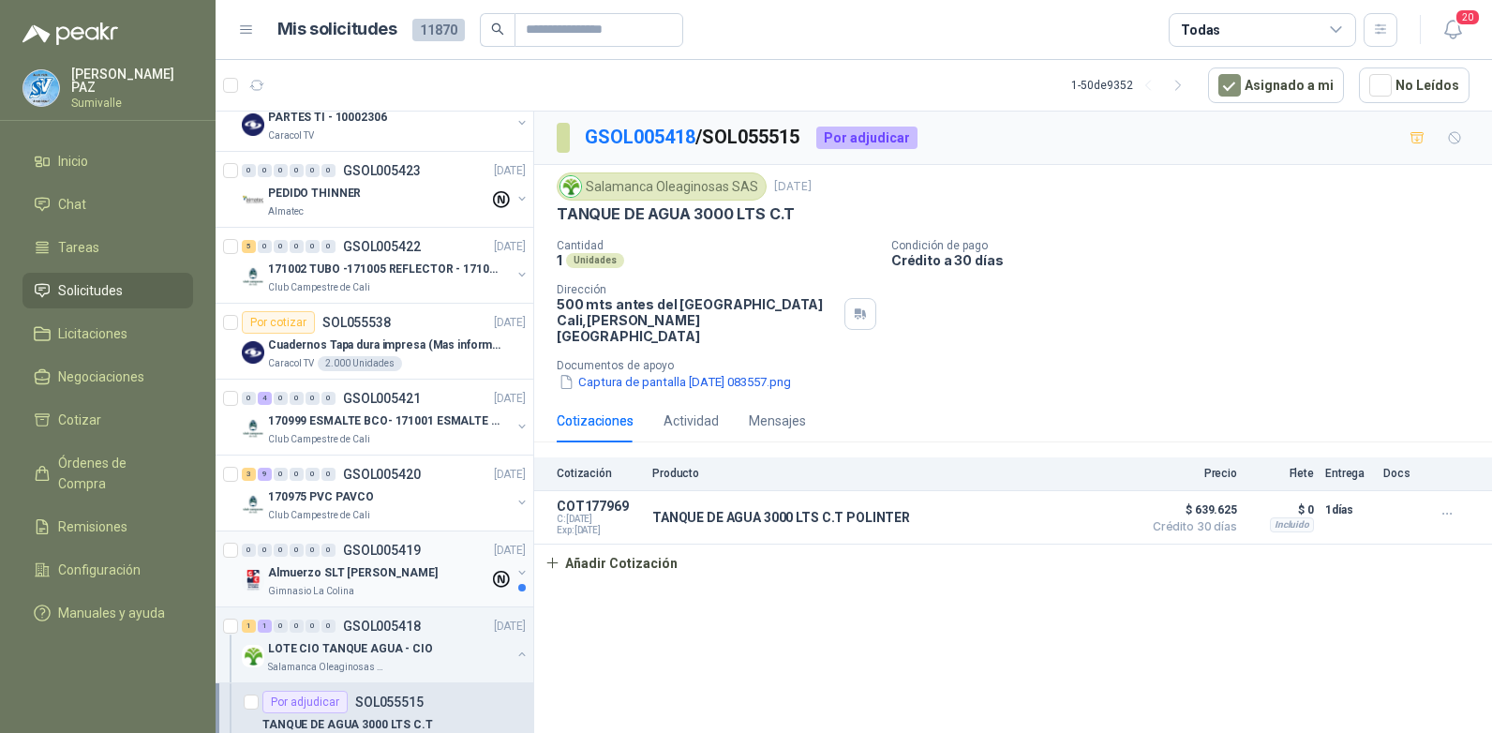
scroll to position [281, 0]
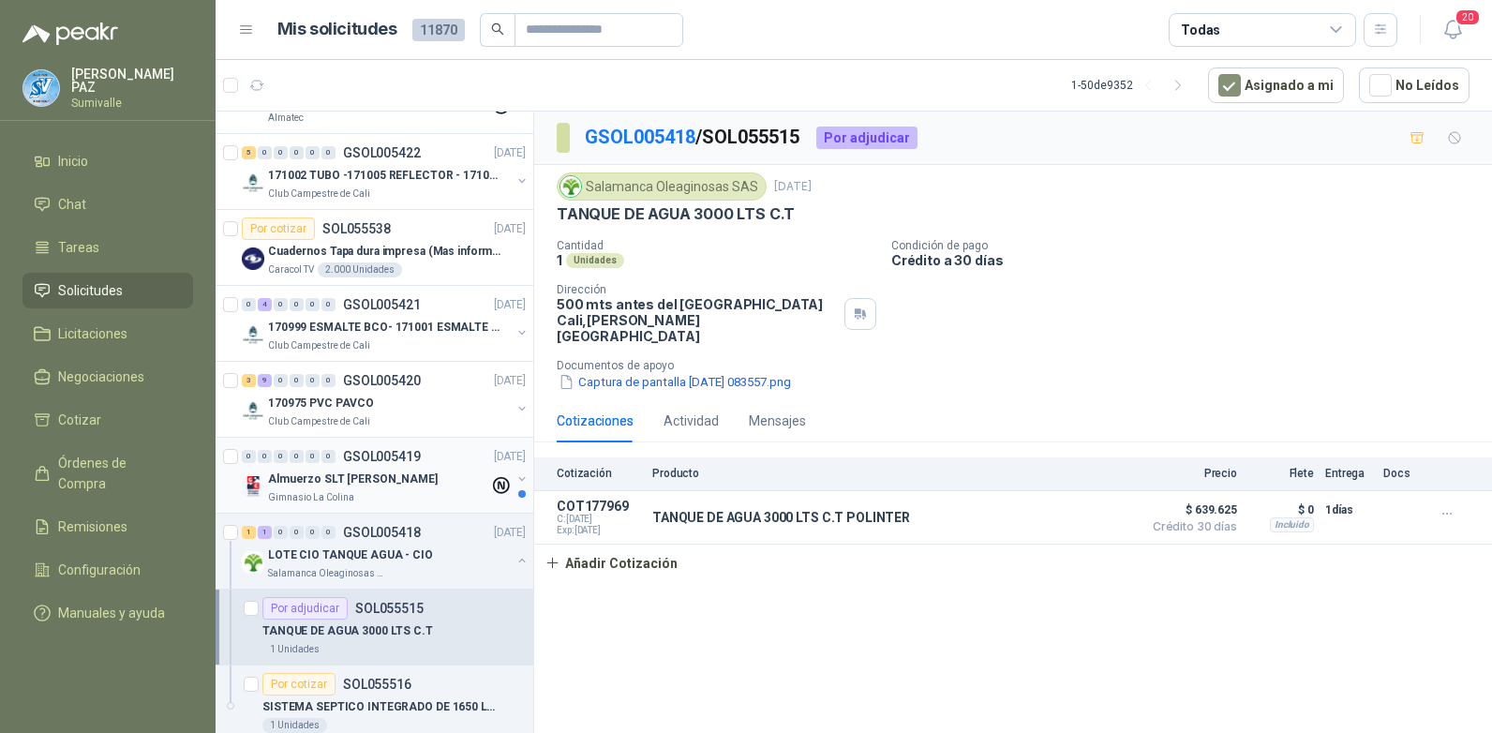
click at [389, 481] on p "Almuerzo SLT [PERSON_NAME]" at bounding box center [353, 480] width 170 height 18
